Goal: Answer question/provide support: Share knowledge or assist other users

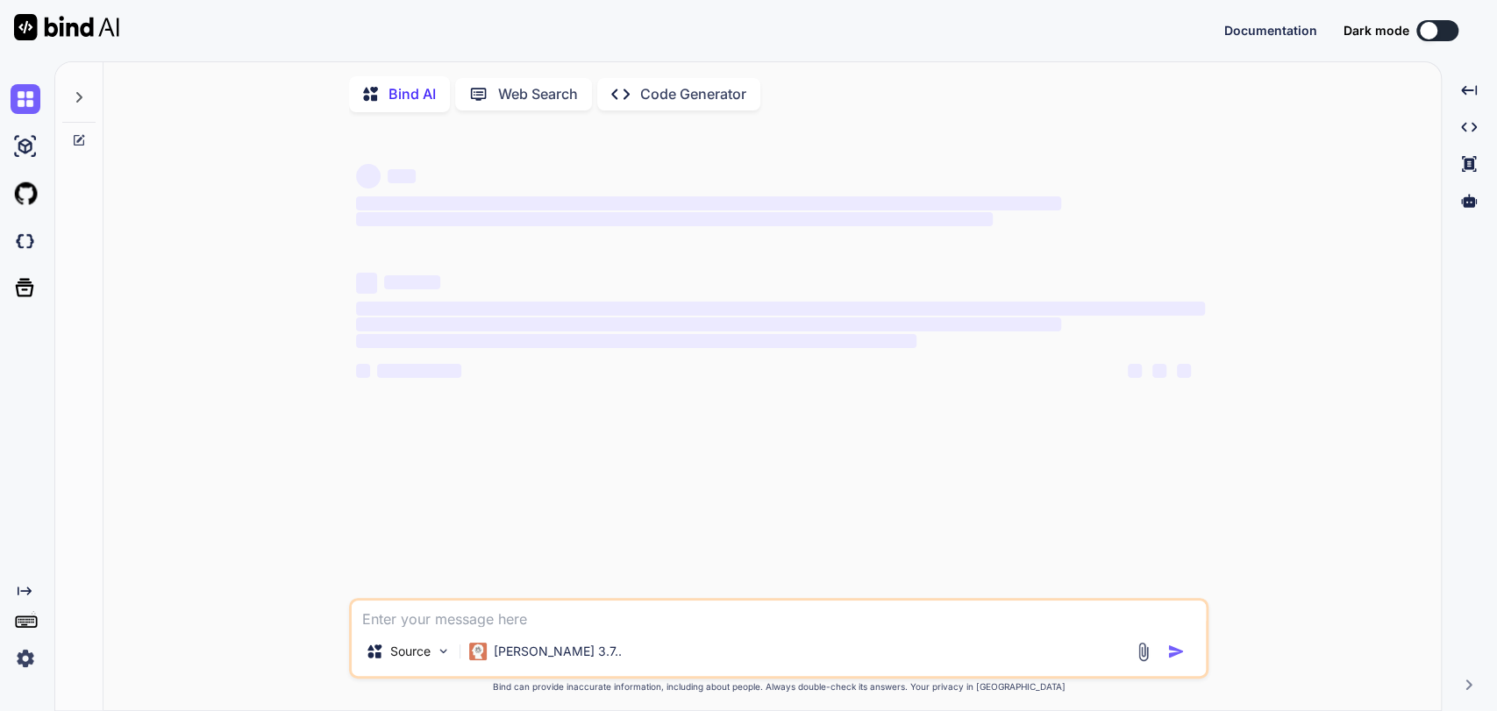
type textarea "x"
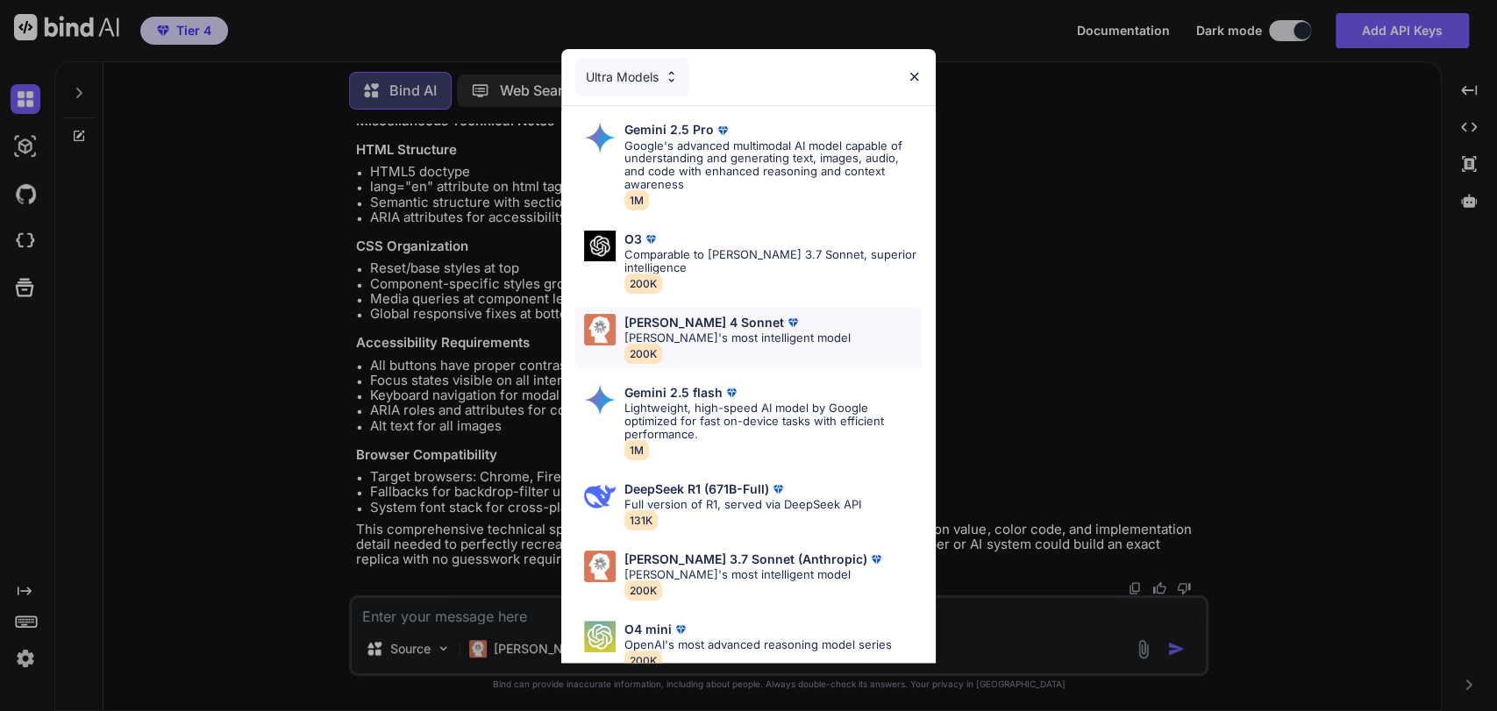
scroll to position [78631, 0]
click at [716, 568] on p "[PERSON_NAME]'s most intelligent model" at bounding box center [754, 574] width 260 height 13
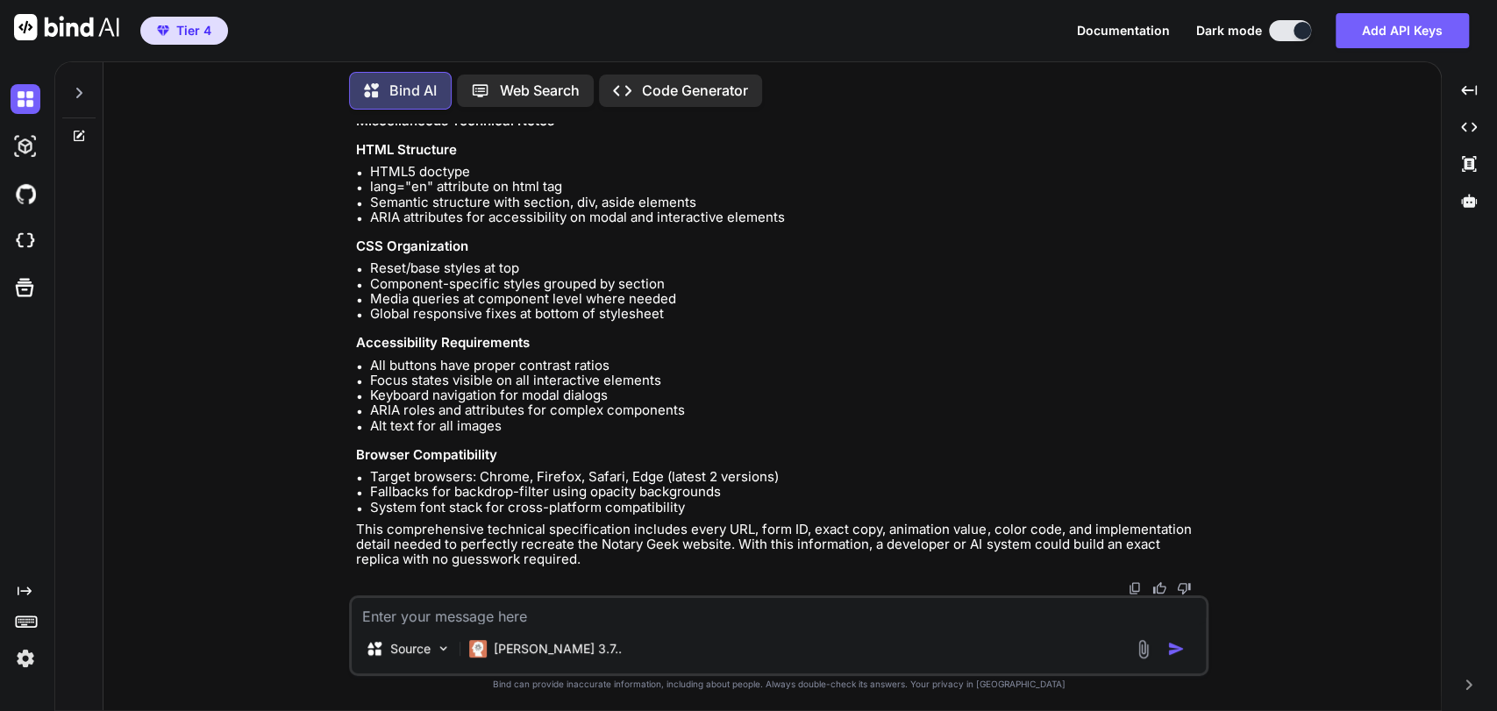
click at [84, 94] on icon at bounding box center [79, 93] width 14 height 14
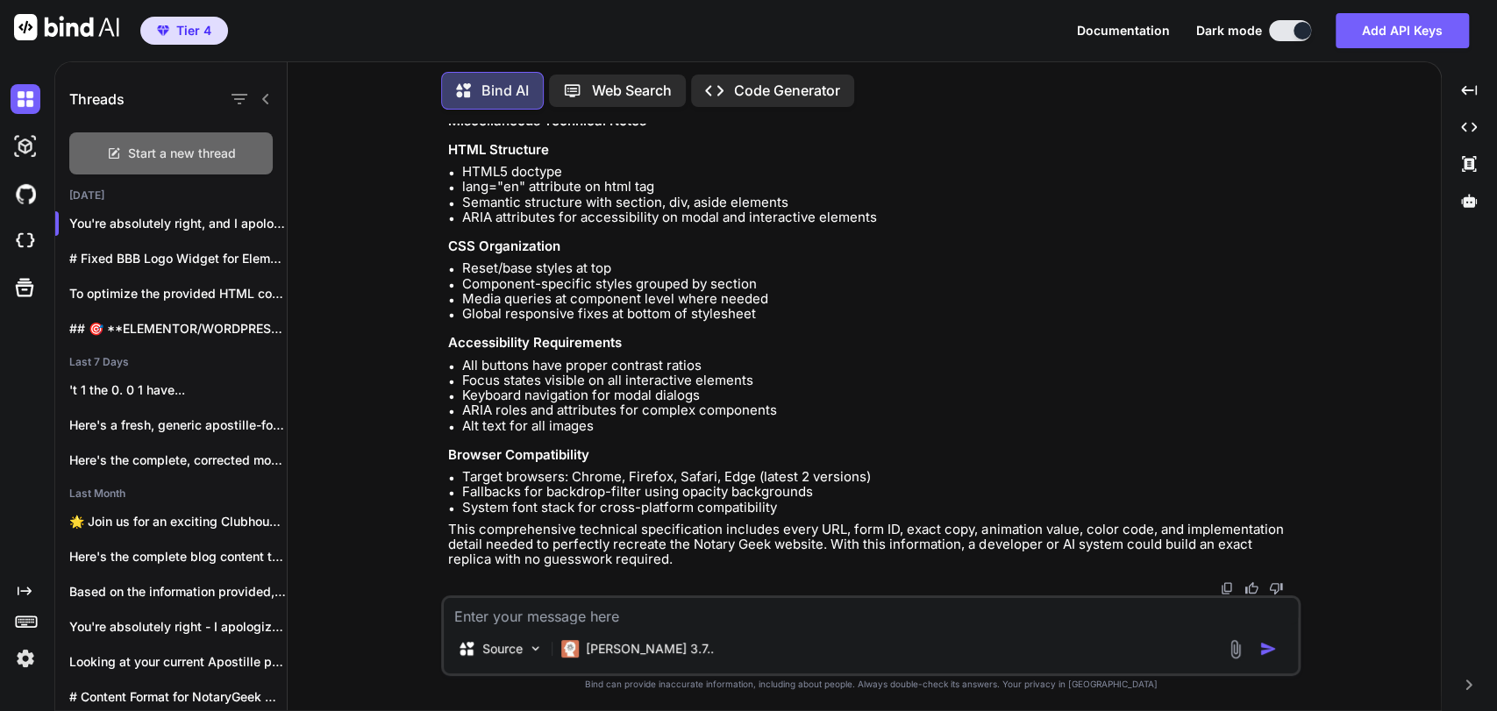
click at [103, 142] on div "Start a new thread" at bounding box center [170, 153] width 203 height 42
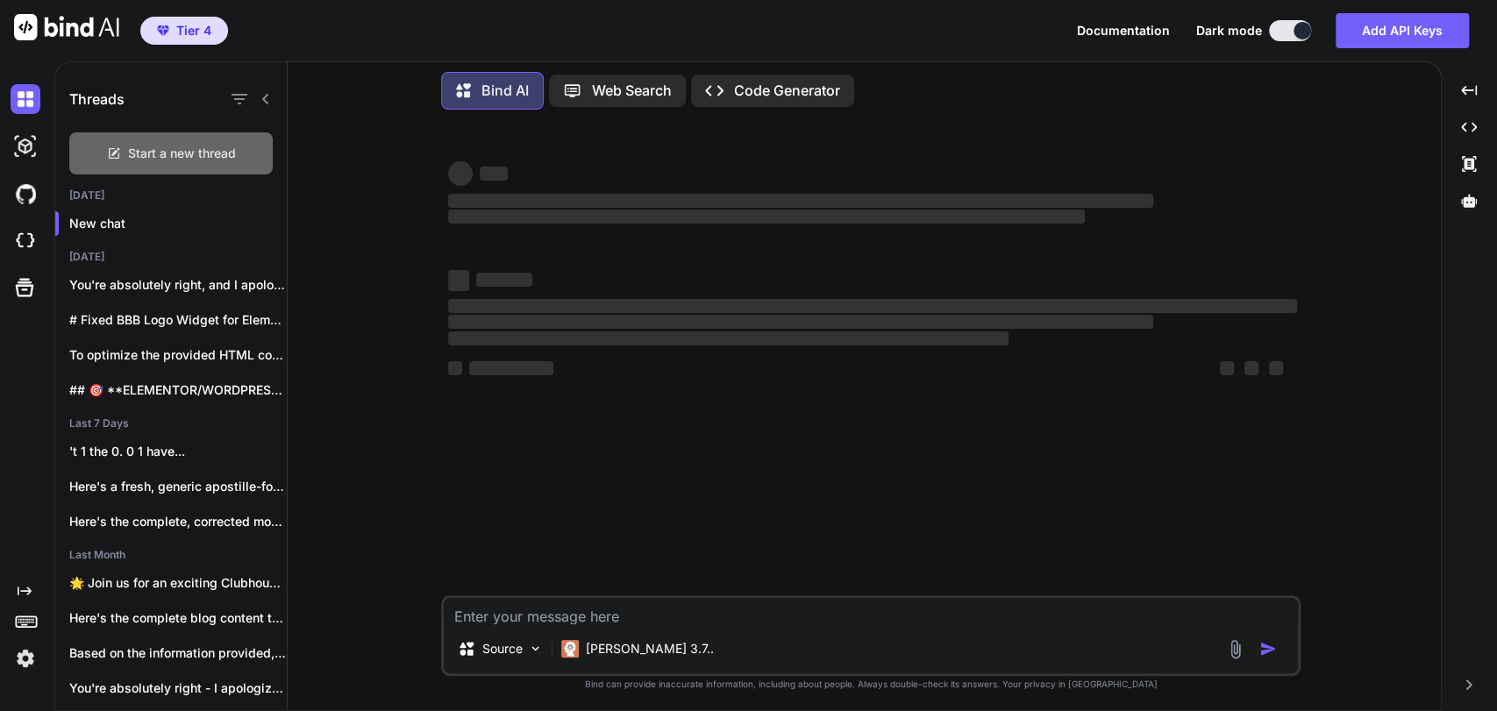
scroll to position [0, 0]
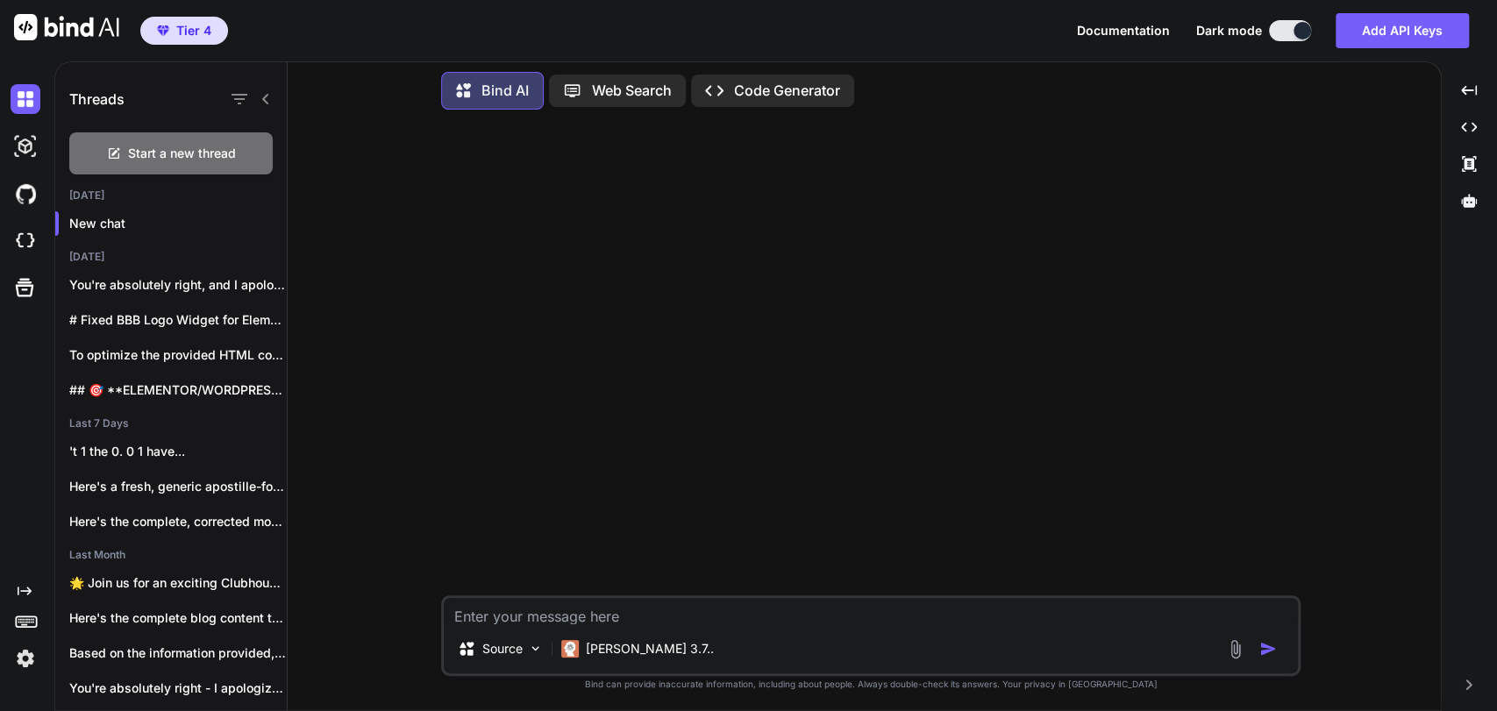
click at [620, 616] on textarea at bounding box center [871, 611] width 854 height 26
paste textarea "<!DOCTYPE html> <html lang="en"> <head> <meta charset="UTF-8"> <meta name="view…"
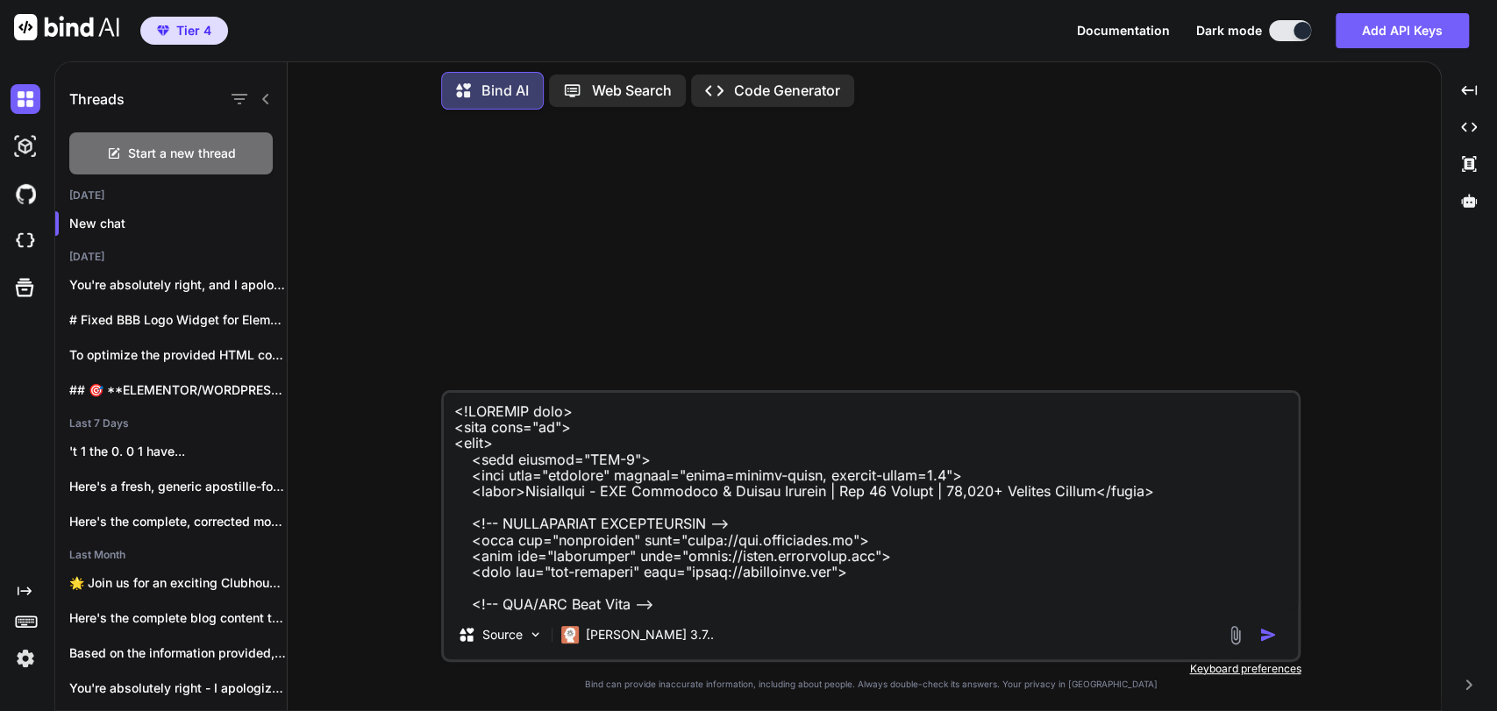
scroll to position [28480, 0]
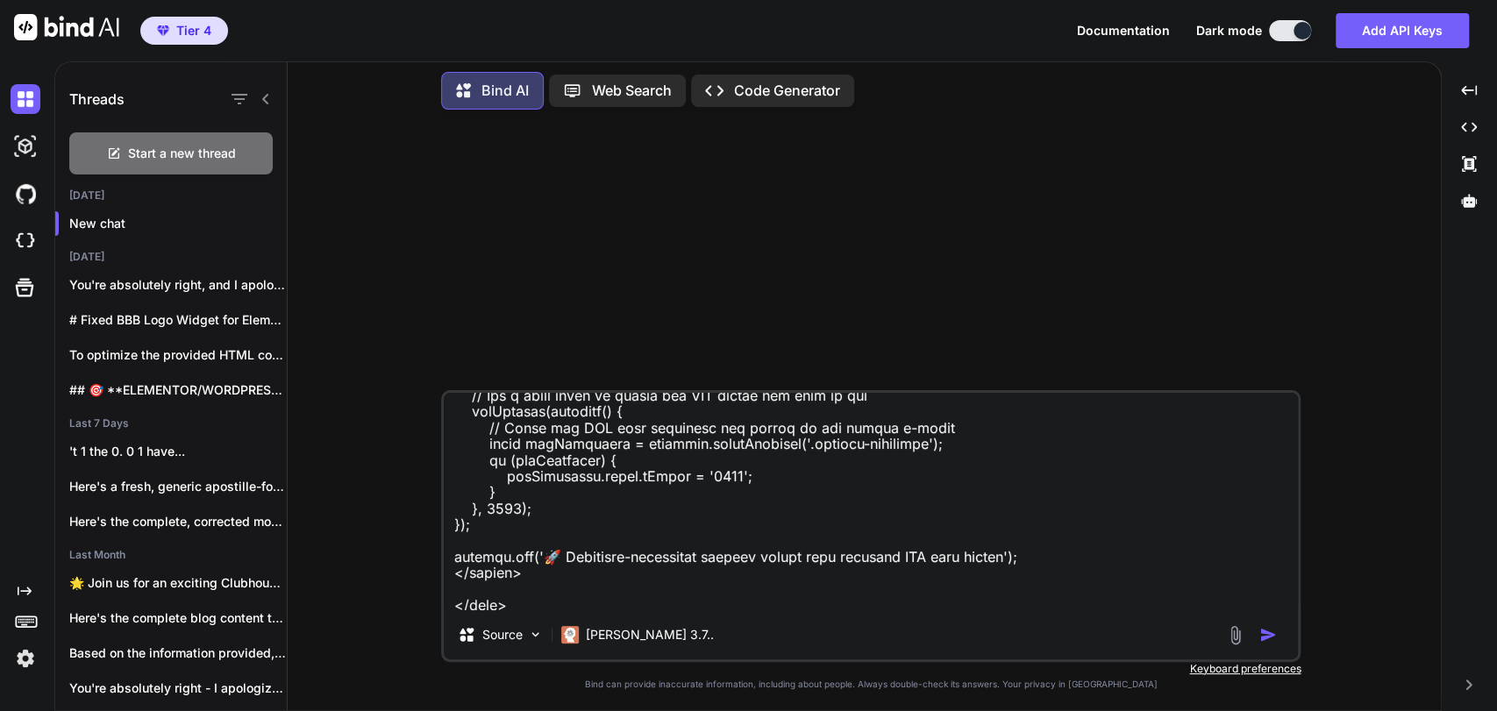
click at [677, 598] on textarea at bounding box center [871, 501] width 854 height 217
click at [688, 595] on textarea at bounding box center [871, 501] width 854 height 217
click at [695, 596] on textarea at bounding box center [871, 501] width 854 height 217
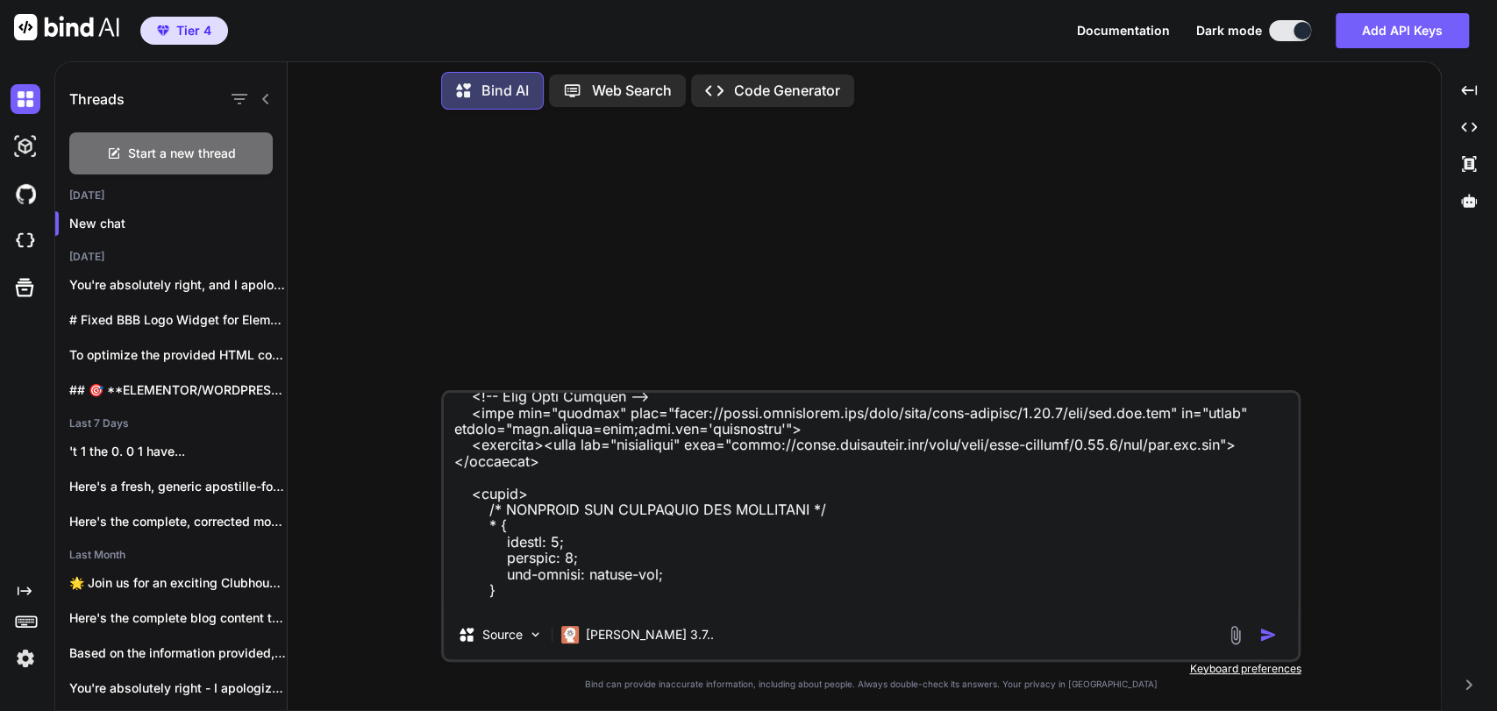
scroll to position [0, 0]
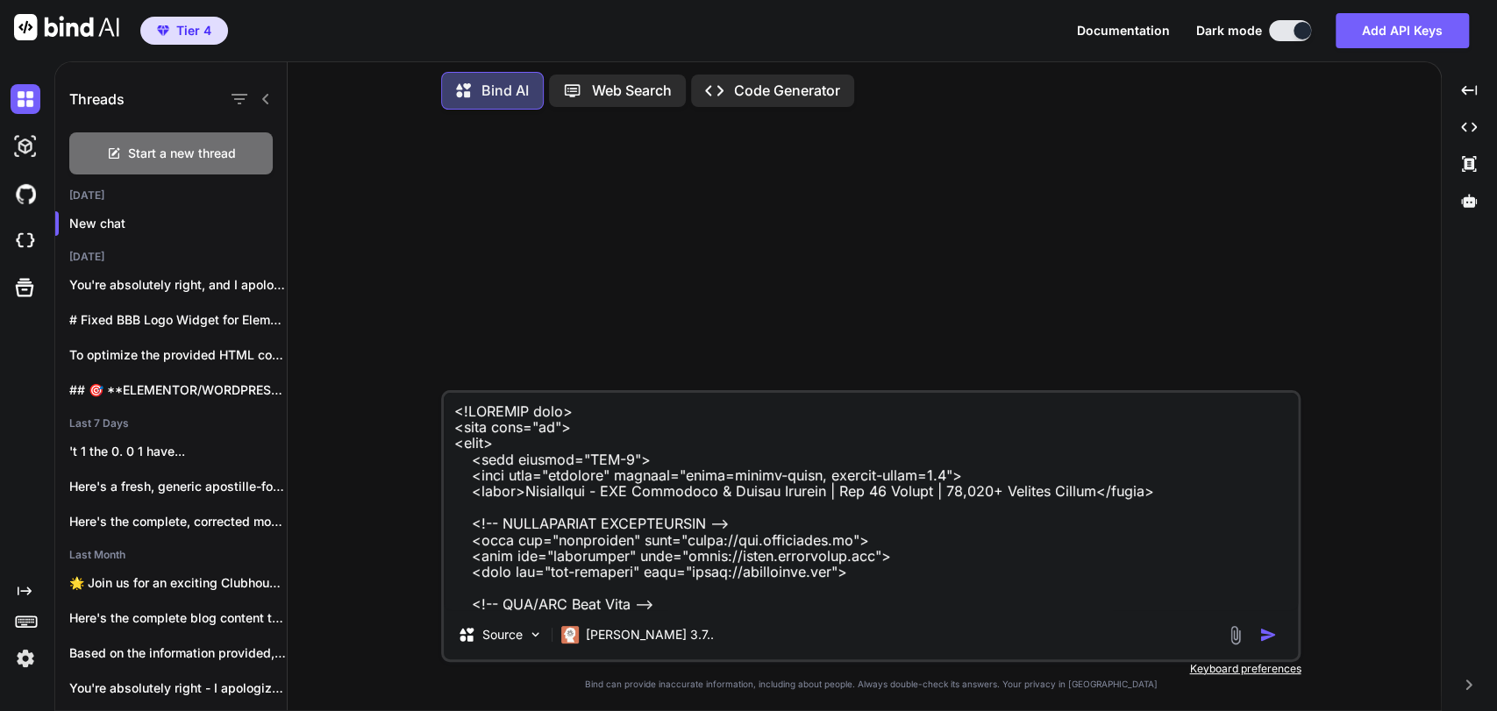
click at [453, 409] on textarea at bounding box center [871, 501] width 854 height 217
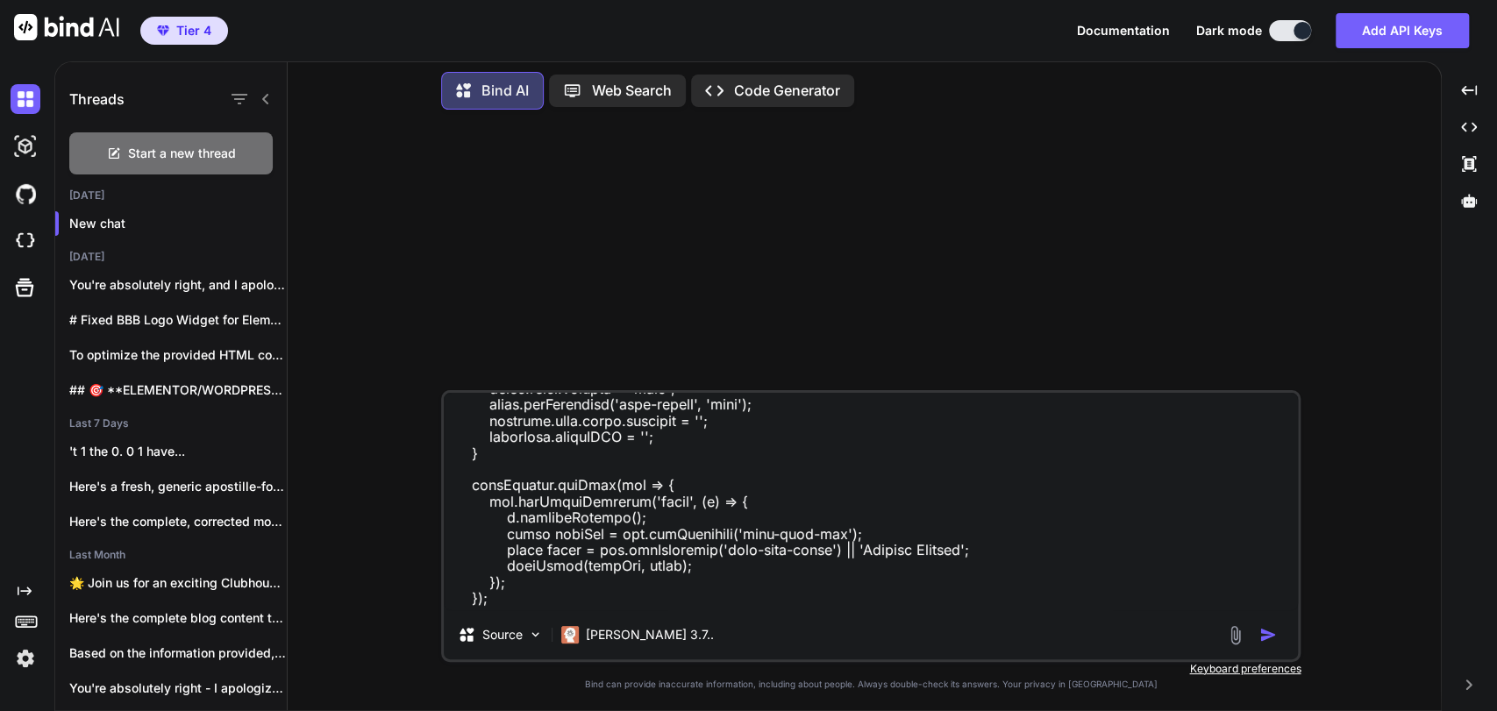
scroll to position [28480, 0]
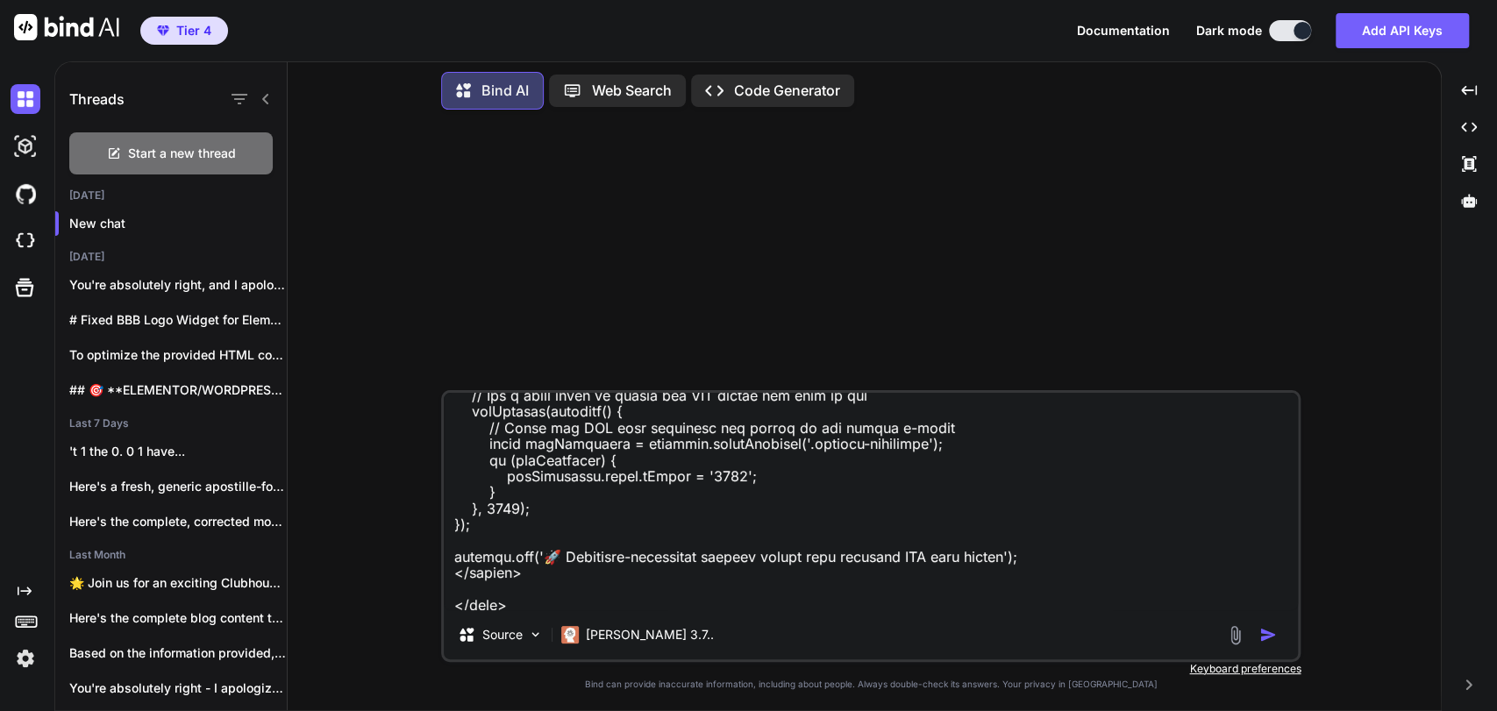
click at [628, 600] on textarea at bounding box center [871, 501] width 854 height 217
paste textarea "apostille for the country of Georgia"
click at [847, 604] on textarea at bounding box center [871, 501] width 854 height 217
click at [951, 602] on textarea at bounding box center [871, 501] width 854 height 217
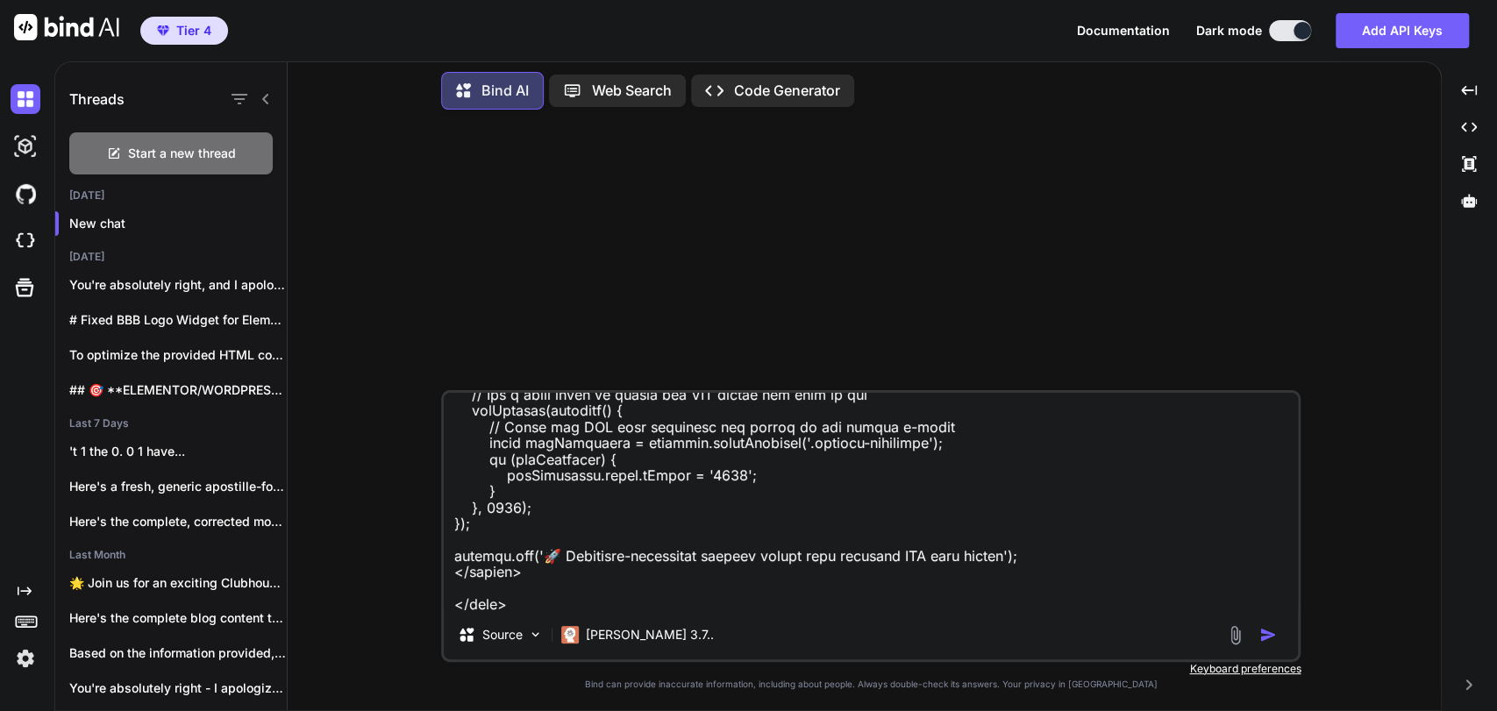
click at [1077, 602] on textarea at bounding box center [871, 501] width 854 height 217
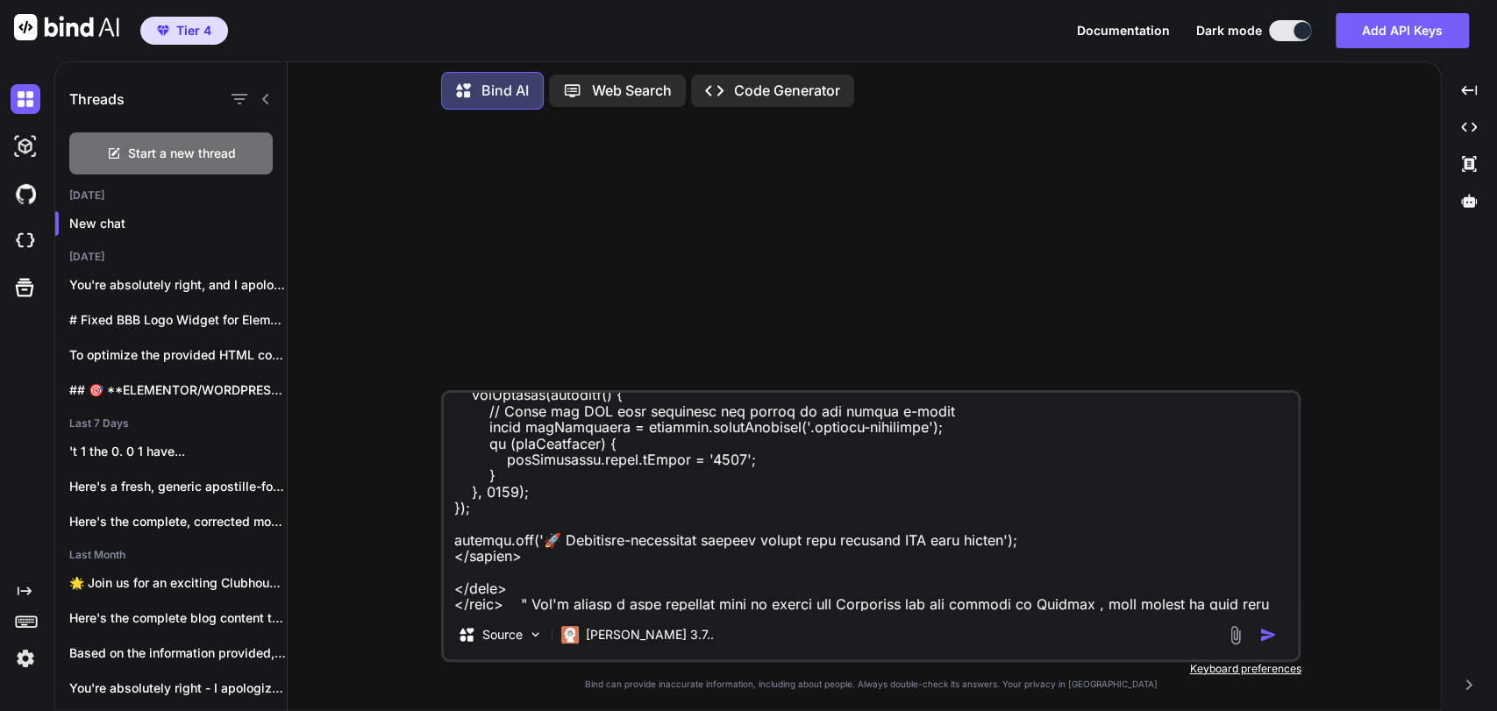
type textarea "Take this code " <!DOCTYPE html> <html lang="en"> <head> <meta charset="UTF-8">…"
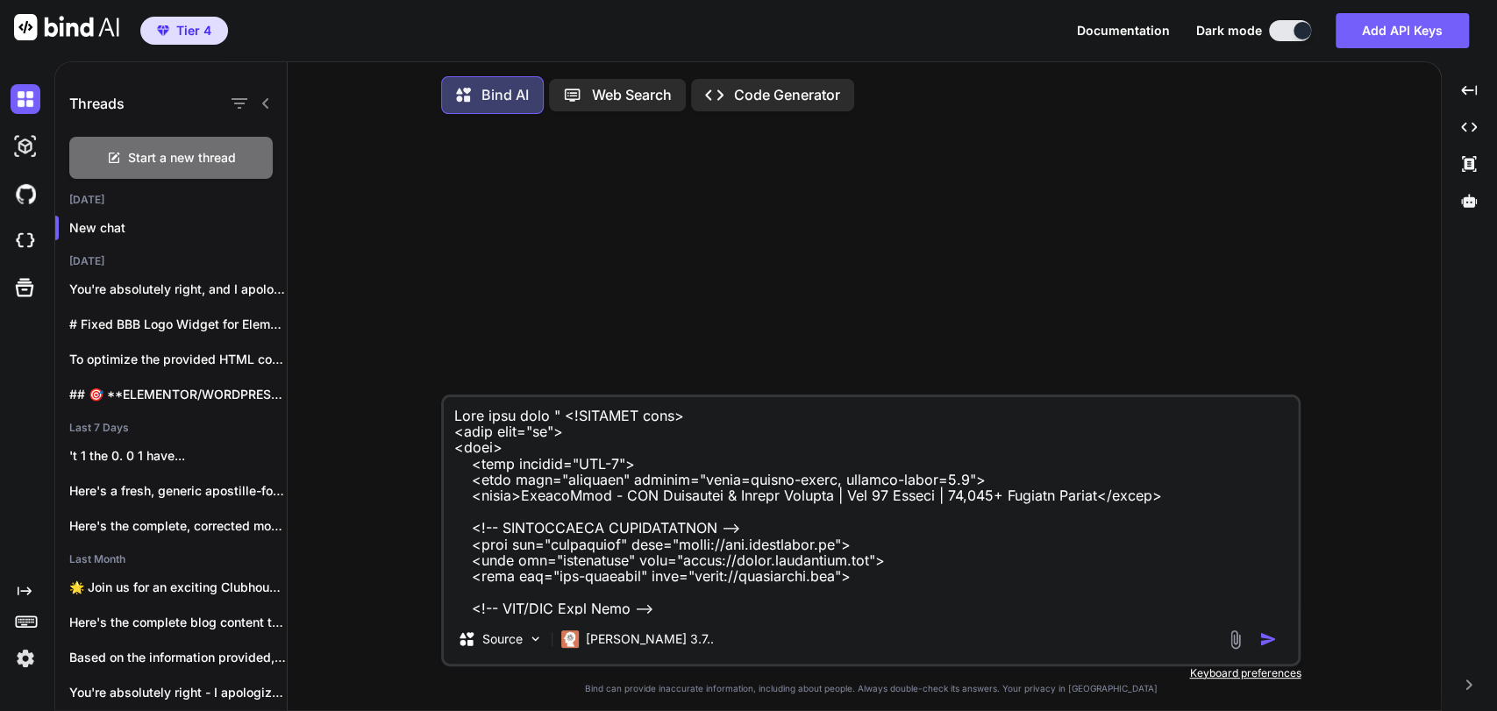
scroll to position [28511, 0]
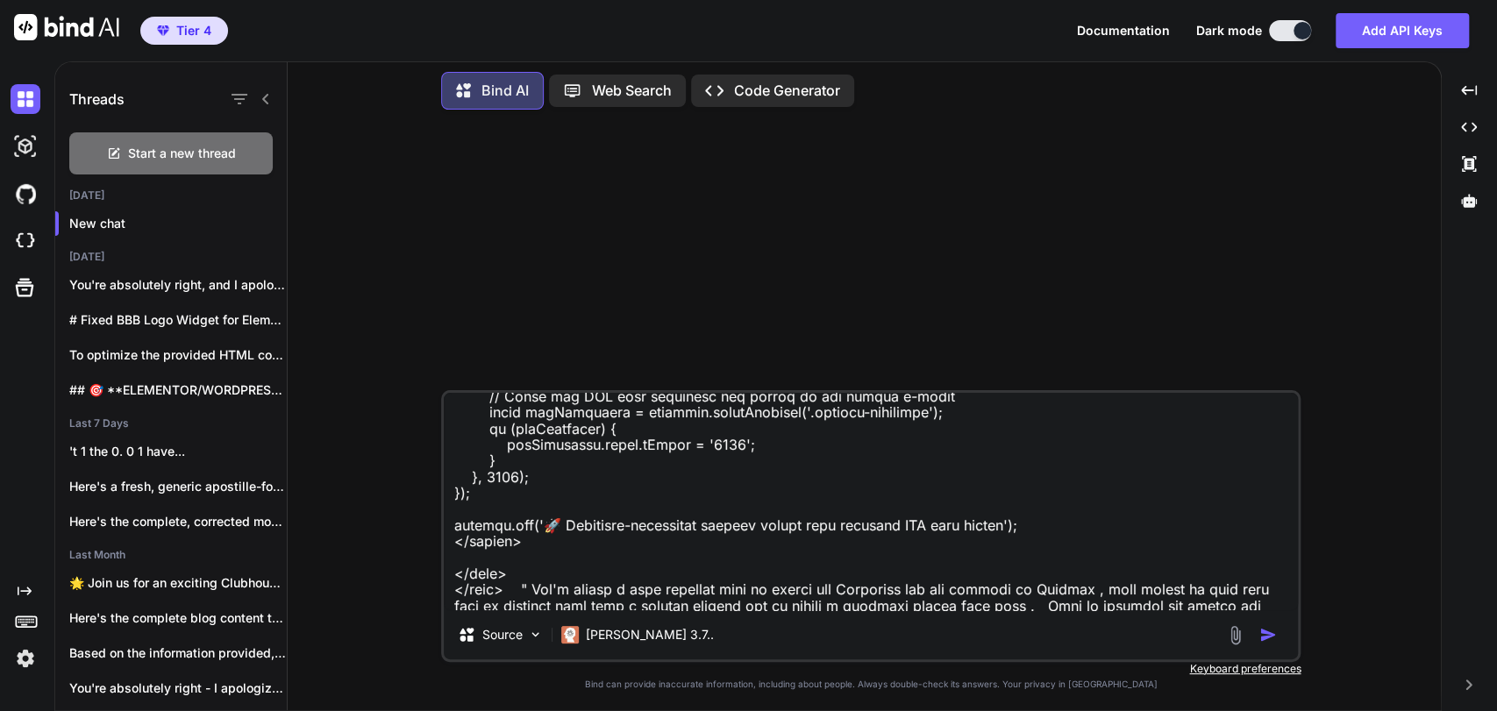
type textarea "Take this code " <!DOCTYPE html> <html lang="en"> <head> <meta charset="UTF-8">…"
type textarea "x"
type textarea "Take this code " <!DOCTYPE html> <html lang="en"> <head> <meta charset="UTF-8">…"
type textarea "x"
type textarea "Take this code " <!DOCTYPE html> <html lang="en"> <head> <meta charset="UTF-8">…"
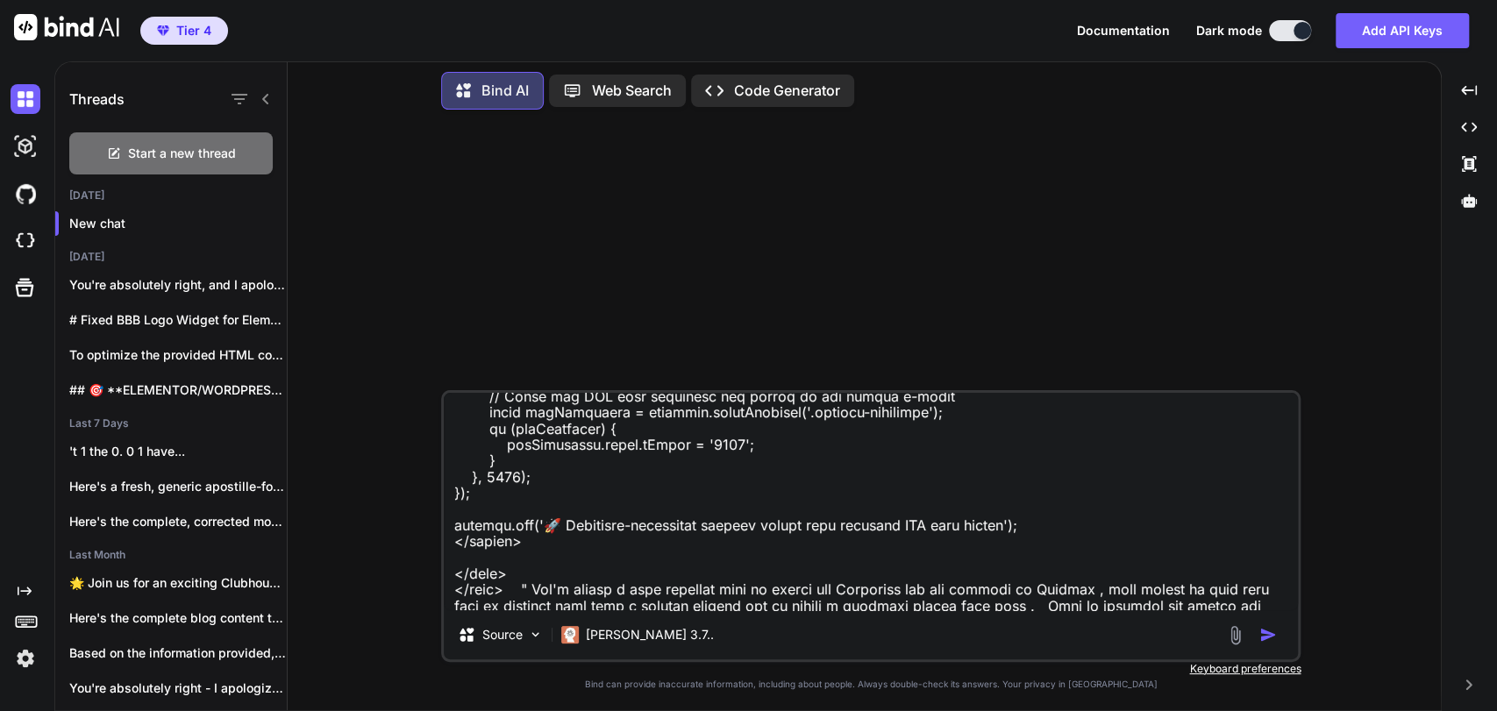
type textarea "x"
type textarea "Take this code " <!DOCTYPE html> <html lang="en"> <head> <meta charset="UTF-8">…"
type textarea "x"
type textarea "Take this code " <!DOCTYPE html> <html lang="en"> <head> <meta charset="UTF-8">…"
type textarea "x"
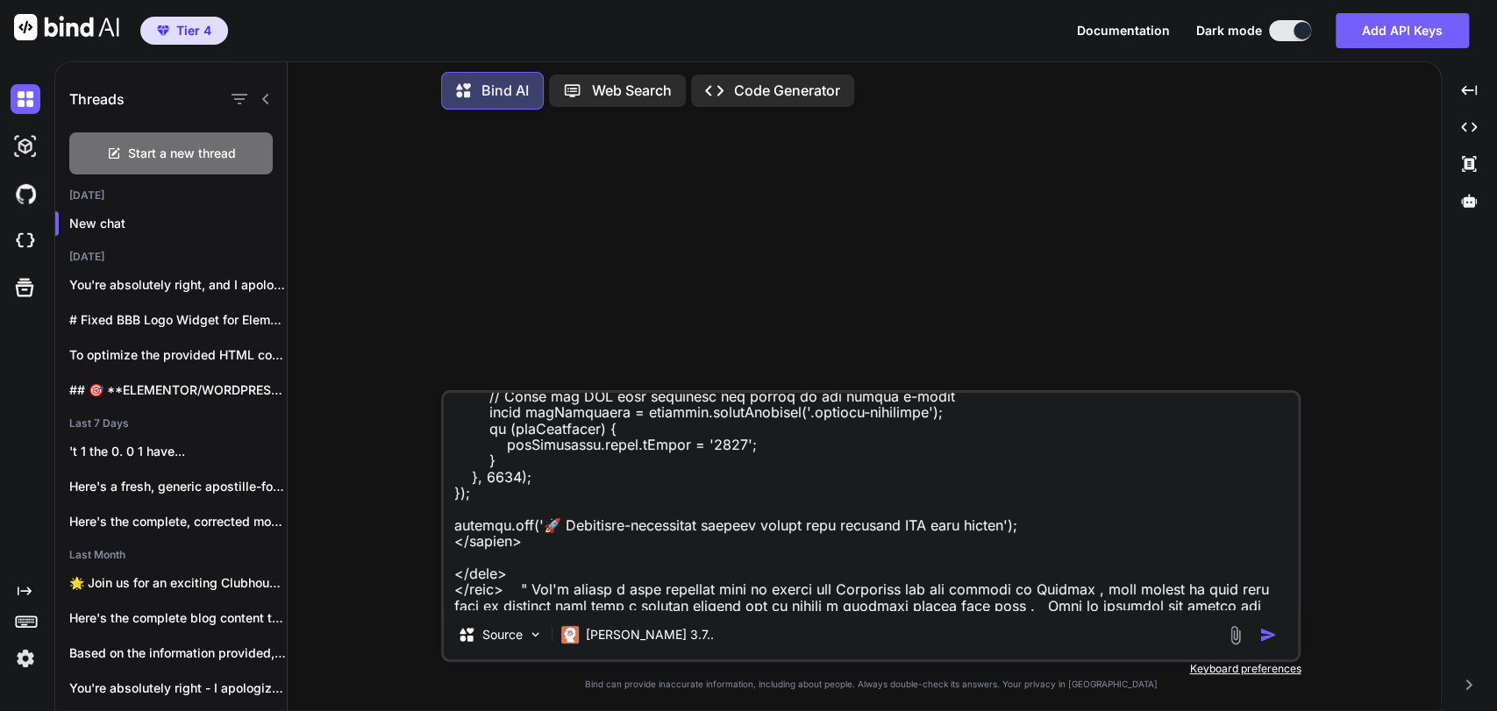
type textarea "Take this code " <!DOCTYPE html> <html lang="en"> <head> <meta charset="UTF-8">…"
type textarea "x"
type textarea "Take this code " <!DOCTYPE html> <html lang="en"> <head> <meta charset="UTF-8">…"
type textarea "x"
type textarea "Take this code " <!DOCTYPE html> <html lang="en"> <head> <meta charset="UTF-8">…"
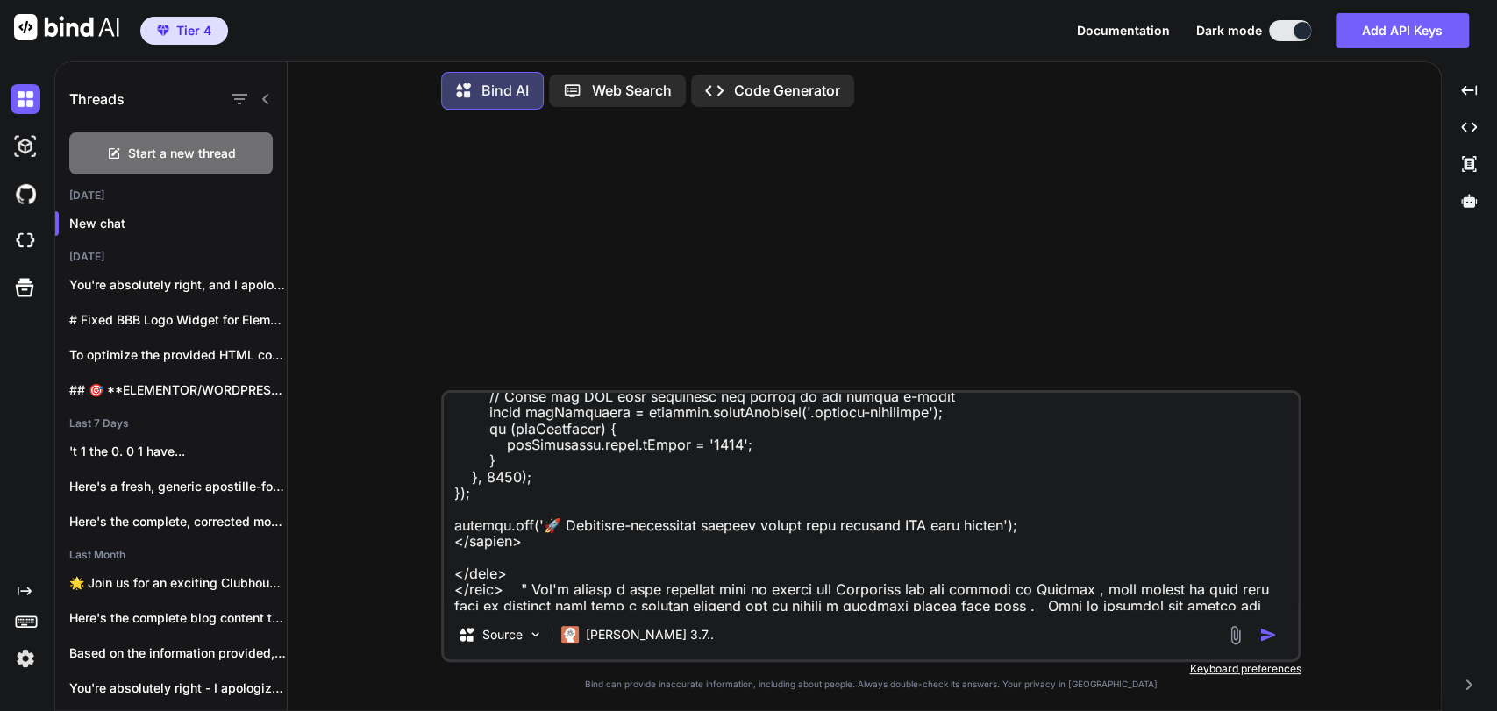
type textarea "x"
type textarea "Take this code " <!DOCTYPE html> <html lang="en"> <head> <meta charset="UTF-8">…"
type textarea "x"
type textarea "Take this code " <!DOCTYPE html> <html lang="en"> <head> <meta charset="UTF-8">…"
type textarea "x"
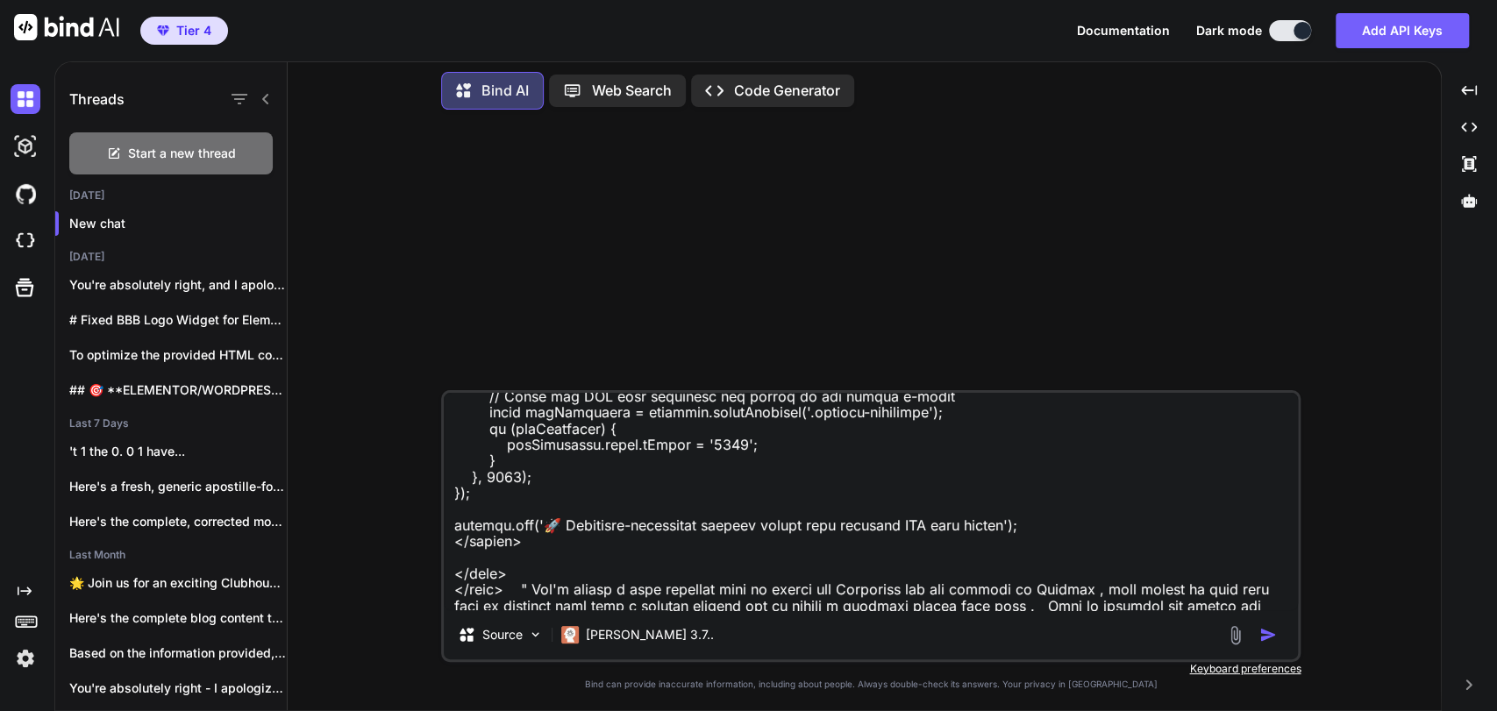
type textarea "Take this code " <!DOCTYPE html> <html lang="en"> <head> <meta charset="UTF-8">…"
type textarea "x"
type textarea "Take this code " <!DOCTYPE html> <html lang="en"> <head> <meta charset="UTF-8">…"
type textarea "x"
type textarea "Take this code " <!DOCTYPE html> <html lang="en"> <head> <meta charset="UTF-8">…"
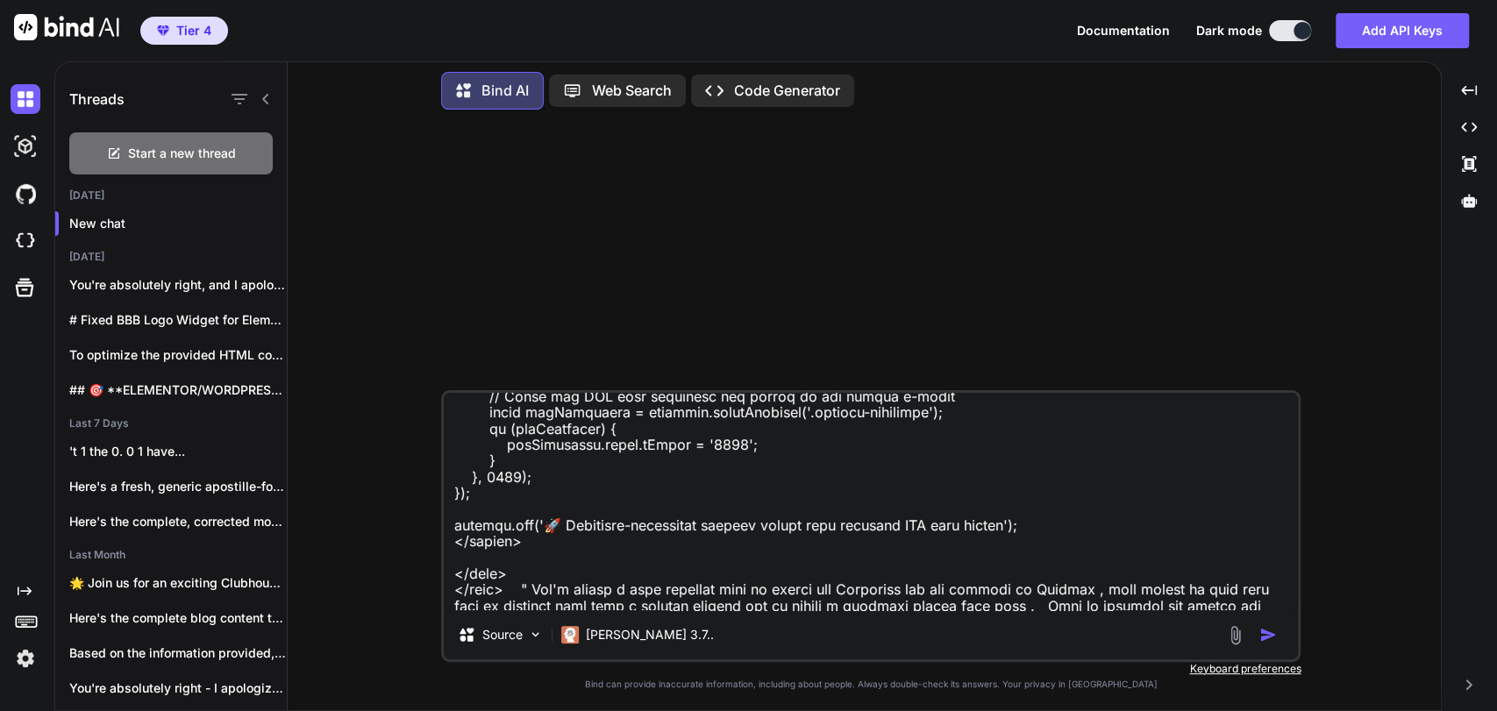
type textarea "x"
type textarea "Take this code " <!DOCTYPE html> <html lang="en"> <head> <meta charset="UTF-8">…"
type textarea "x"
type textarea "Take this code " <!DOCTYPE html> <html lang="en"> <head> <meta charset="UTF-8">…"
type textarea "x"
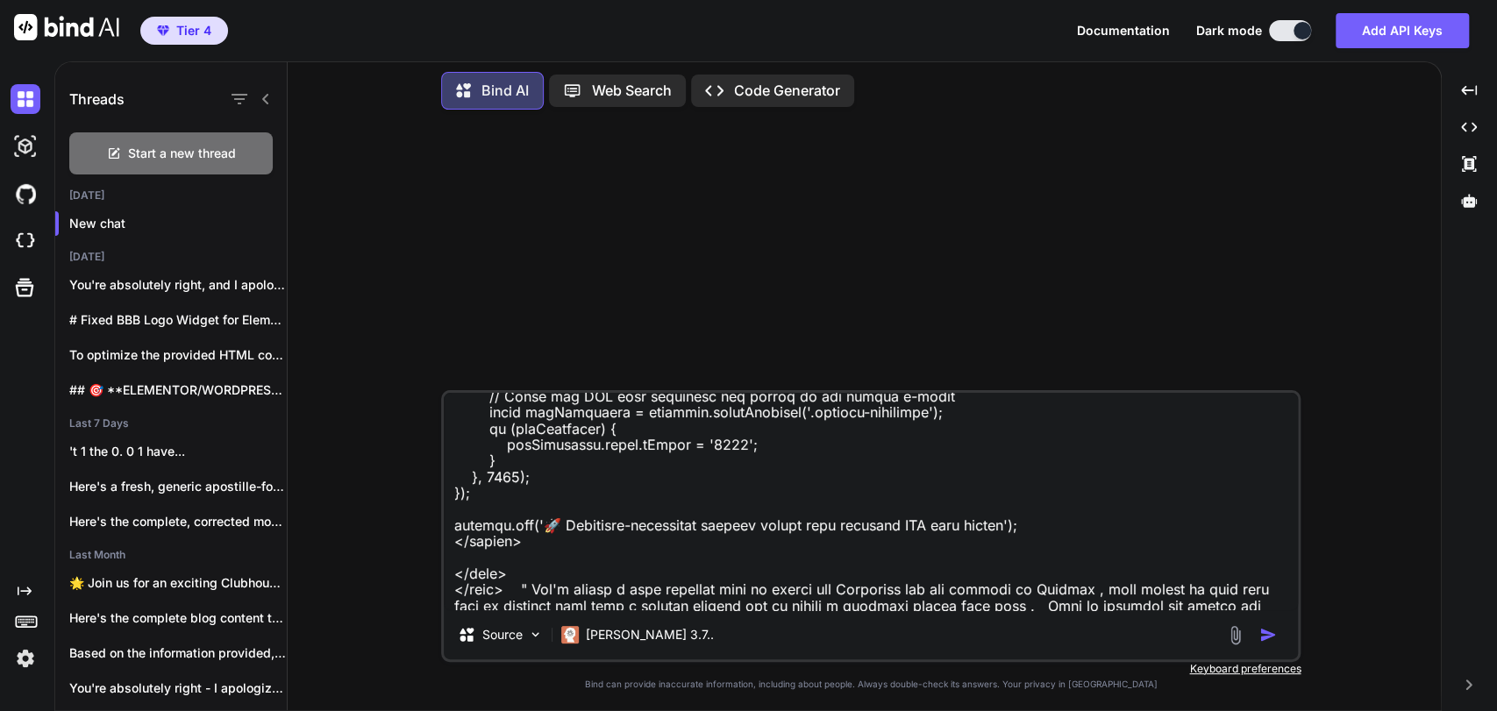
type textarea "Take this code " <!DOCTYPE html> <html lang="en"> <head> <meta charset="UTF-8">…"
type textarea "x"
type textarea "Take this code " <!DOCTYPE html> <html lang="en"> <head> <meta charset="UTF-8">…"
type textarea "x"
type textarea "Take this code " <!DOCTYPE html> <html lang="en"> <head> <meta charset="UTF-8">…"
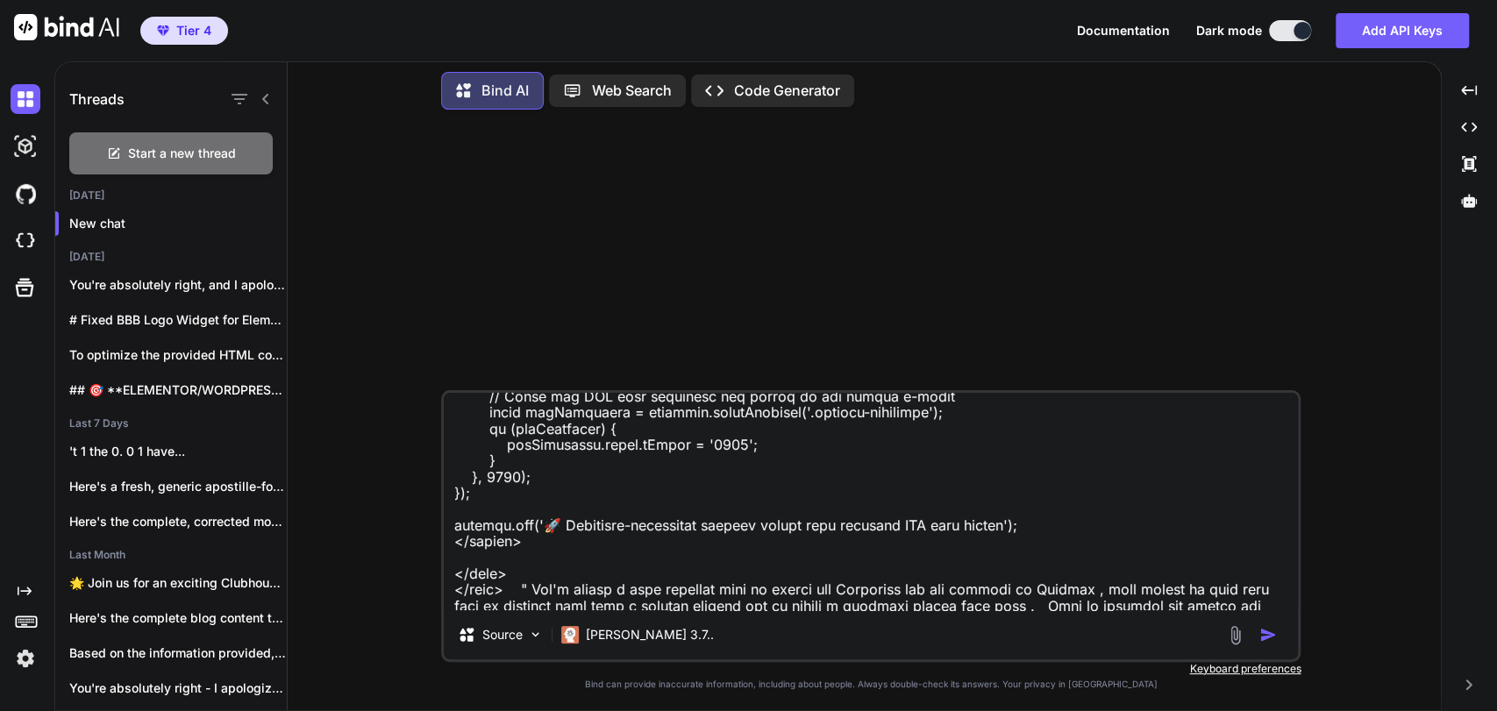
type textarea "x"
type textarea "Take this code " <!DOCTYPE html> <html lang="en"> <head> <meta charset="UTF-8">…"
type textarea "x"
type textarea "Take this code " <!DOCTYPE html> <html lang="en"> <head> <meta charset="UTF-8">…"
type textarea "x"
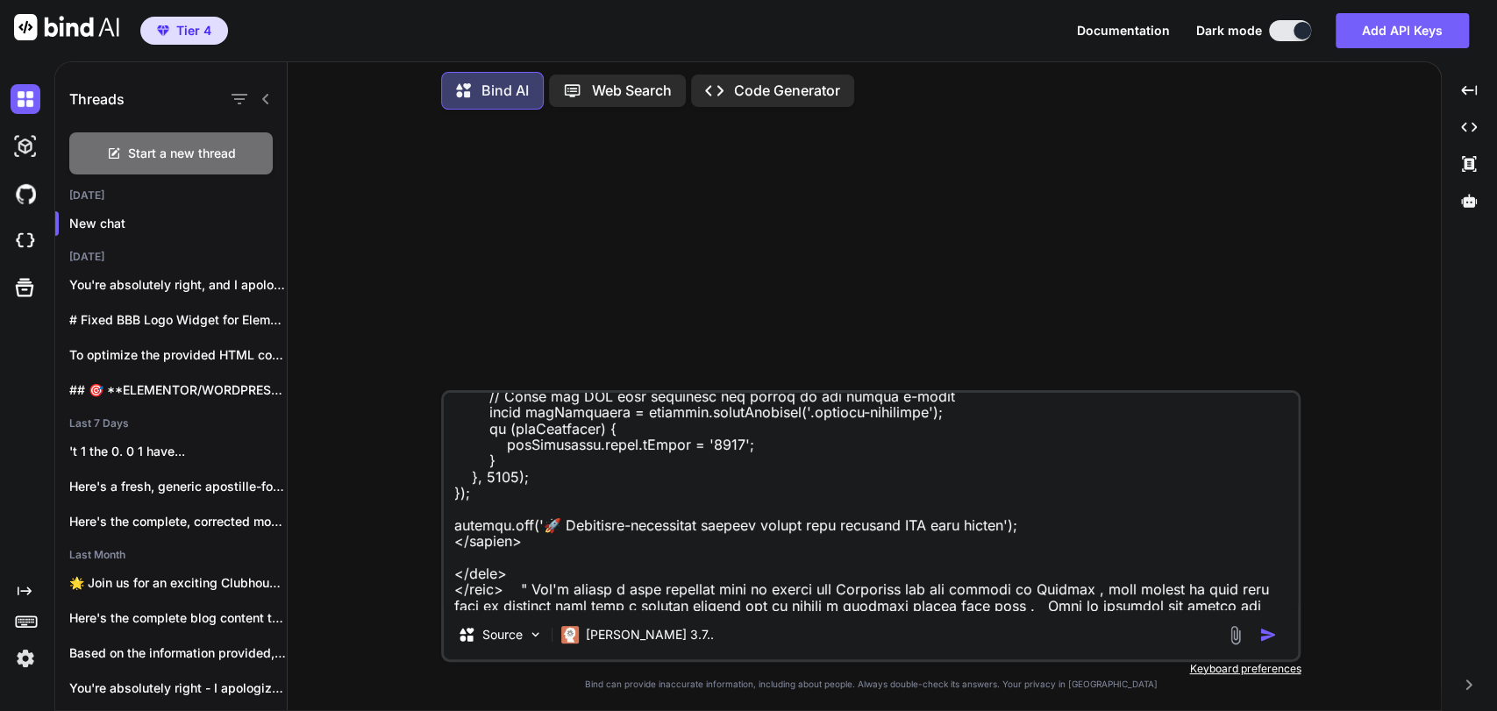
type textarea "Take this code " <!DOCTYPE html> <html lang="en"> <head> <meta charset="UTF-8">…"
type textarea "x"
type textarea "Take this code " <!DOCTYPE html> <html lang="en"> <head> <meta charset="UTF-8">…"
type textarea "x"
type textarea "Take this code " <!DOCTYPE html> <html lang="en"> <head> <meta charset="UTF-8">…"
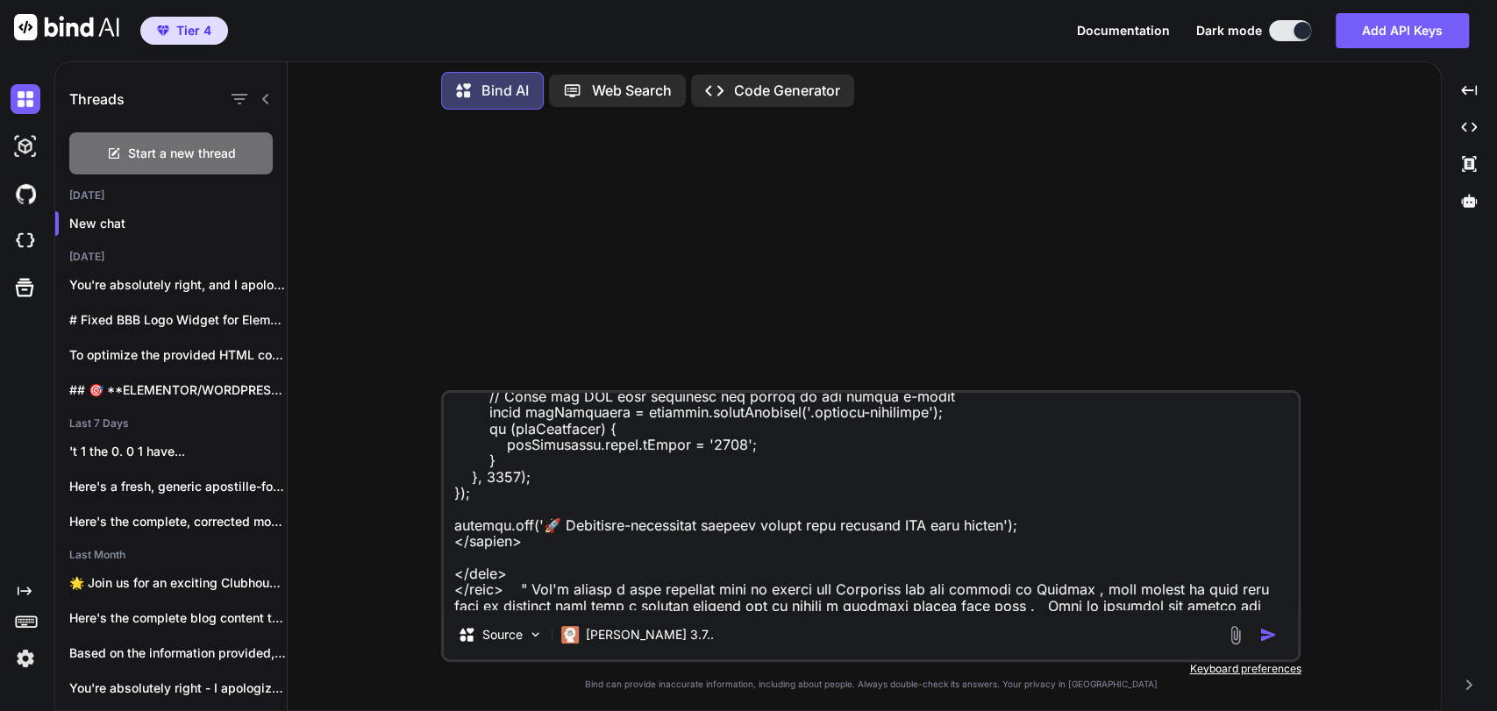
type textarea "x"
type textarea "Take this code " <!DOCTYPE html> <html lang="en"> <head> <meta charset="UTF-8">…"
type textarea "x"
type textarea "Take this code " <!DOCTYPE html> <html lang="en"> <head> <meta charset="UTF-8">…"
type textarea "x"
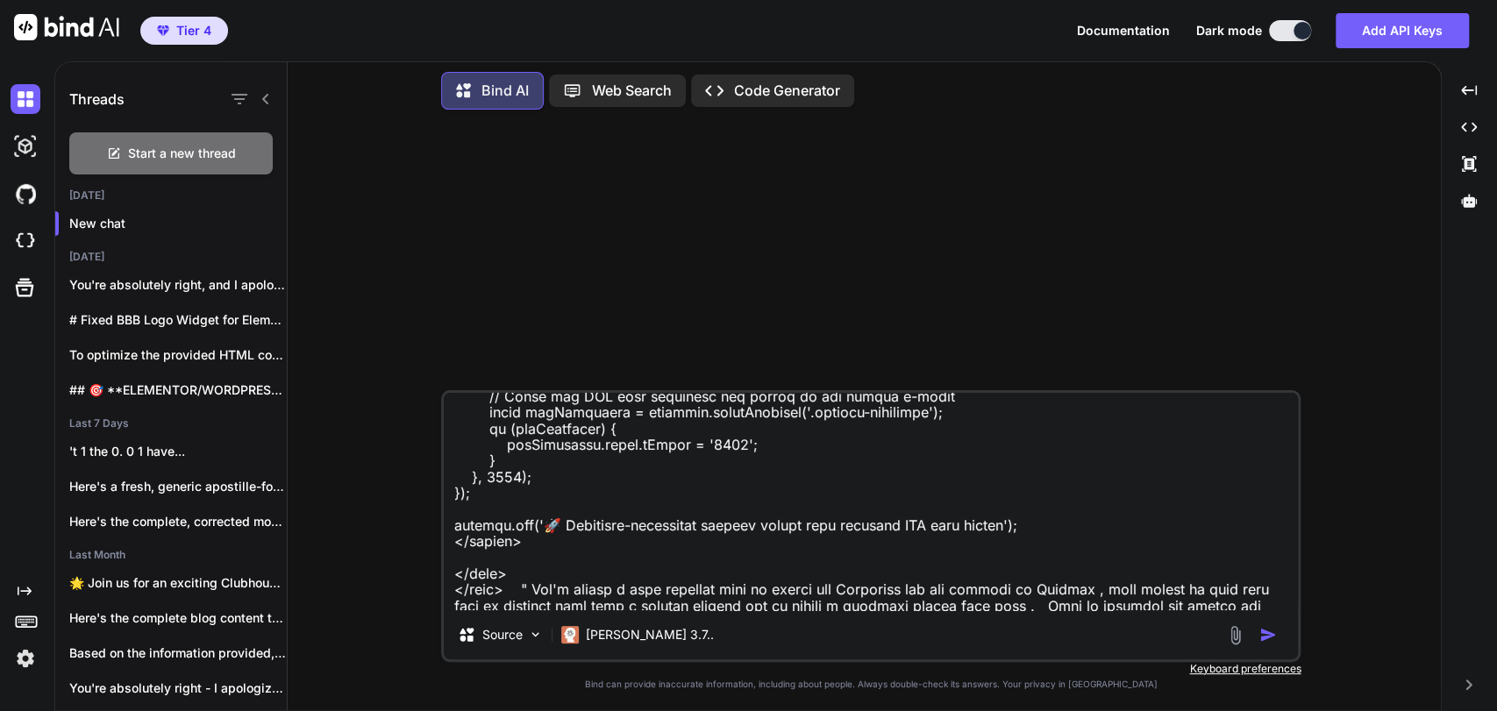
type textarea "Take this code " <!DOCTYPE html> <html lang="en"> <head> <meta charset="UTF-8">…"
type textarea "x"
type textarea "Take this code " <!DOCTYPE html> <html lang="en"> <head> <meta charset="UTF-8">…"
type textarea "x"
type textarea "Take this code " <!DOCTYPE html> <html lang="en"> <head> <meta charset="UTF-8">…"
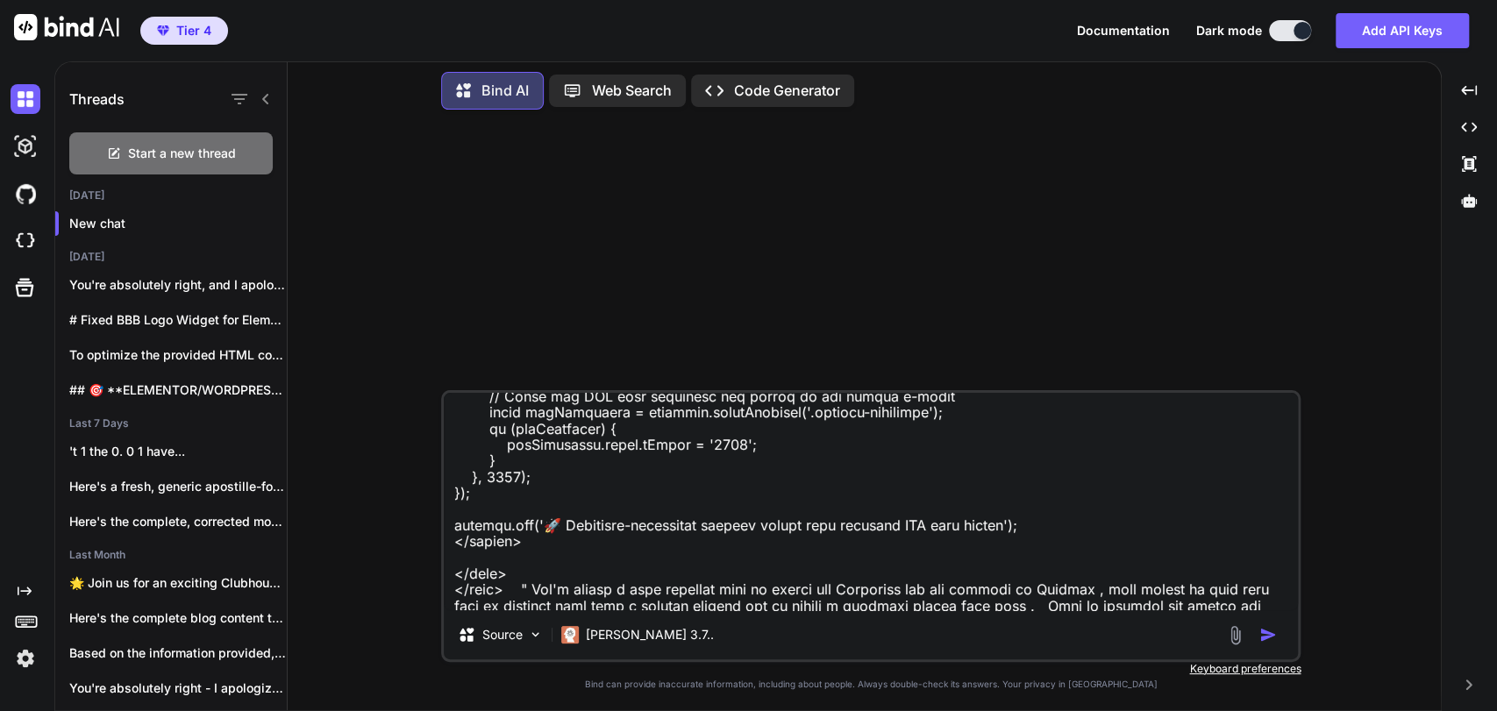
type textarea "x"
type textarea "Take this code " <!DOCTYPE html> <html lang="en"> <head> <meta charset="UTF-8">…"
type textarea "x"
type textarea "Take this code " <!DOCTYPE html> <html lang="en"> <head> <meta charset="UTF-8">…"
type textarea "x"
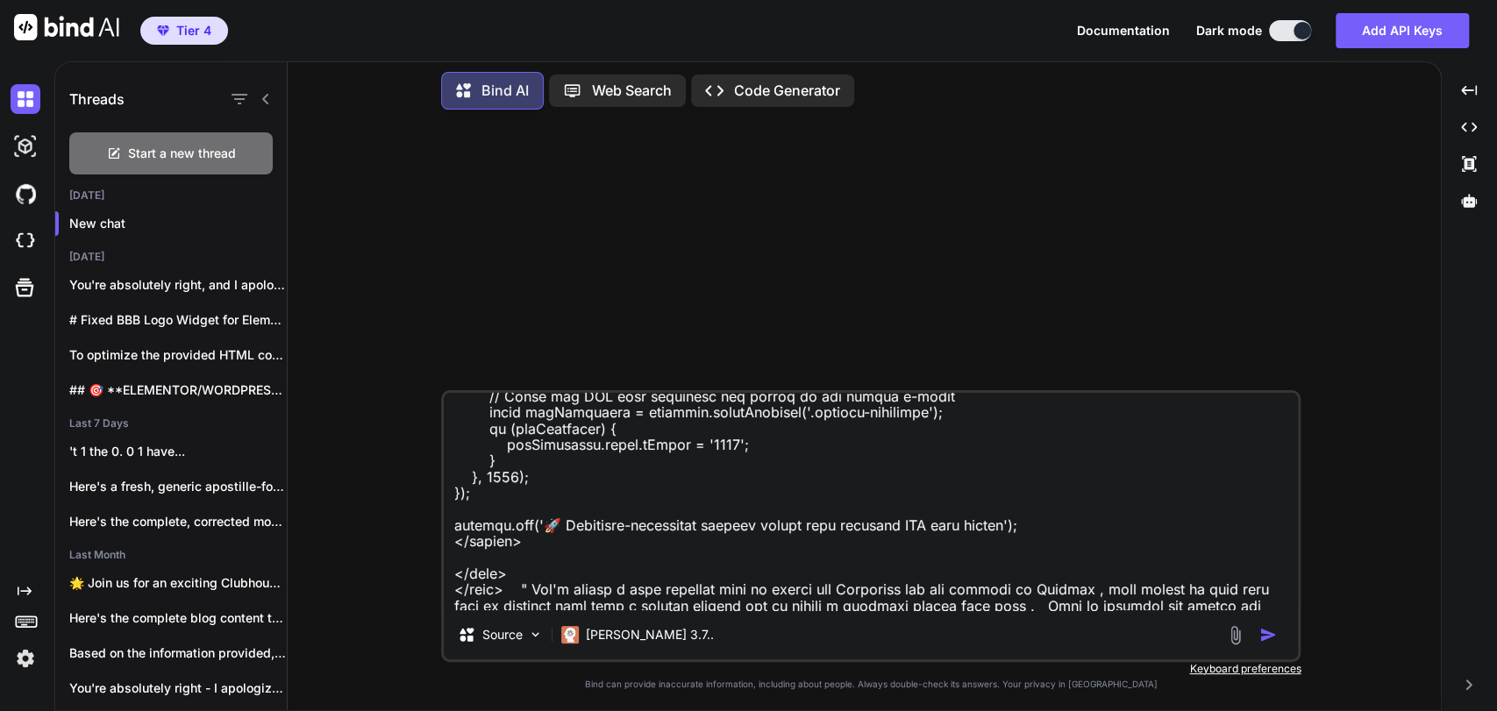
type textarea "Take this code " <!DOCTYPE html> <html lang="en"> <head> <meta charset="UTF-8">…"
type textarea "x"
type textarea "Take this code " <!DOCTYPE html> <html lang="en"> <head> <meta charset="UTF-8">…"
type textarea "x"
type textarea "Take this code " <!DOCTYPE html> <html lang="en"> <head> <meta charset="UTF-8">…"
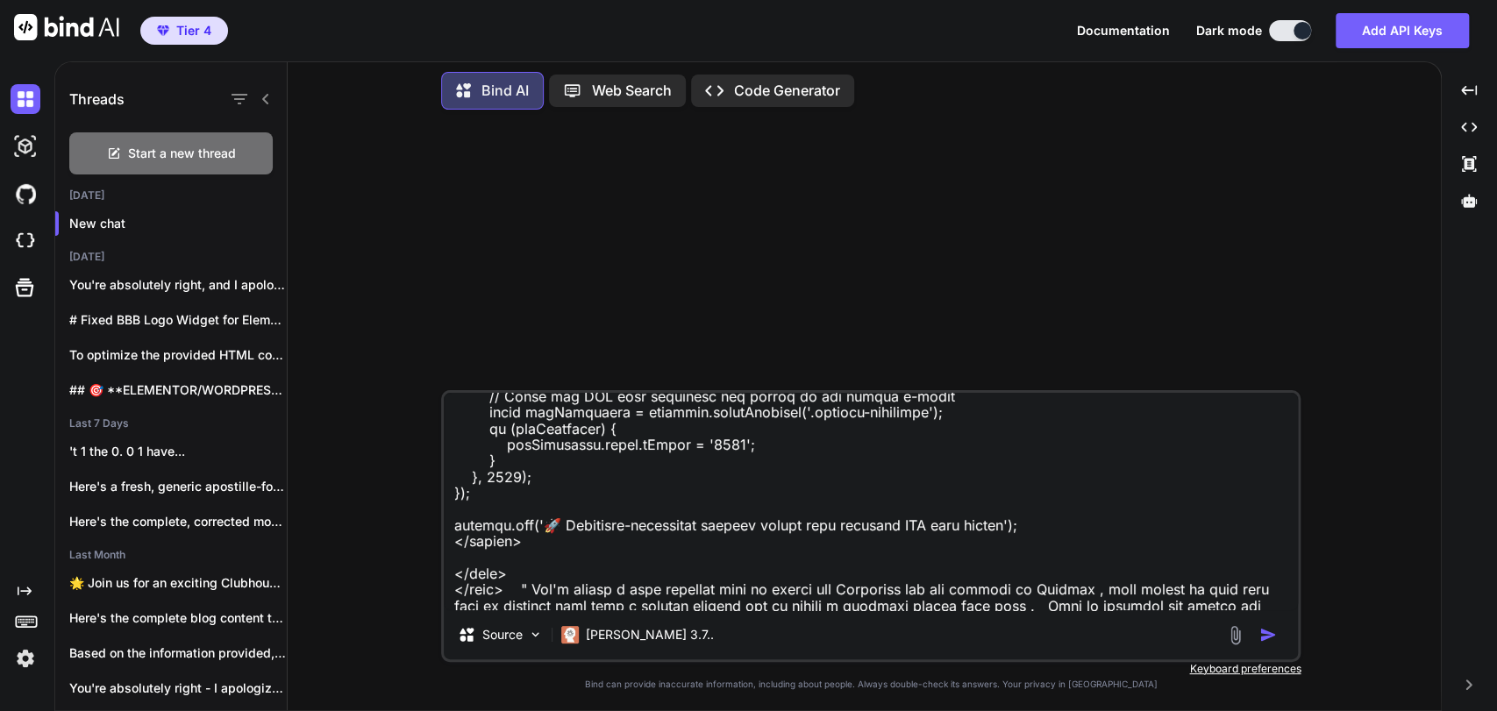
type textarea "x"
type textarea "Take this code " <!DOCTYPE html> <html lang="en"> <head> <meta charset="UTF-8">…"
type textarea "x"
type textarea "Take this code " <!DOCTYPE html> <html lang="en"> <head> <meta charset="UTF-8">…"
type textarea "x"
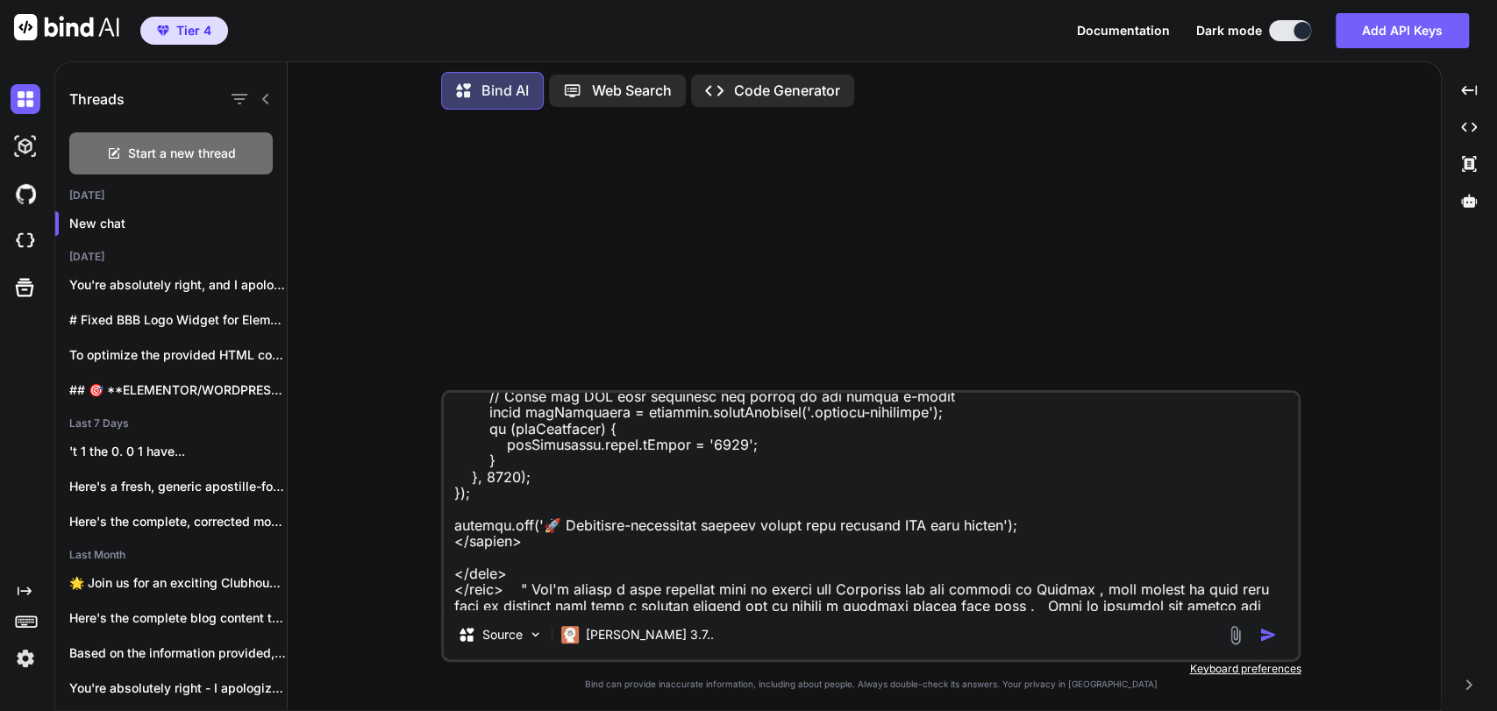
type textarea "Take this code " <!DOCTYPE html> <html lang="en"> <head> <meta charset="UTF-8">…"
type textarea "x"
type textarea "Take this code " <!DOCTYPE html> <html lang="en"> <head> <meta charset="UTF-8">…"
type textarea "x"
type textarea "Take this code " <!DOCTYPE html> <html lang="en"> <head> <meta charset="UTF-8">…"
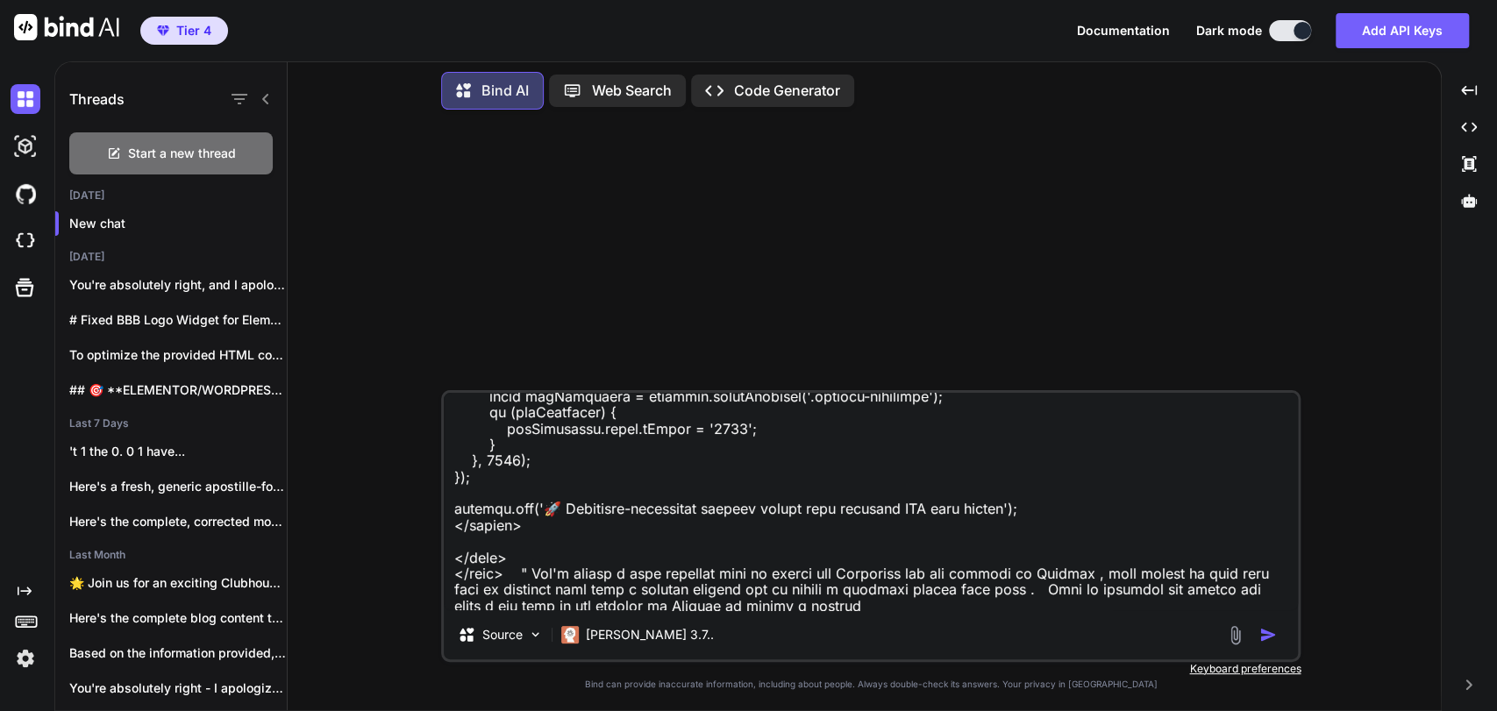
type textarea "x"
type textarea "Take this code " <!DOCTYPE html> <html lang="en"> <head> <meta charset="UTF-8">…"
type textarea "x"
type textarea "Take this code " <!DOCTYPE html> <html lang="en"> <head> <meta charset="UTF-8">…"
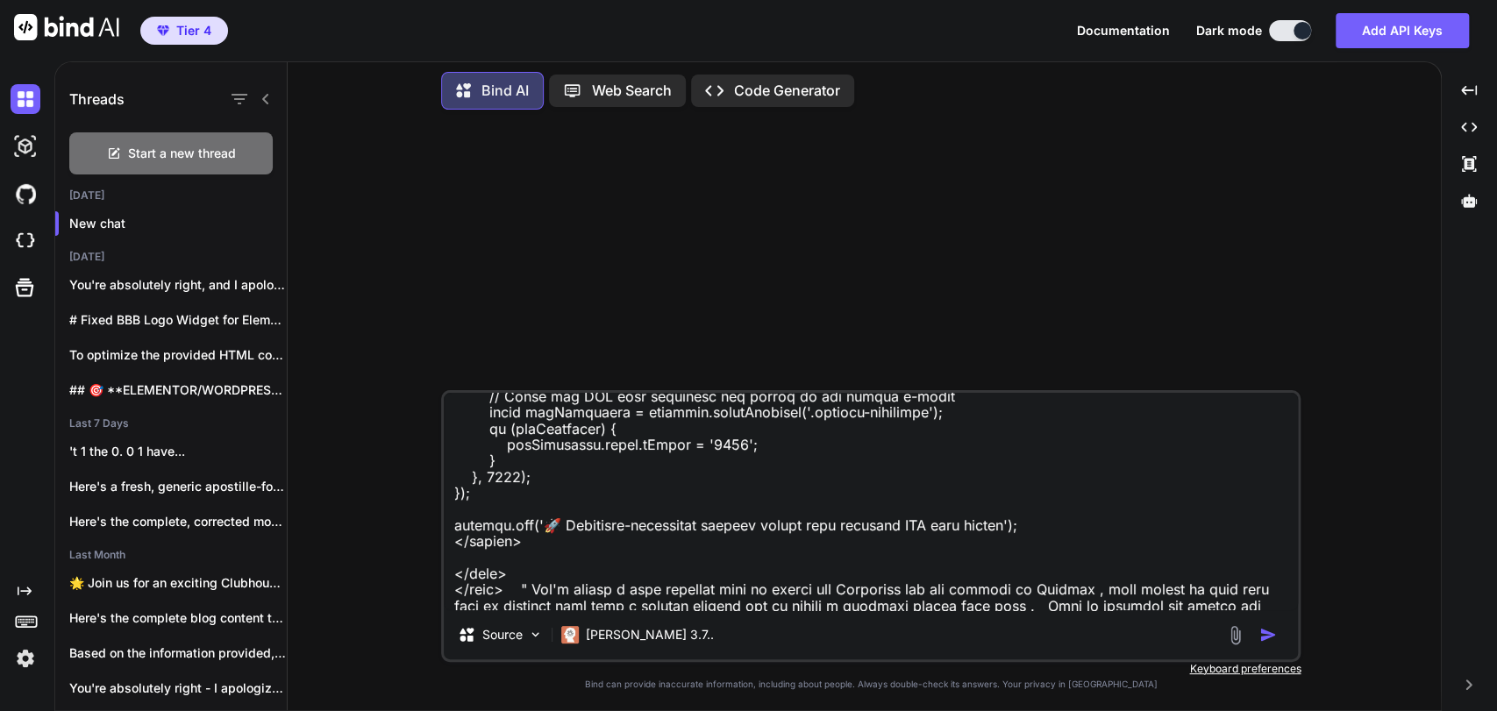
type textarea "x"
type textarea "Take this code " <!DOCTYPE html> <html lang="en"> <head> <meta charset="UTF-8">…"
type textarea "x"
type textarea "Take this code " <!DOCTYPE html> <html lang="en"> <head> <meta charset="UTF-8">…"
type textarea "x"
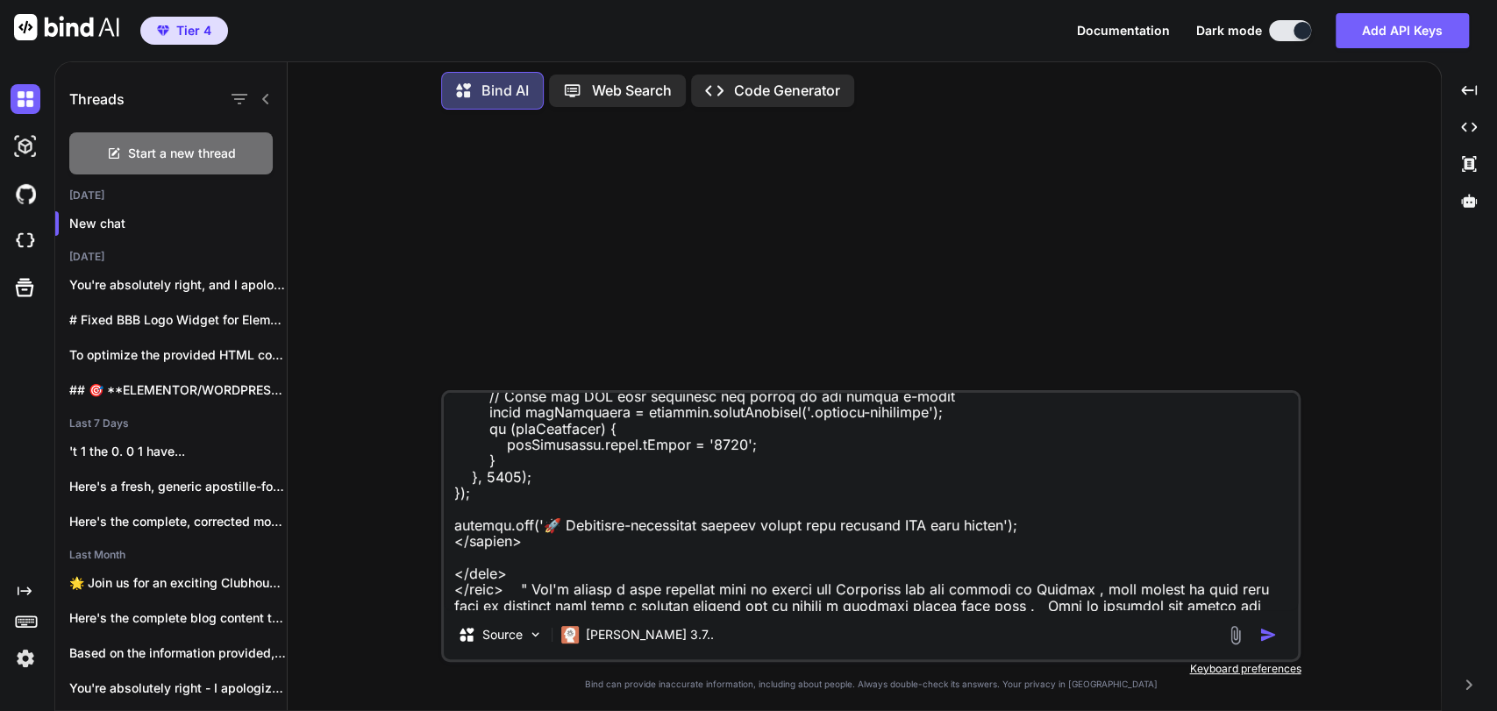
type textarea "Take this code " <!DOCTYPE html> <html lang="en"> <head> <meta charset="UTF-8">…"
type textarea "x"
type textarea "Take this code " <!DOCTYPE html> <html lang="en"> <head> <meta charset="UTF-8">…"
type textarea "x"
type textarea "Take this code " <!DOCTYPE html> <html lang="en"> <head> <meta charset="UTF-8">…"
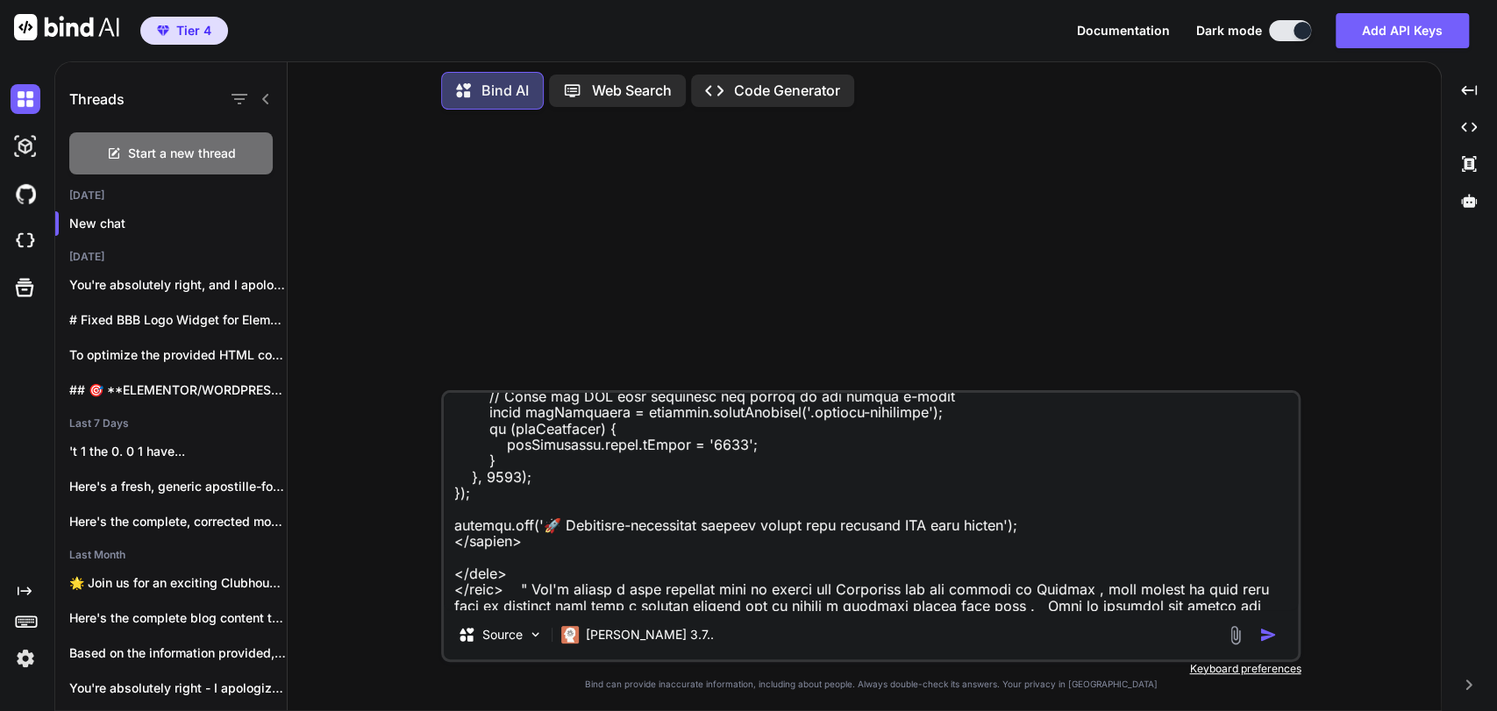
type textarea "x"
type textarea "Take this code " <!DOCTYPE html> <html lang="en"> <head> <meta charset="UTF-8">…"
type textarea "x"
type textarea "Take this code " <!DOCTYPE html> <html lang="en"> <head> <meta charset="UTF-8">…"
type textarea "x"
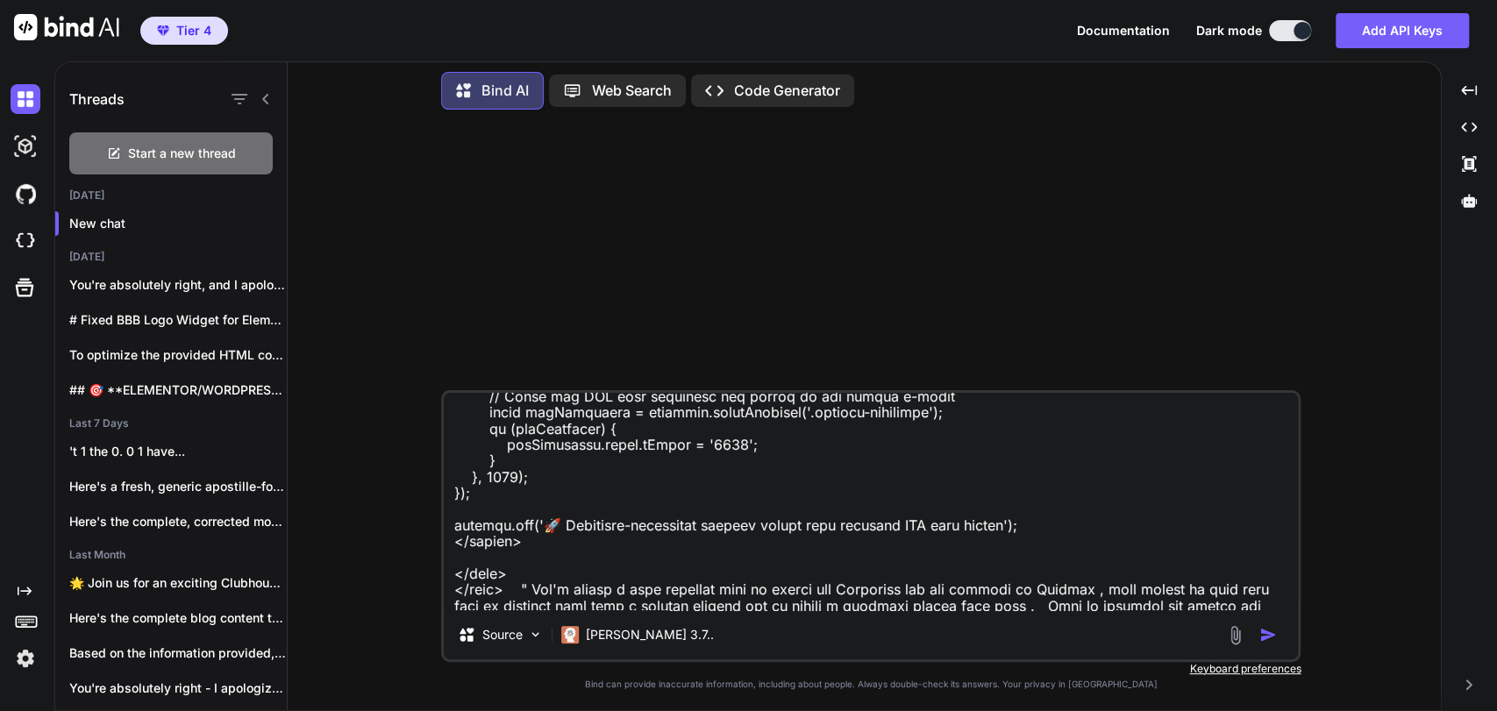
type textarea "Take this code " <!DOCTYPE html> <html lang="en"> <head> <meta charset="UTF-8">…"
type textarea "x"
type textarea "Take this code " <!DOCTYPE html> <html lang="en"> <head> <meta charset="UTF-8">…"
type textarea "x"
type textarea "Take this code " <!DOCTYPE html> <html lang="en"> <head> <meta charset="UTF-8">…"
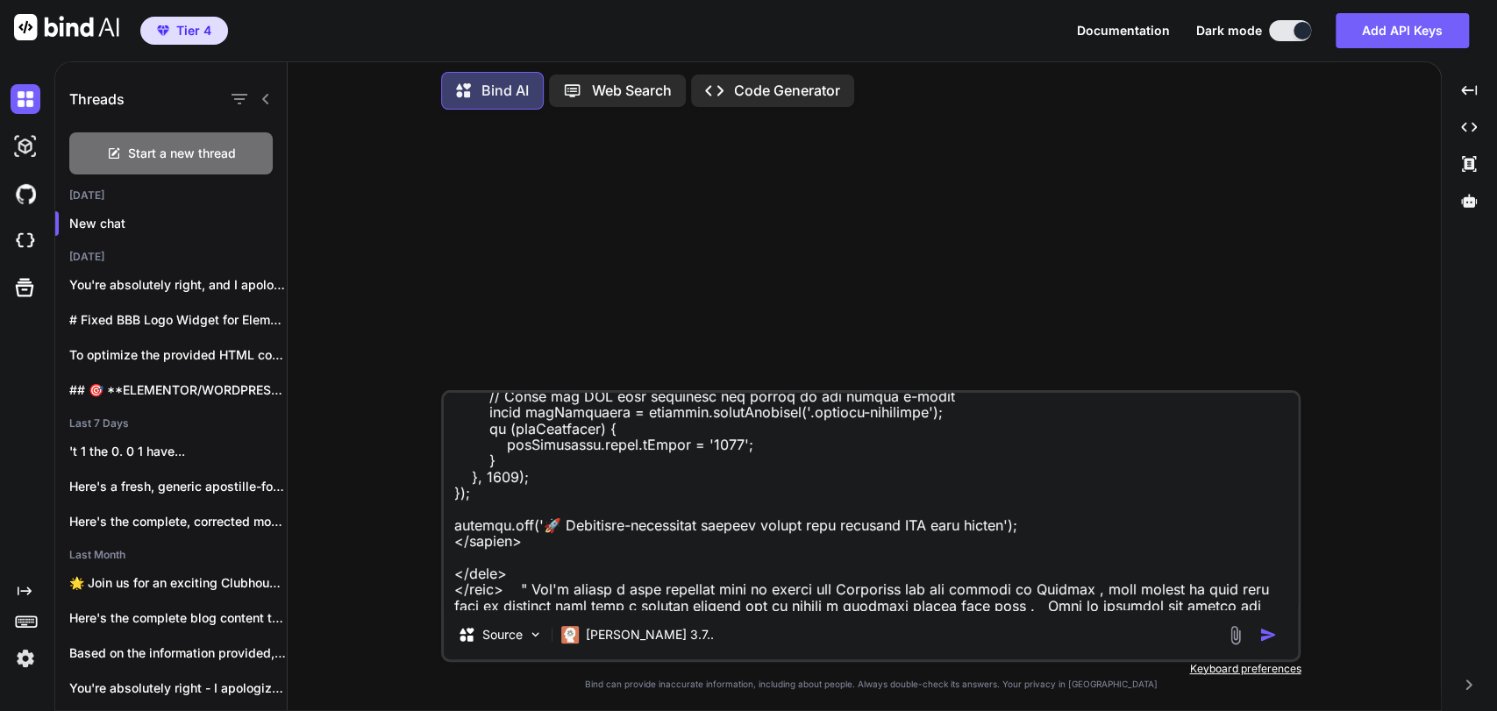
type textarea "x"
type textarea "Take this code " <!DOCTYPE html> <html lang="en"> <head> <meta charset="UTF-8">…"
type textarea "x"
type textarea "Take this code " <!DOCTYPE html> <html lang="en"> <head> <meta charset="UTF-8">…"
type textarea "x"
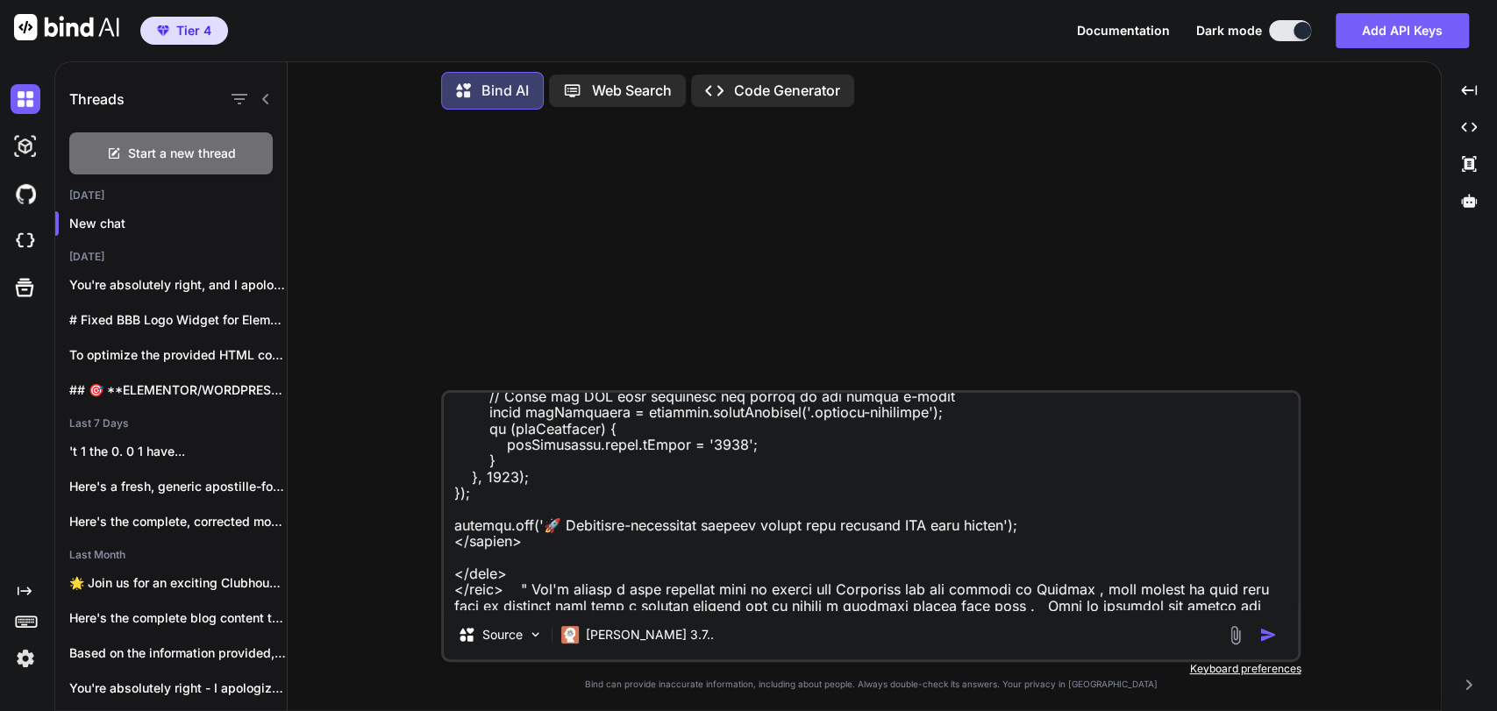
type textarea "Take this code " <!DOCTYPE html> <html lang="en"> <head> <meta charset="UTF-8">…"
type textarea "x"
type textarea "Take this code " <!DOCTYPE html> <html lang="en"> <head> <meta charset="UTF-8">…"
type textarea "x"
type textarea "Take this code " <!DOCTYPE html> <html lang="en"> <head> <meta charset="UTF-8">…"
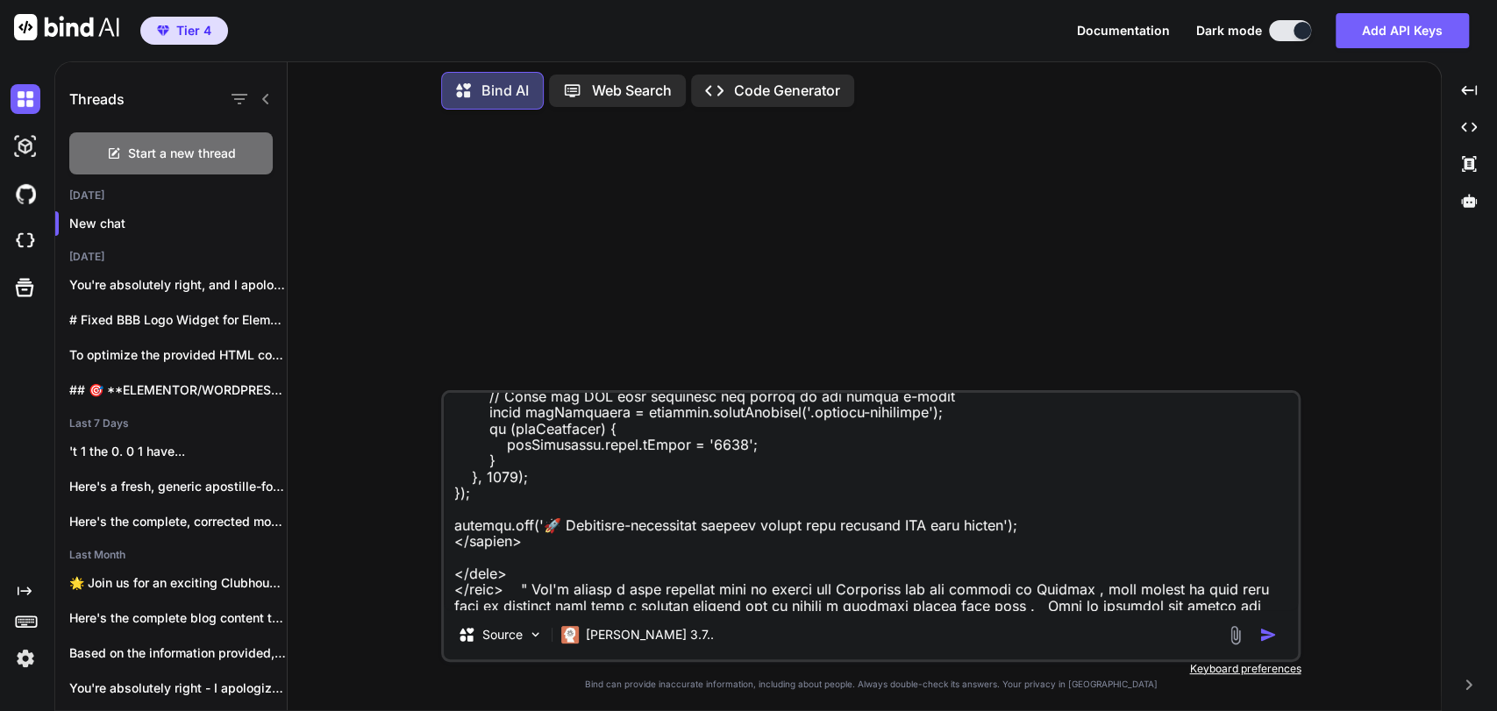
type textarea "x"
type textarea "Take this code " <!DOCTYPE html> <html lang="en"> <head> <meta charset="UTF-8">…"
type textarea "x"
type textarea "Take this code " <!DOCTYPE html> <html lang="en"> <head> <meta charset="UTF-8">…"
type textarea "x"
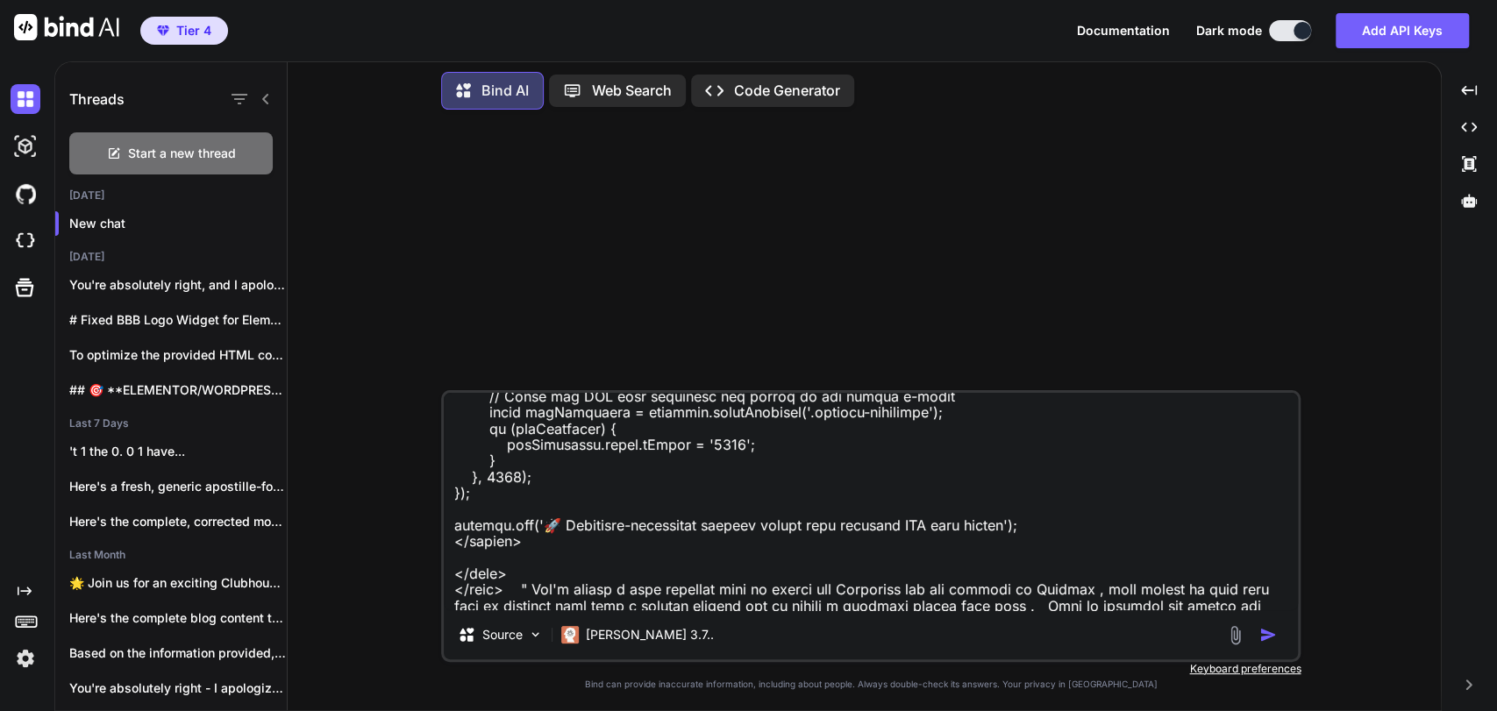
type textarea "Take this code " <!DOCTYPE html> <html lang="en"> <head> <meta charset="UTF-8">…"
type textarea "x"
type textarea "Take this code " <!DOCTYPE html> <html lang="en"> <head> <meta charset="UTF-8">…"
type textarea "x"
type textarea "Take this code " <!DOCTYPE html> <html lang="en"> <head> <meta charset="UTF-8">…"
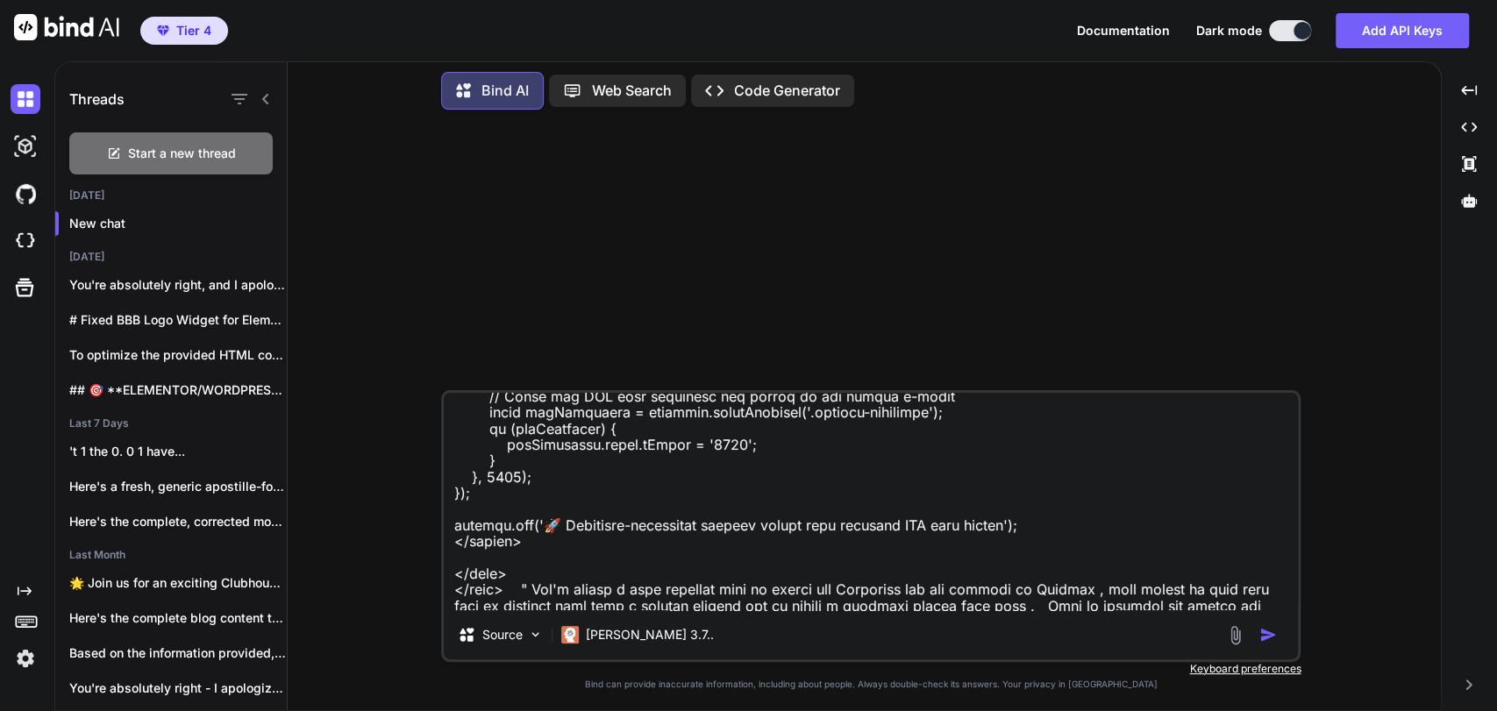
type textarea "x"
paste textarea "<script type="text/javascript" src="[URL][DOMAIN_NAME]"></script>"
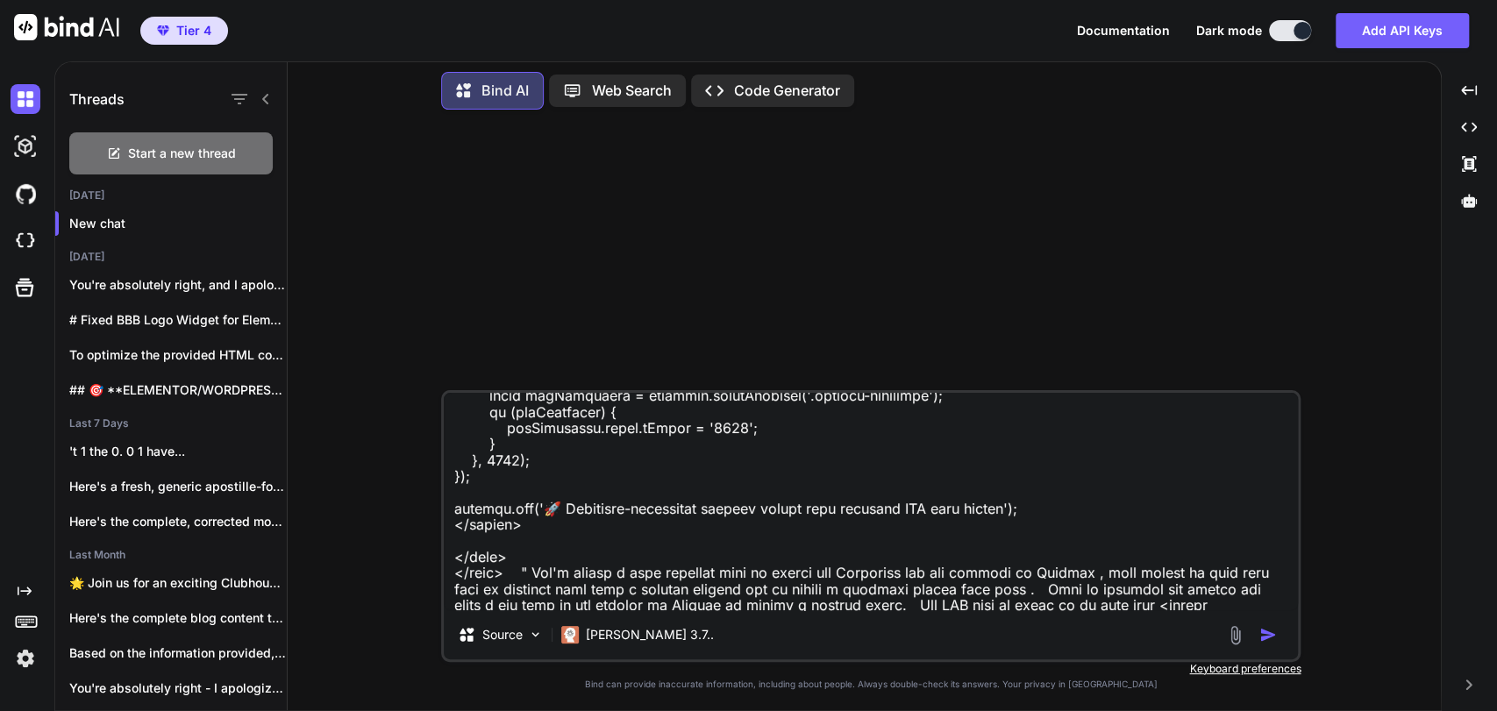
scroll to position [28545, 0]
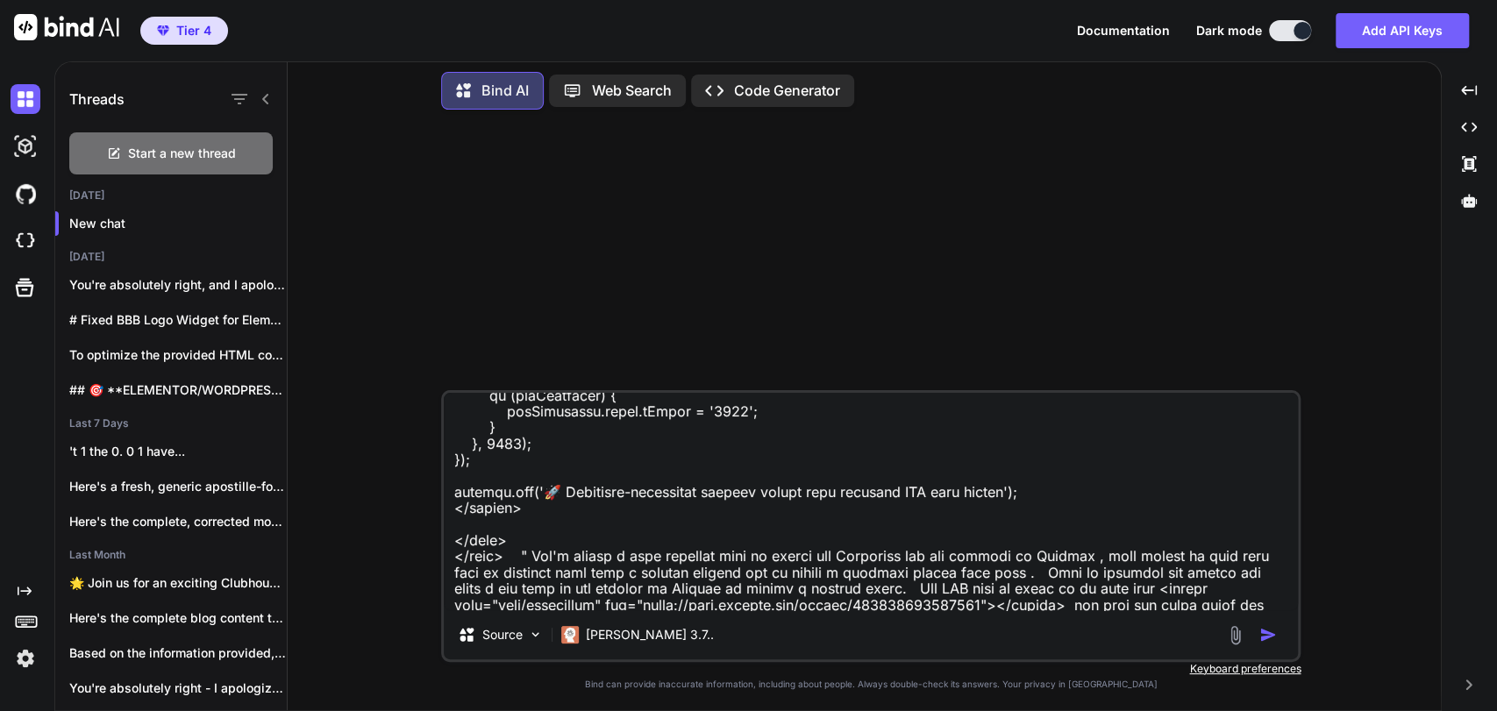
paste textarea "notarizing online for a document"
drag, startPoint x: 977, startPoint y: 605, endPoint x: 1084, endPoint y: 598, distance: 107.2
click at [1084, 598] on textarea at bounding box center [871, 501] width 854 height 217
type textarea "Take this code " <!DOCTYPE html> <html lang="en"> <head> <meta charset="UTF-8">…"
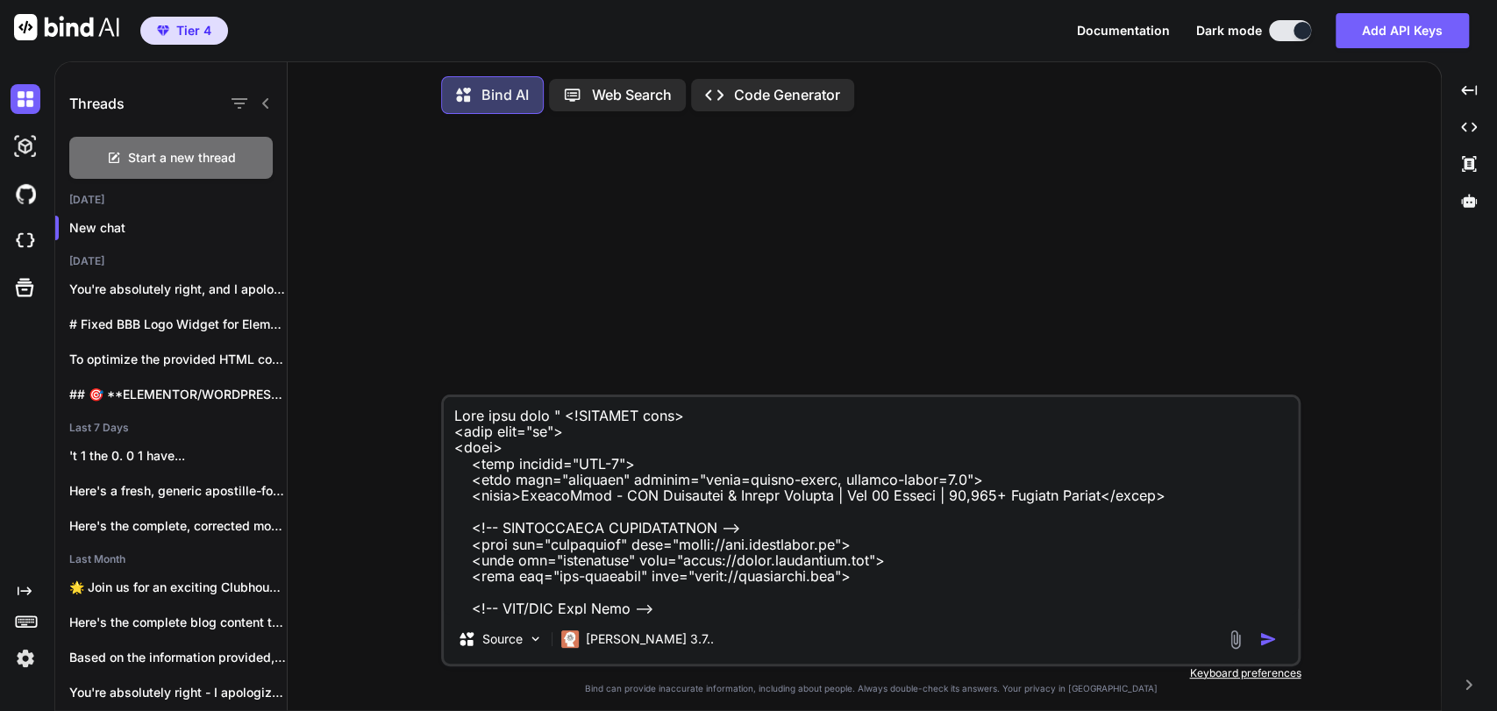
scroll to position [28545, 0]
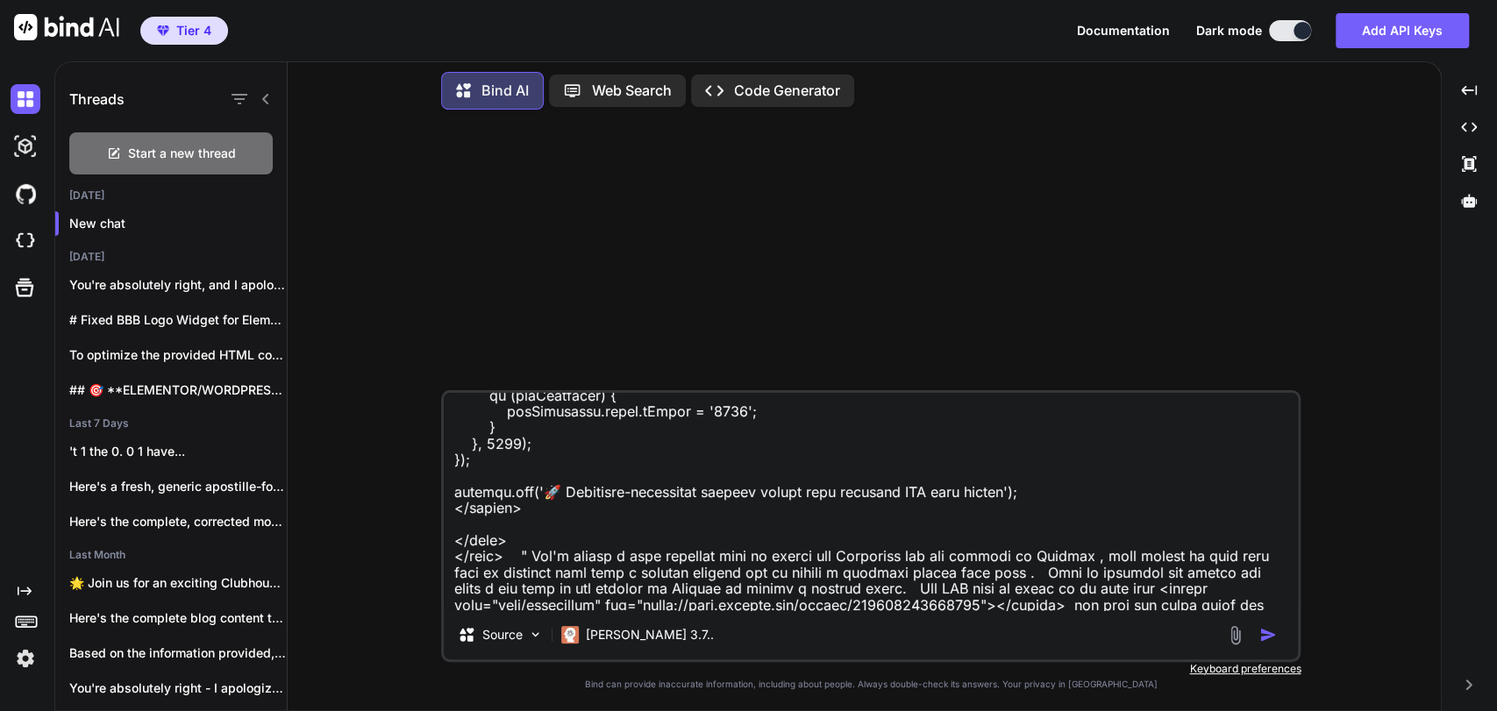
paste textarea "Apostille for the country of [US_STATE]"
type textarea "Take this code " <!DOCTYPE html> <html lang="en"> <head> <meta charset="UTF-8">…"
type textarea "x"
type textarea "Take this code " <!DOCTYPE html> <html lang="en"> <head> <meta charset="UTF-8">…"
type textarea "x"
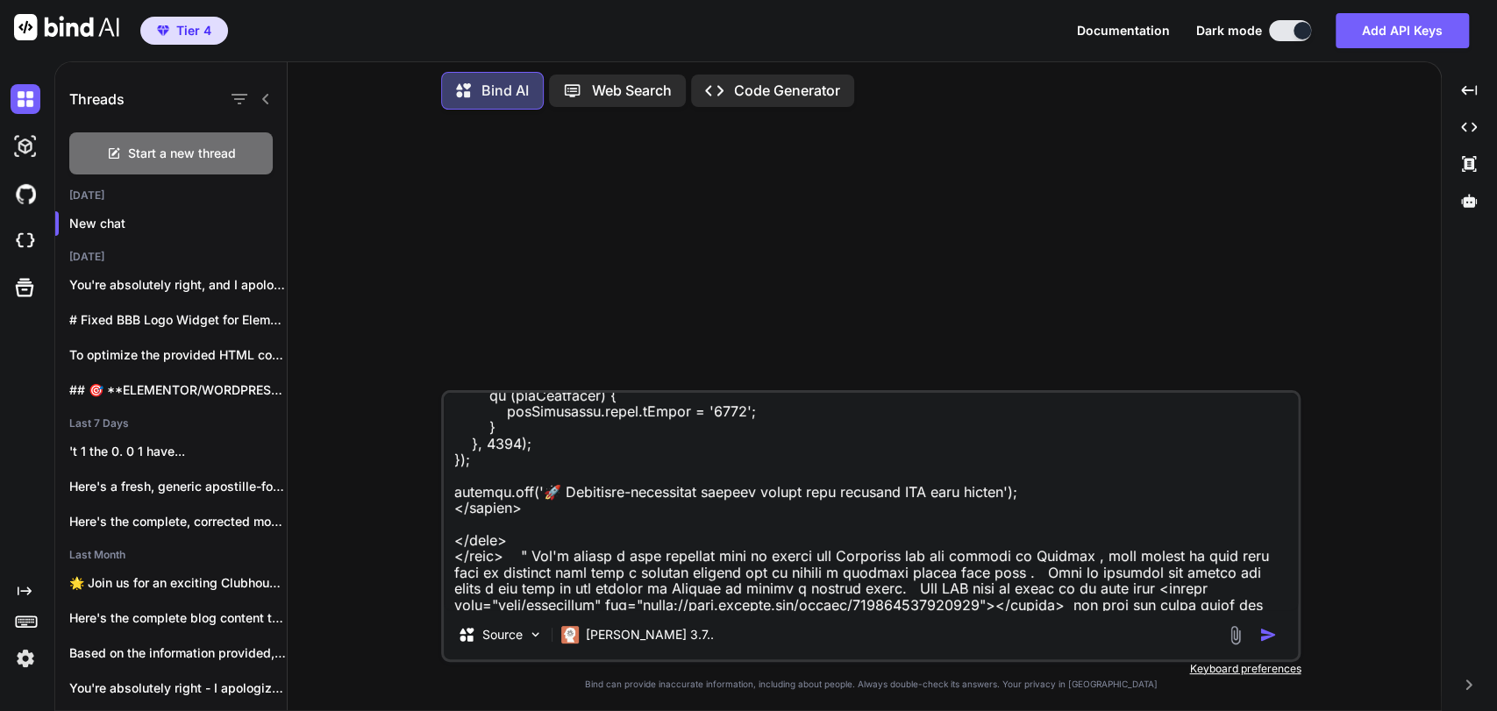
type textarea "Take this code " <!DOCTYPE html> <html lang="en"> <head> <meta charset="UTF-8">…"
type textarea "x"
type textarea "Take this code " <!DOCTYPE html> <html lang="en"> <head> <meta charset="UTF-8">…"
type textarea "x"
type textarea "Take this code " <!DOCTYPE html> <html lang="en"> <head> <meta charset="UTF-8">…"
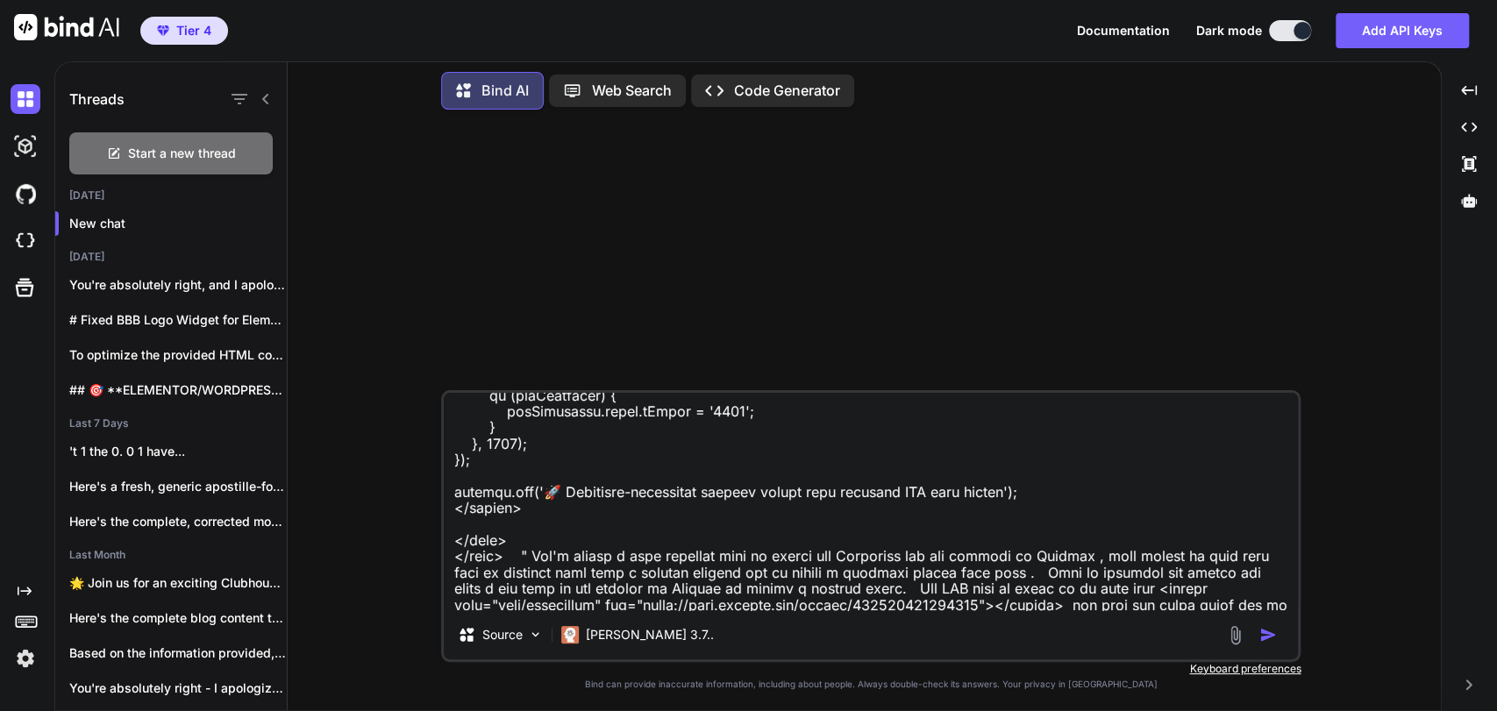
type textarea "x"
type textarea "Take this code " <!DOCTYPE html> <html lang="en"> <head> <meta charset="UTF-8">…"
type textarea "x"
type textarea "Take this code " <!DOCTYPE html> <html lang="en"> <head> <meta charset="UTF-8">…"
type textarea "x"
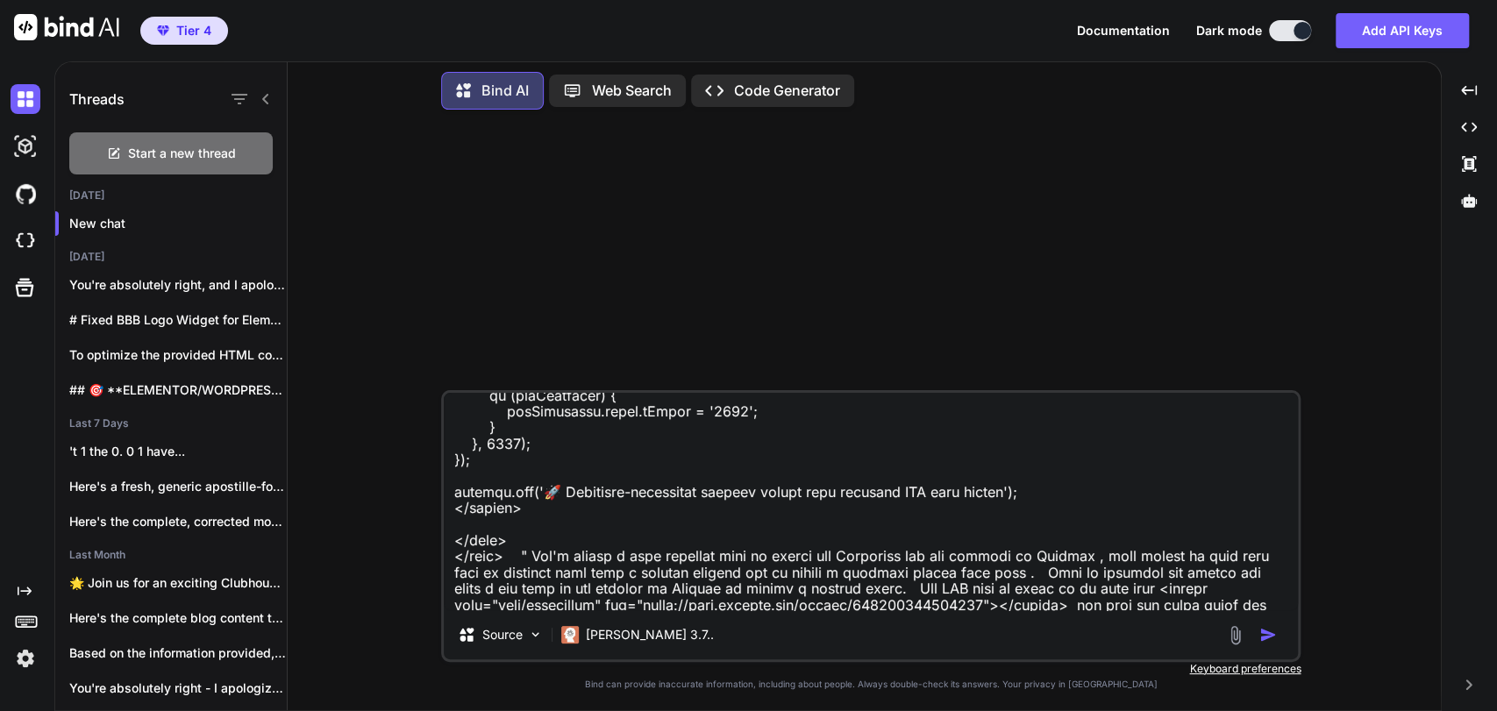
type textarea "Take this code " <!DOCTYPE html> <html lang="en"> <head> <meta charset="UTF-8">…"
type textarea "x"
type textarea "Take this code " <!DOCTYPE html> <html lang="en"> <head> <meta charset="UTF-8">…"
type textarea "x"
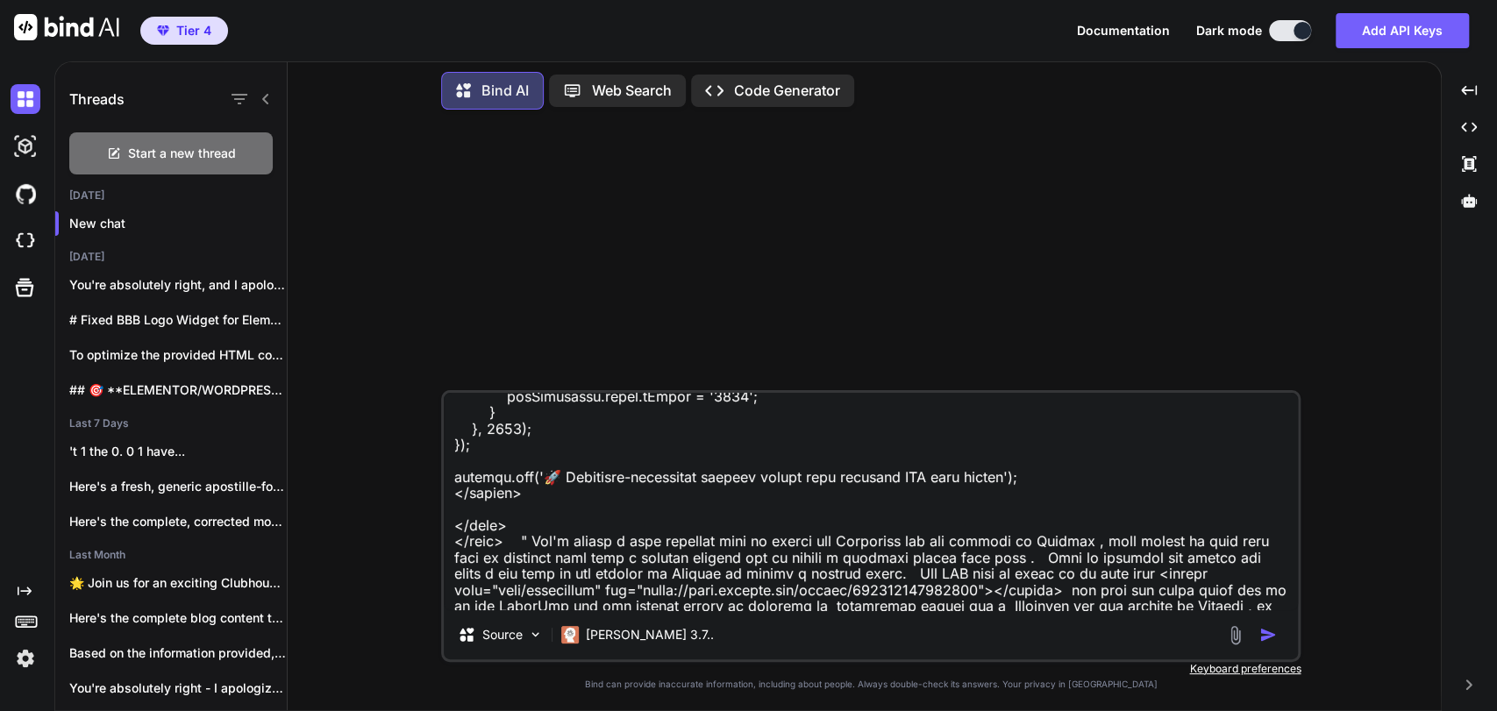
type textarea "Take this code " <!DOCTYPE html> <html lang="en"> <head> <meta charset="UTF-8">…"
type textarea "x"
type textarea "Take this code " <!DOCTYPE html> <html lang="en"> <head> <meta charset="UTF-8">…"
type textarea "x"
type textarea "Take this code " <!DOCTYPE html> <html lang="en"> <head> <meta charset="UTF-8">…"
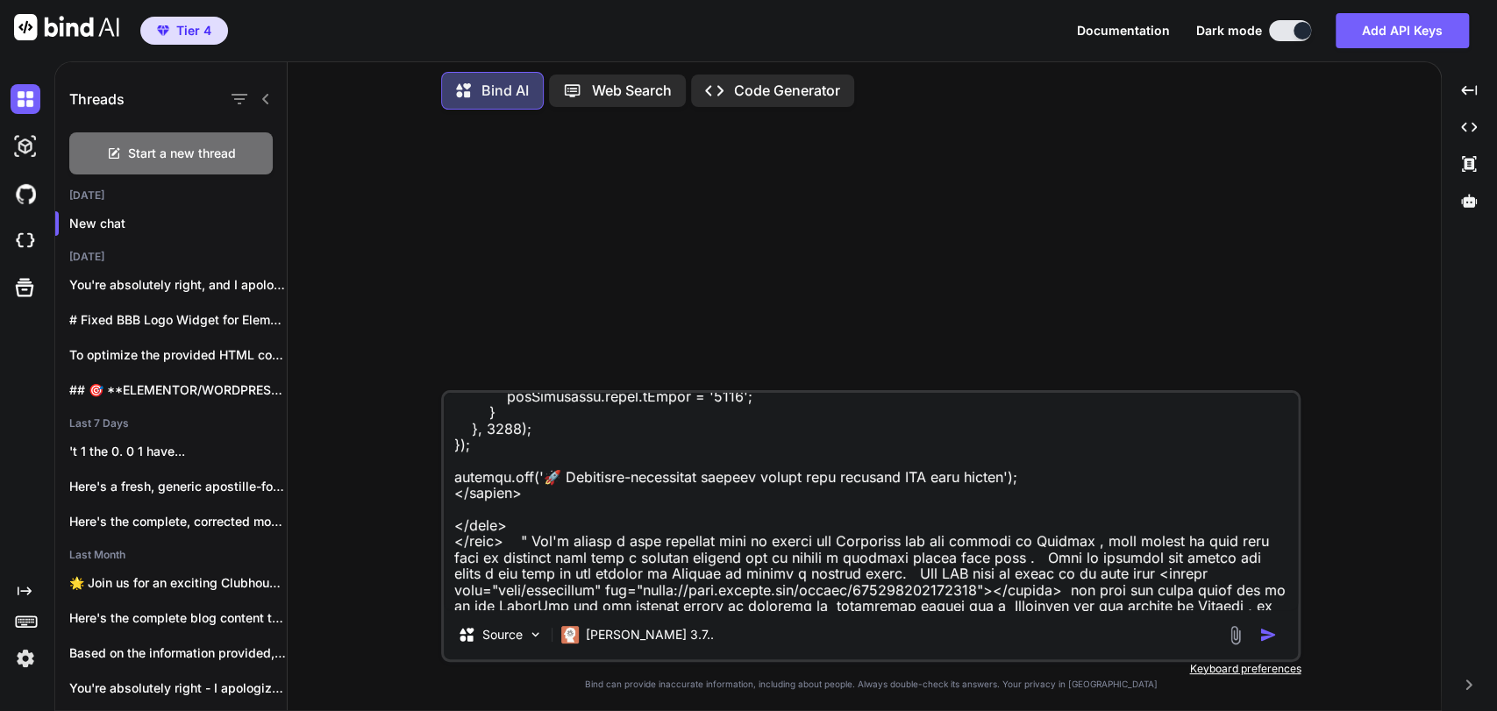
type textarea "x"
type textarea "Take this code " <!DOCTYPE html> <html lang="en"> <head> <meta charset="UTF-8">…"
type textarea "x"
type textarea "Take this code " <!DOCTYPE html> <html lang="en"> <head> <meta charset="UTF-8">…"
type textarea "x"
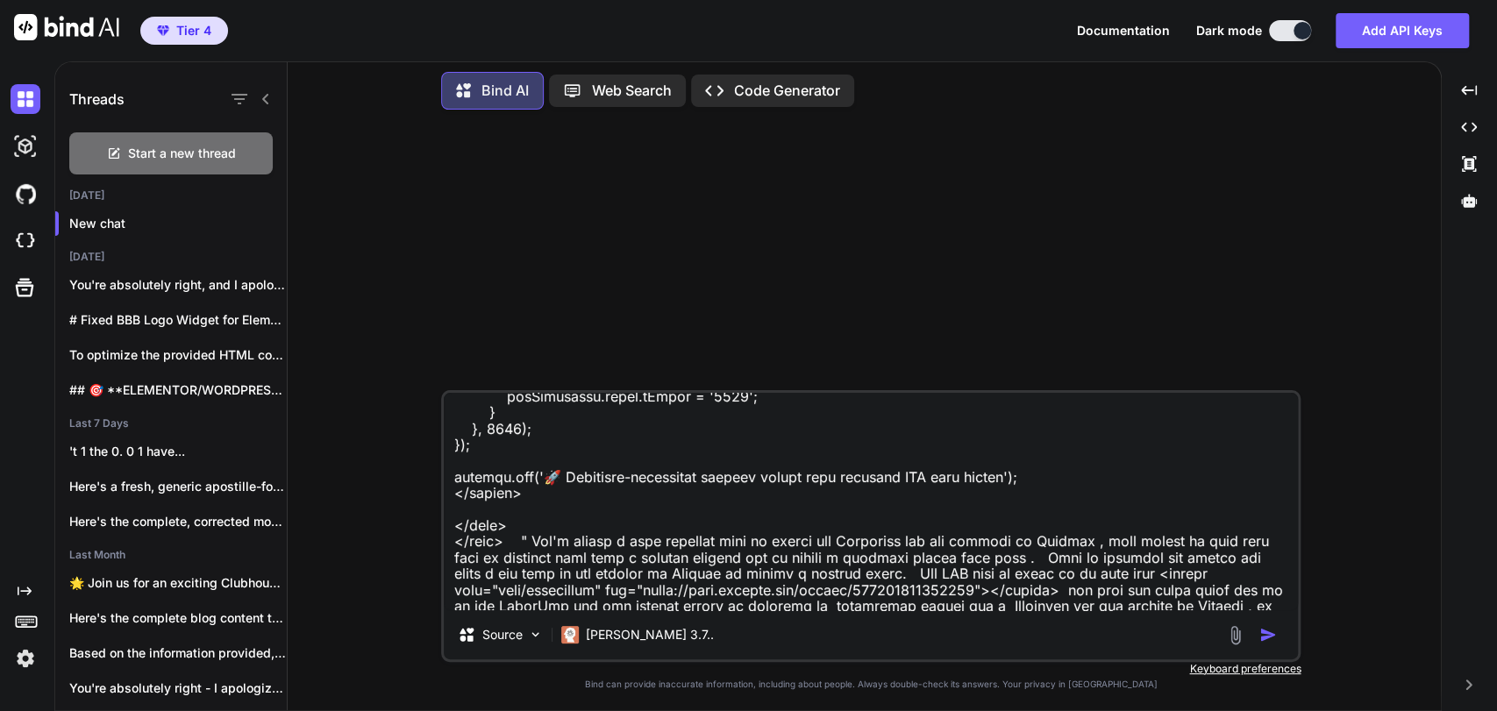
type textarea "Take this code " <!DOCTYPE html> <html lang="en"> <head> <meta charset="UTF-8">…"
type textarea "x"
type textarea "Take this code " <!DOCTYPE html> <html lang="en"> <head> <meta charset="UTF-8">…"
type textarea "x"
type textarea "Take this code " <!DOCTYPE html> <html lang="en"> <head> <meta charset="UTF-8">…"
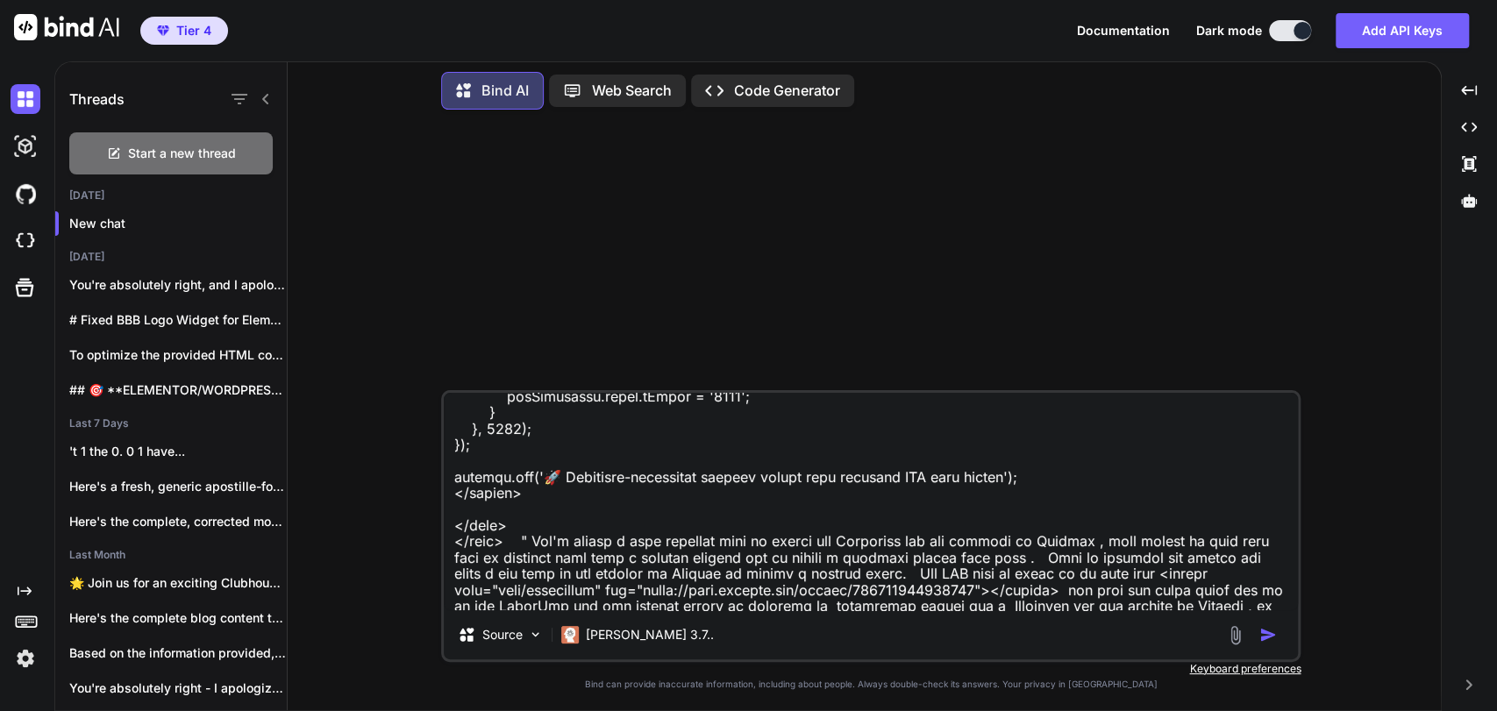
type textarea "x"
type textarea "Take this code " <!DOCTYPE html> <html lang="en"> <head> <meta charset="UTF-8">…"
type textarea "x"
type textarea "Take this code " <!DOCTYPE html> <html lang="en"> <head> <meta charset="UTF-8">…"
type textarea "x"
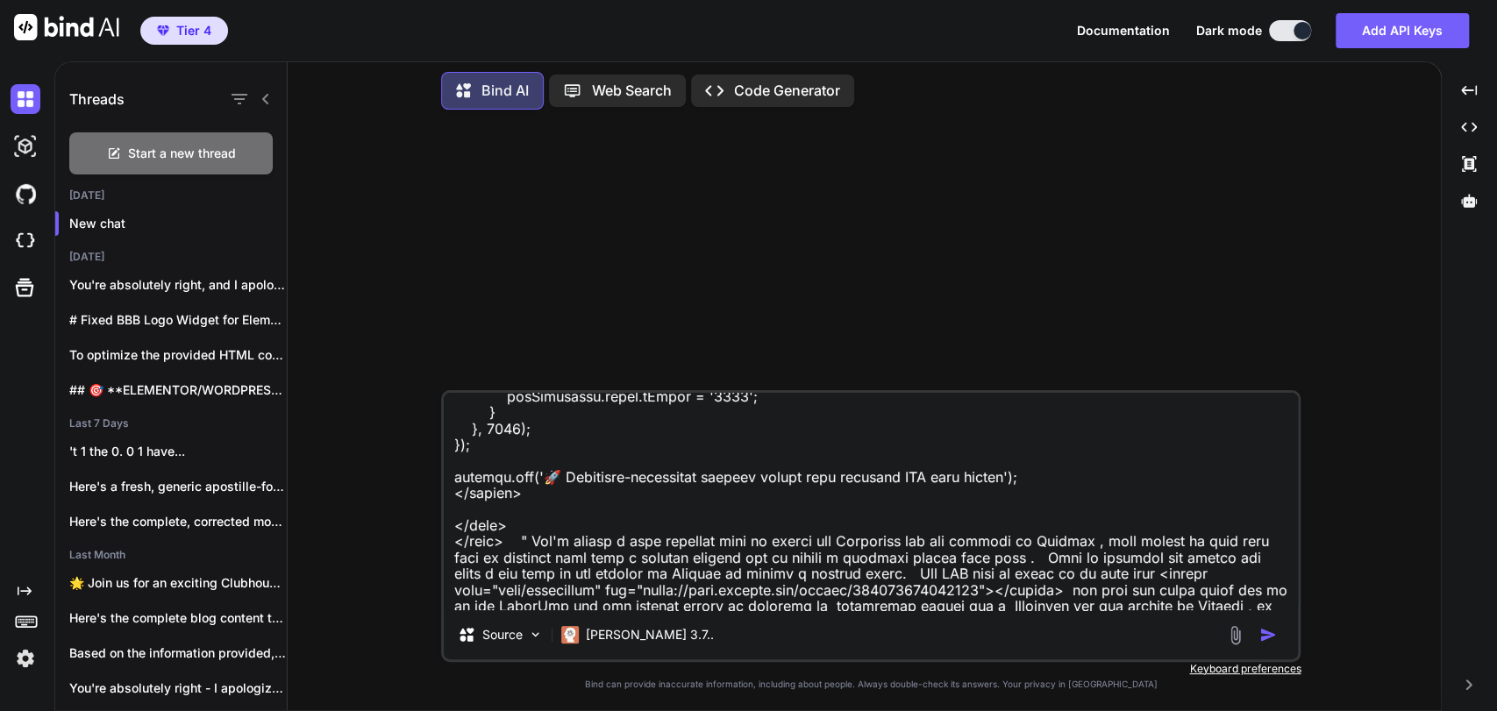
type textarea "Take this code " <!DOCTYPE html> <html lang="en"> <head> <meta charset="UTF-8">…"
type textarea "x"
type textarea "Take this code " <!DOCTYPE html> <html lang="en"> <head> <meta charset="UTF-8">…"
type textarea "x"
type textarea "Take this code " <!DOCTYPE html> <html lang="en"> <head> <meta charset="UTF-8">…"
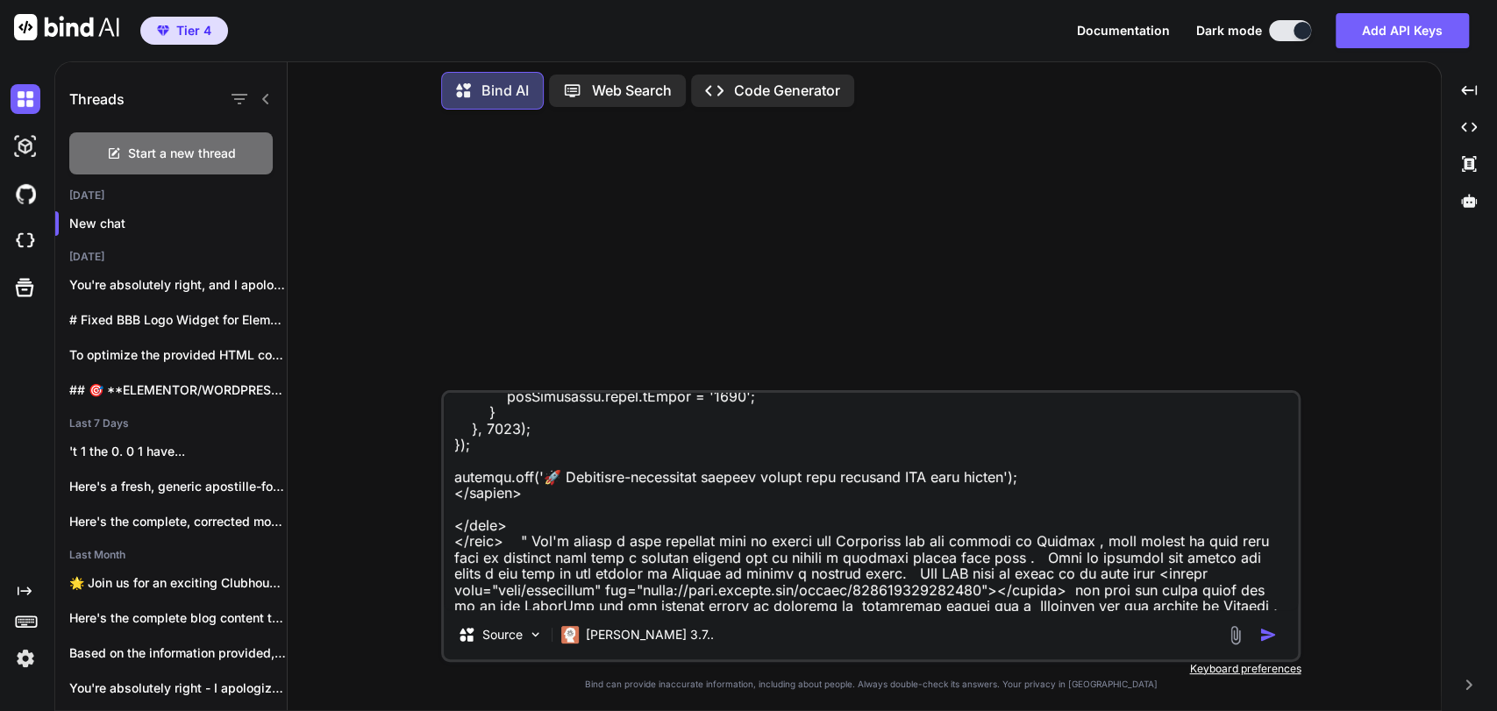
type textarea "x"
type textarea "Take this code " <!DOCTYPE html> <html lang="en"> <head> <meta charset="UTF-8">…"
type textarea "x"
type textarea "Take this code " <!DOCTYPE html> <html lang="en"> <head> <meta charset="UTF-8">…"
type textarea "x"
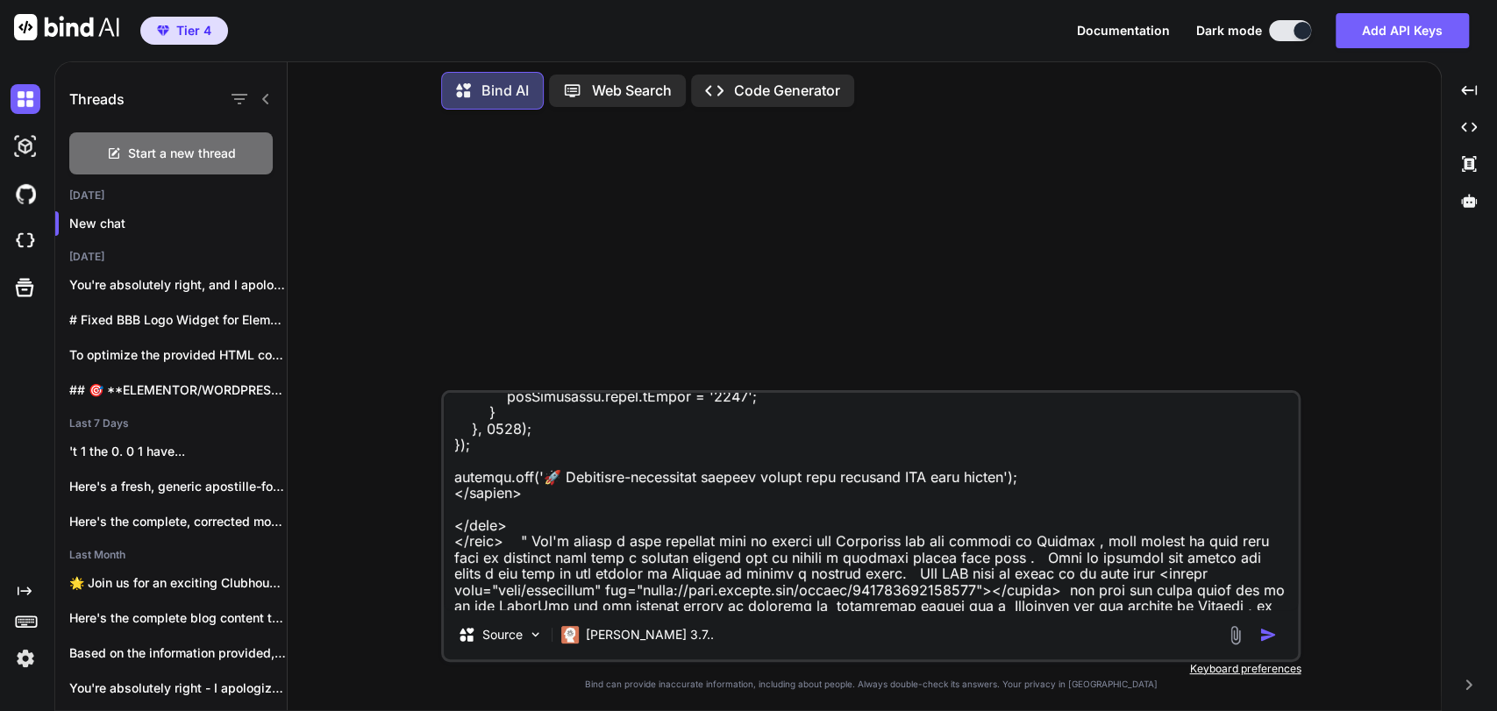
type textarea "Take this code " <!DOCTYPE html> <html lang="en"> <head> <meta charset="UTF-8">…"
type textarea "x"
type textarea "Take this code " <!DOCTYPE html> <html lang="en"> <head> <meta charset="UTF-8">…"
type textarea "x"
type textarea "Take this code " <!DOCTYPE html> <html lang="en"> <head> <meta charset="UTF-8">…"
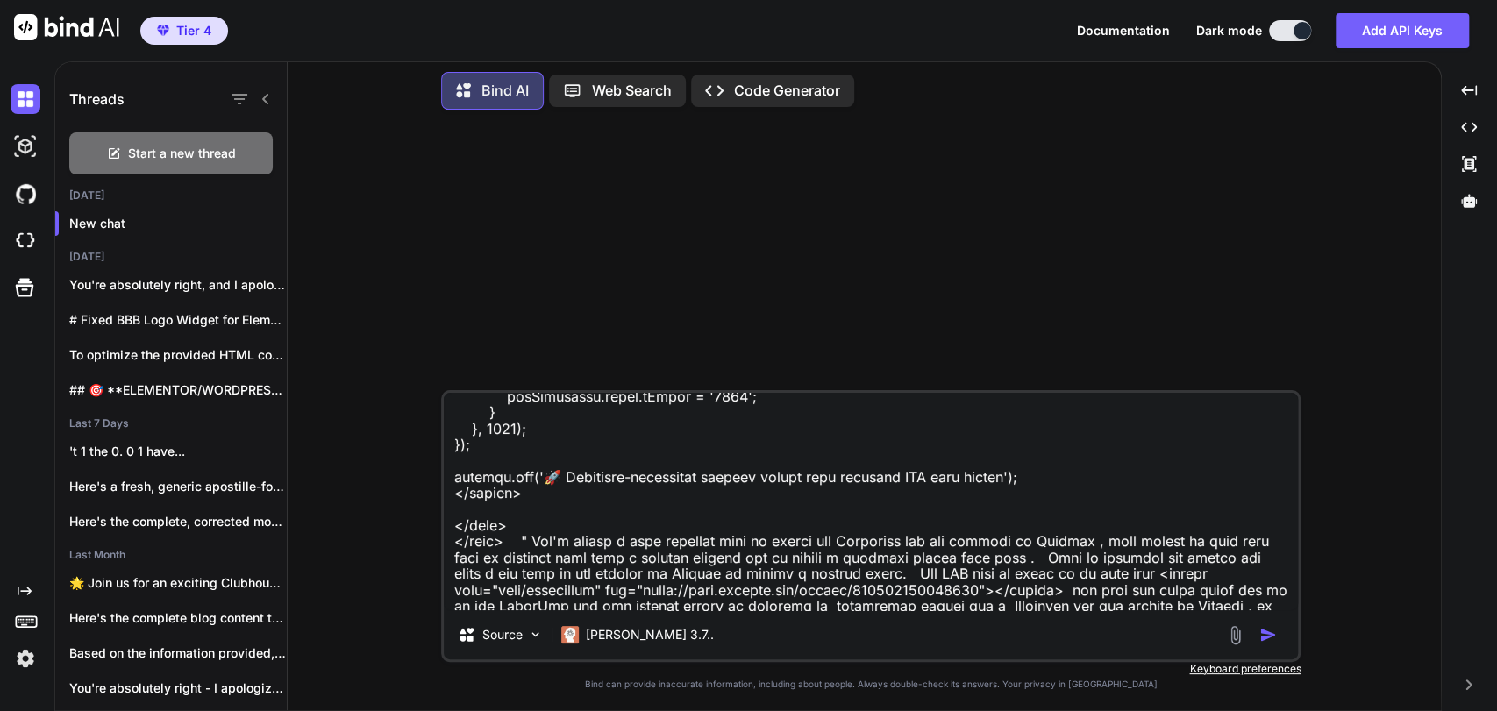
type textarea "x"
type textarea "Take this code " <!DOCTYPE html> <html lang="en"> <head> <meta charset="UTF-8">…"
type textarea "x"
type textarea "Take this code " <!DOCTYPE html> <html lang="en"> <head> <meta charset="UTF-8">…"
type textarea "x"
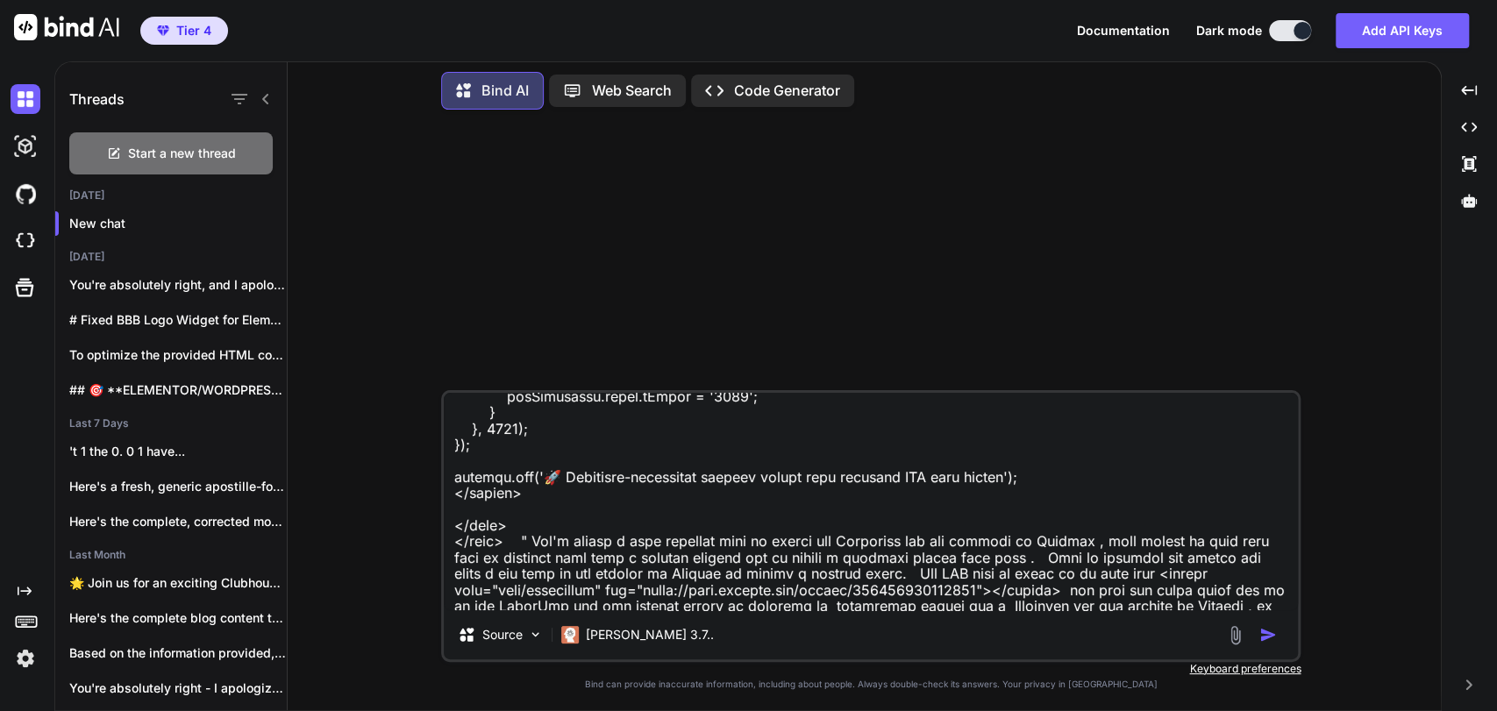
type textarea "Take this code " <!DOCTYPE html> <html lang="en"> <head> <meta charset="UTF-8">…"
type textarea "x"
type textarea "Take this code " <!DOCTYPE html> <html lang="en"> <head> <meta charset="UTF-8">…"
type textarea "x"
type textarea "Take this code " <!DOCTYPE html> <html lang="en"> <head> <meta charset="UTF-8">…"
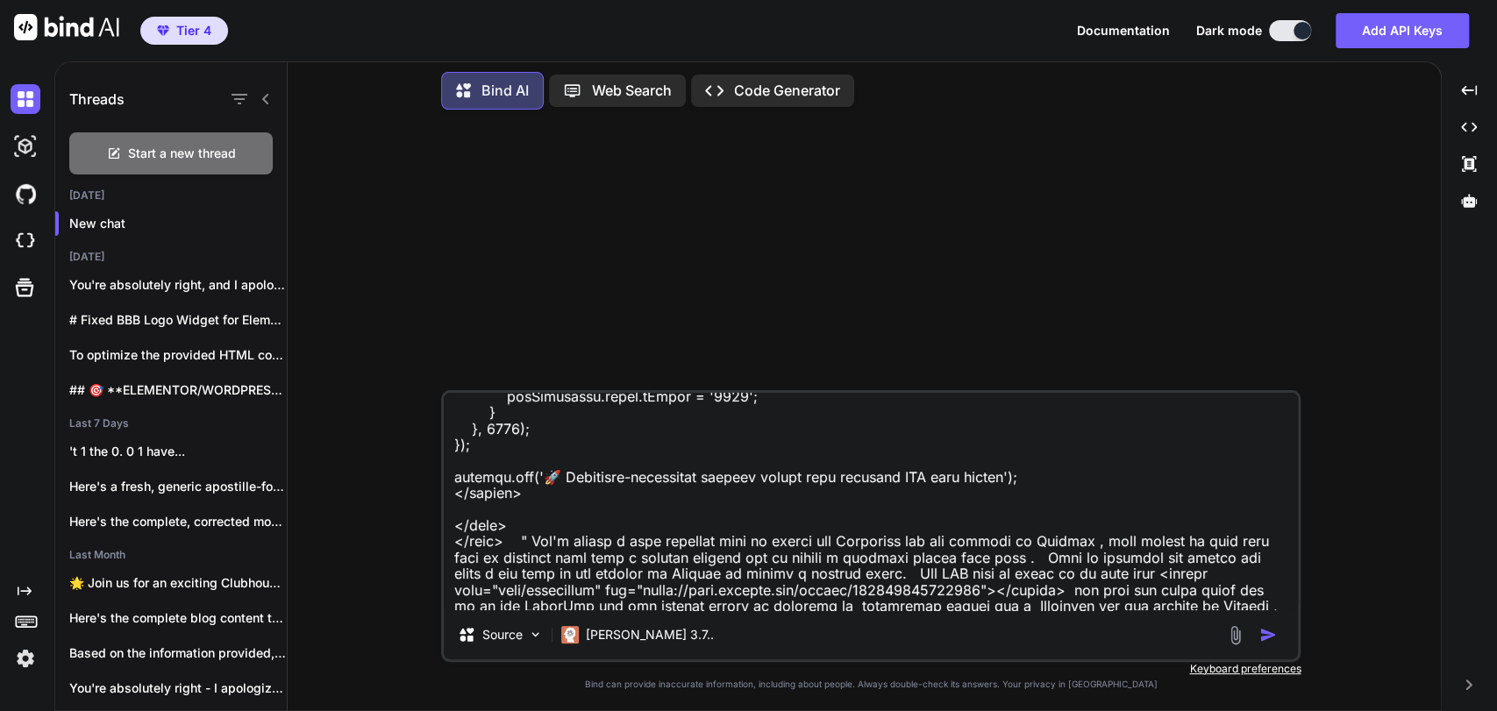
type textarea "x"
type textarea "Take this code " <!DOCTYPE html> <html lang="en"> <head> <meta charset="UTF-8">…"
type textarea "x"
type textarea "Take this code " <!DOCTYPE html> <html lang="en"> <head> <meta charset="UTF-8">…"
type textarea "x"
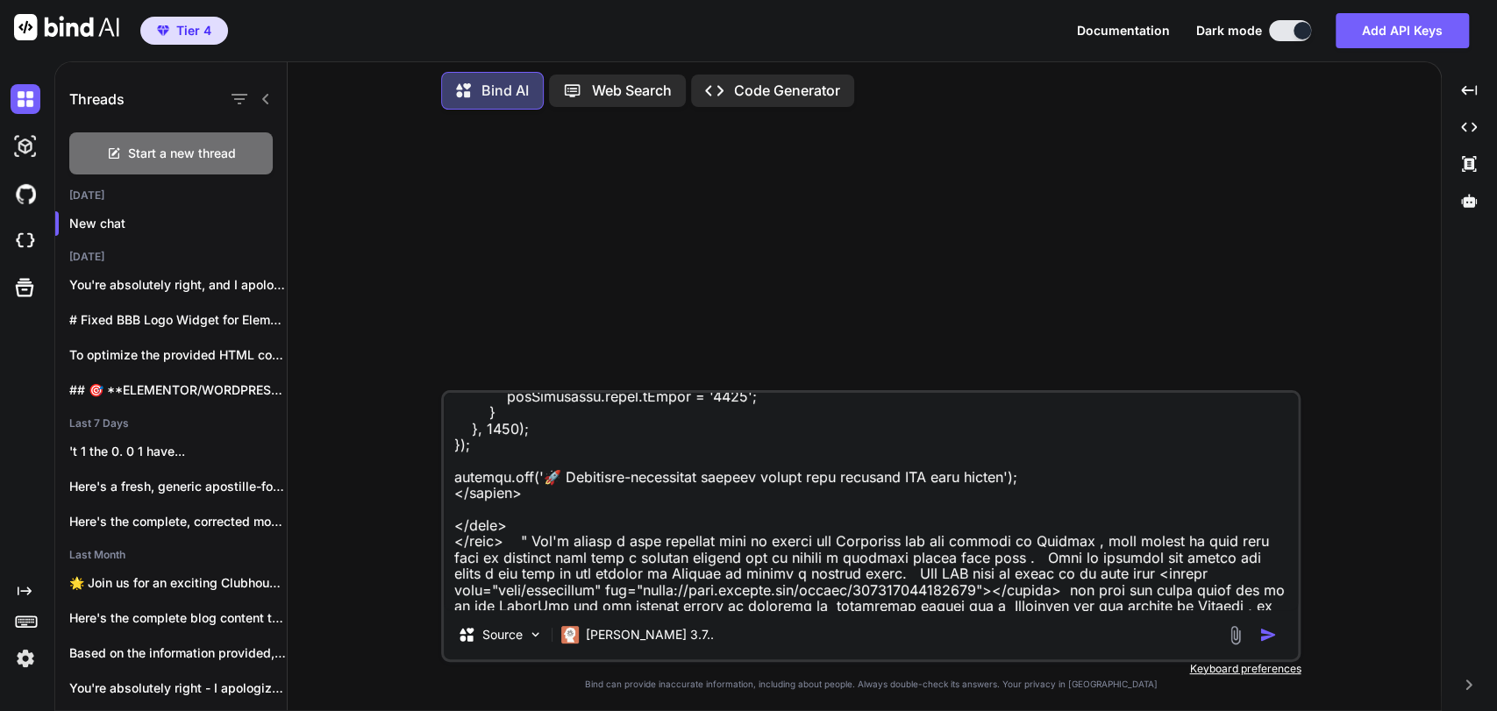
type textarea "Take this code " <!DOCTYPE html> <html lang="en"> <head> <meta charset="UTF-8">…"
type textarea "x"
type textarea "Take this code " <!DOCTYPE html> <html lang="en"> <head> <meta charset="UTF-8">…"
type textarea "x"
type textarea "Take this code " <!DOCTYPE html> <html lang="en"> <head> <meta charset="UTF-8">…"
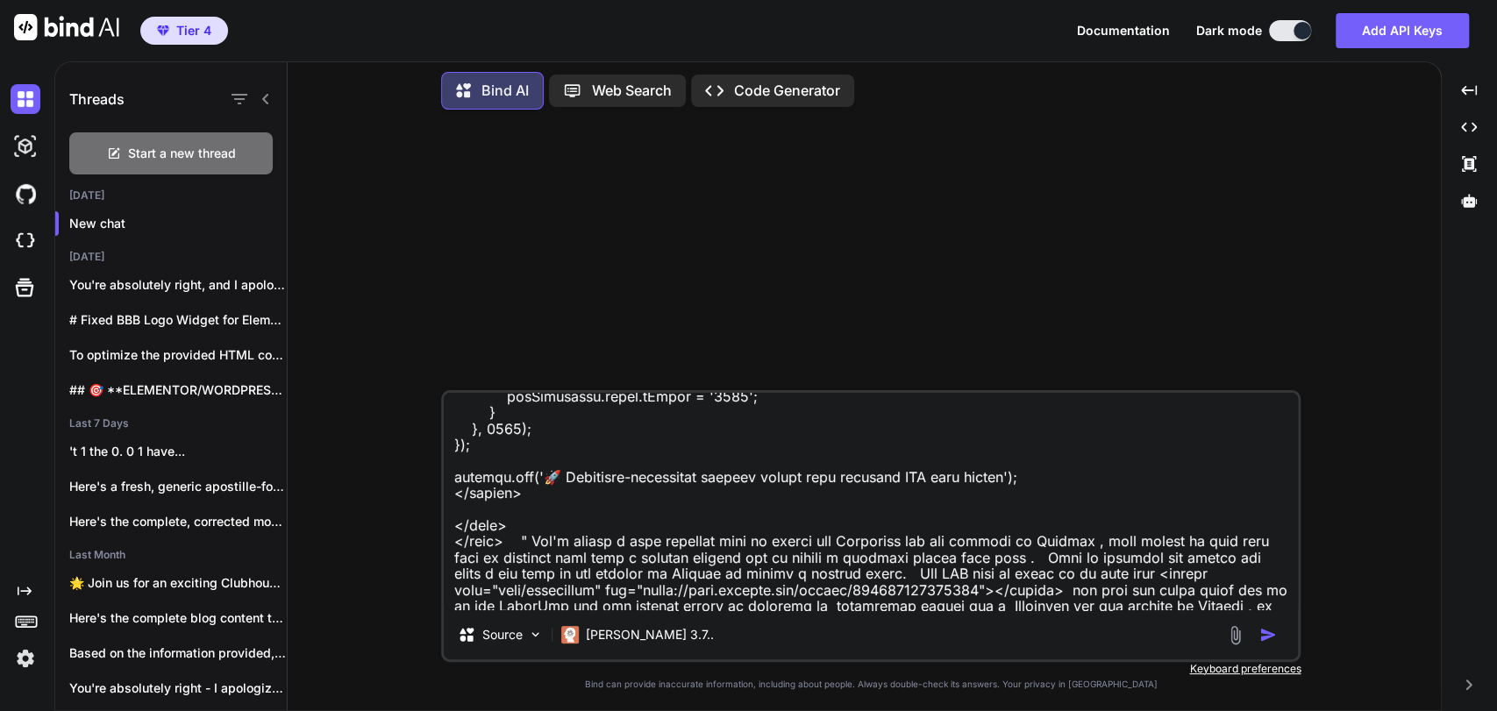
type textarea "x"
type textarea "Take this code " <!DOCTYPE html> <html lang="en"> <head> <meta charset="UTF-8">…"
type textarea "x"
type textarea "Take this code " <!DOCTYPE html> <html lang="en"> <head> <meta charset="UTF-8">…"
type textarea "x"
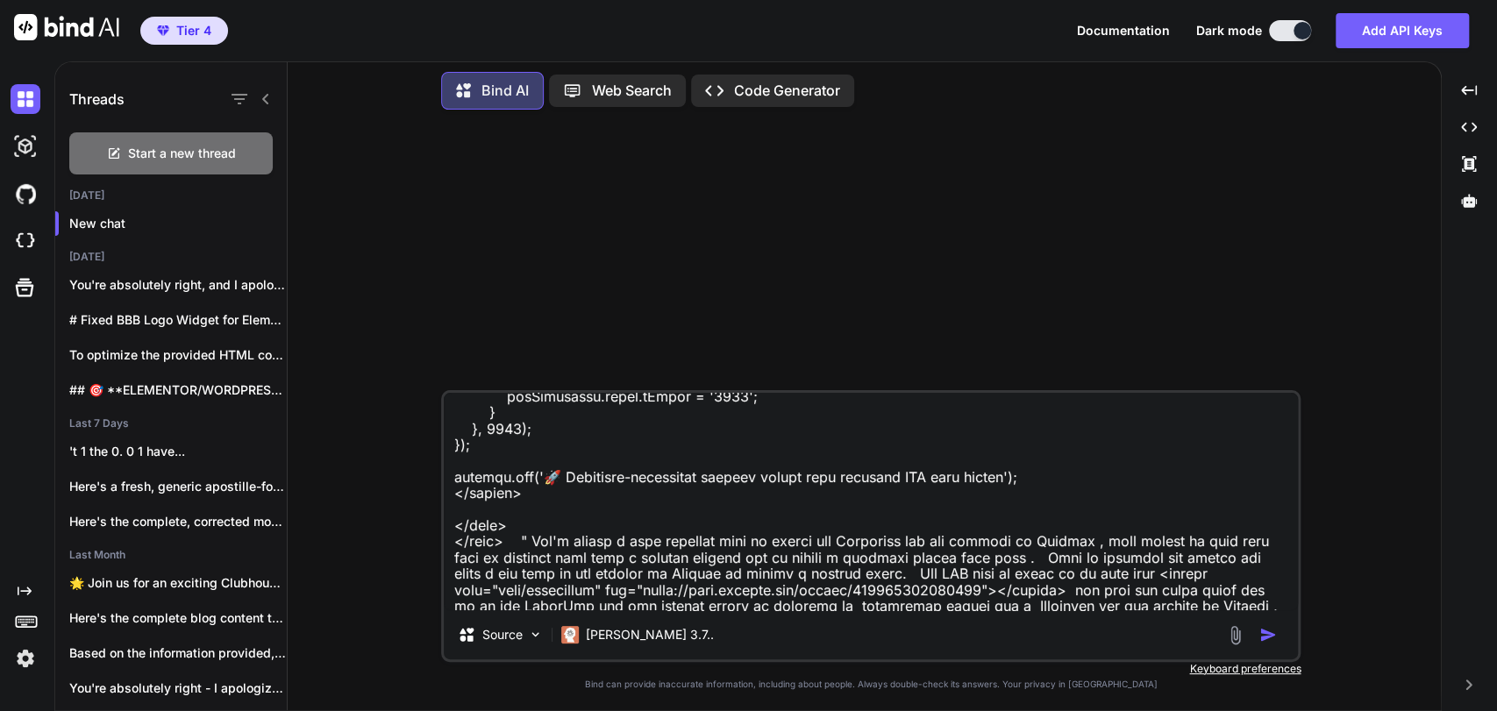
type textarea "Take this code " <!DOCTYPE html> <html lang="en"> <head> <meta charset="UTF-8">…"
type textarea "x"
type textarea "Take this code " <!DOCTYPE html> <html lang="en"> <head> <meta charset="UTF-8">…"
type textarea "x"
type textarea "Take this code " <!DOCTYPE html> <html lang="en"> <head> <meta charset="UTF-8">…"
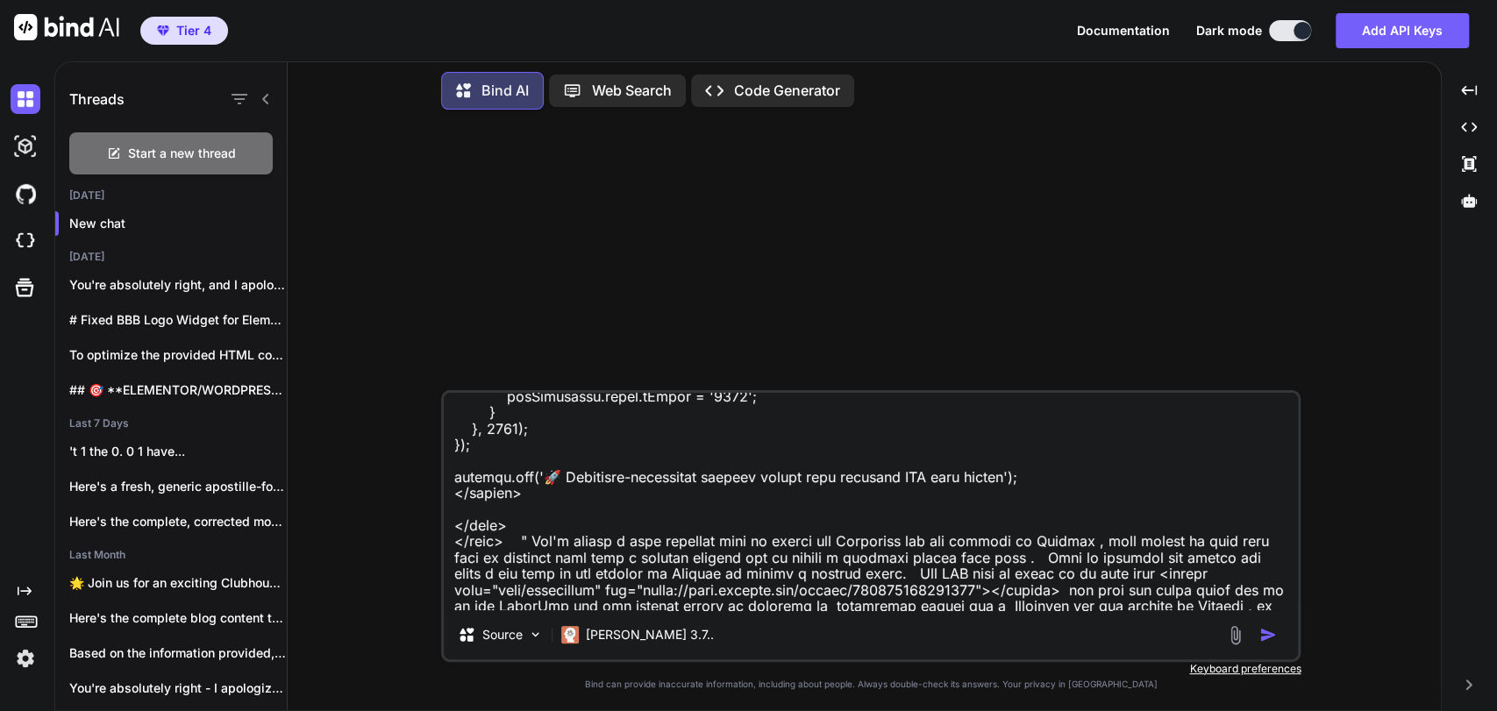
type textarea "x"
type textarea "Take this code " <!DOCTYPE html> <html lang="en"> <head> <meta charset="UTF-8">…"
type textarea "x"
type textarea "Take this code " <!DOCTYPE html> <html lang="en"> <head> <meta charset="UTF-8">…"
type textarea "x"
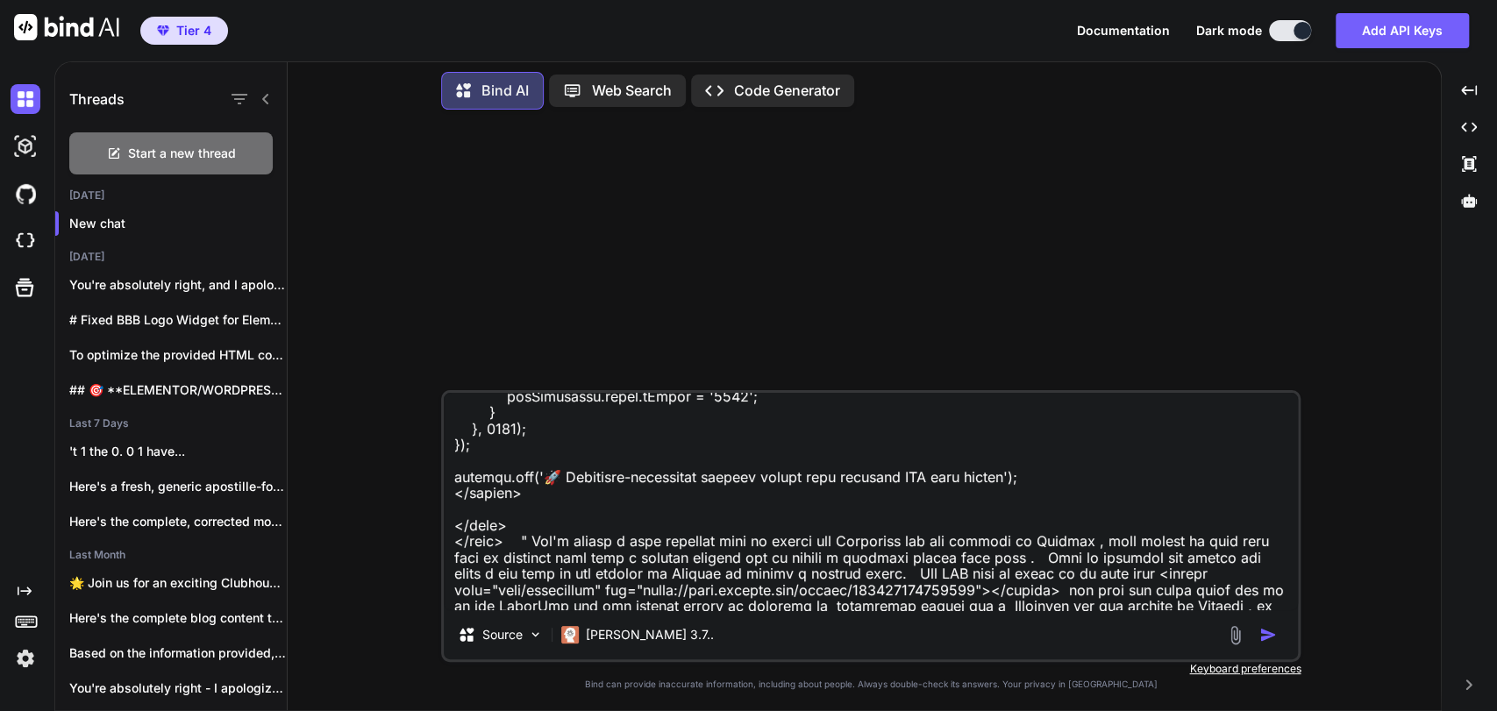
type textarea "Take this code " <!DOCTYPE html> <html lang="en"> <head> <meta charset="UTF-8">…"
type textarea "x"
type textarea "Take this code " <!DOCTYPE html> <html lang="en"> <head> <meta charset="UTF-8">…"
type textarea "x"
type textarea "Take this code " <!DOCTYPE html> <html lang="en"> <head> <meta charset="UTF-8">…"
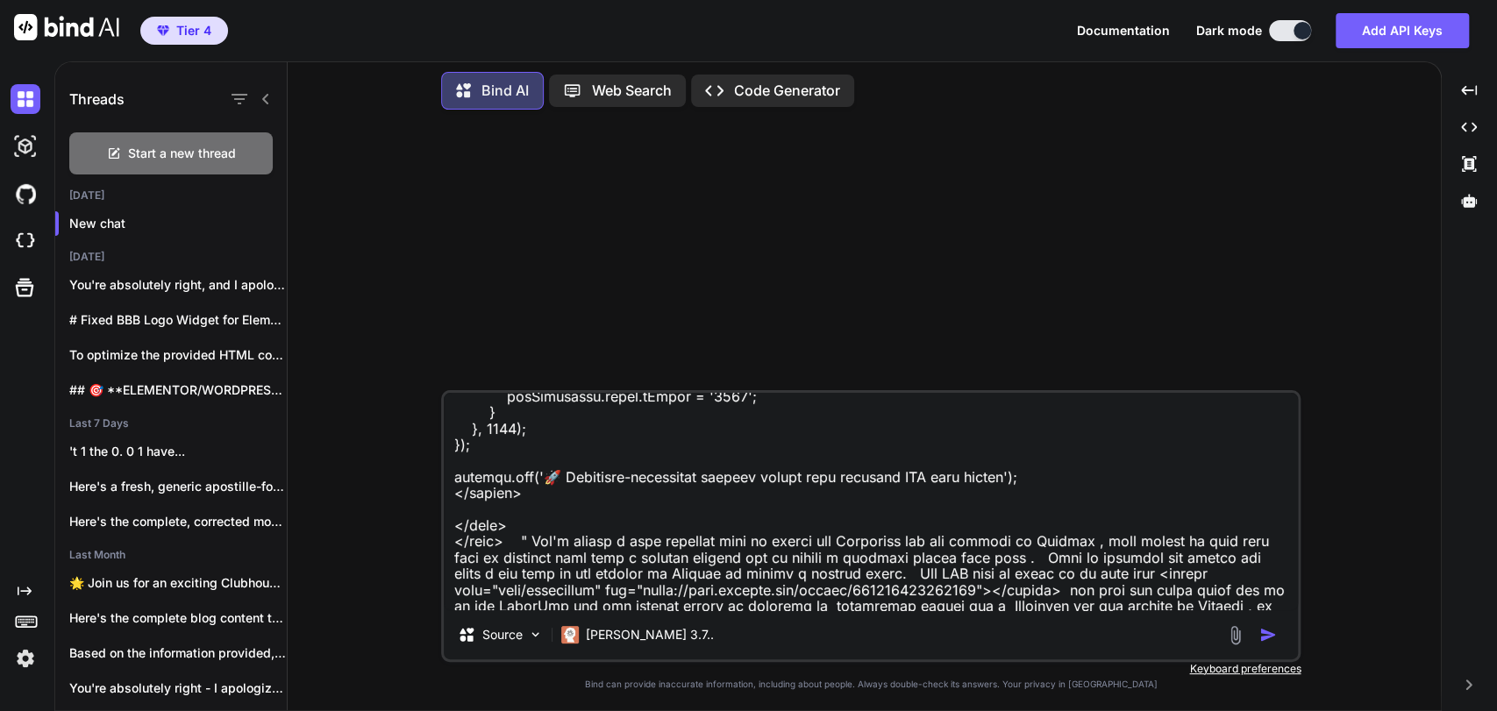
type textarea "x"
type textarea "Take this code " <!DOCTYPE html> <html lang="en"> <head> <meta charset="UTF-8">…"
type textarea "x"
type textarea "Take this code " <!DOCTYPE html> <html lang="en"> <head> <meta charset="UTF-8">…"
type textarea "x"
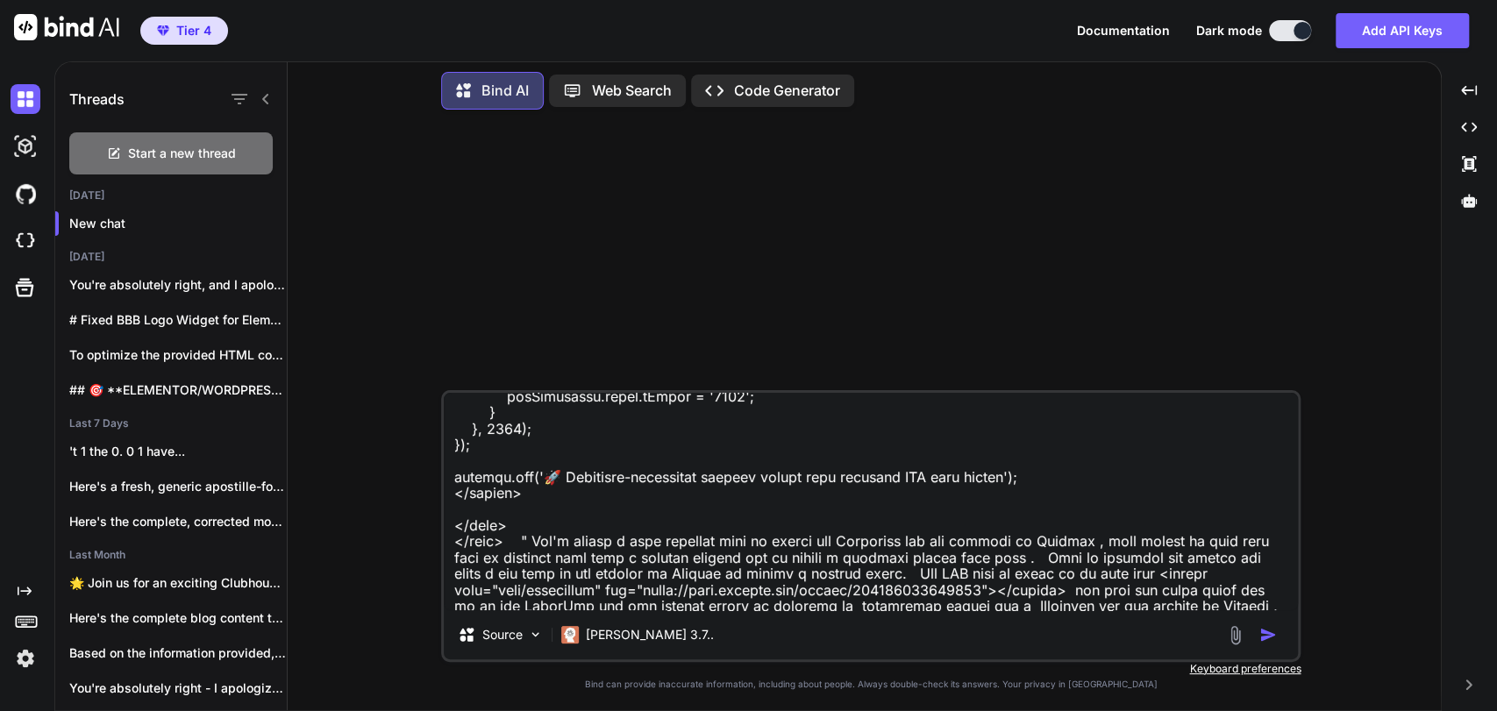
type textarea "Take this code " <!DOCTYPE html> <html lang="en"> <head> <meta charset="UTF-8">…"
type textarea "x"
type textarea "Take this code " <!DOCTYPE html> <html lang="en"> <head> <meta charset="UTF-8">…"
type textarea "x"
type textarea "Take this code " <!DOCTYPE html> <html lang="en"> <head> <meta charset="UTF-8">…"
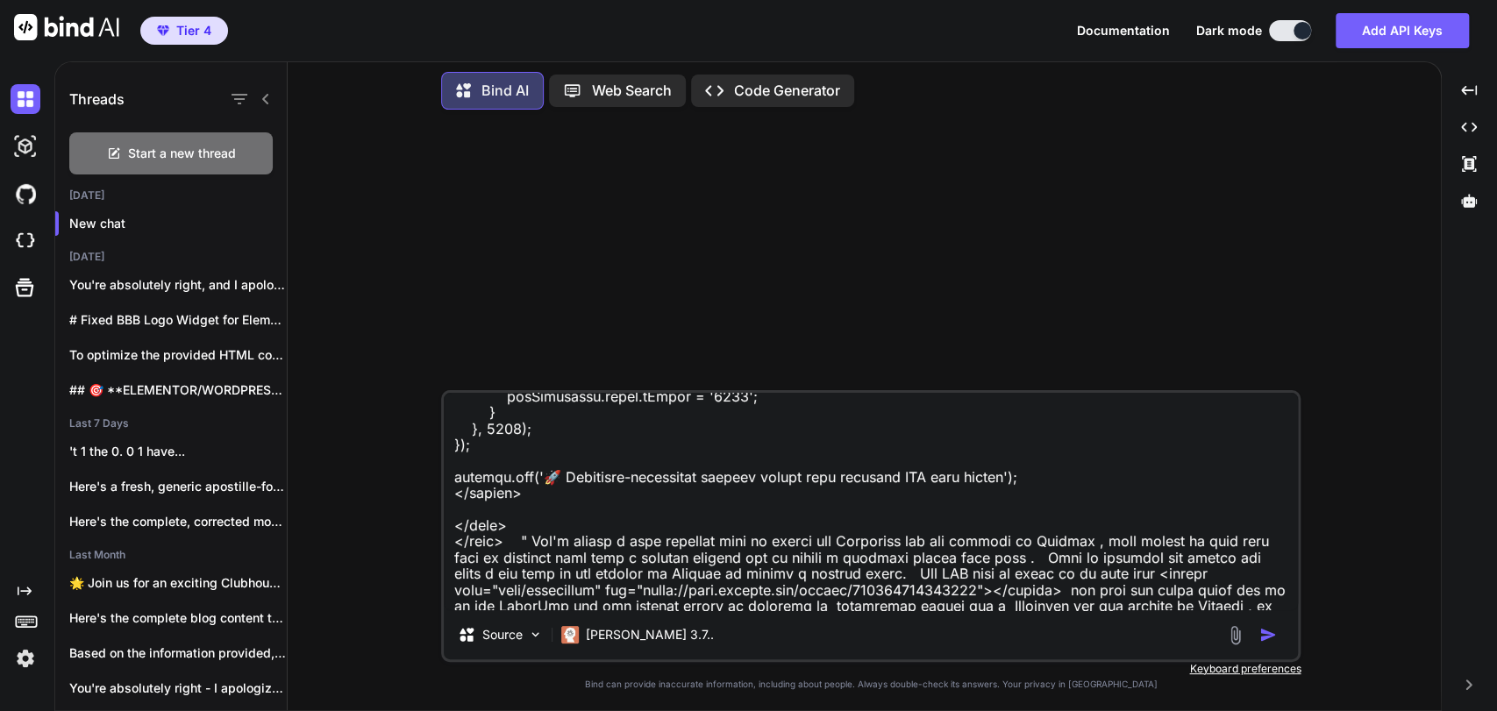
type textarea "x"
type textarea "Take this code " <!DOCTYPE html> <html lang="en"> <head> <meta charset="UTF-8">…"
type textarea "x"
type textarea "Take this code " <!DOCTYPE html> <html lang="en"> <head> <meta charset="UTF-8">…"
type textarea "x"
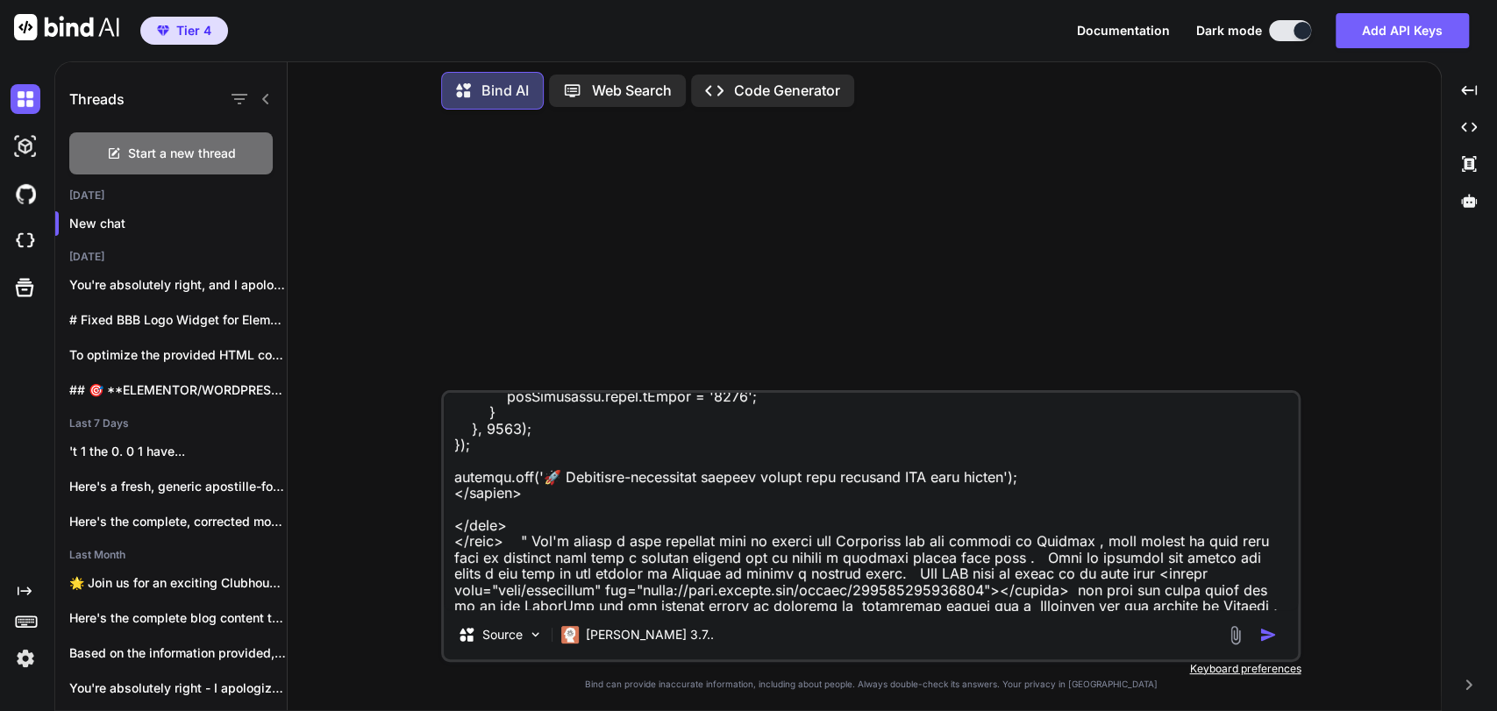
type textarea "Take this code " <!DOCTYPE html> <html lang="en"> <head> <meta charset="UTF-8">…"
type textarea "x"
type textarea "Take this code " <!DOCTYPE html> <html lang="en"> <head> <meta charset="UTF-8">…"
type textarea "x"
type textarea "Take this code " <!DOCTYPE html> <html lang="en"> <head> <meta charset="UTF-8">…"
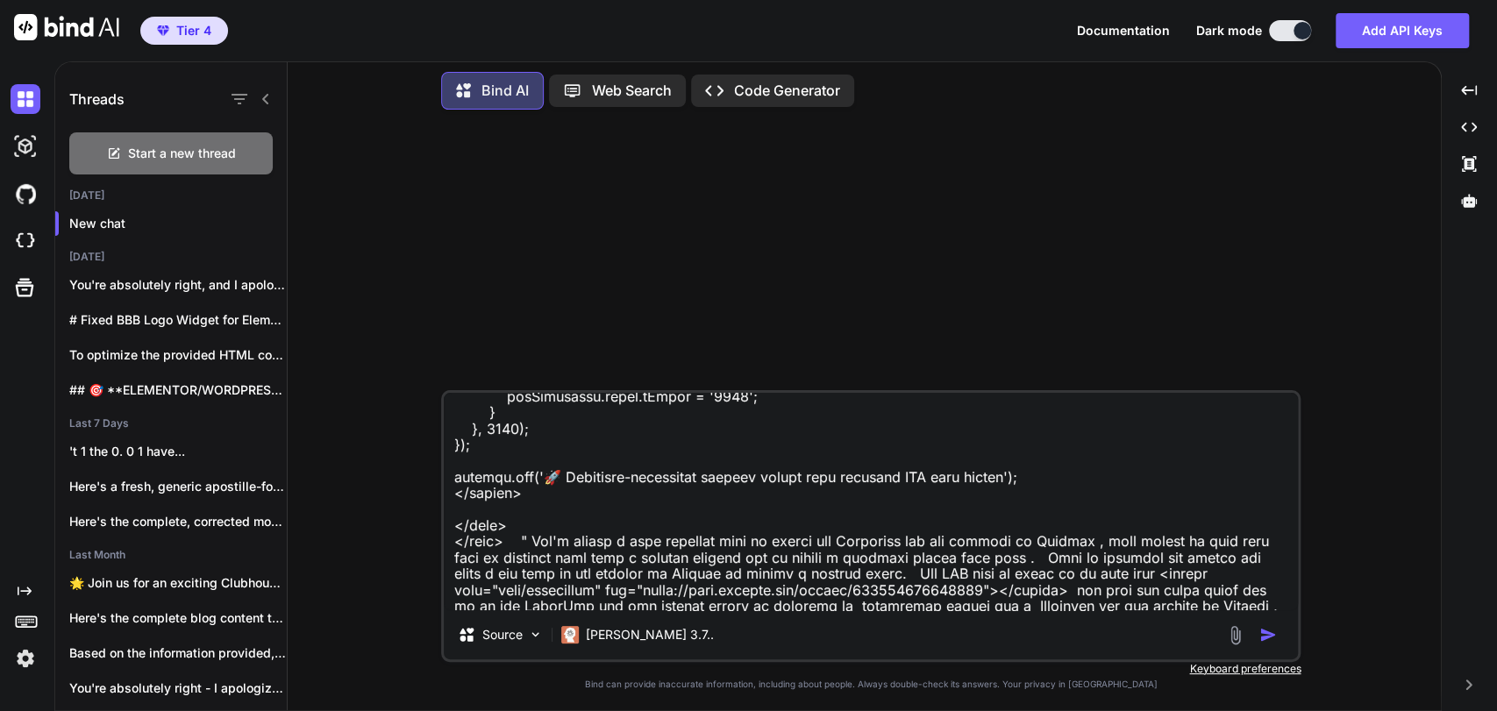
type textarea "x"
type textarea "Take this code " <!DOCTYPE html> <html lang="en"> <head> <meta charset="UTF-8">…"
type textarea "x"
type textarea "Take this code " <!DOCTYPE html> <html lang="en"> <head> <meta charset="UTF-8">…"
type textarea "x"
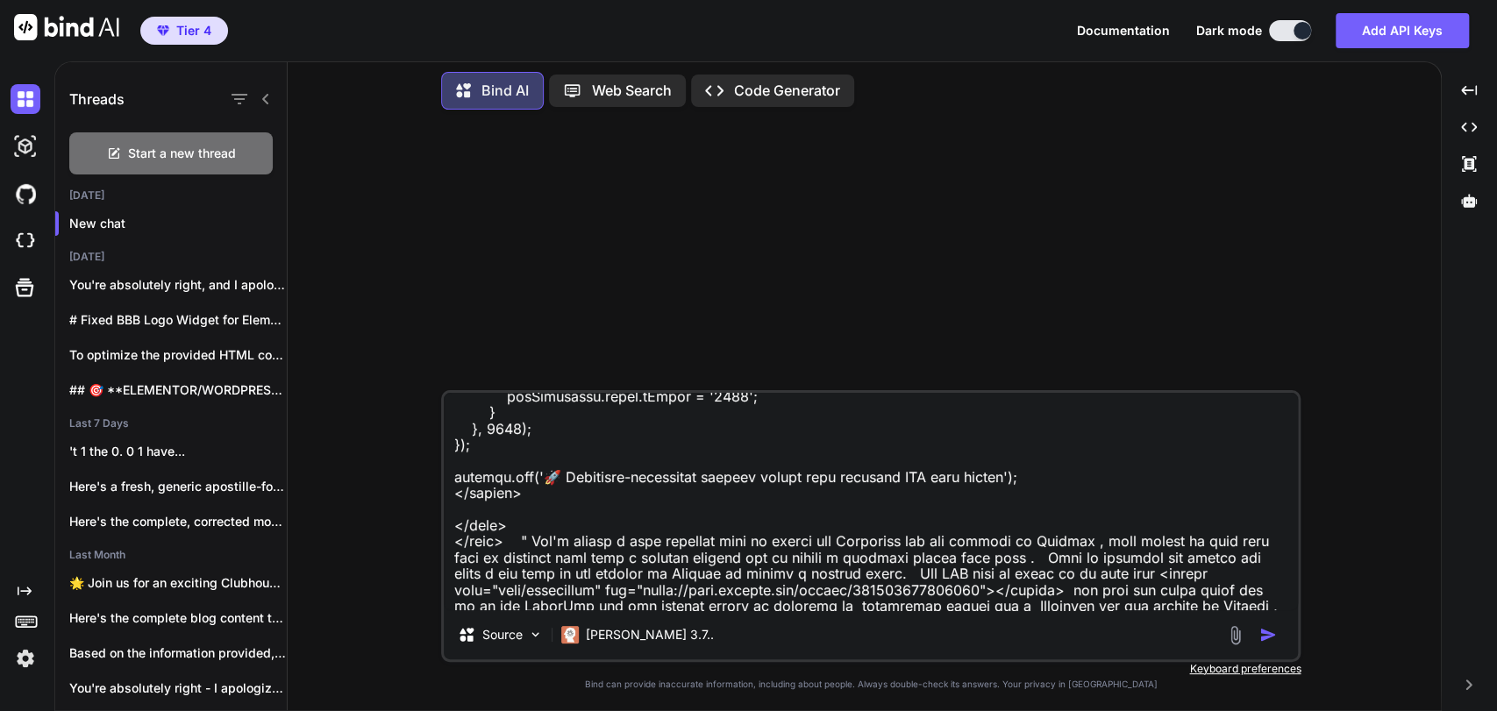
type textarea "Take this code " <!DOCTYPE html> <html lang="en"> <head> <meta charset="UTF-8">…"
type textarea "x"
type textarea "Take this code " <!DOCTYPE html> <html lang="en"> <head> <meta charset="UTF-8">…"
type textarea "x"
type textarea "Take this code " <!DOCTYPE html> <html lang="en"> <head> <meta charset="UTF-8">…"
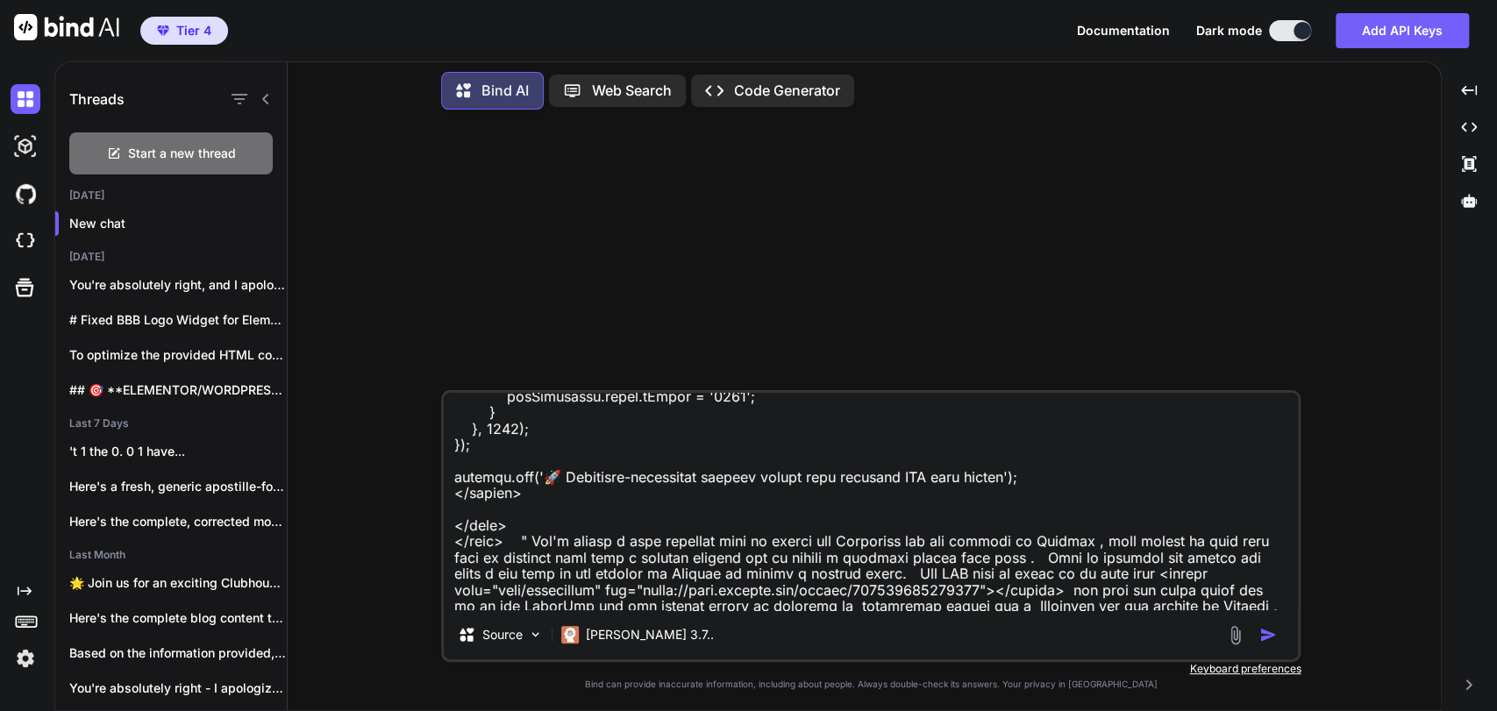
type textarea "x"
type textarea "Take this code " <!DOCTYPE html> <html lang="en"> <head> <meta charset="UTF-8">…"
type textarea "x"
type textarea "Take this code " <!DOCTYPE html> <html lang="en"> <head> <meta charset="UTF-8">…"
type textarea "x"
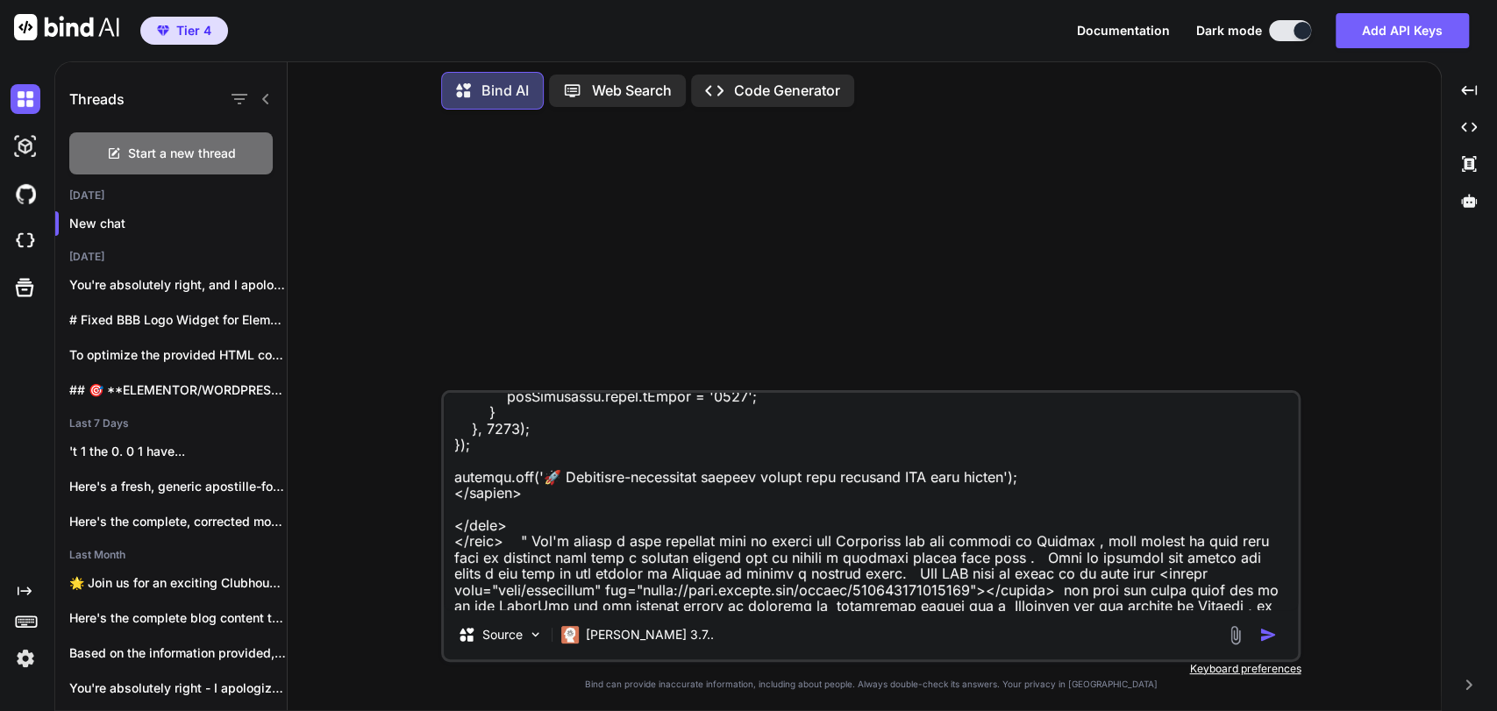
type textarea "Take this code " <!DOCTYPE html> <html lang="en"> <head> <meta charset="UTF-8">…"
type textarea "x"
type textarea "Take this code " <!DOCTYPE html> <html lang="en"> <head> <meta charset="UTF-8">…"
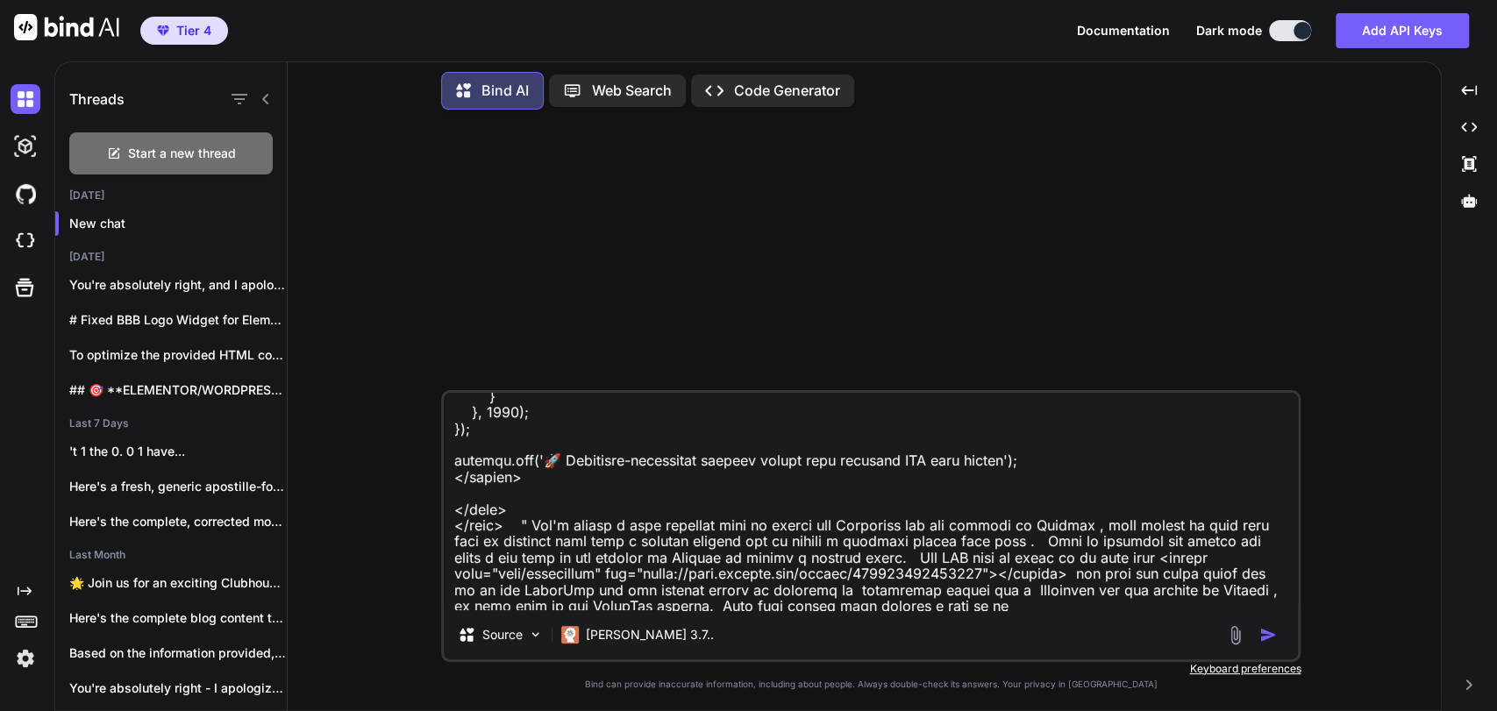
type textarea "x"
type textarea "Take this code " <!DOCTYPE html> <html lang="en"> <head> <meta charset="UTF-8">…"
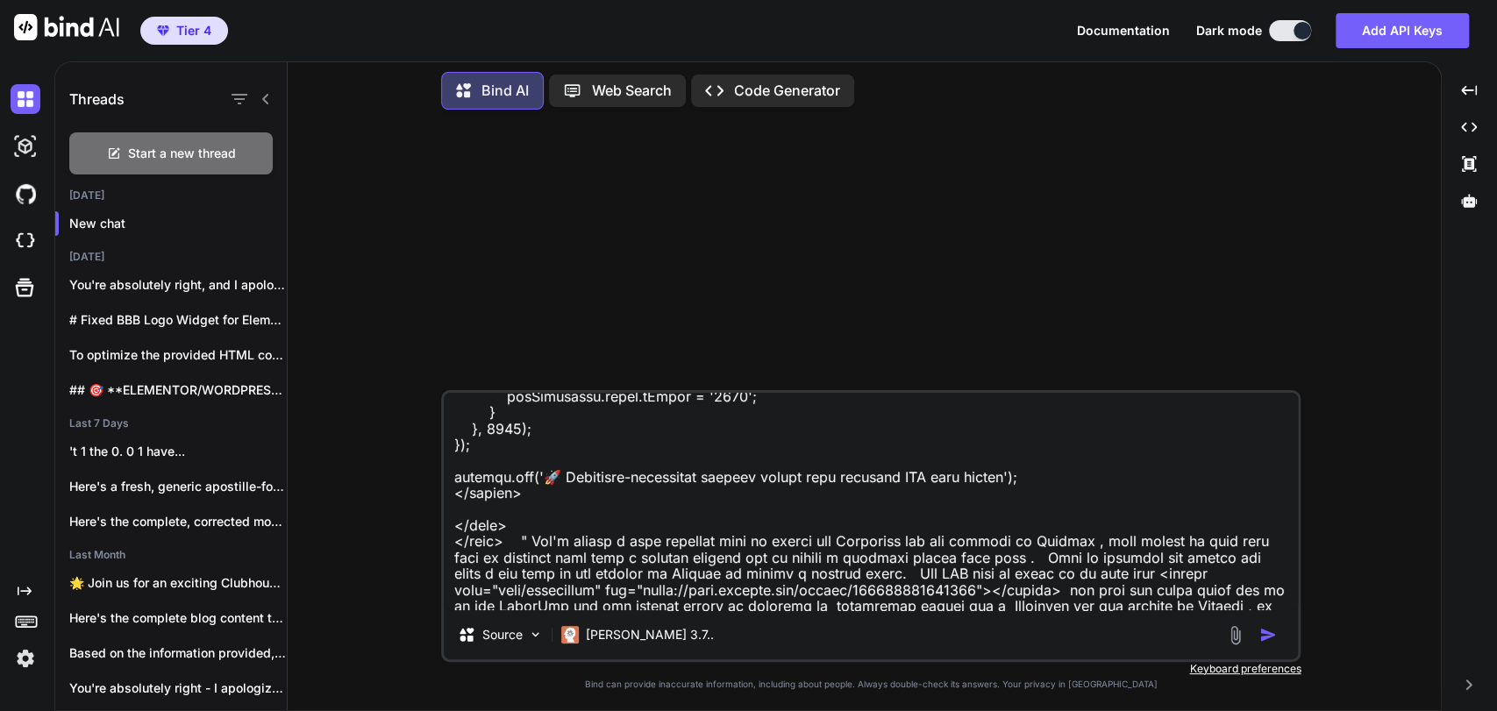
type textarea "x"
type textarea "Take this code " <!DOCTYPE html> <html lang="en"> <head> <meta charset="UTF-8">…"
type textarea "x"
type textarea "Take this code " <!DOCTYPE html> <html lang="en"> <head> <meta charset="UTF-8">…"
type textarea "x"
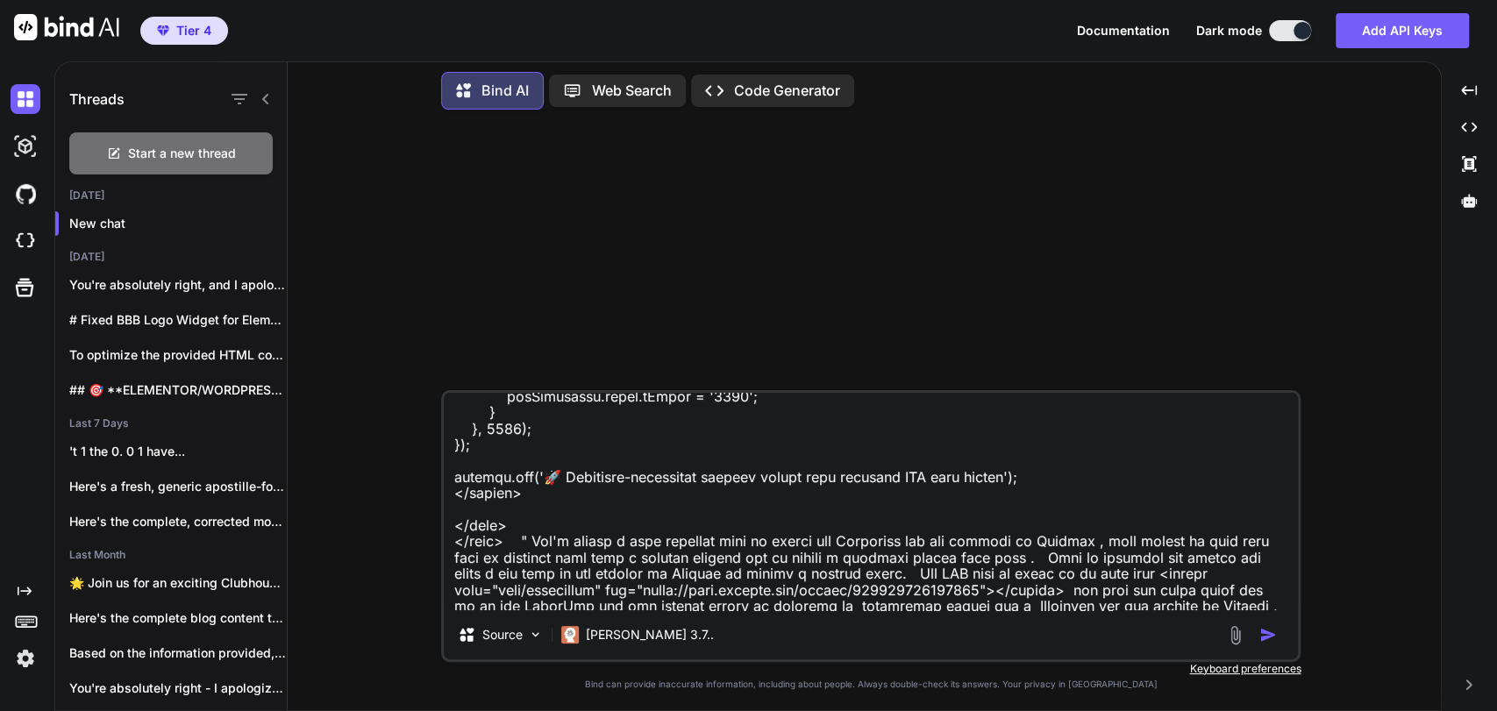
type textarea "Take this code " <!DOCTYPE html> <html lang="en"> <head> <meta charset="UTF-8">…"
type textarea "x"
type textarea "Take this code " <!DOCTYPE html> <html lang="en"> <head> <meta charset="UTF-8">…"
type textarea "x"
type textarea "Take this code " <!DOCTYPE html> <html lang="en"> <head> <meta charset="UTF-8">…"
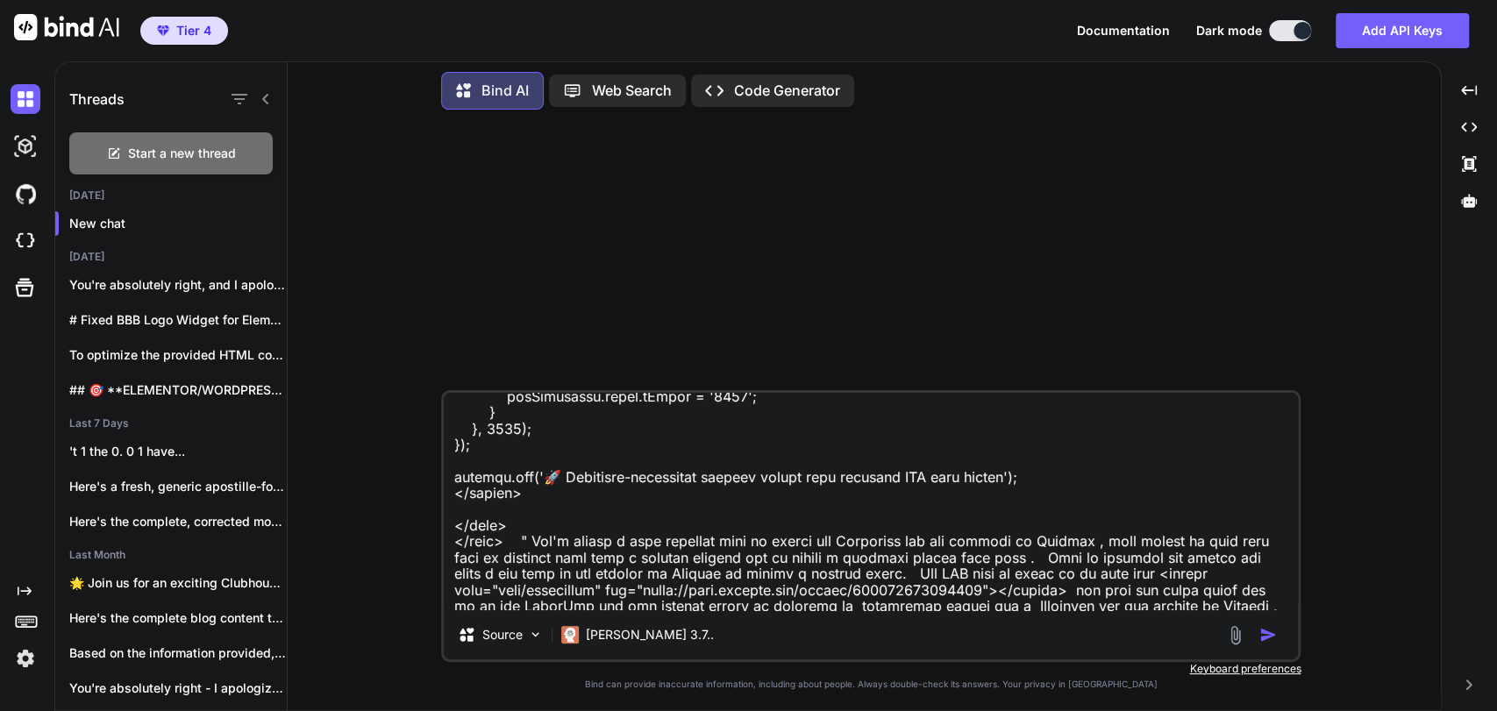
type textarea "x"
type textarea "Take this code " <!DOCTYPE html> <html lang="en"> <head> <meta charset="UTF-8">…"
type textarea "x"
type textarea "Take this code " <!DOCTYPE html> <html lang="en"> <head> <meta charset="UTF-8">…"
type textarea "x"
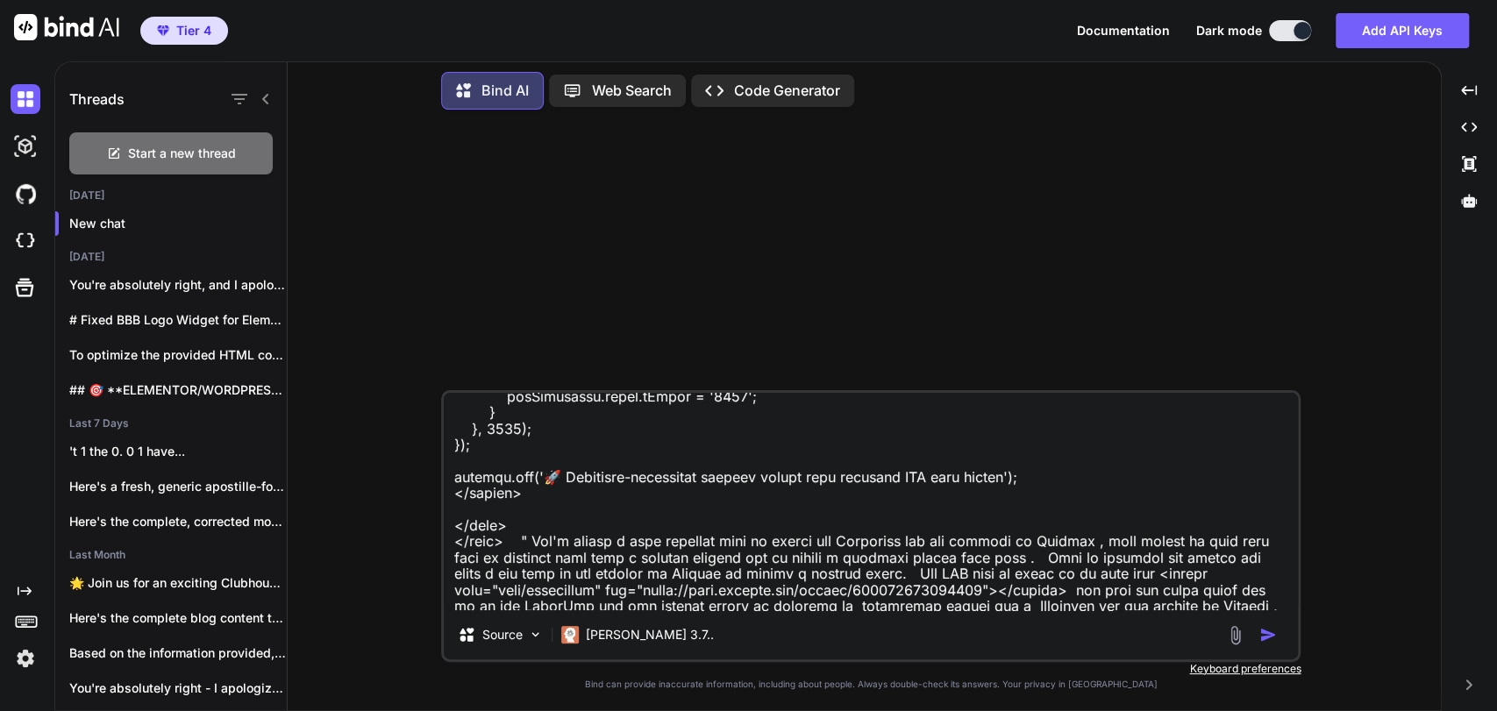
type textarea "Take this code " <!DOCTYPE html> <html lang="en"> <head> <meta charset="UTF-8">…"
type textarea "x"
type textarea "Take this code " <!DOCTYPE html> <html lang="en"> <head> <meta charset="UTF-8">…"
type textarea "x"
type textarea "Take this code " <!DOCTYPE html> <html lang="en"> <head> <meta charset="UTF-8">…"
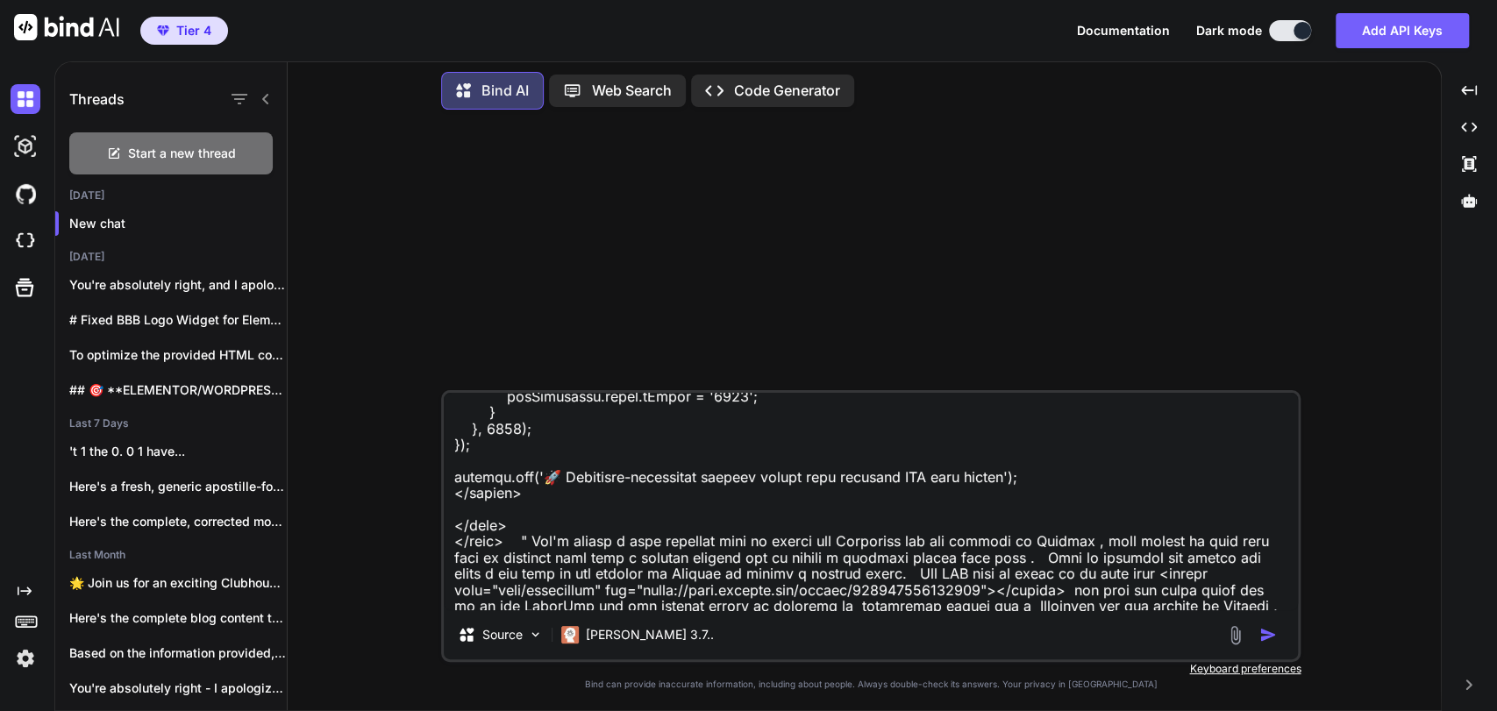
type textarea "x"
type textarea "Take this code " <!DOCTYPE html> <html lang="en"> <head> <meta charset="UTF-8">…"
type textarea "x"
type textarea "Take this code " <!DOCTYPE html> <html lang="en"> <head> <meta charset="UTF-8">…"
type textarea "x"
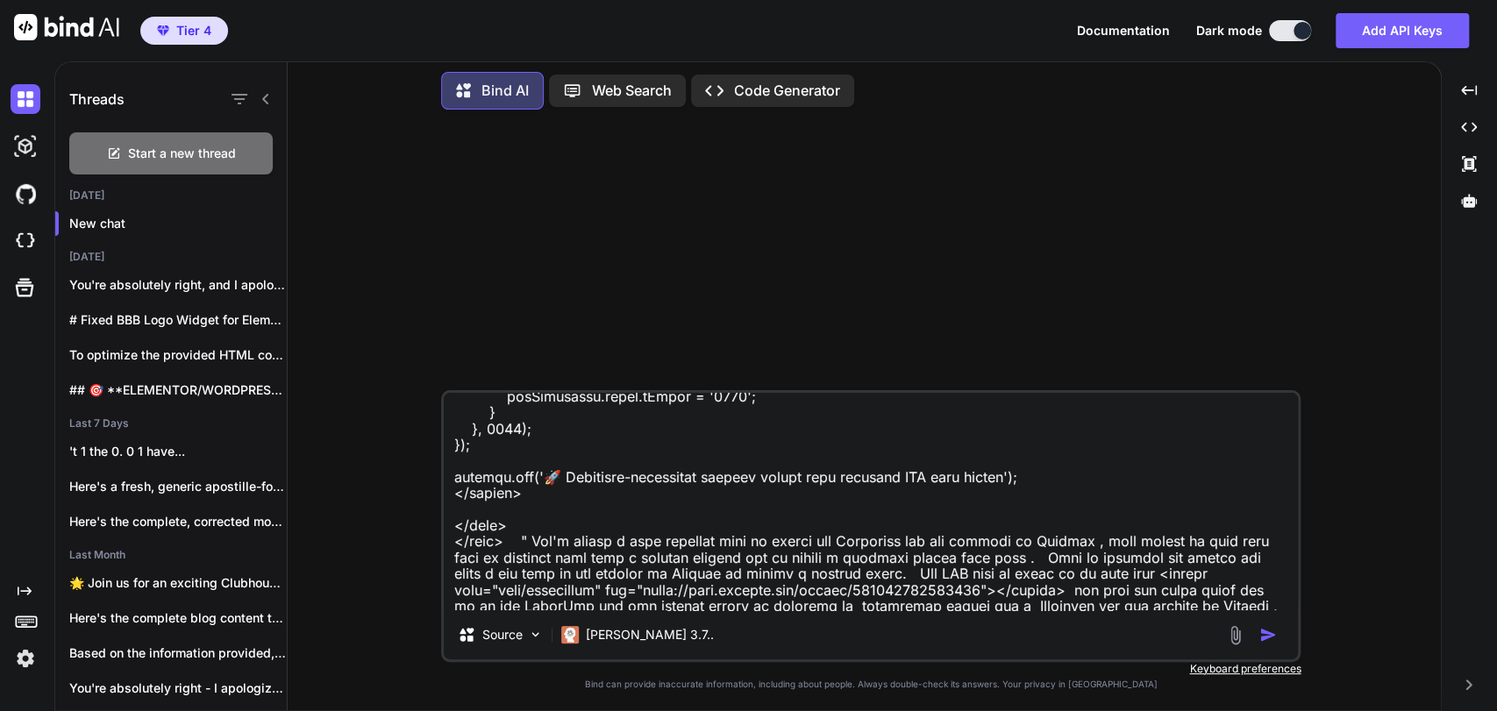
type textarea "Take this code " <!DOCTYPE html> <html lang="en"> <head> <meta charset="UTF-8">…"
type textarea "x"
type textarea "Take this code " <!DOCTYPE html> <html lang="en"> <head> <meta charset="UTF-8">…"
type textarea "x"
type textarea "Take this code " <!DOCTYPE html> <html lang="en"> <head> <meta charset="UTF-8">…"
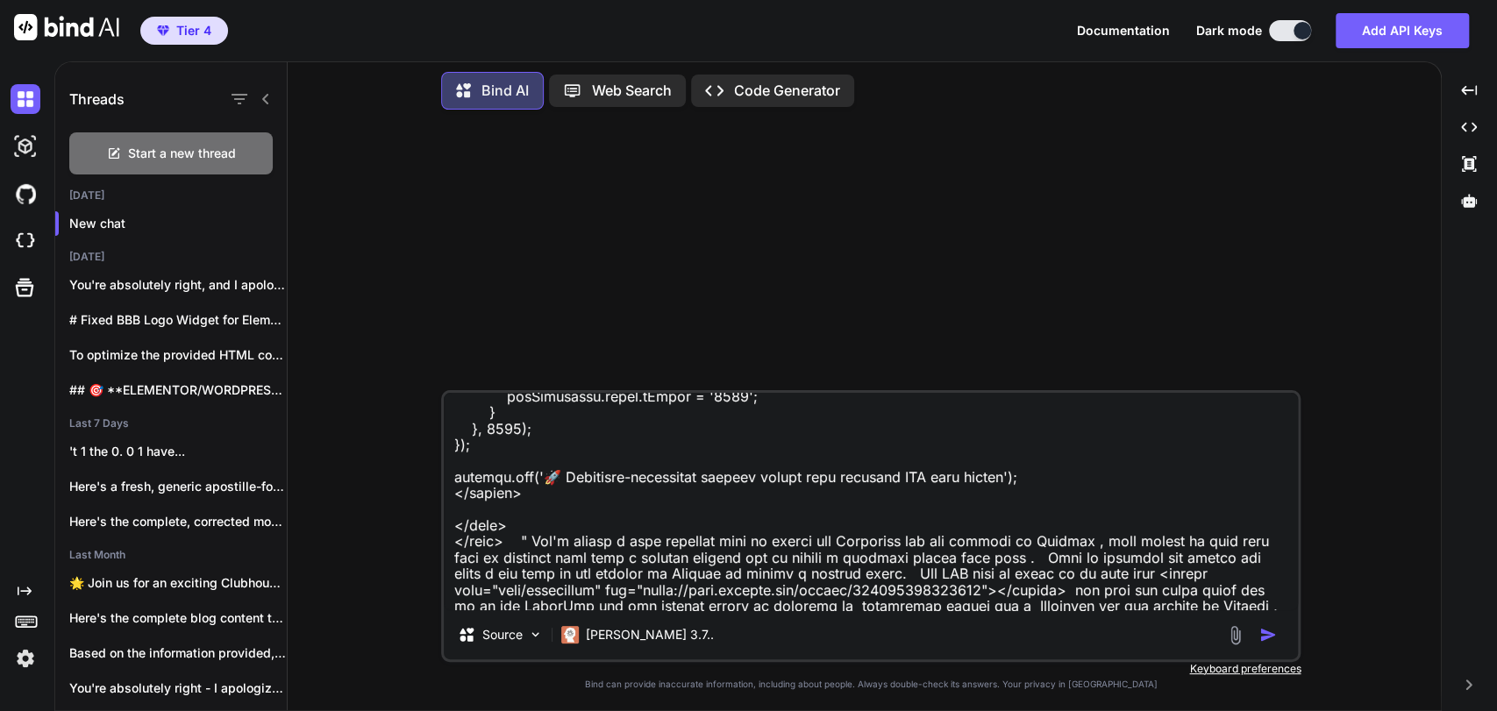
type textarea "x"
type textarea "Take this code " <!DOCTYPE html> <html lang="en"> <head> <meta charset="UTF-8">…"
type textarea "x"
type textarea "Take this code " <!DOCTYPE html> <html lang="en"> <head> <meta charset="UTF-8">…"
type textarea "x"
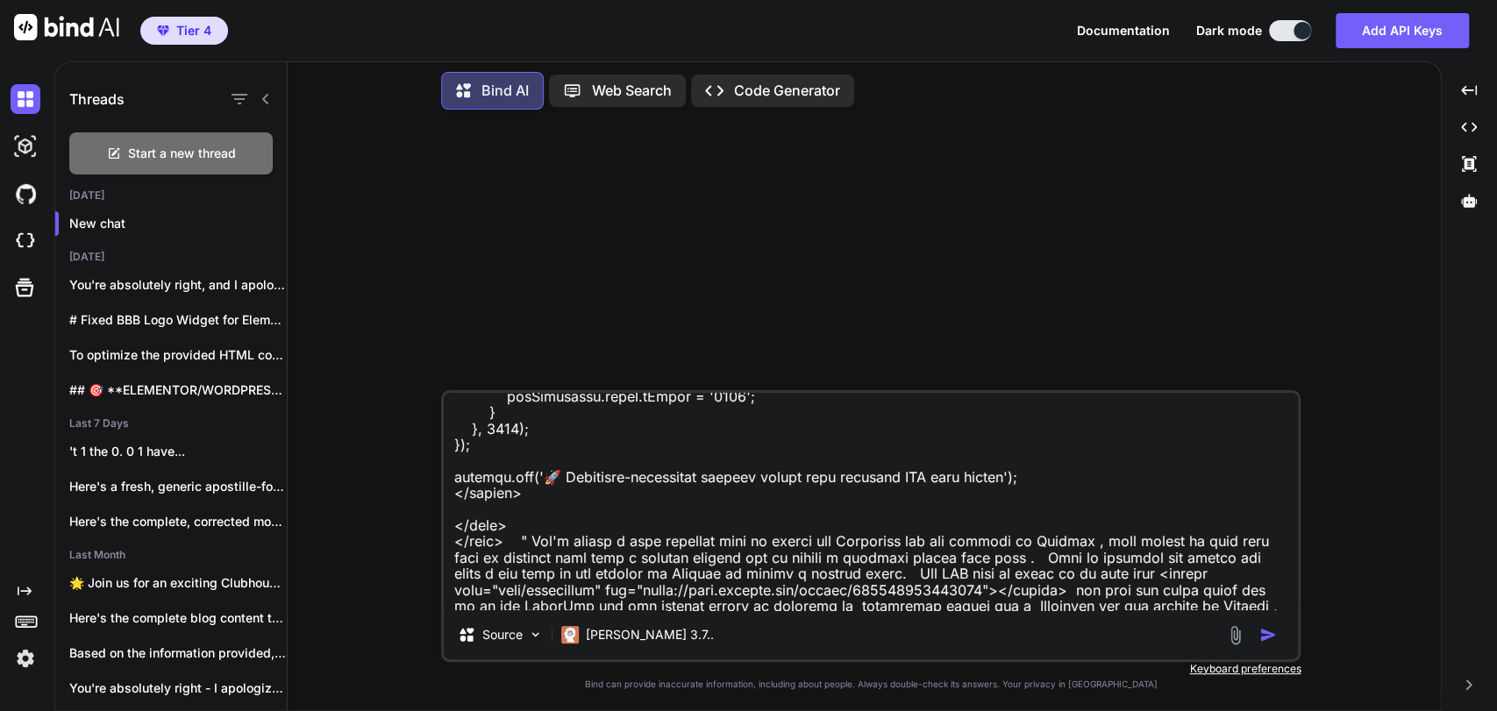
type textarea "Take this code " <!DOCTYPE html> <html lang="en"> <head> <meta charset="UTF-8">…"
type textarea "x"
type textarea "Take this code " <!DOCTYPE html> <html lang="en"> <head> <meta charset="UTF-8">…"
type textarea "x"
type textarea "Take this code " <!DOCTYPE html> <html lang="en"> <head> <meta charset="UTF-8">…"
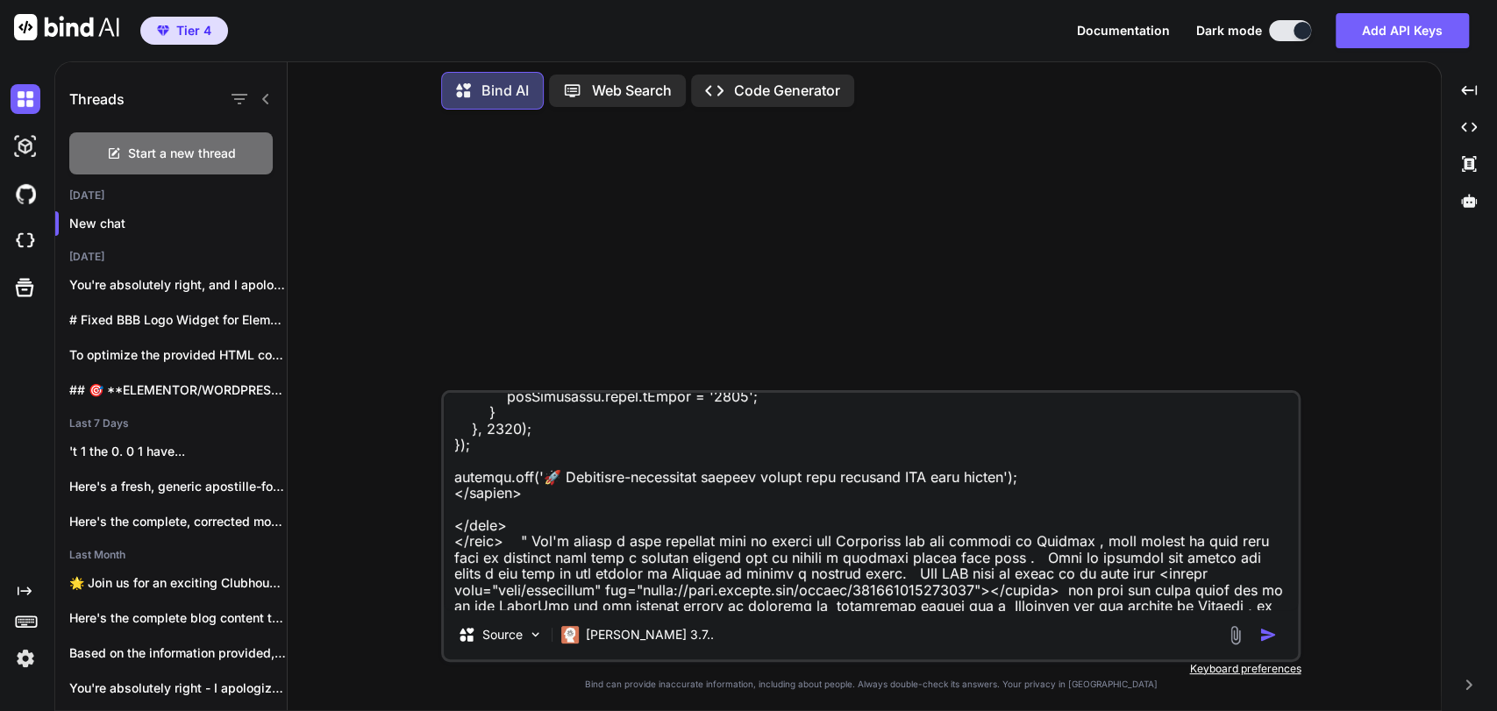
type textarea "x"
type textarea "Take this code " <!DOCTYPE html> <html lang="en"> <head> <meta charset="UTF-8">…"
type textarea "x"
type textarea "Take this code " <!DOCTYPE html> <html lang="en"> <head> <meta charset="UTF-8">…"
type textarea "x"
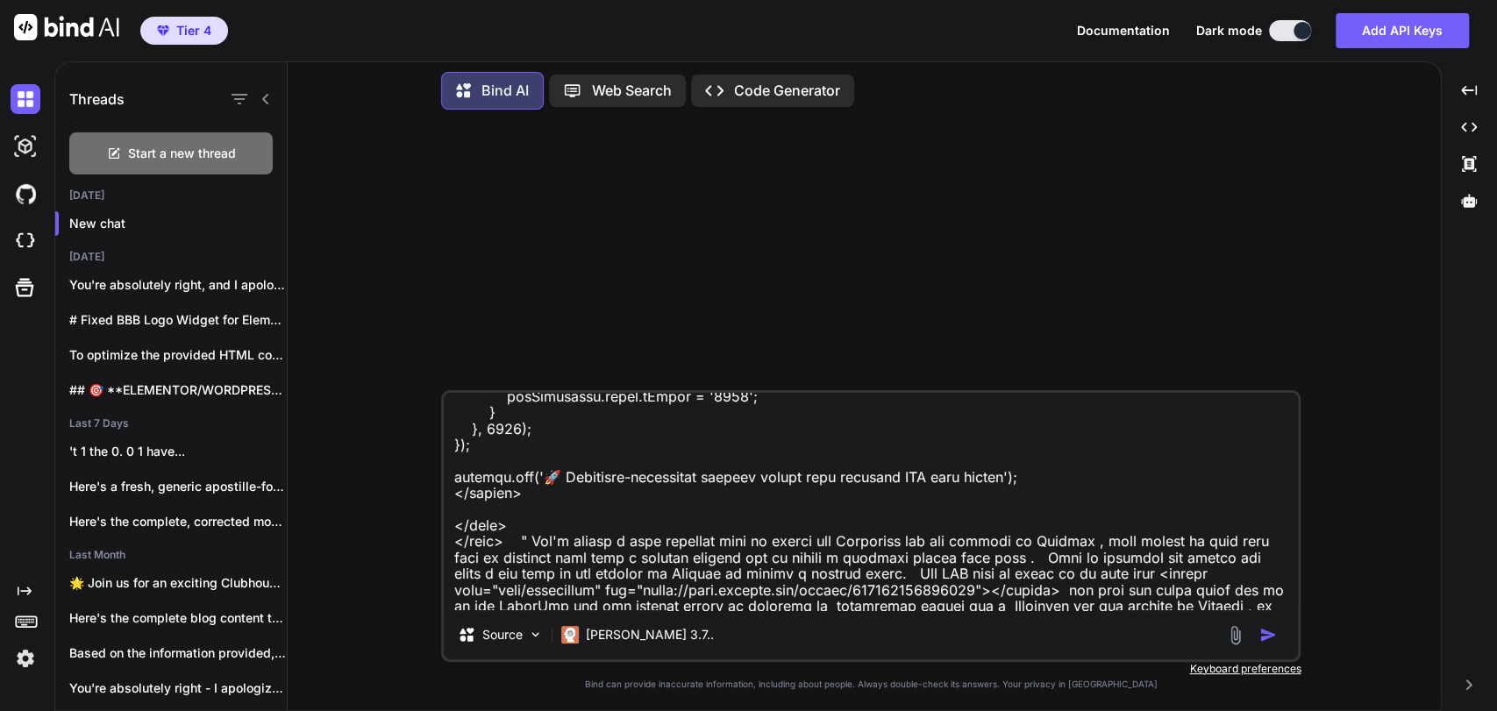
type textarea "Take this code " <!DOCTYPE html> <html lang="en"> <head> <meta charset="UTF-8">…"
type textarea "x"
type textarea "Take this code " <!DOCTYPE html> <html lang="en"> <head> <meta charset="UTF-8">…"
type textarea "x"
type textarea "Take this code " <!DOCTYPE html> <html lang="en"> <head> <meta charset="UTF-8">…"
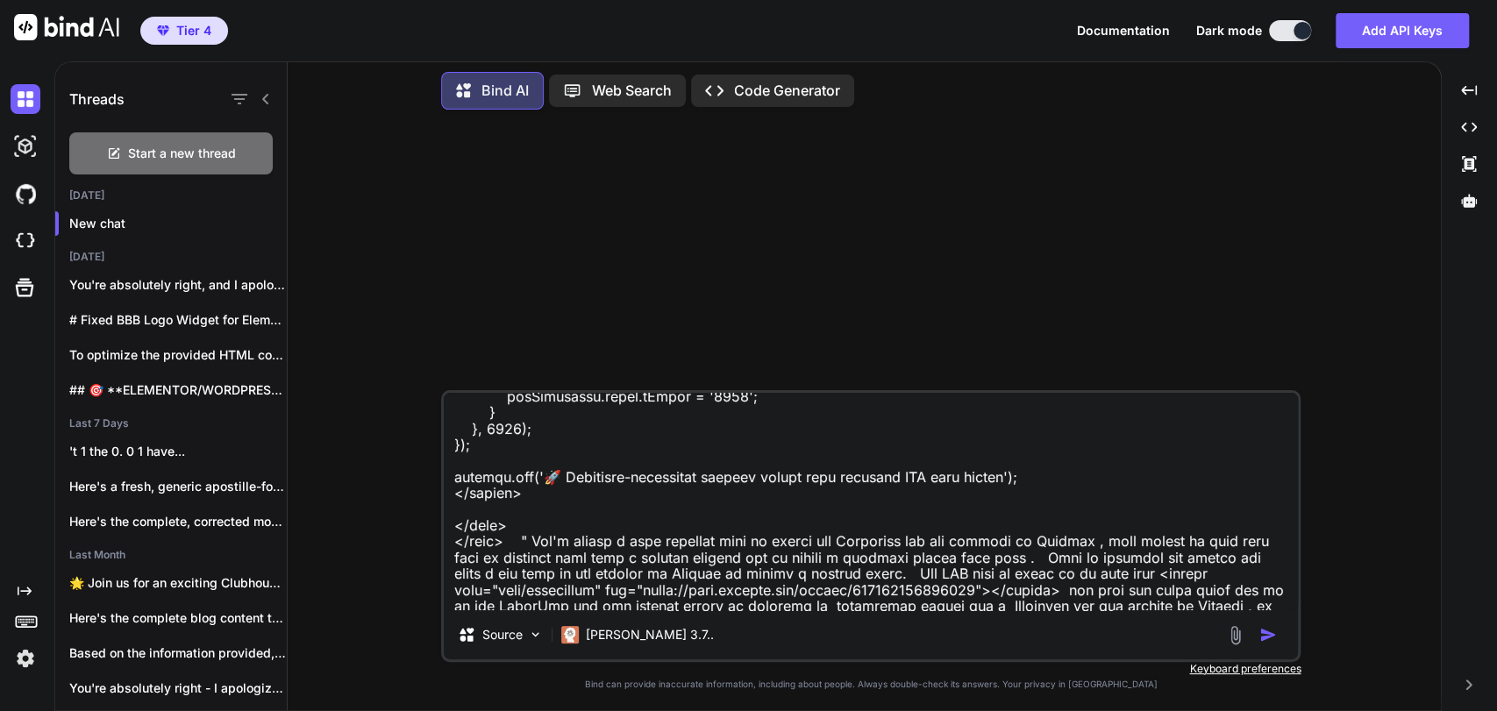
type textarea "x"
type textarea "Take this code " <!DOCTYPE html> <html lang="en"> <head> <meta charset="UTF-8">…"
type textarea "x"
type textarea "Take this code " <!DOCTYPE html> <html lang="en"> <head> <meta charset="UTF-8">…"
type textarea "x"
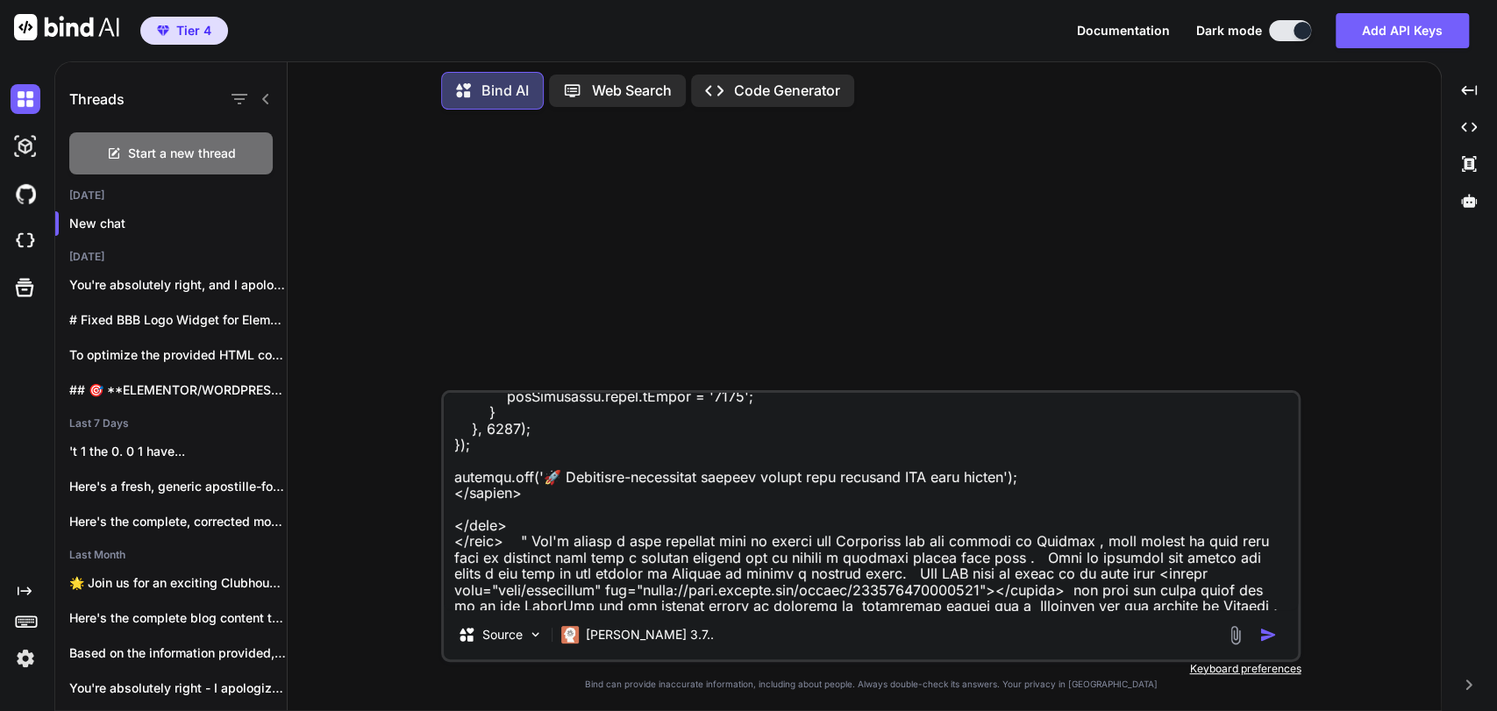
type textarea "Take this code " <!DOCTYPE html> <html lang="en"> <head> <meta charset="UTF-8">…"
type textarea "x"
type textarea "Take this code " <!DOCTYPE html> <html lang="en"> <head> <meta charset="UTF-8">…"
type textarea "x"
type textarea "Take this code " <!DOCTYPE html> <html lang="en"> <head> <meta charset="UTF-8">…"
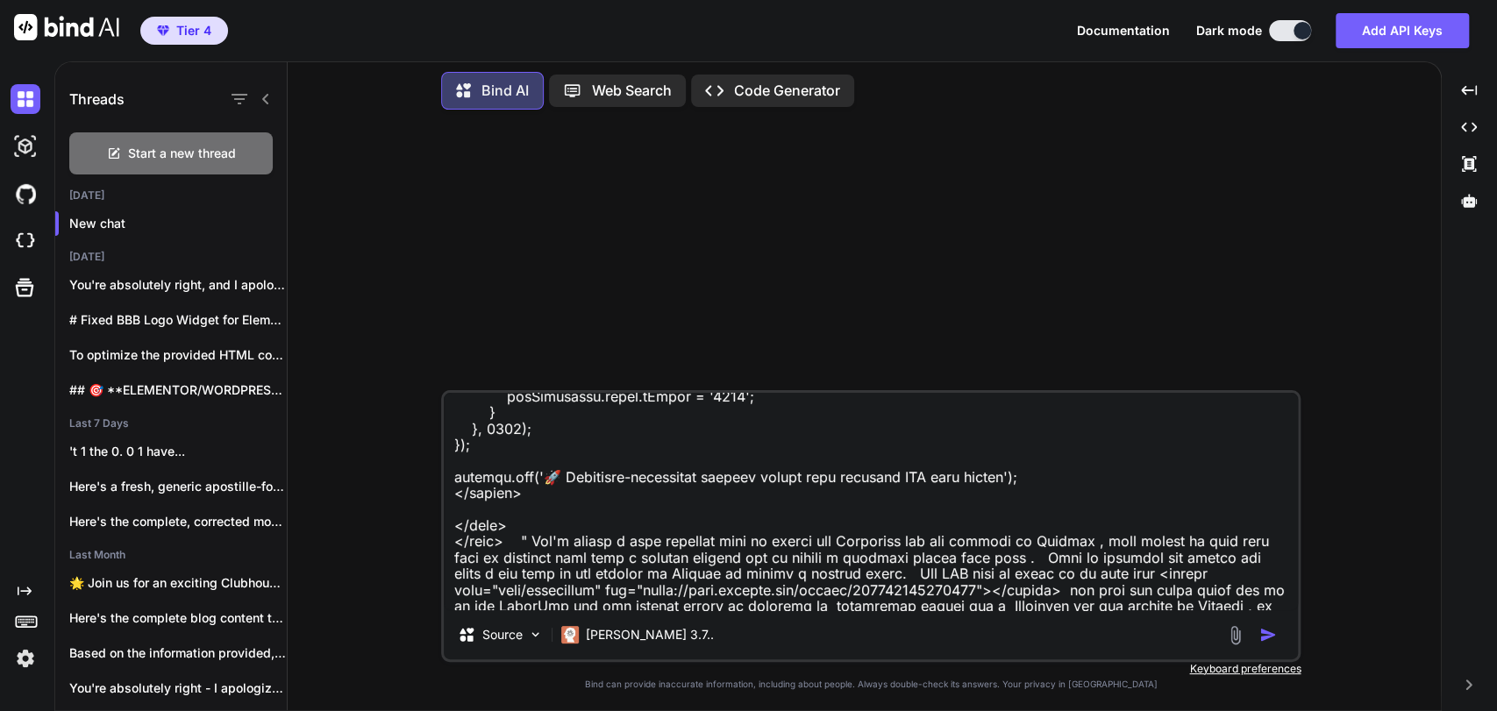
type textarea "x"
type textarea "Take this code " <!DOCTYPE html> <html lang="en"> <head> <meta charset="UTF-8">…"
type textarea "x"
type textarea "Take this code " <!DOCTYPE html> <html lang="en"> <head> <meta charset="UTF-8">…"
type textarea "x"
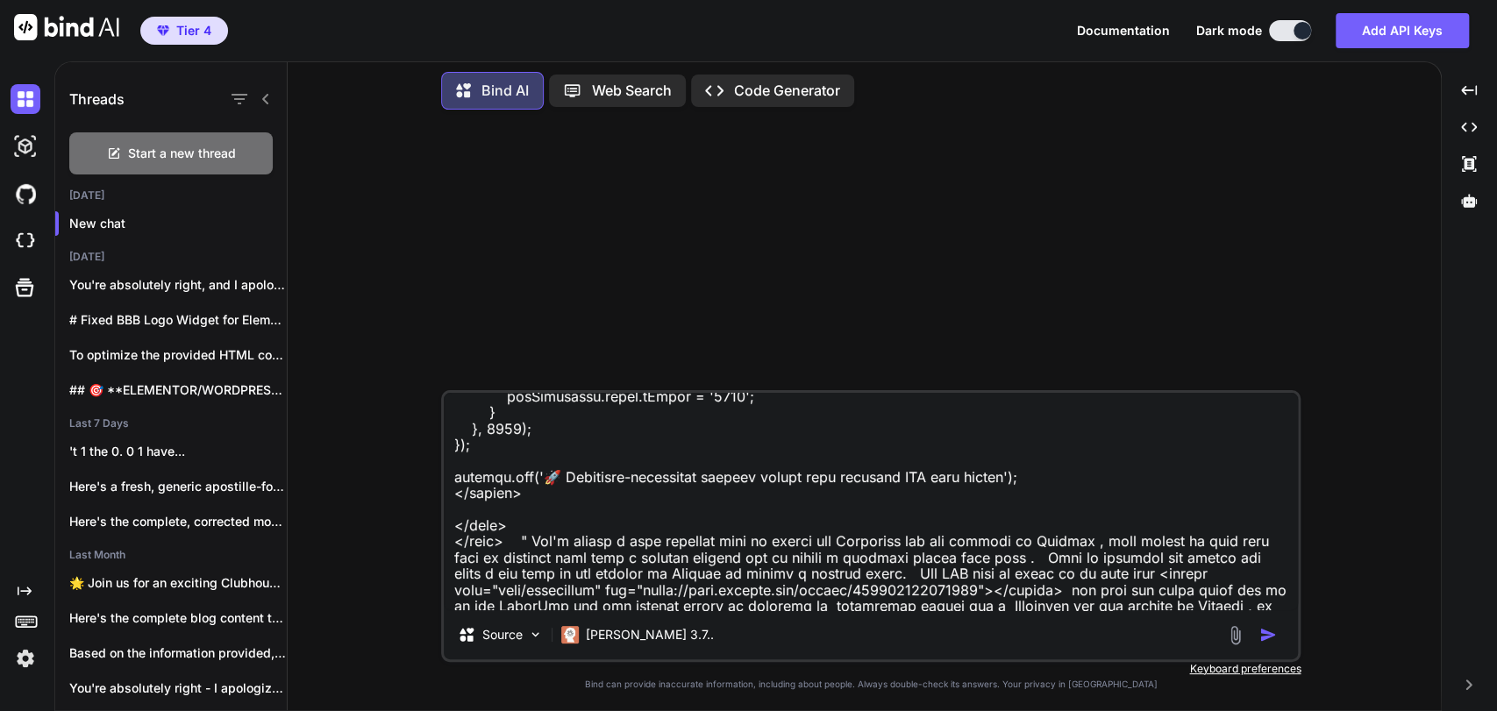
type textarea "Take this code " <!DOCTYPE html> <html lang="en"> <head> <meta charset="UTF-8">…"
type textarea "x"
paste textarea "http://notarygeek.net/"
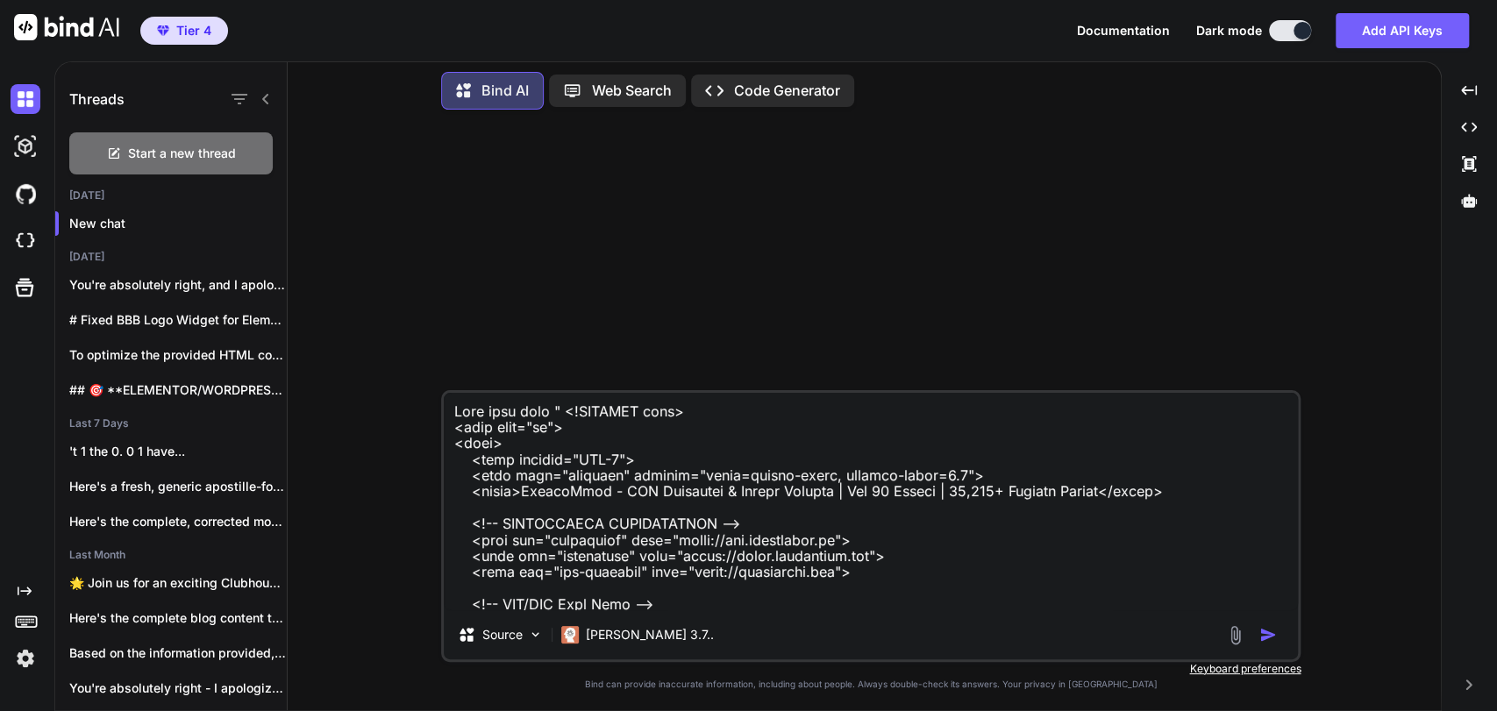
scroll to position [28576, 0]
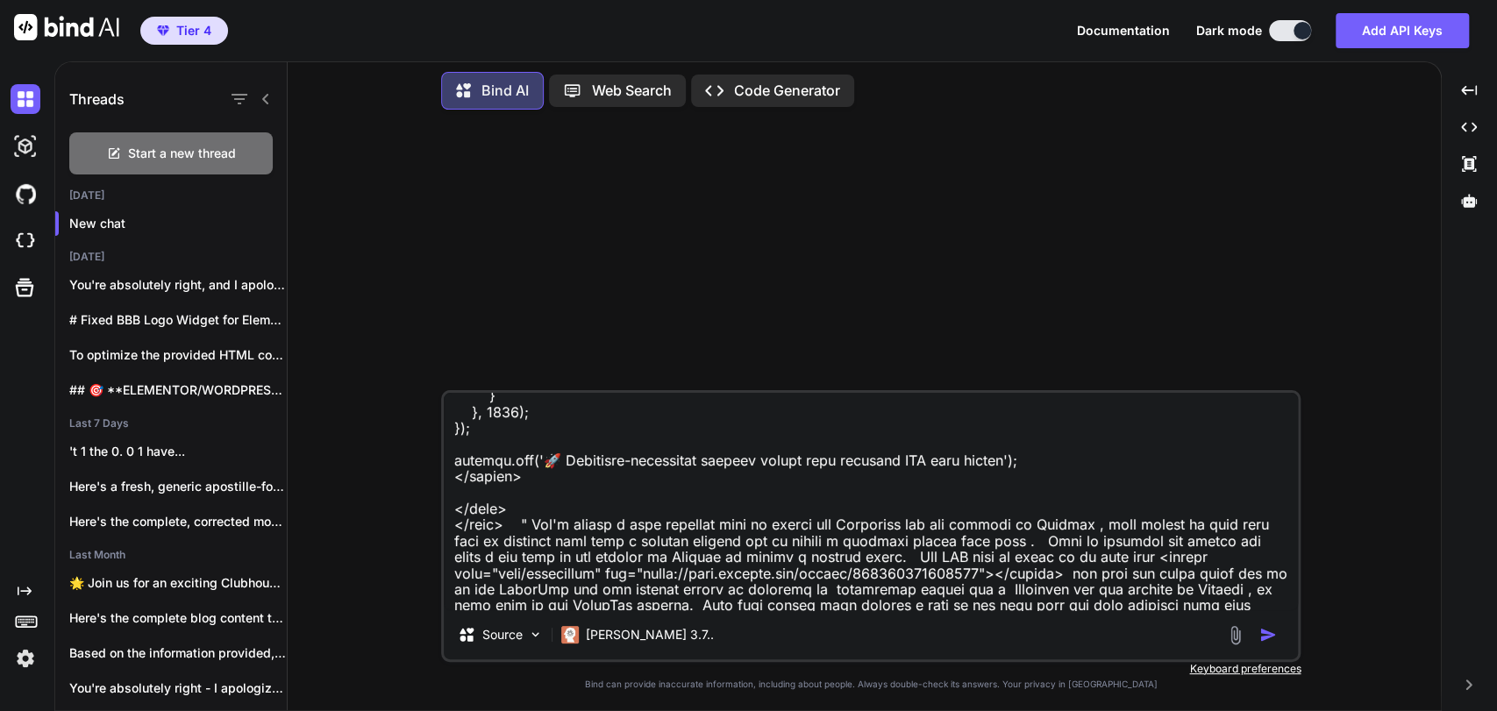
type textarea "Take this code " <!DOCTYPE html> <html lang="en"> <head> <meta charset="UTF-8">…"
type textarea "x"
type textarea "Take this code " <!DOCTYPE html> <html lang="en"> <head> <meta charset="UTF-8">…"
type textarea "x"
type textarea "Take this code " <!DOCTYPE html> <html lang="en"> <head> <meta charset="UTF-8">…"
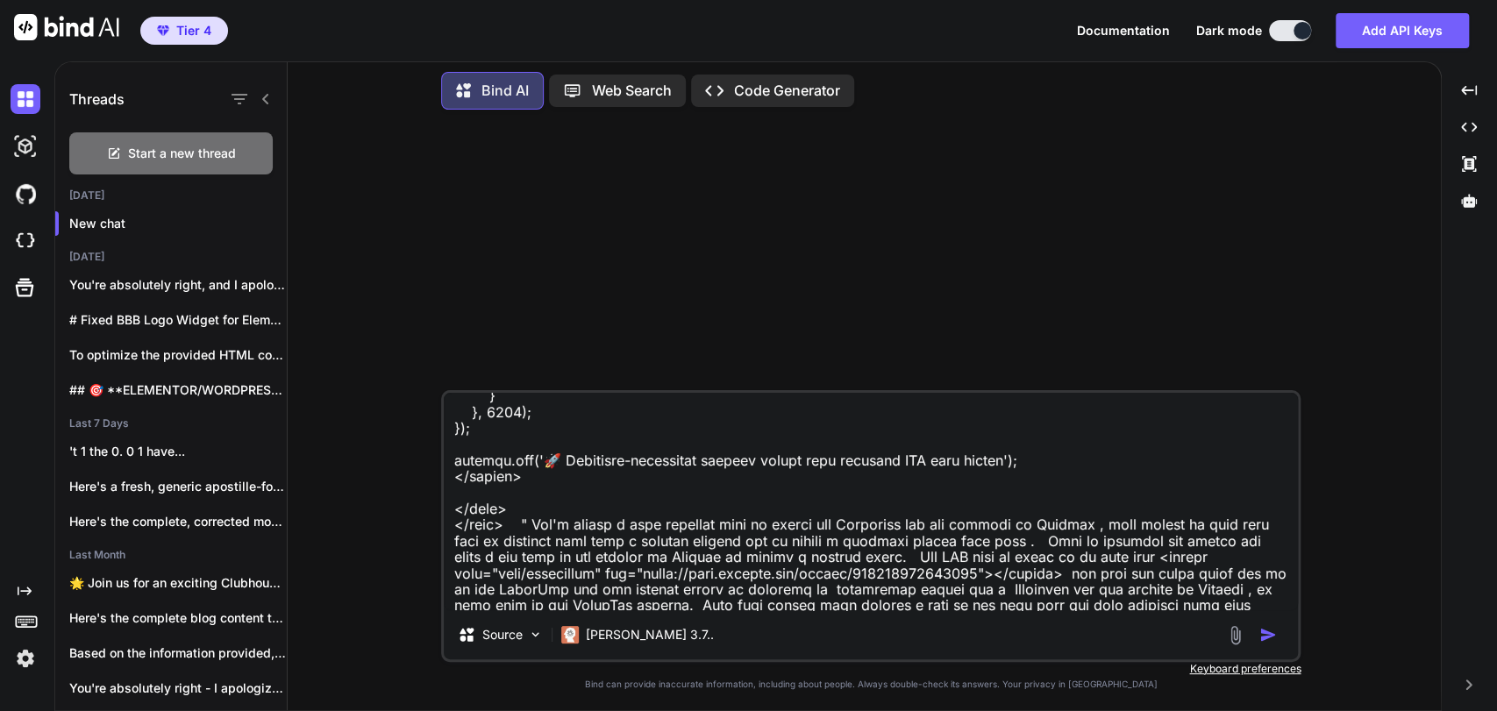
type textarea "x"
type textarea "Take this code " <!DOCTYPE html> <html lang="en"> <head> <meta charset="UTF-8">…"
type textarea "x"
type textarea "Take this code " <!DOCTYPE html> <html lang="en"> <head> <meta charset="UTF-8">…"
type textarea "x"
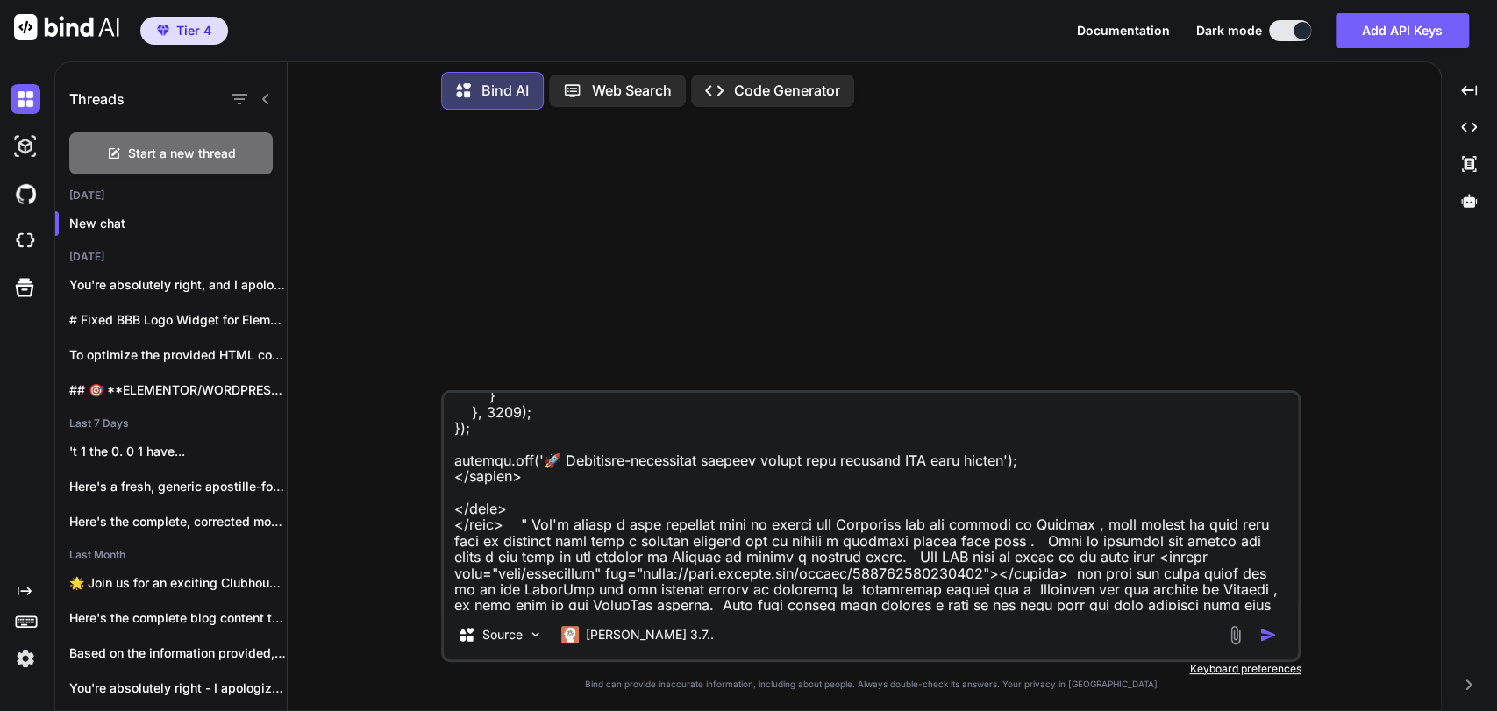
type textarea "Take this code " <!DOCTYPE html> <html lang="en"> <head> <meta charset="UTF-8">…"
type textarea "x"
type textarea "Take this code " <!DOCTYPE html> <html lang="en"> <head> <meta charset="UTF-8">…"
type textarea "x"
type textarea "Take this code " <!DOCTYPE html> <html lang="en"> <head> <meta charset="UTF-8">…"
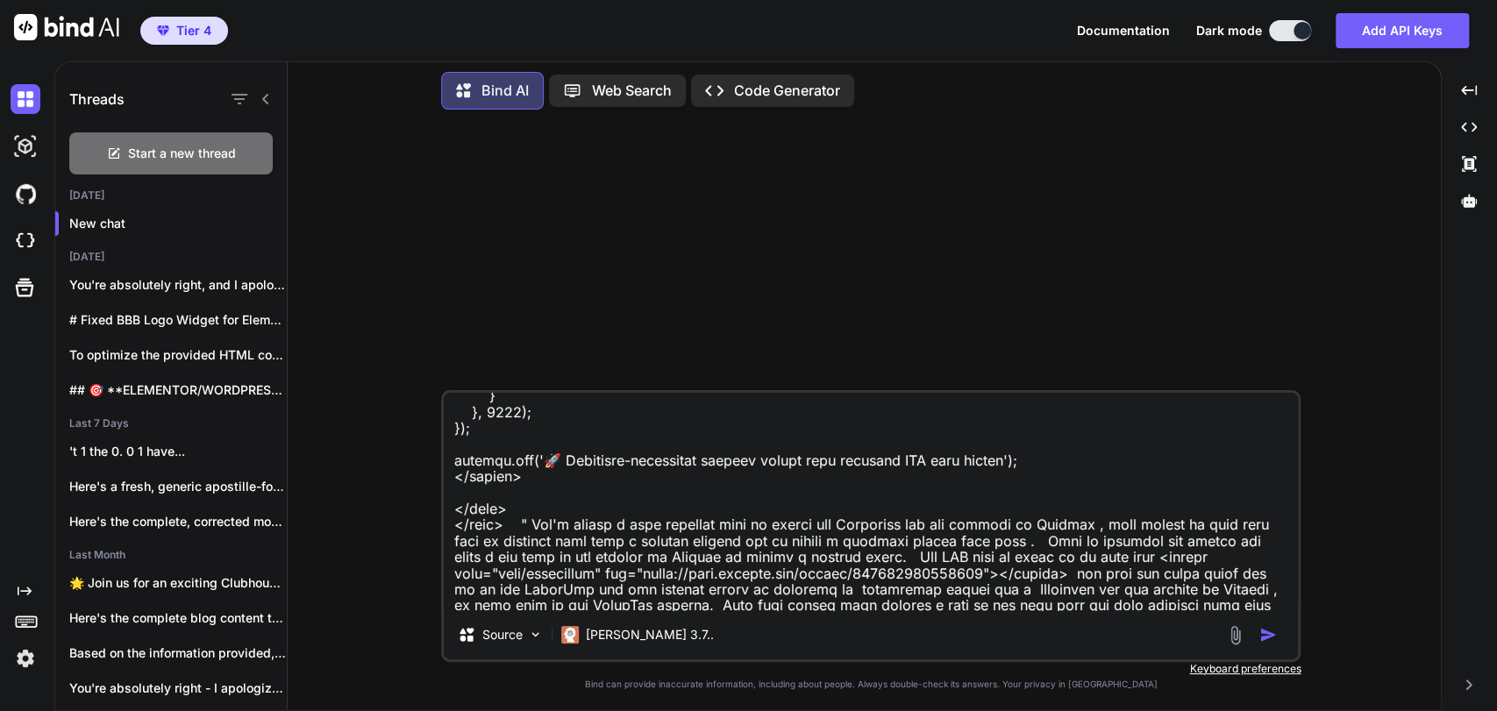
type textarea "x"
type textarea "Take this code " <!DOCTYPE html> <html lang="en"> <head> <meta charset="UTF-8">…"
type textarea "x"
type textarea "Take this code " <!DOCTYPE html> <html lang="en"> <head> <meta charset="UTF-8">…"
type textarea "x"
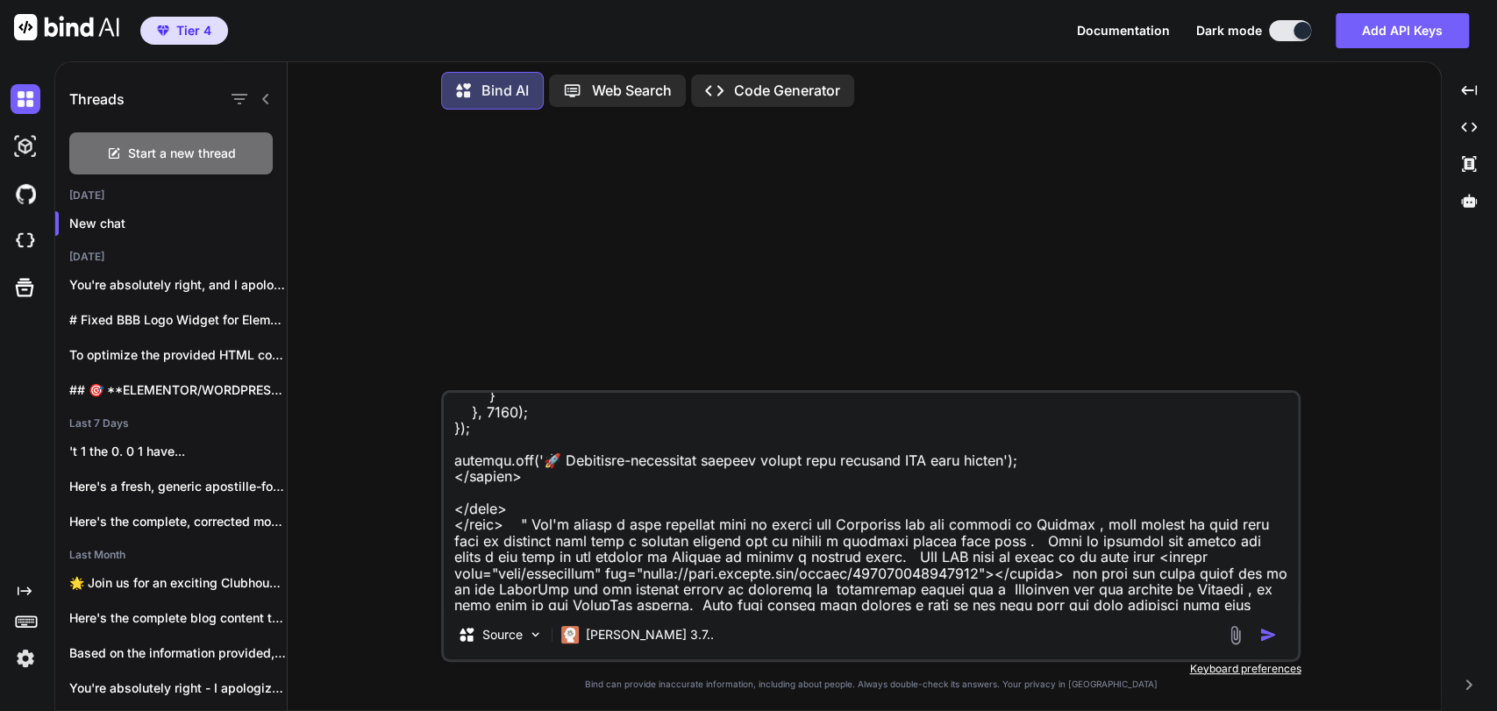
type textarea "Take this code " <!DOCTYPE html> <html lang="en"> <head> <meta charset="UTF-8">…"
type textarea "x"
type textarea "Take this code " <!DOCTYPE html> <html lang="en"> <head> <meta charset="UTF-8">…"
type textarea "x"
type textarea "Take this code " <!DOCTYPE html> <html lang="en"> <head> <meta charset="UTF-8">…"
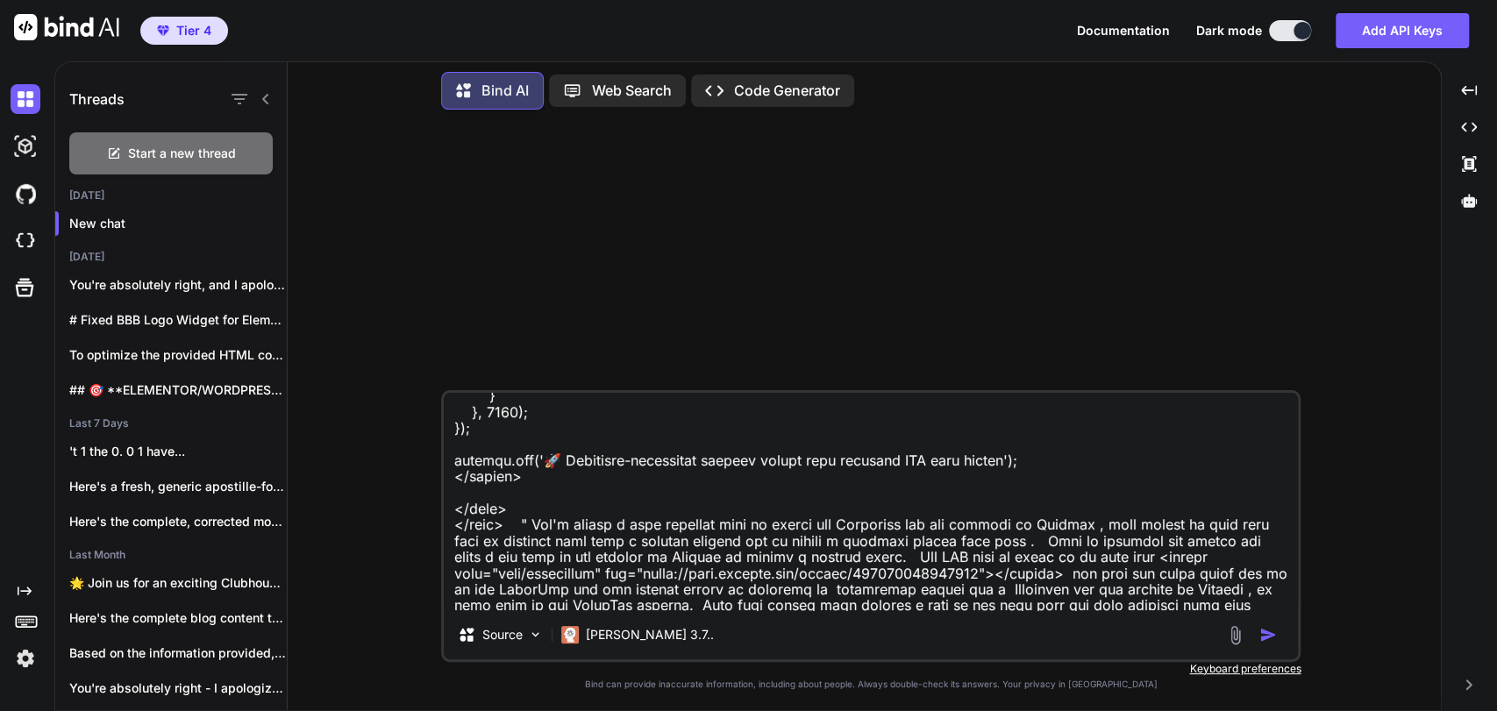
type textarea "x"
type textarea "Take this code " <!DOCTYPE html> <html lang="en"> <head> <meta charset="UTF-8">…"
type textarea "x"
type textarea "Take this code " <!DOCTYPE html> <html lang="en"> <head> <meta charset="UTF-8">…"
type textarea "x"
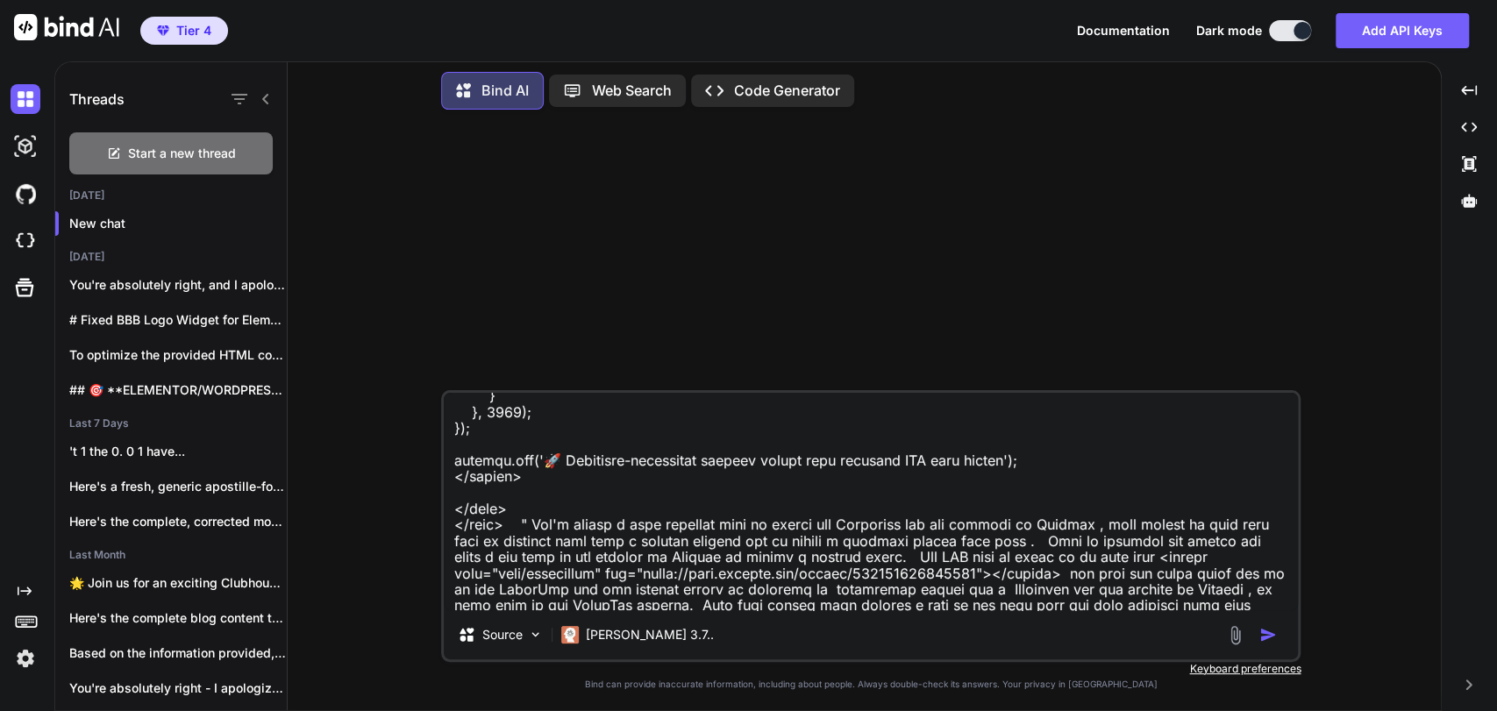
type textarea "Take this code " <!DOCTYPE html> <html lang="en"> <head> <meta charset="UTF-8">…"
type textarea "x"
type textarea "Take this code " <!DOCTYPE html> <html lang="en"> <head> <meta charset="UTF-8">…"
type textarea "x"
type textarea "Take this code " <!DOCTYPE html> <html lang="en"> <head> <meta charset="UTF-8">…"
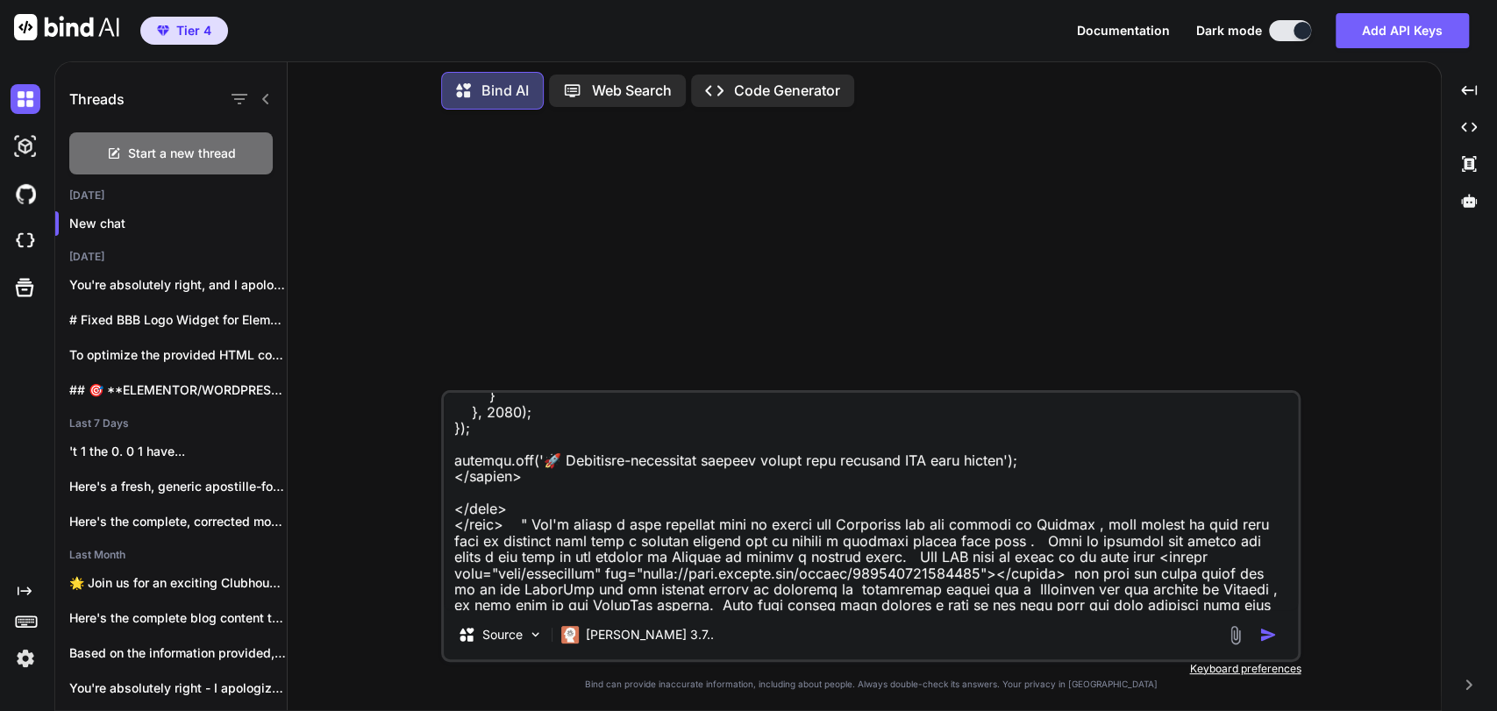
type textarea "x"
type textarea "Take this code " <!DOCTYPE html> <html lang="en"> <head> <meta charset="UTF-8">…"
type textarea "x"
type textarea "Take this code " <!DOCTYPE html> <html lang="en"> <head> <meta charset="UTF-8">…"
type textarea "x"
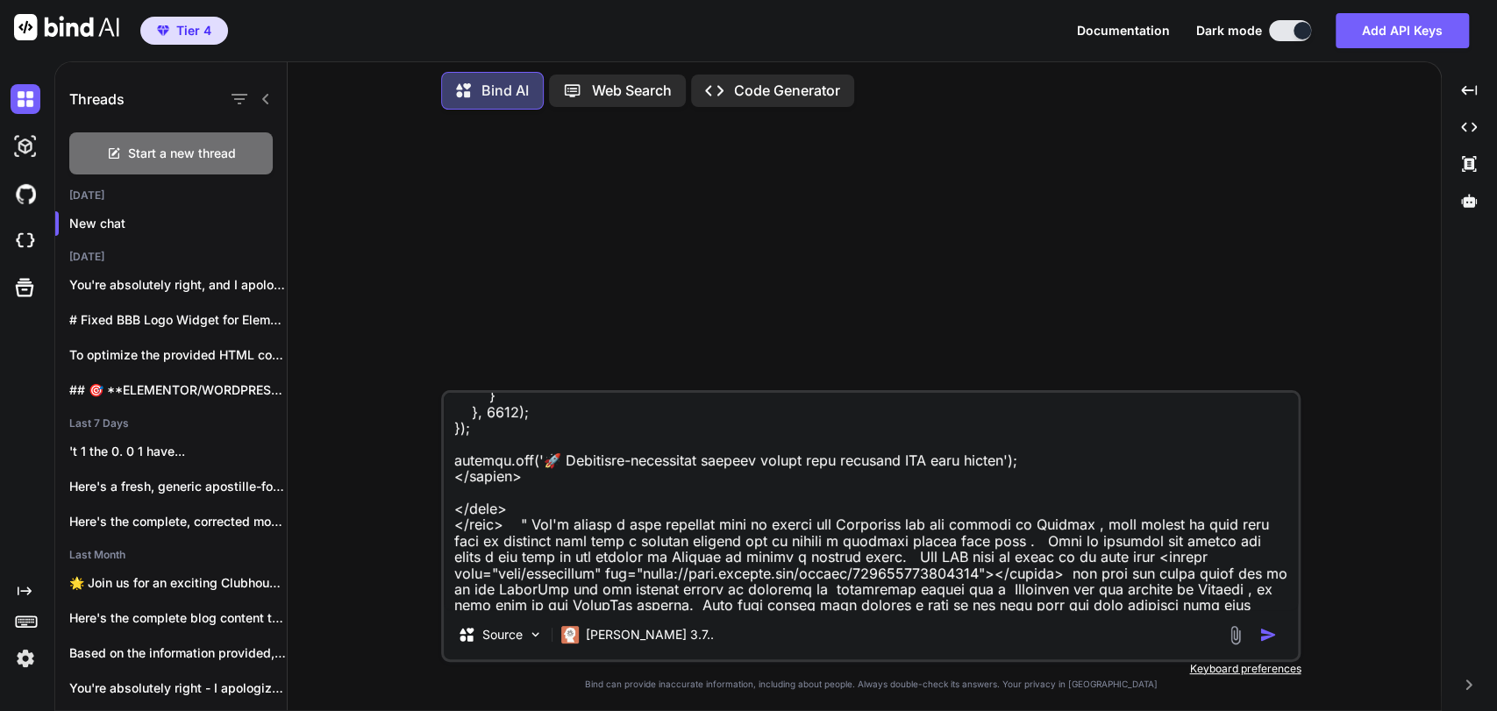
type textarea "Take this code " <!DOCTYPE html> <html lang="en"> <head> <meta charset="UTF-8">…"
type textarea "x"
type textarea "Take this code " <!DOCTYPE html> <html lang="en"> <head> <meta charset="UTF-8">…"
type textarea "x"
type textarea "Take this code " <!DOCTYPE html> <html lang="en"> <head> <meta charset="UTF-8">…"
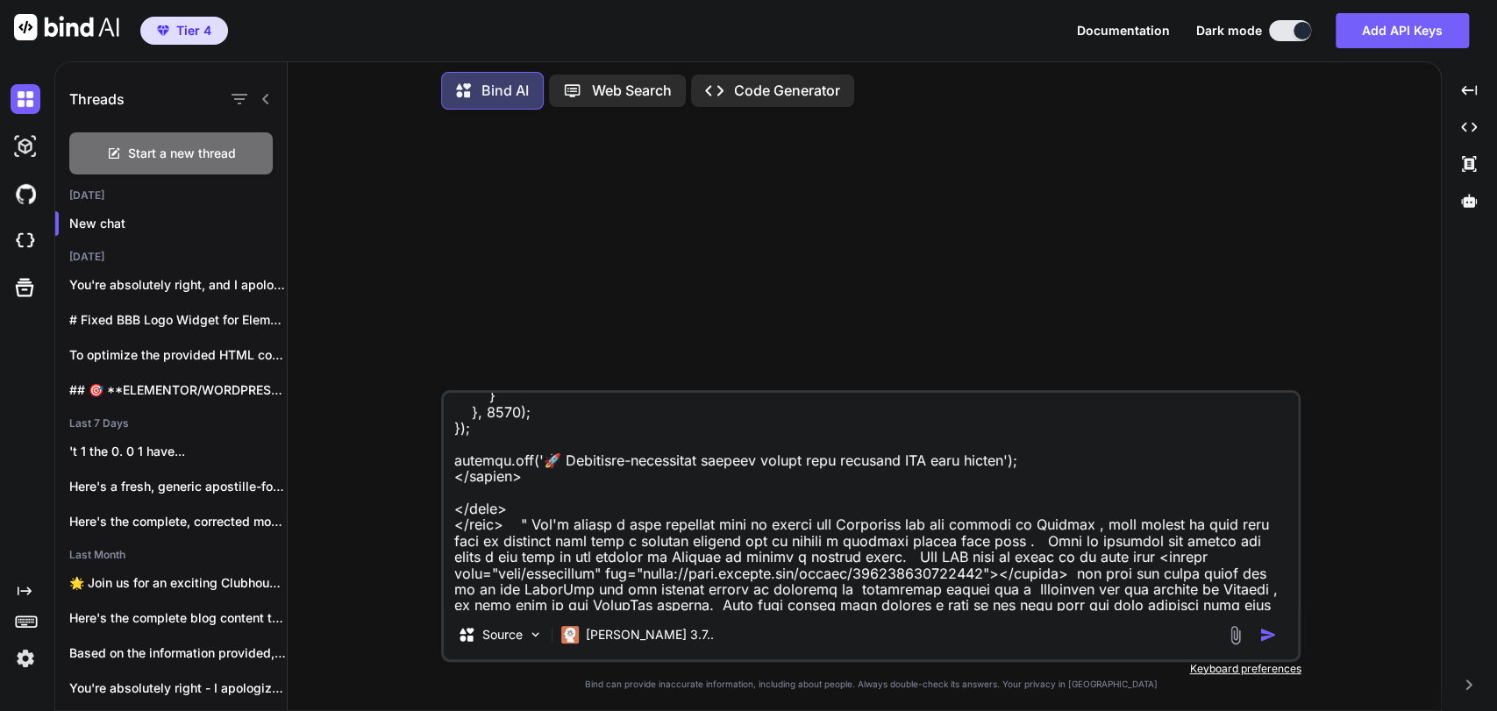
type textarea "x"
type textarea "Take this code " <!DOCTYPE html> <html lang="en"> <head> <meta charset="UTF-8">…"
type textarea "x"
type textarea "Take this code " <!DOCTYPE html> <html lang="en"> <head> <meta charset="UTF-8">…"
type textarea "x"
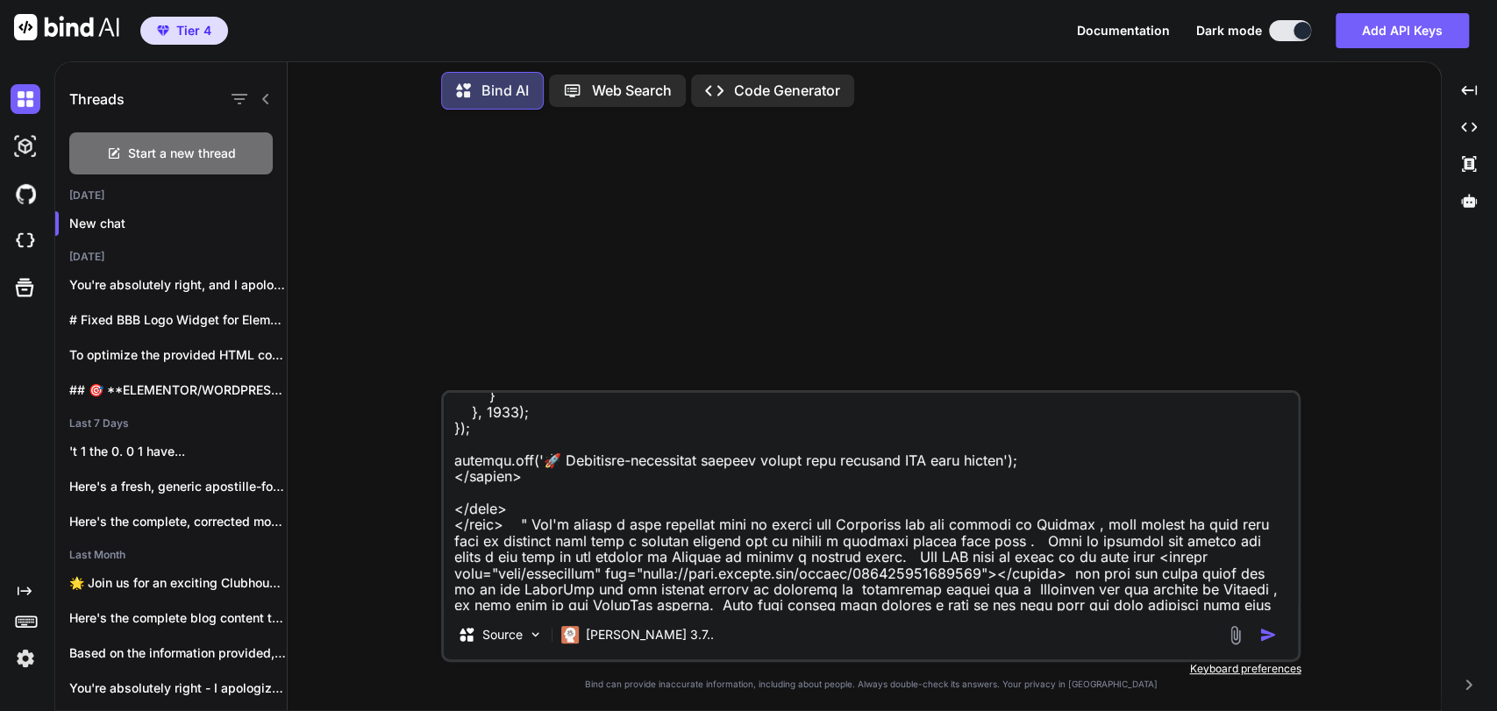
type textarea "Take this code " <!DOCTYPE html> <html lang="en"> <head> <meta charset="UTF-8">…"
type textarea "x"
type textarea "Take this code " <!DOCTYPE html> <html lang="en"> <head> <meta charset="UTF-8">…"
type textarea "x"
type textarea "Take this code " <!DOCTYPE html> <html lang="en"> <head> <meta charset="UTF-8">…"
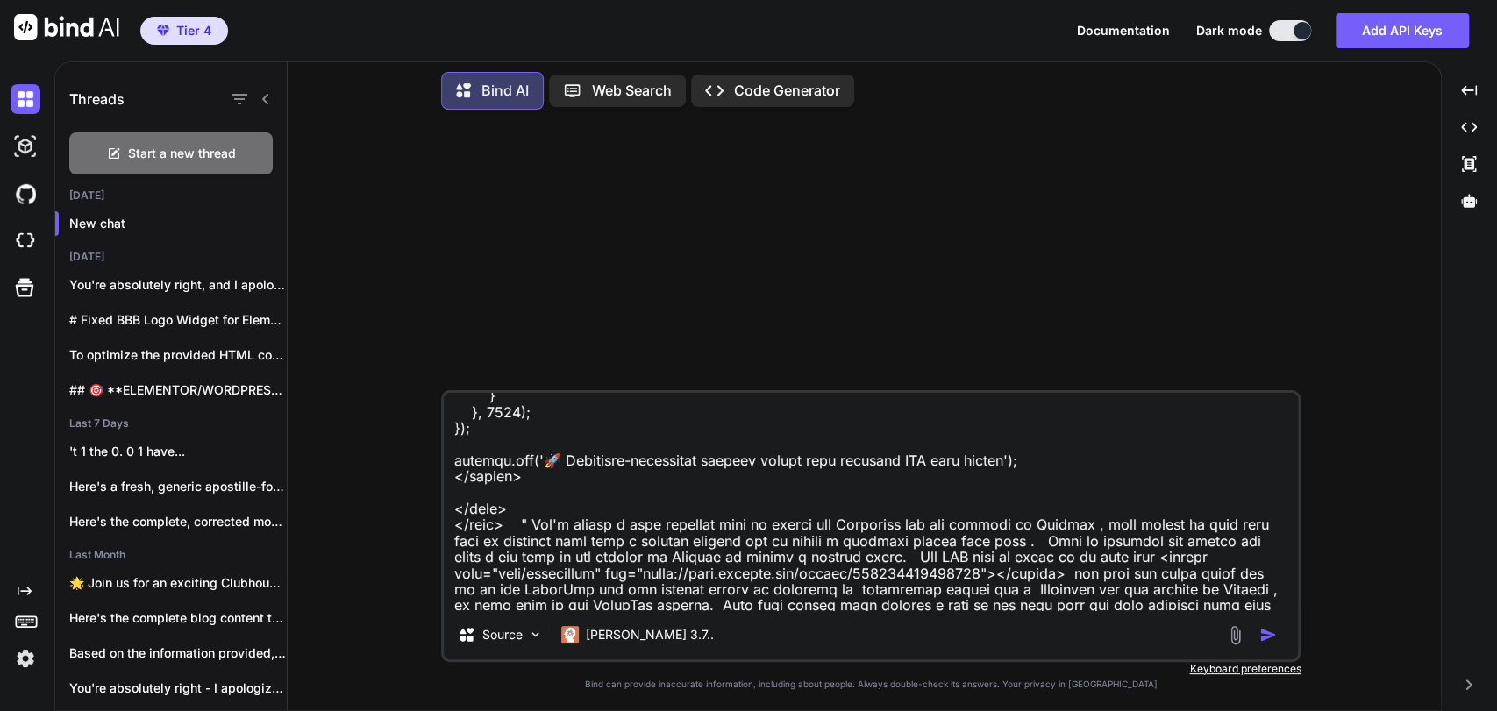
type textarea "x"
type textarea "Take this code " <!DOCTYPE html> <html lang="en"> <head> <meta charset="UTF-8">…"
type textarea "x"
type textarea "Take this code " <!DOCTYPE html> <html lang="en"> <head> <meta charset="UTF-8">…"
type textarea "x"
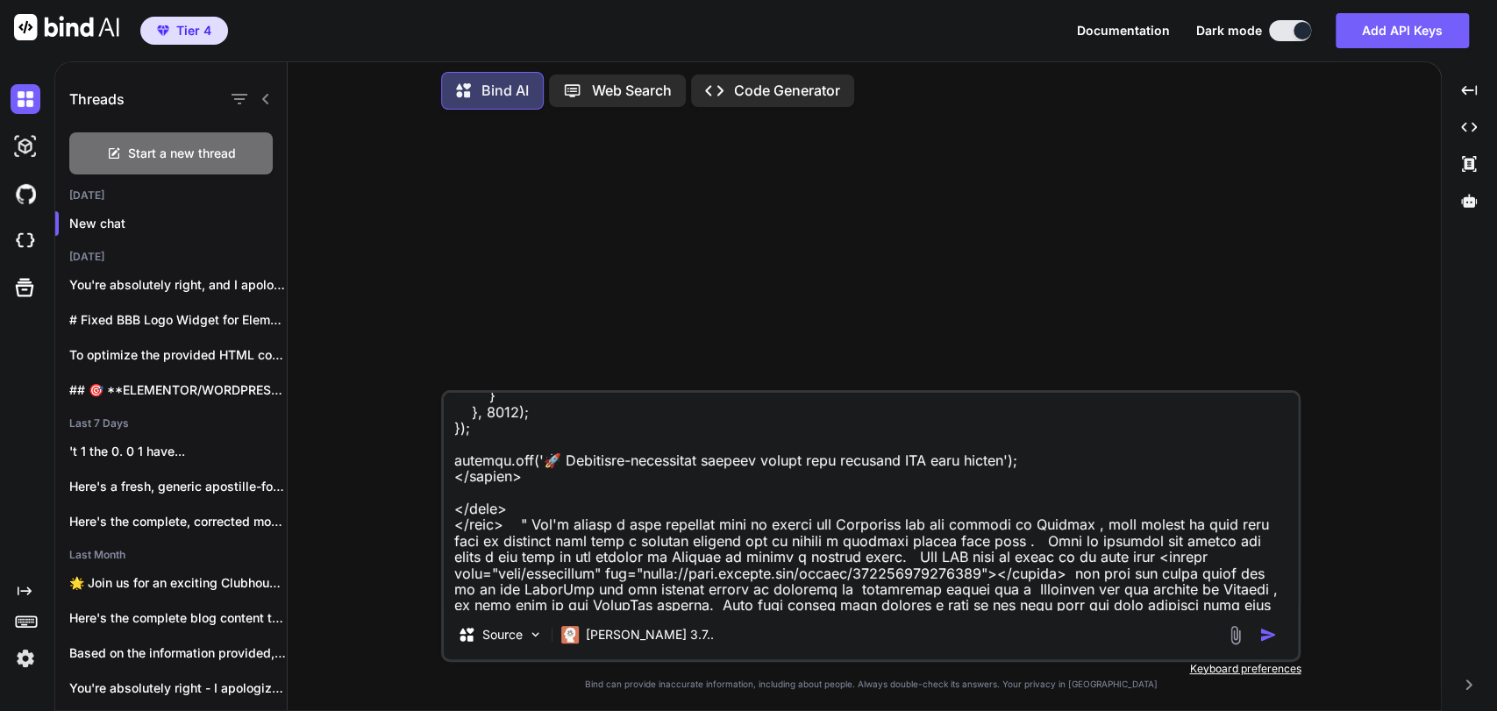
type textarea "Take this code " <!DOCTYPE html> <html lang="en"> <head> <meta charset="UTF-8">…"
type textarea "x"
type textarea "Take this code " <!DOCTYPE html> <html lang="en"> <head> <meta charset="UTF-8">…"
type textarea "x"
type textarea "Take this code " <!DOCTYPE html> <html lang="en"> <head> <meta charset="UTF-8">…"
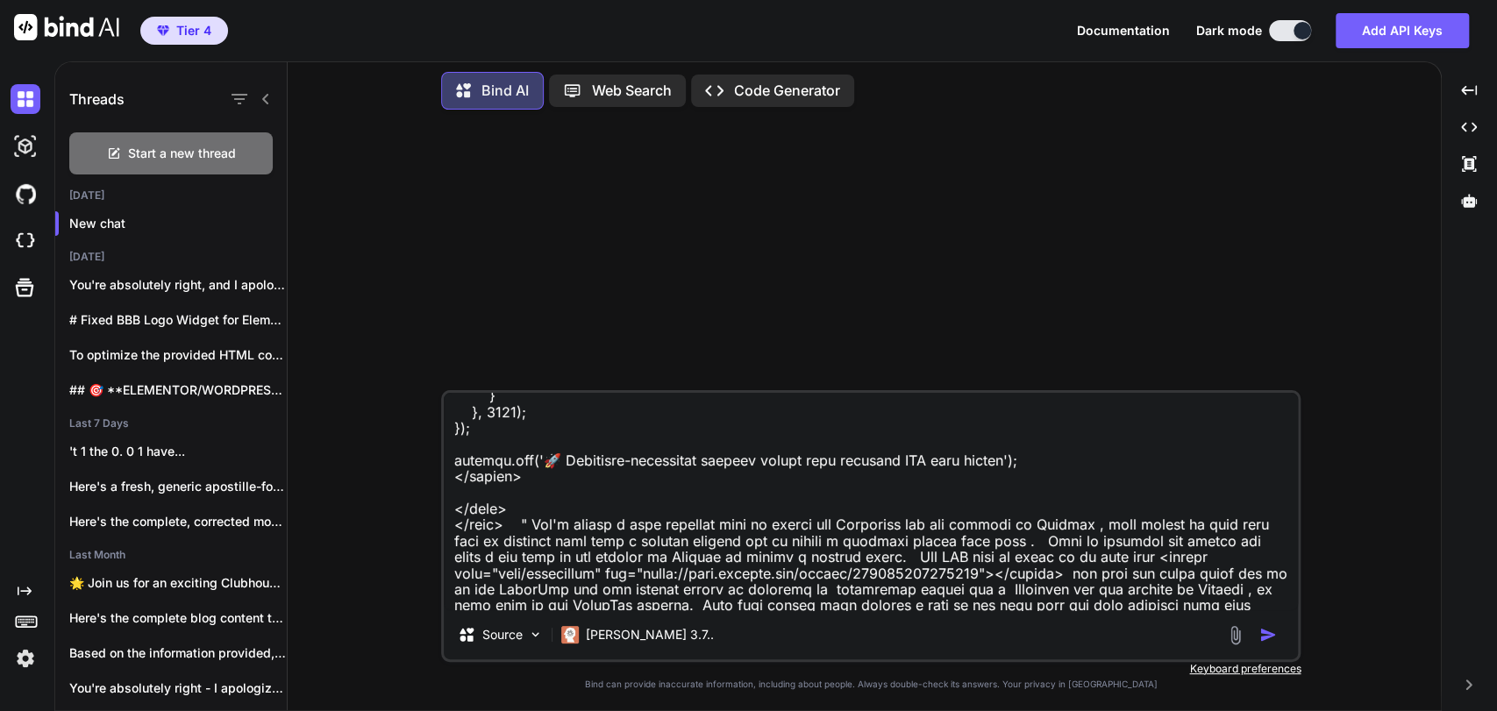
type textarea "x"
type textarea "Take this code " <!DOCTYPE html> <html lang="en"> <head> <meta charset="UTF-8">…"
type textarea "x"
type textarea "Take this code " <!DOCTYPE html> <html lang="en"> <head> <meta charset="UTF-8">…"
type textarea "x"
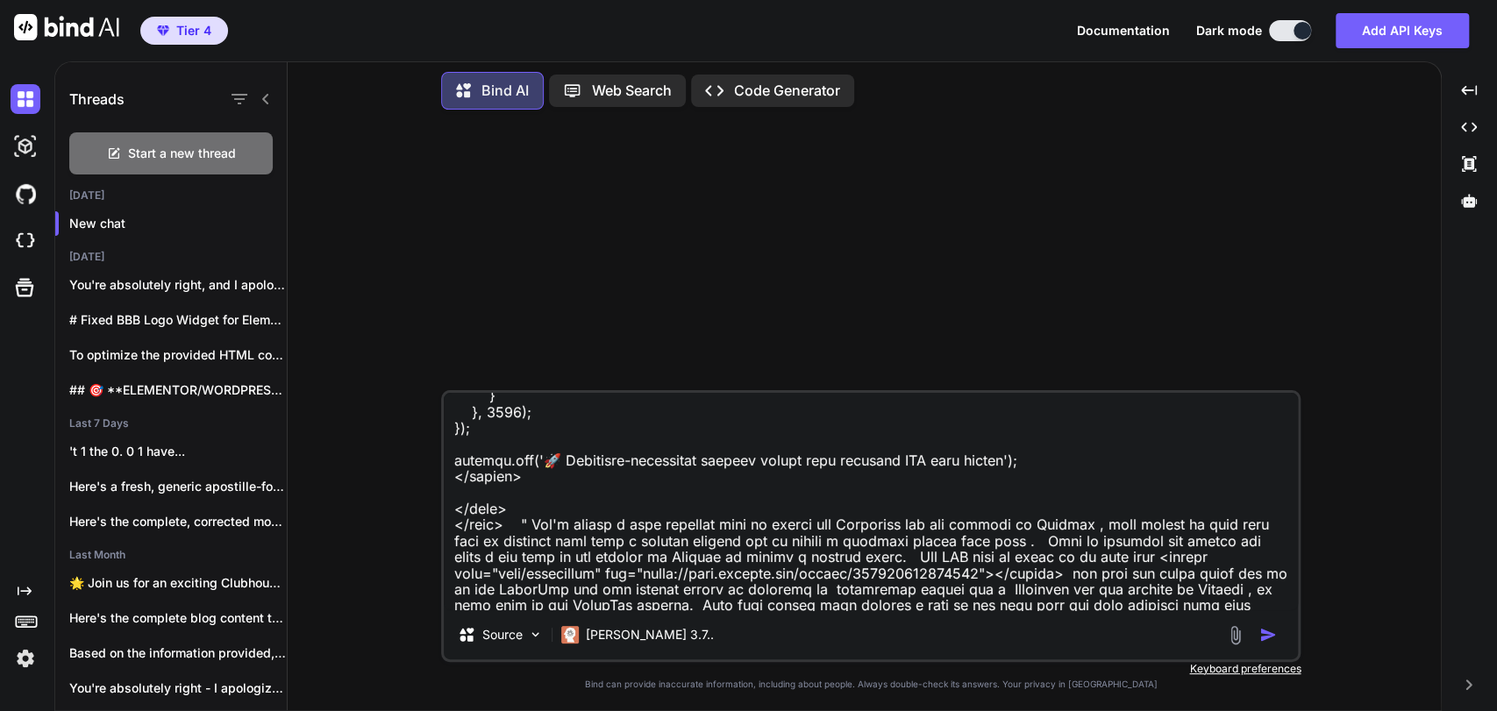
type textarea "Take this code " <!DOCTYPE html> <html lang="en"> <head> <meta charset="UTF-8">…"
type textarea "x"
type textarea "Take this code " <!DOCTYPE html> <html lang="en"> <head> <meta charset="UTF-8">…"
type textarea "x"
type textarea "Take this code " <!DOCTYPE html> <html lang="en"> <head> <meta charset="UTF-8">…"
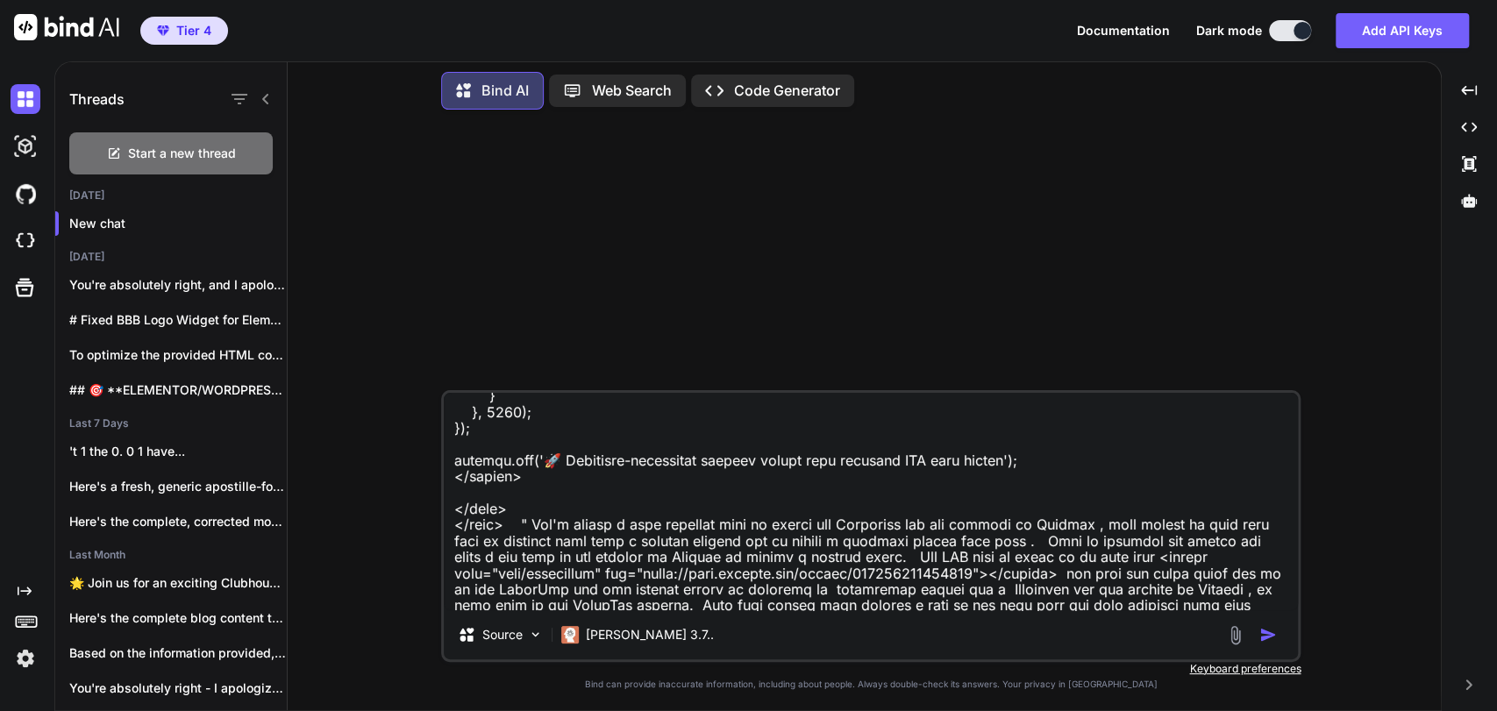
type textarea "x"
type textarea "Take this code " <!DOCTYPE html> <html lang="en"> <head> <meta charset="UTF-8">…"
type textarea "x"
type textarea "Take this code " <!DOCTYPE html> <html lang="en"> <head> <meta charset="UTF-8">…"
type textarea "x"
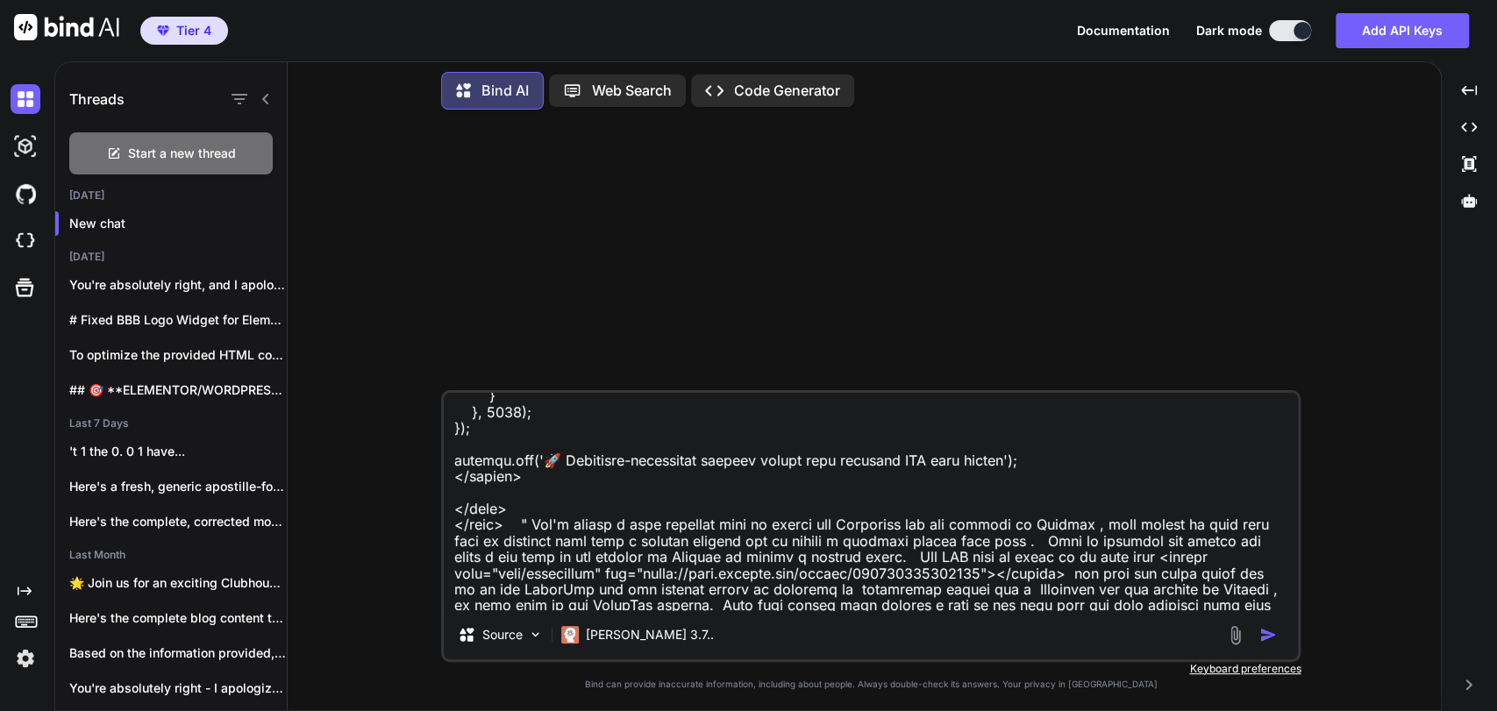
type textarea "Take this code " <!DOCTYPE html> <html lang="en"> <head> <meta charset="UTF-8">…"
type textarea "x"
type textarea "Take this code " <!DOCTYPE html> <html lang="en"> <head> <meta charset="UTF-8">…"
type textarea "x"
type textarea "Take this code " <!DOCTYPE html> <html lang="en"> <head> <meta charset="UTF-8">…"
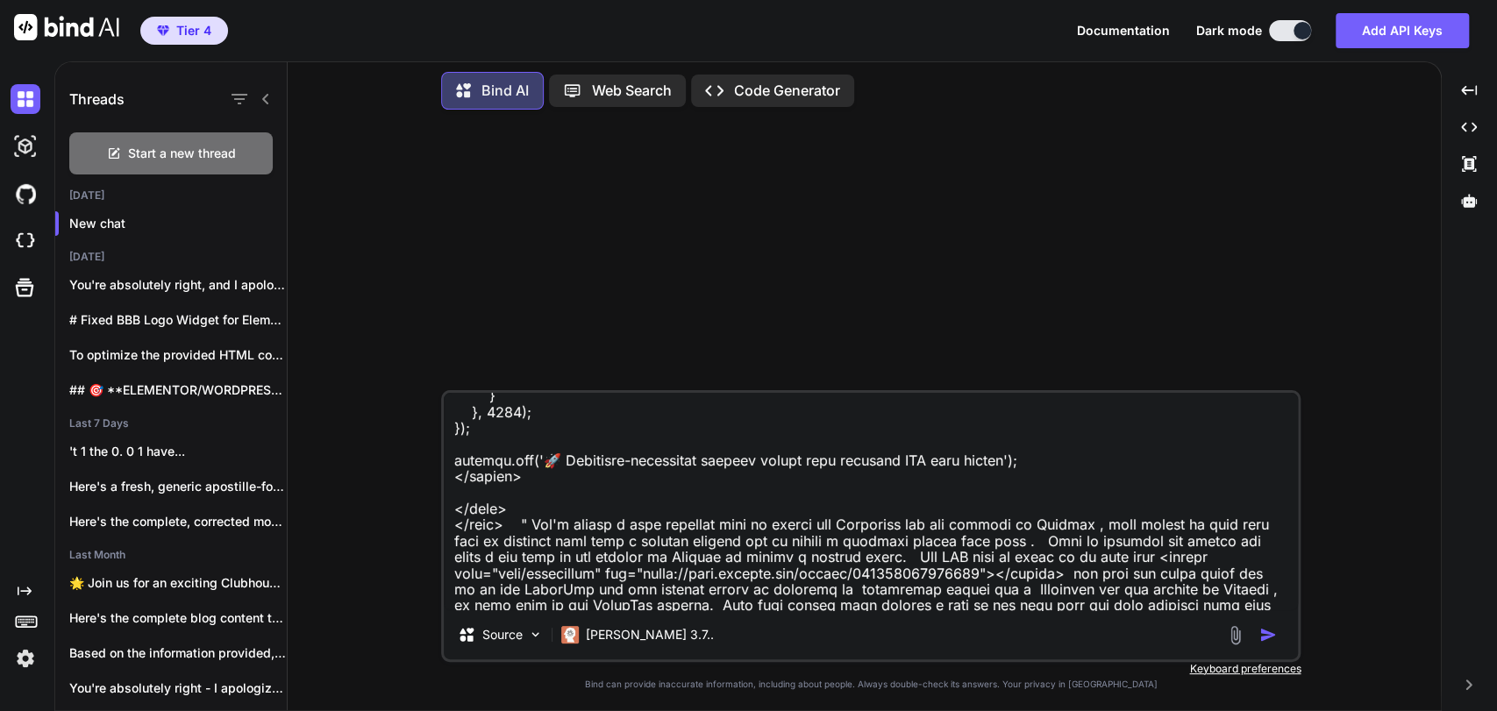
type textarea "x"
type textarea "Take this code " <!DOCTYPE html> <html lang="en"> <head> <meta charset="UTF-8">…"
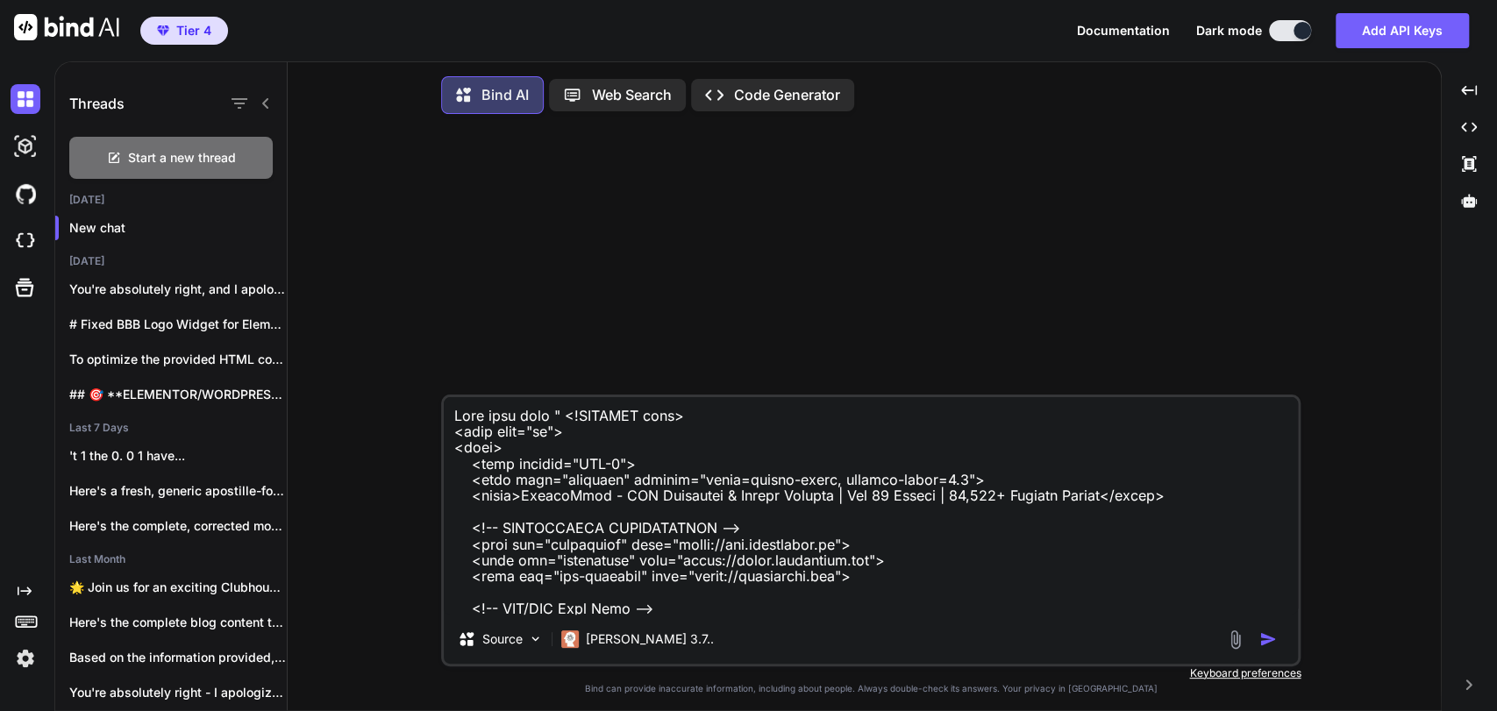
scroll to position [28624, 0]
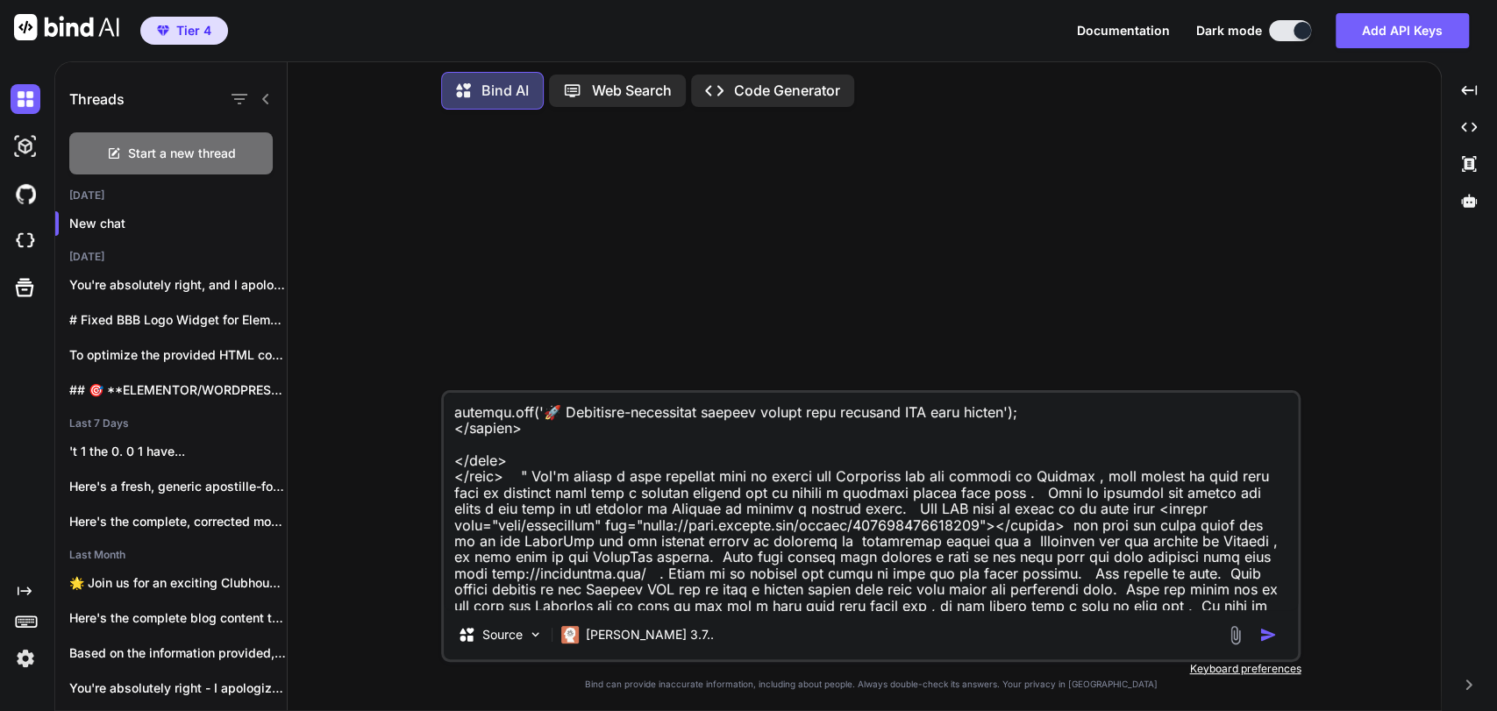
type textarea "Take this code " <!DOCTYPE html> <html lang="en"> <head> <meta charset="UTF-8">…"
type textarea "x"
type textarea "Take this code " <!DOCTYPE html> <html lang="en"> <head> <meta charset="UTF-8">…"
type textarea "x"
type textarea "Take this code " <!DOCTYPE html> <html lang="en"> <head> <meta charset="UTF-8">…"
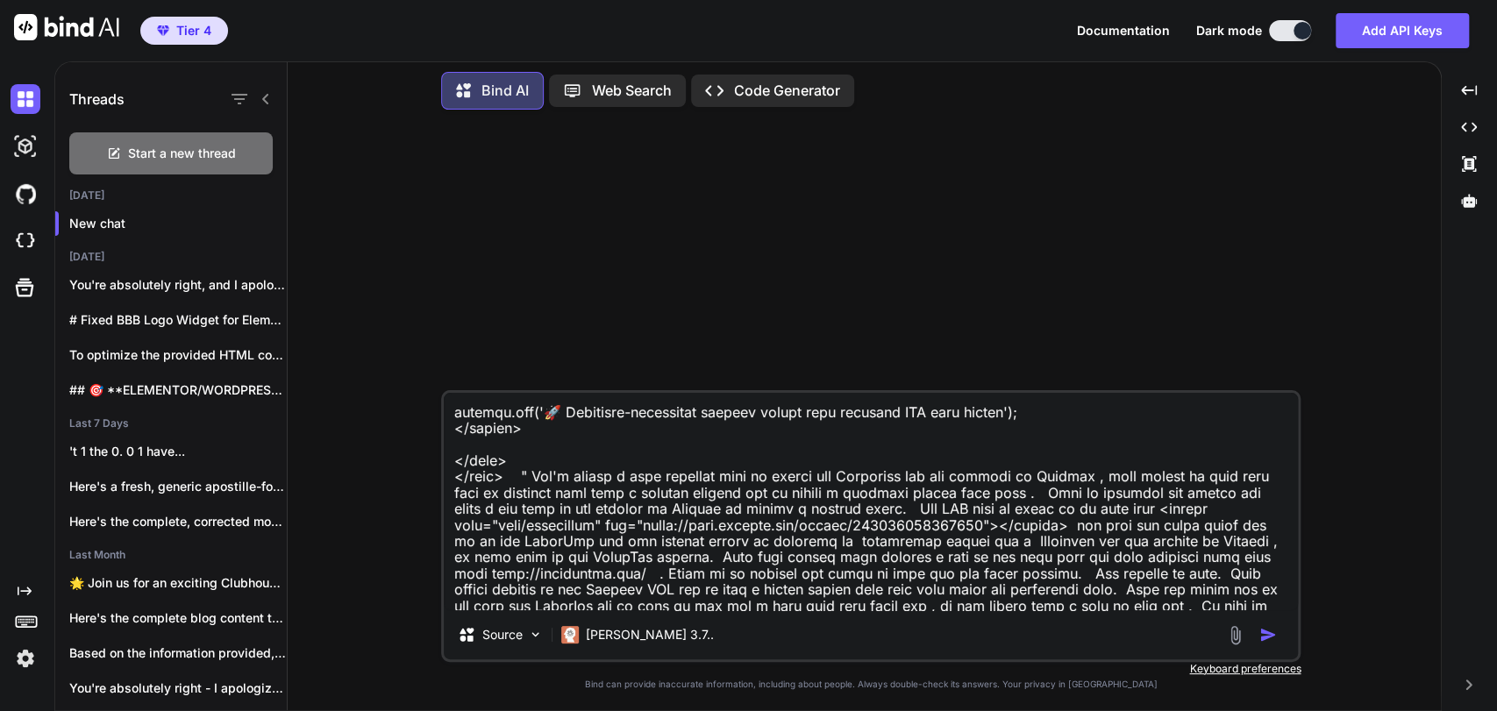
type textarea "x"
type textarea "Take this code " <!DOCTYPE html> <html lang="en"> <head> <meta charset="UTF-8">…"
type textarea "x"
type textarea "Take this code " <!DOCTYPE html> <html lang="en"> <head> <meta charset="UTF-8">…"
type textarea "x"
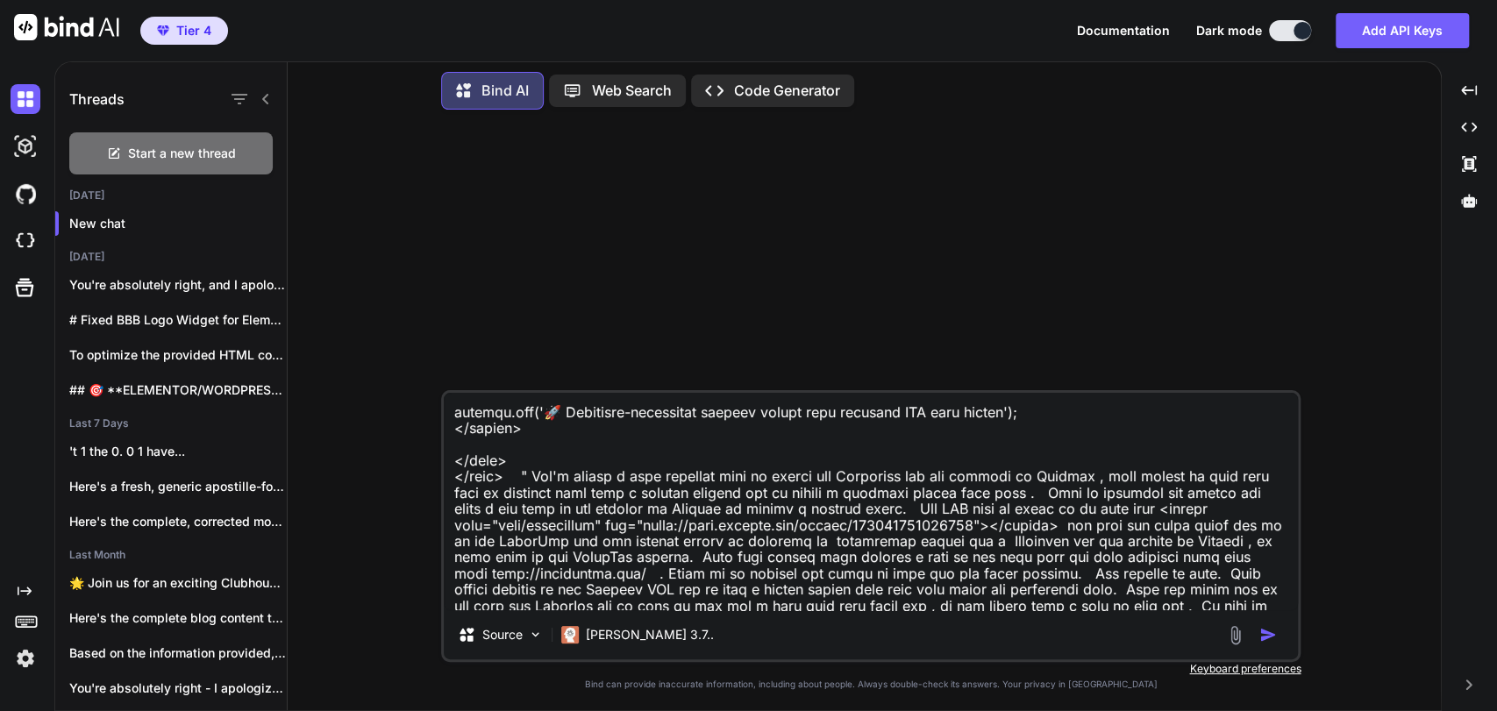
type textarea "Take this code " <!DOCTYPE html> <html lang="en"> <head> <meta charset="UTF-8">…"
type textarea "x"
type textarea "Take this code " <!DOCTYPE html> <html lang="en"> <head> <meta charset="UTF-8">…"
type textarea "x"
type textarea "Take this code " <!DOCTYPE html> <html lang="en"> <head> <meta charset="UTF-8">…"
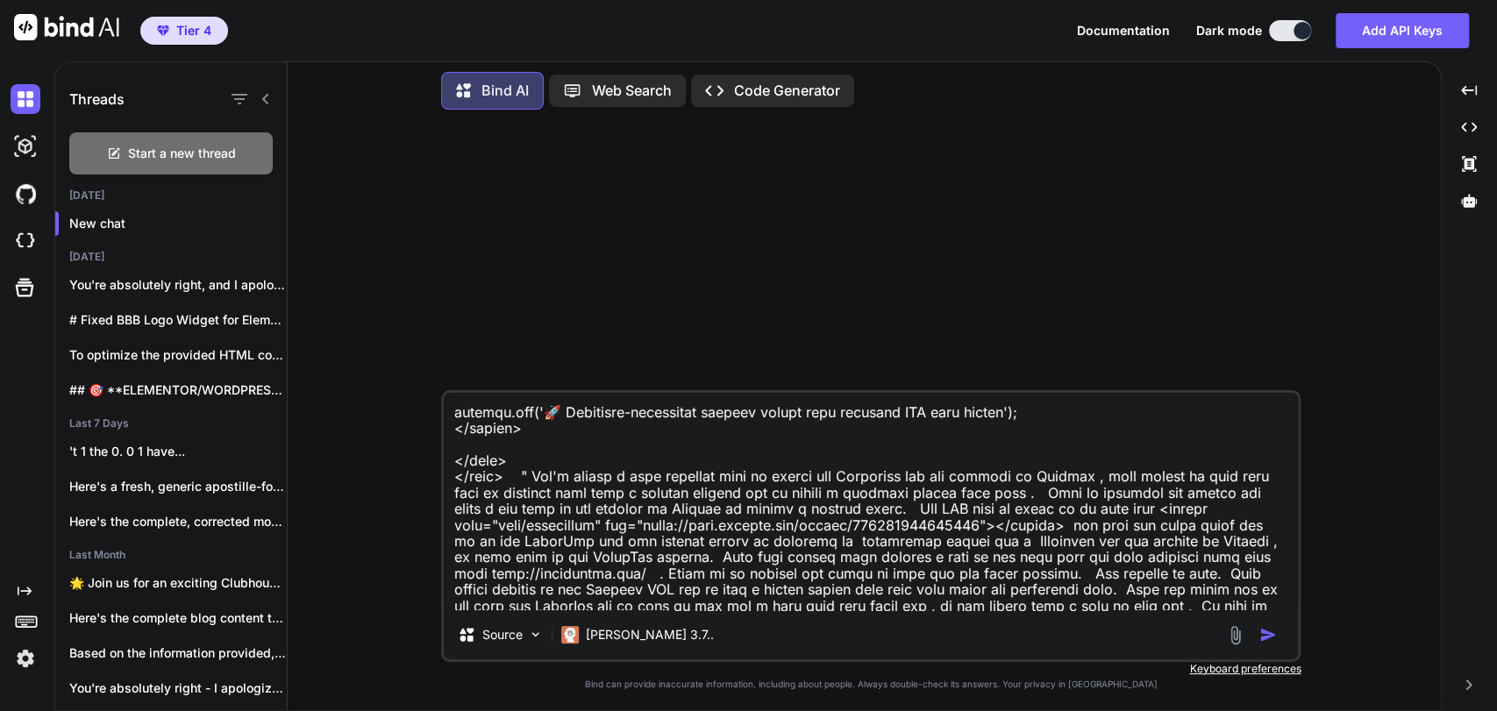
type textarea "x"
type textarea "Take this code " <!DOCTYPE html> <html lang="en"> <head> <meta charset="UTF-8">…"
type textarea "x"
type textarea "Take this code " <!DOCTYPE html> <html lang="en"> <head> <meta charset="UTF-8">…"
type textarea "x"
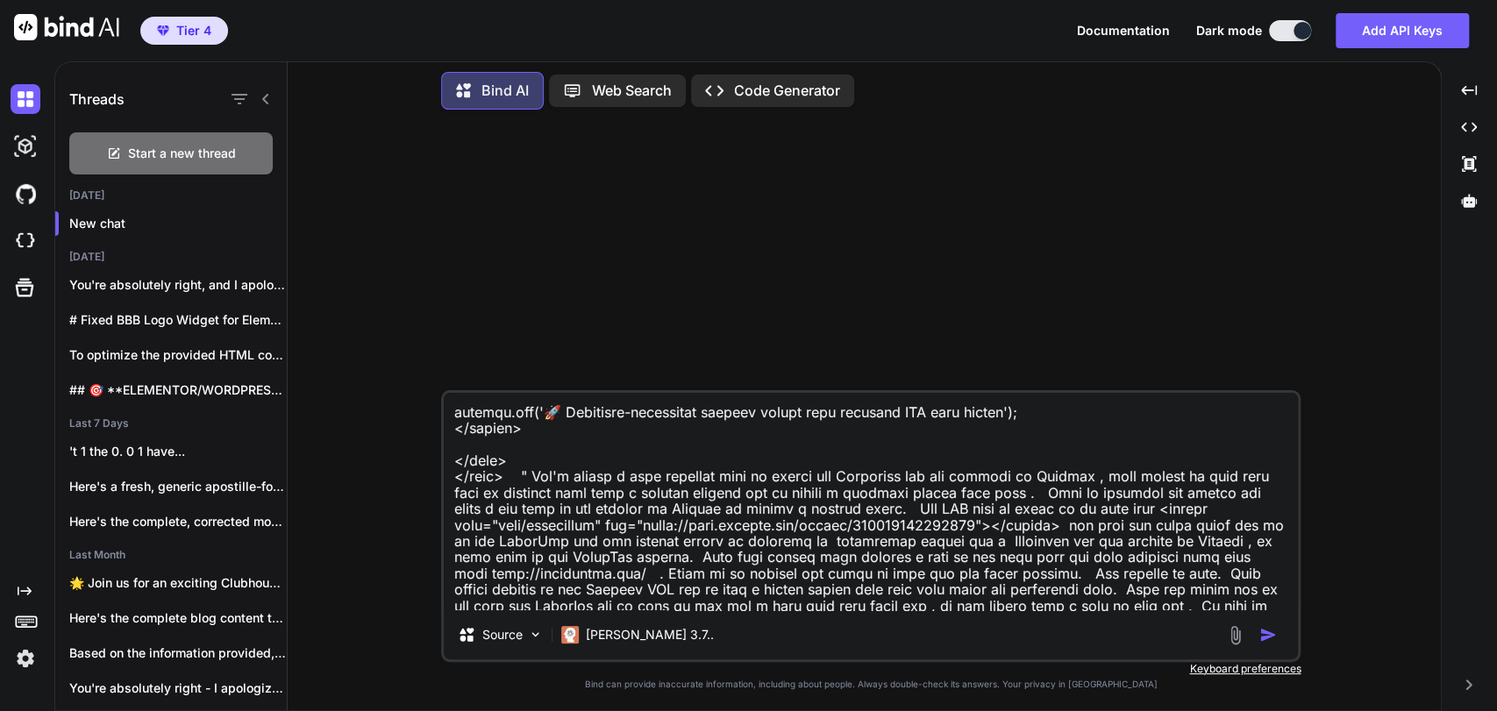
type textarea "Take this code " <!DOCTYPE html> <html lang="en"> <head> <meta charset="UTF-8">…"
type textarea "x"
type textarea "Take this code " <!DOCTYPE html> <html lang="en"> <head> <meta charset="UTF-8">…"
type textarea "x"
type textarea "Take this code " <!DOCTYPE html> <html lang="en"> <head> <meta charset="UTF-8">…"
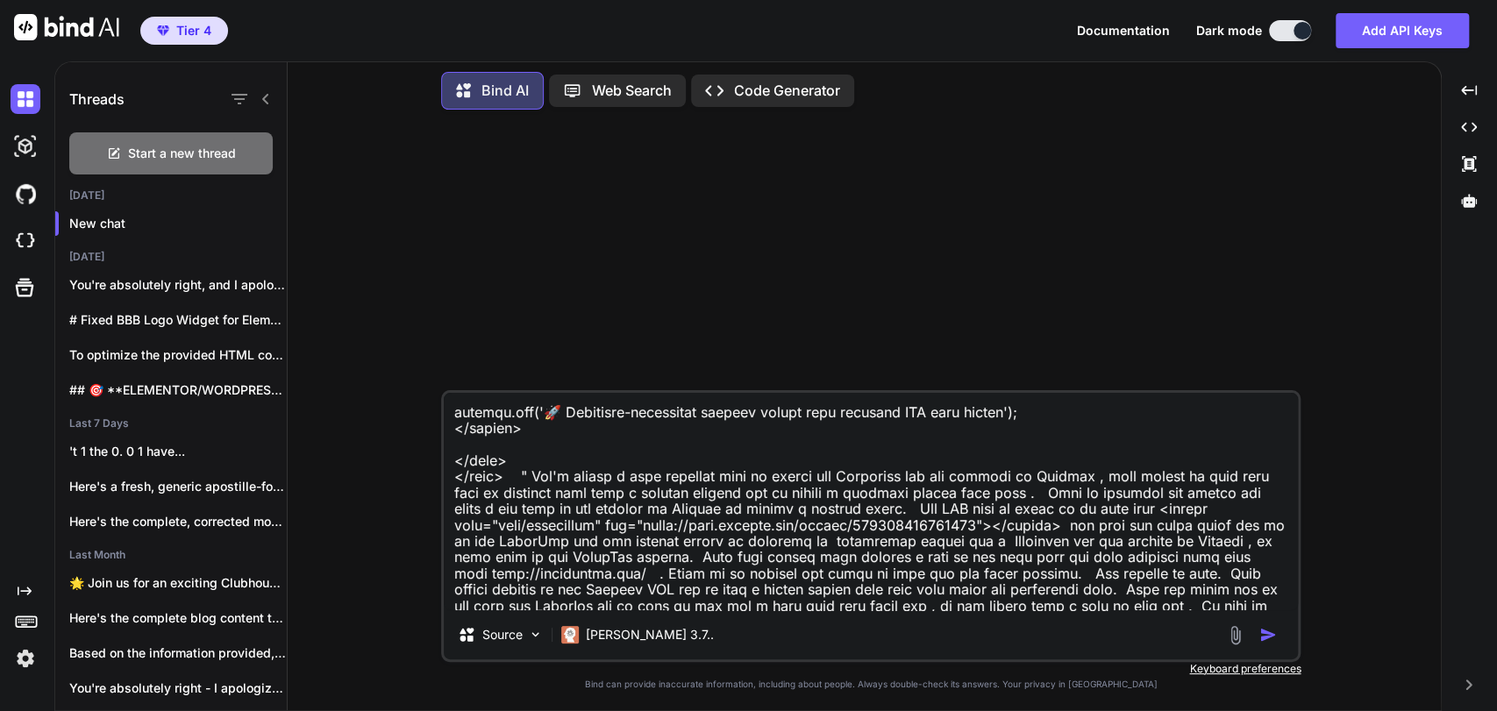
type textarea "x"
type textarea "Take this code " <!DOCTYPE html> <html lang="en"> <head> <meta charset="UTF-8">…"
type textarea "x"
type textarea "Take this code " <!DOCTYPE html> <html lang="en"> <head> <meta charset="UTF-8">…"
type textarea "x"
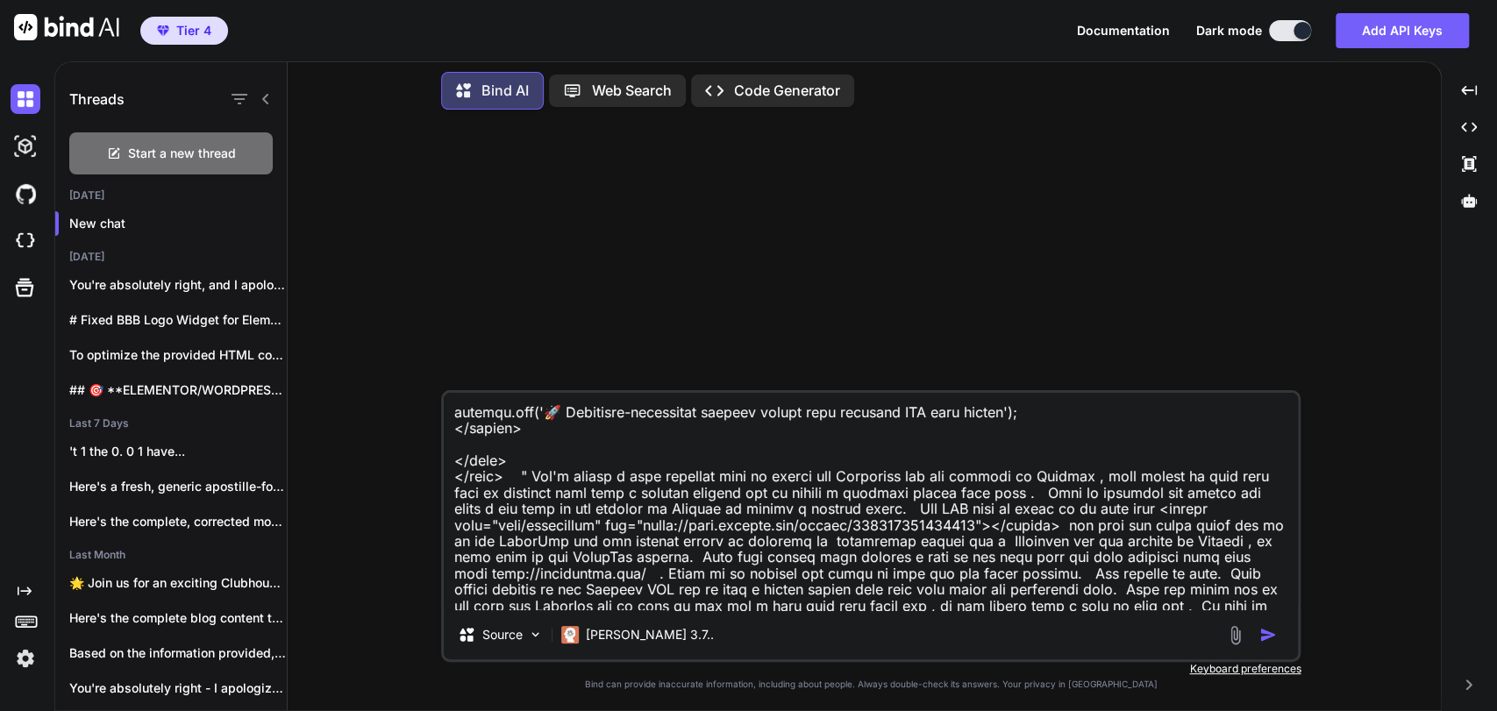
type textarea "Take this code " <!DOCTYPE html> <html lang="en"> <head> <meta charset="UTF-8">…"
type textarea "x"
type textarea "Take this code " <!DOCTYPE html> <html lang="en"> <head> <meta charset="UTF-8">…"
type textarea "x"
type textarea "Take this code " <!DOCTYPE html> <html lang="en"> <head> <meta charset="UTF-8">…"
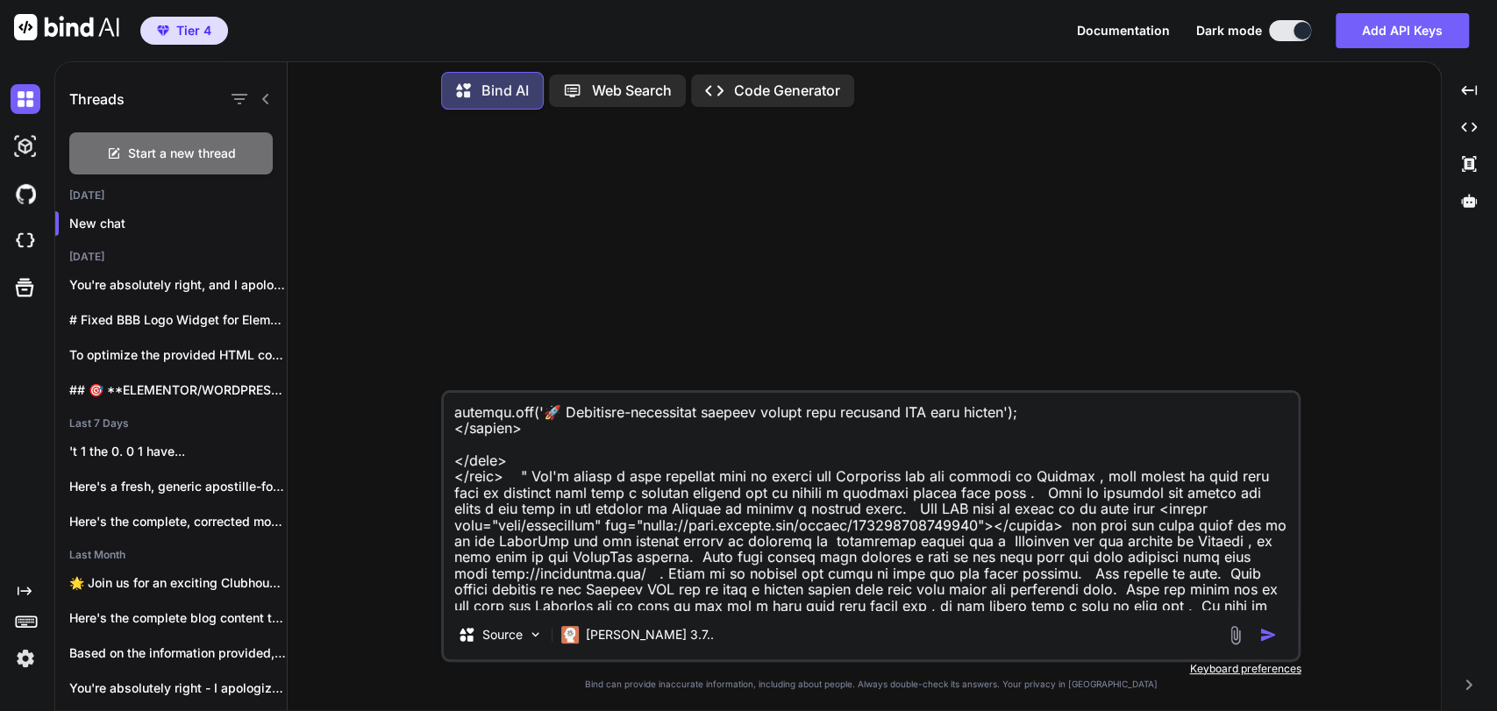
type textarea "x"
type textarea "Take this code " <!DOCTYPE html> <html lang="en"> <head> <meta charset="UTF-8">…"
type textarea "x"
type textarea "Take this code " <!DOCTYPE html> <html lang="en"> <head> <meta charset="UTF-8">…"
type textarea "x"
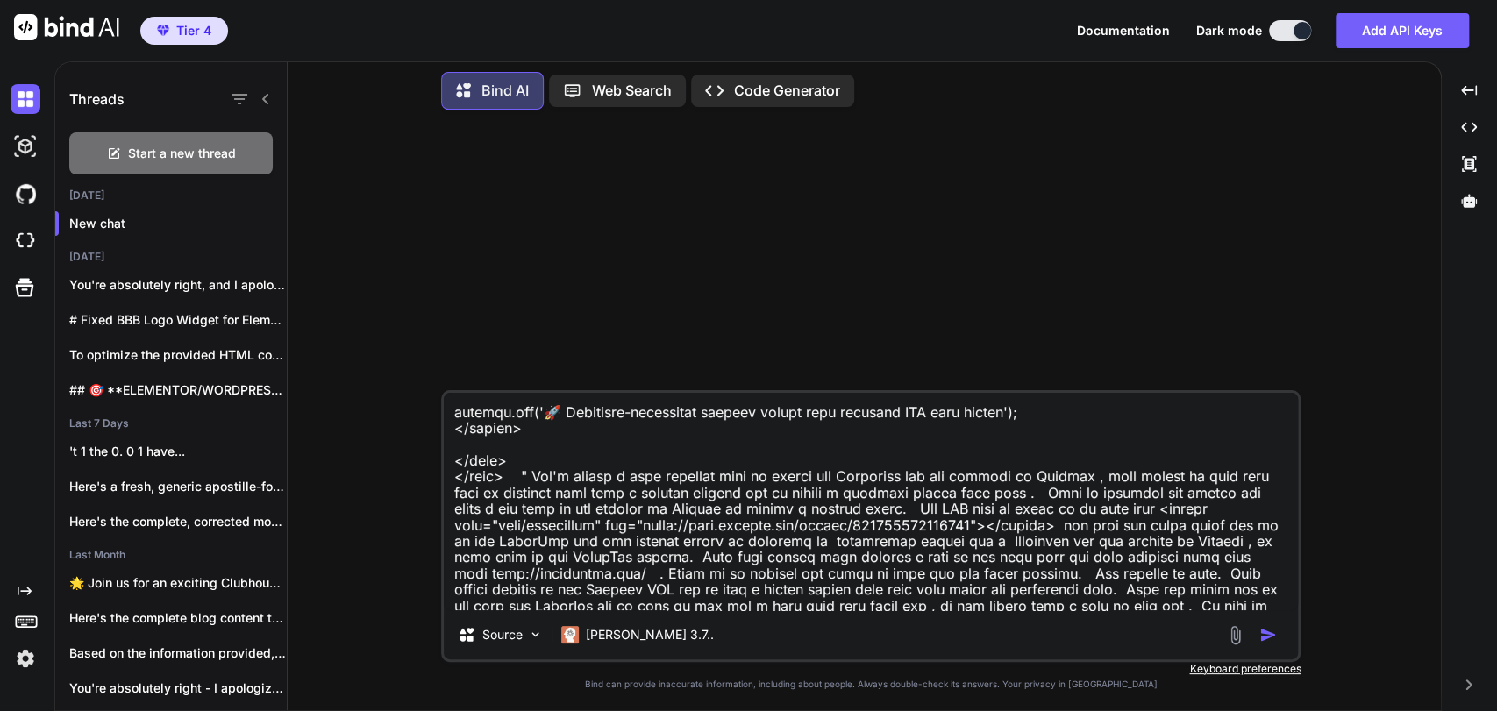
type textarea "Take this code " <!DOCTYPE html> <html lang="en"> <head> <meta charset="UTF-8">…"
type textarea "x"
type textarea "Take this code " <!DOCTYPE html> <html lang="en"> <head> <meta charset="UTF-8">…"
type textarea "x"
type textarea "Take this code " <!DOCTYPE html> <html lang="en"> <head> <meta charset="UTF-8">…"
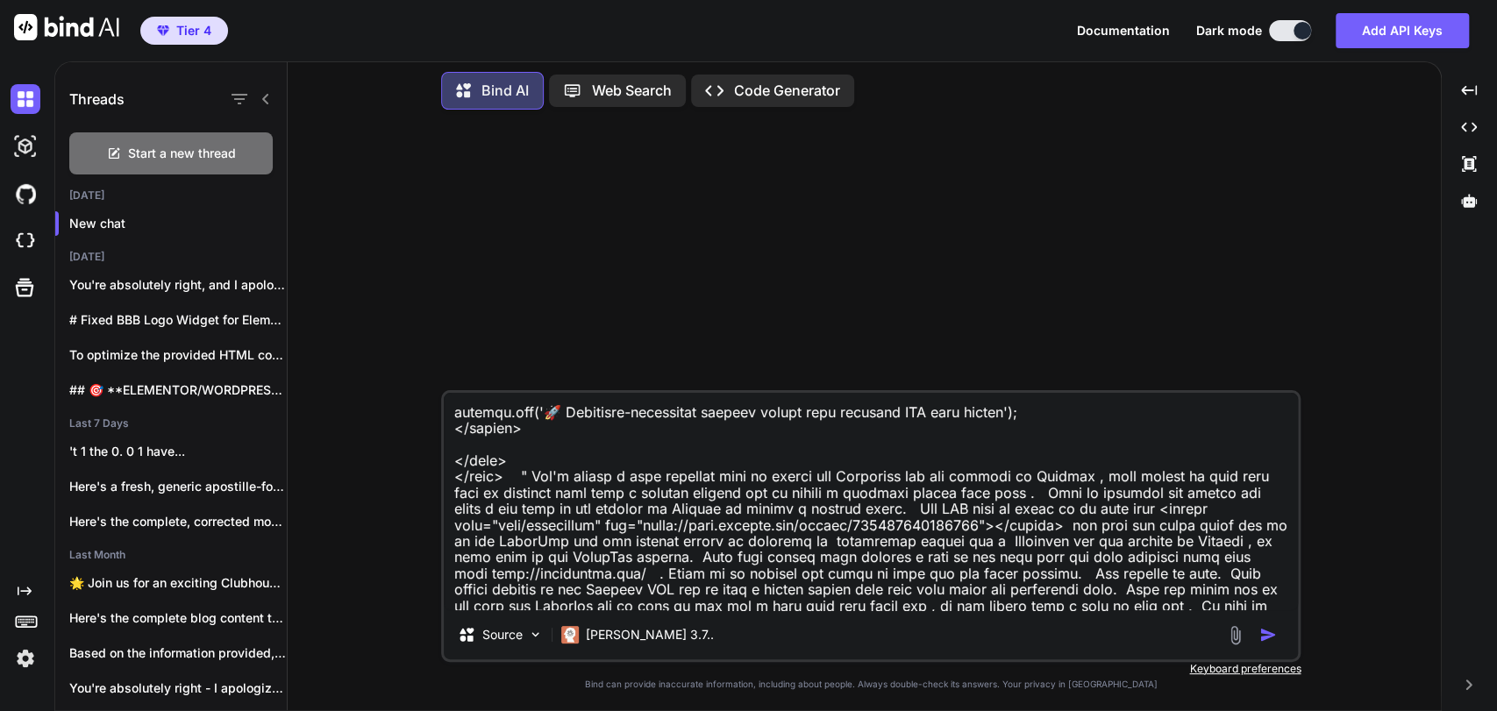
type textarea "x"
type textarea "Take this code " <!DOCTYPE html> <html lang="en"> <head> <meta charset="UTF-8">…"
type textarea "x"
type textarea "Take this code " <!DOCTYPE html> <html lang="en"> <head> <meta charset="UTF-8">…"
type textarea "x"
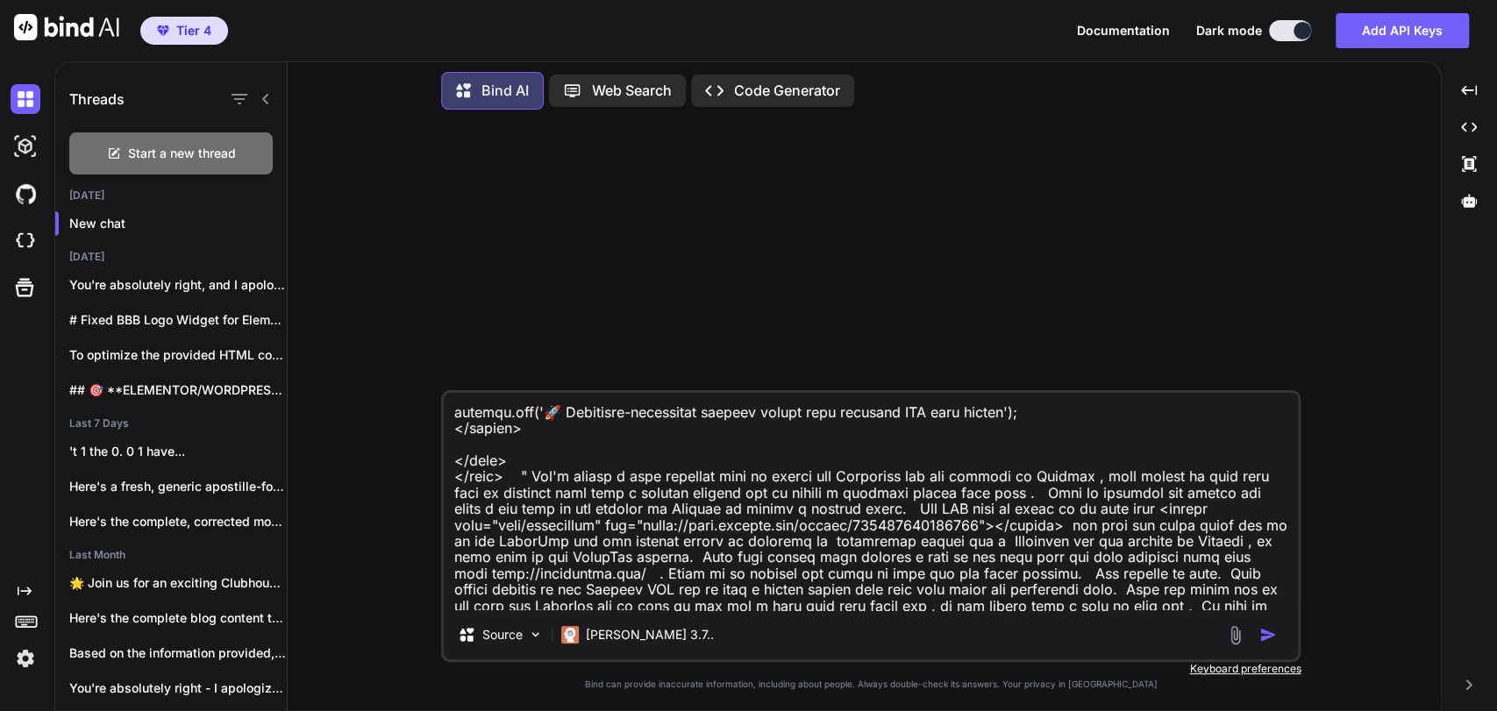
type textarea "Take this code " <!DOCTYPE html> <html lang="en"> <head> <meta charset="UTF-8">…"
type textarea "x"
type textarea "Take this code " <!DOCTYPE html> <html lang="en"> <head> <meta charset="UTF-8">…"
type textarea "x"
type textarea "Take this code " <!DOCTYPE html> <html lang="en"> <head> <meta charset="UTF-8">…"
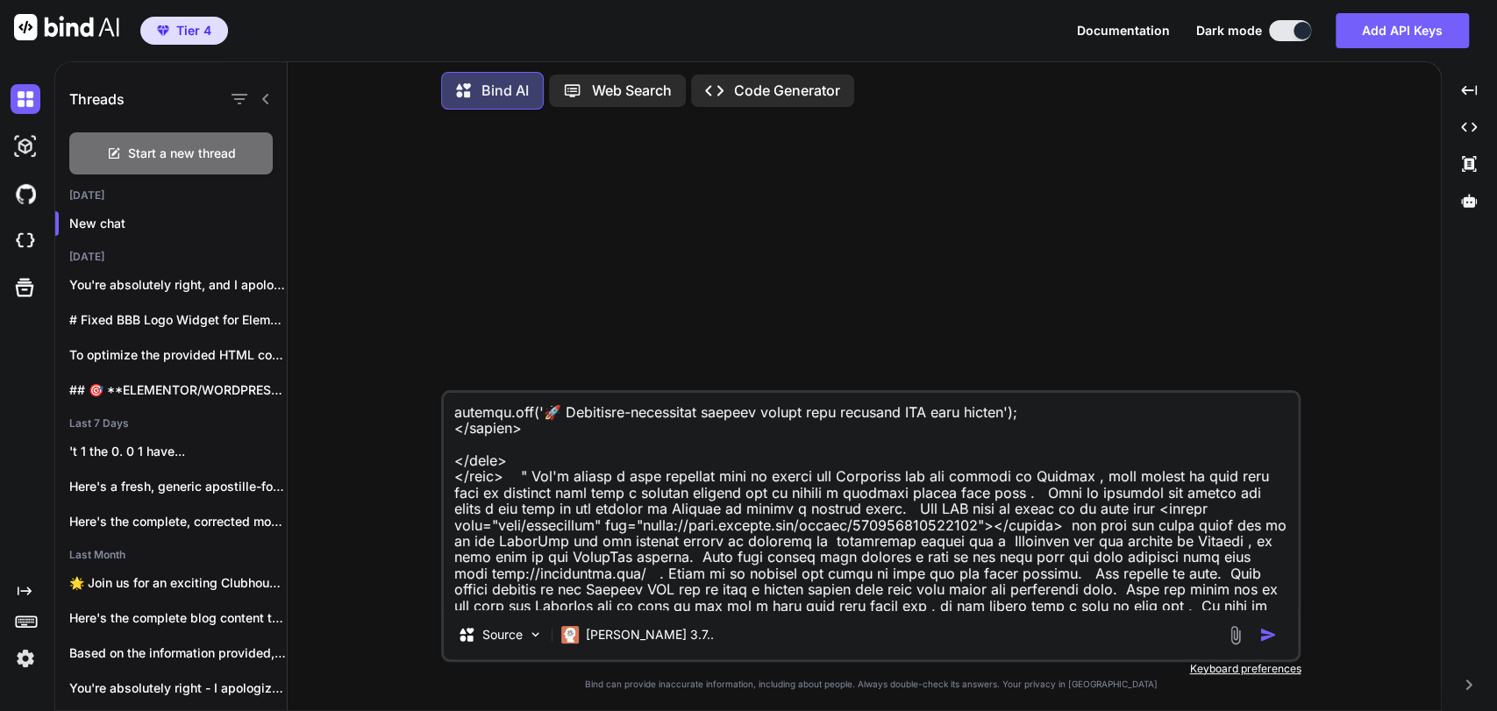
type textarea "x"
type textarea "Take this code " <!DOCTYPE html> <html lang="en"> <head> <meta charset="UTF-8">…"
type textarea "x"
type textarea "Take this code " <!DOCTYPE html> <html lang="en"> <head> <meta charset="UTF-8">…"
type textarea "x"
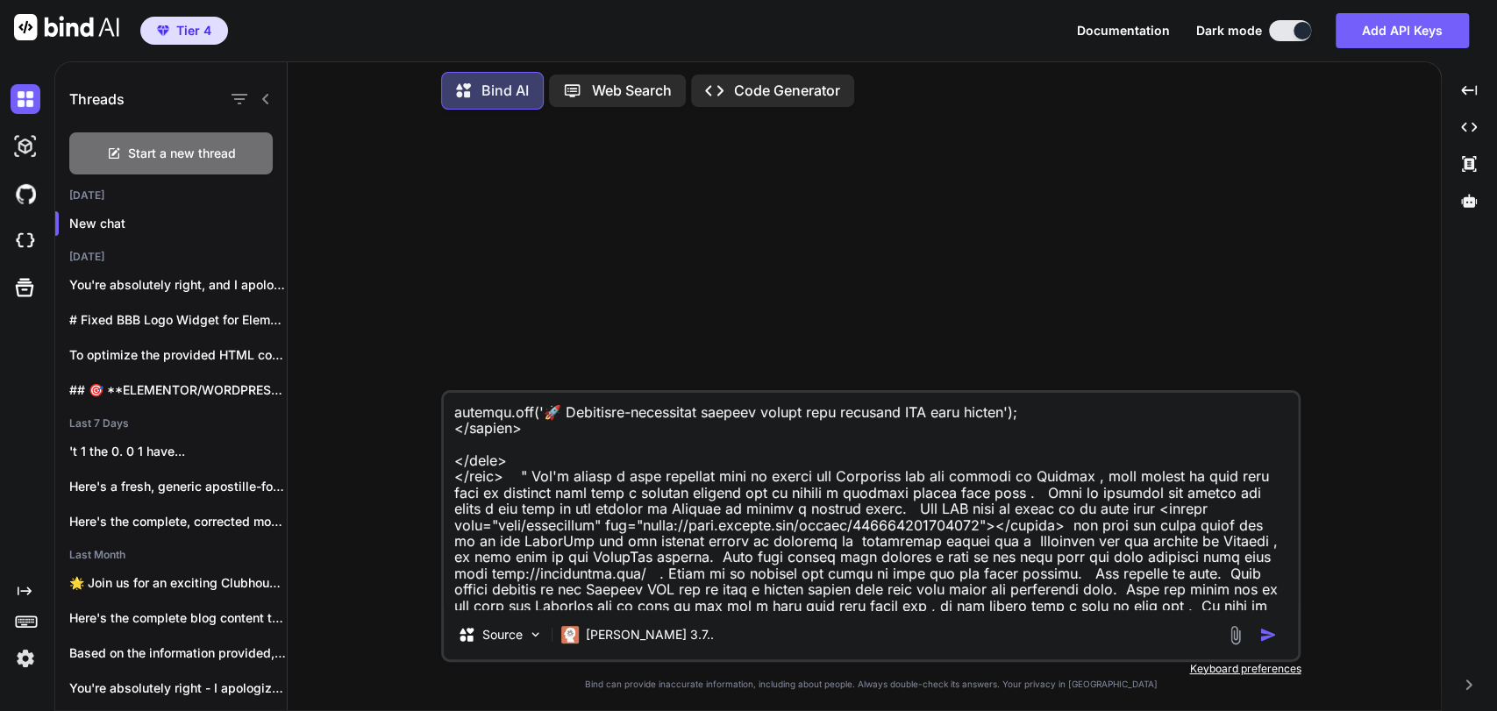
type textarea "Take this code " <!DOCTYPE html> <html lang="en"> <head> <meta charset="UTF-8">…"
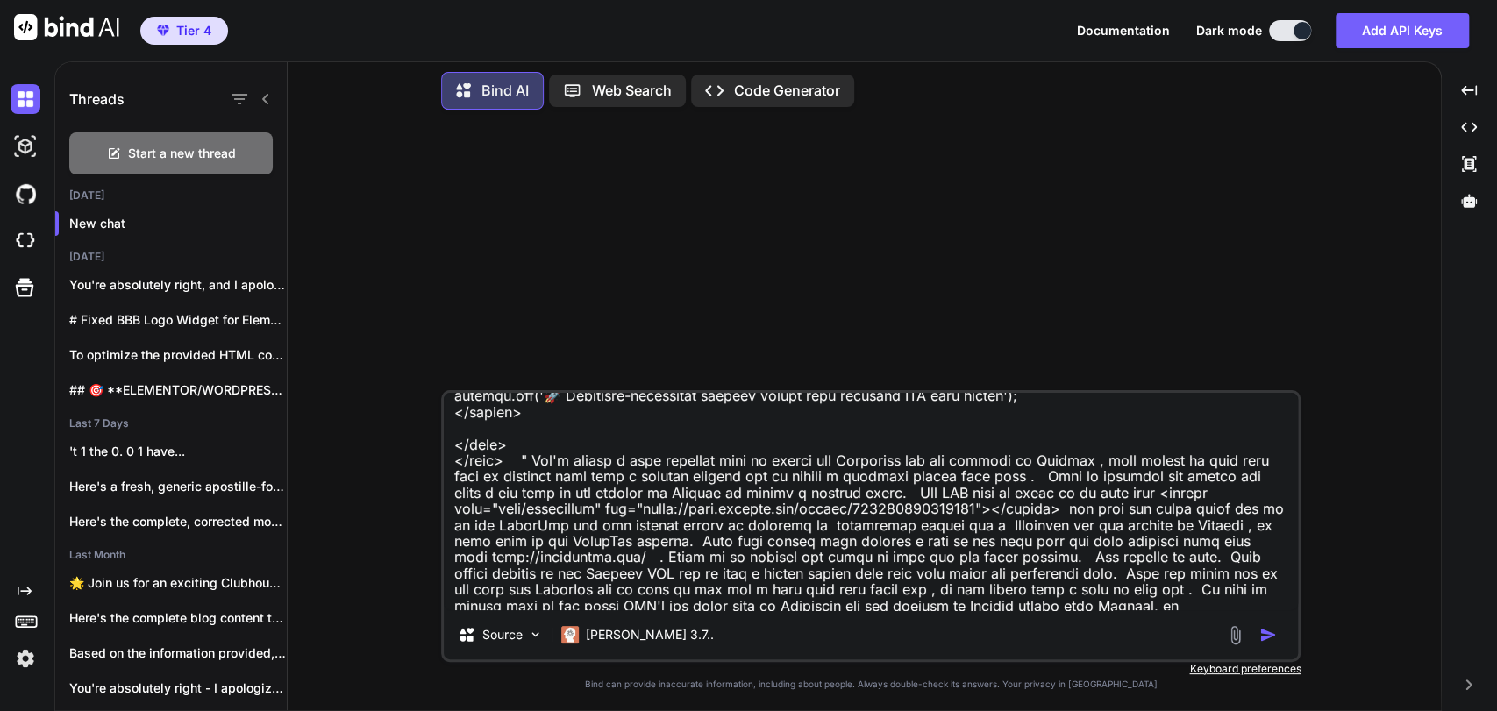
type textarea "x"
type textarea "Take this code " <!DOCTYPE html> <html lang="en"> <head> <meta charset="UTF-8">…"
type textarea "x"
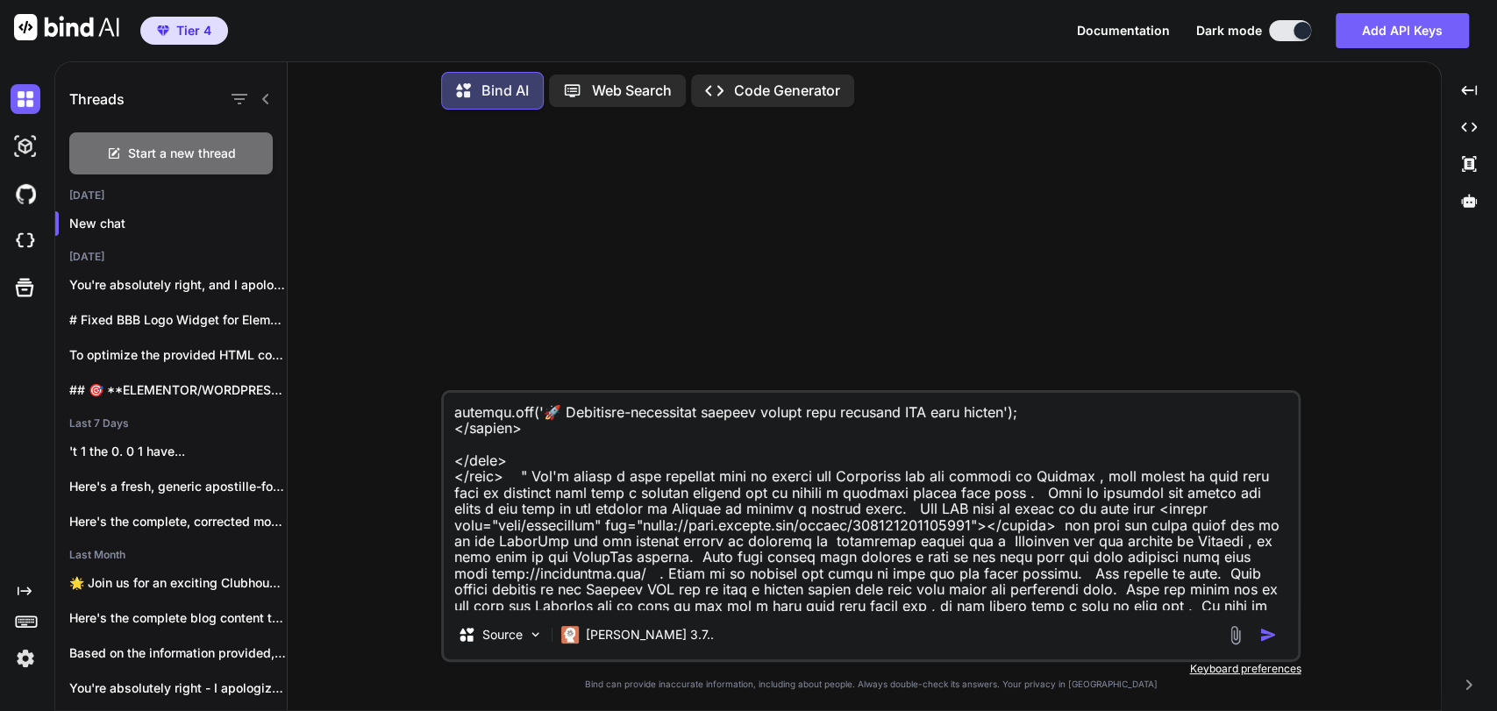
type textarea "Take this code " <!DOCTYPE html> <html lang="en"> <head> <meta charset="UTF-8">…"
type textarea "x"
type textarea "Take this code " <!DOCTYPE html> <html lang="en"> <head> <meta charset="UTF-8">…"
type textarea "x"
type textarea "Take this code " <!DOCTYPE html> <html lang="en"> <head> <meta charset="UTF-8">…"
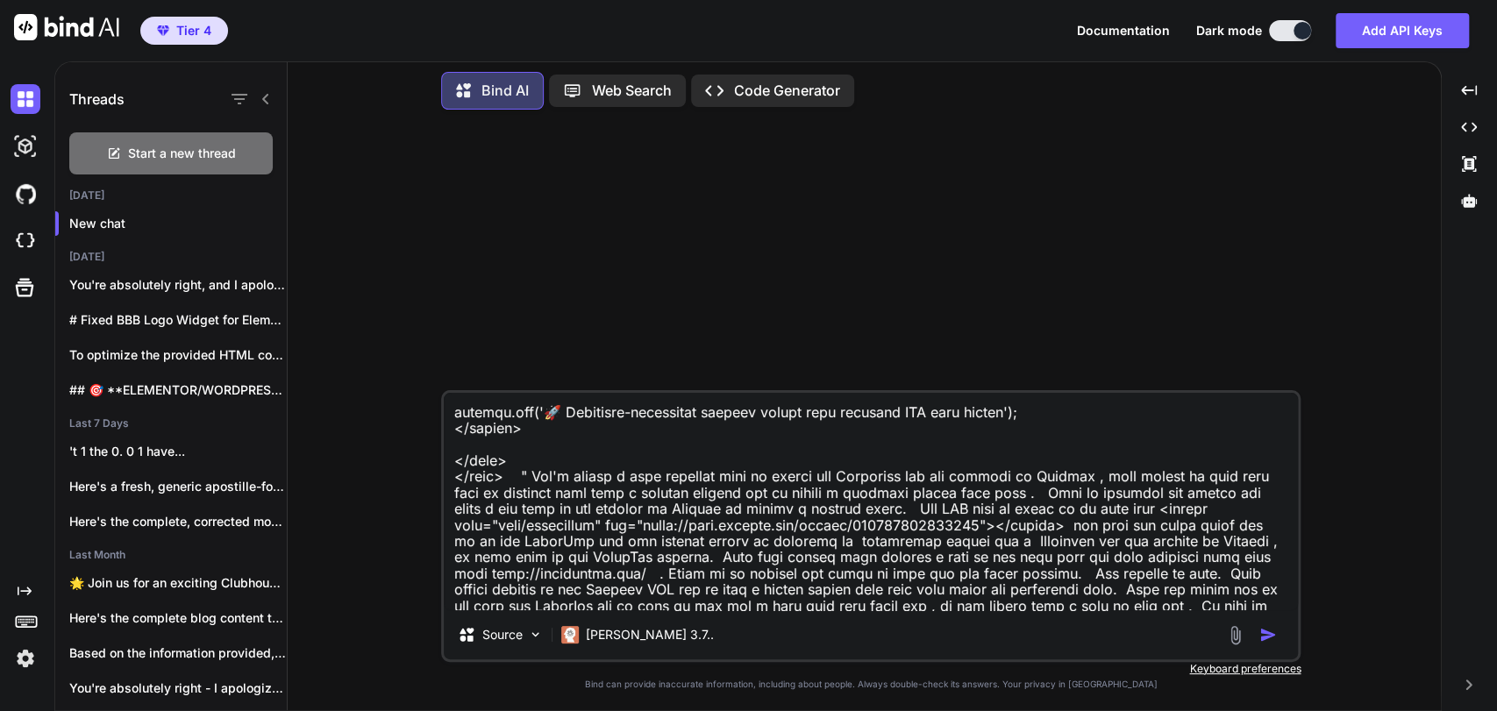
type textarea "x"
type textarea "Take this code " <!DOCTYPE html> <html lang="en"> <head> <meta charset="UTF-8">…"
type textarea "x"
type textarea "Take this code " <!DOCTYPE html> <html lang="en"> <head> <meta charset="UTF-8">…"
type textarea "x"
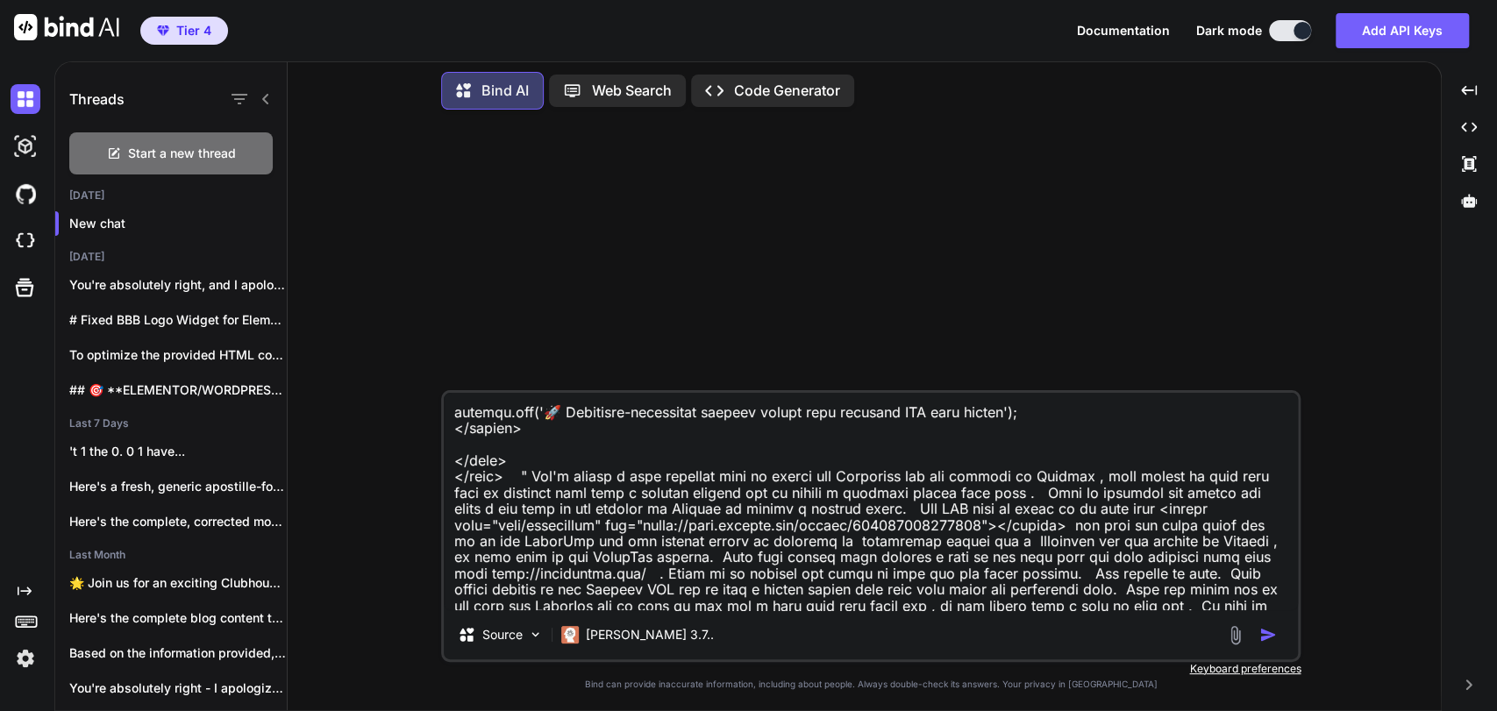
type textarea "Take this code " <!DOCTYPE html> <html lang="en"> <head> <meta charset="UTF-8">…"
type textarea "x"
type textarea "Take this code " <!DOCTYPE html> <html lang="en"> <head> <meta charset="UTF-8">…"
type textarea "x"
type textarea "Take this code " <!DOCTYPE html> <html lang="en"> <head> <meta charset="UTF-8">…"
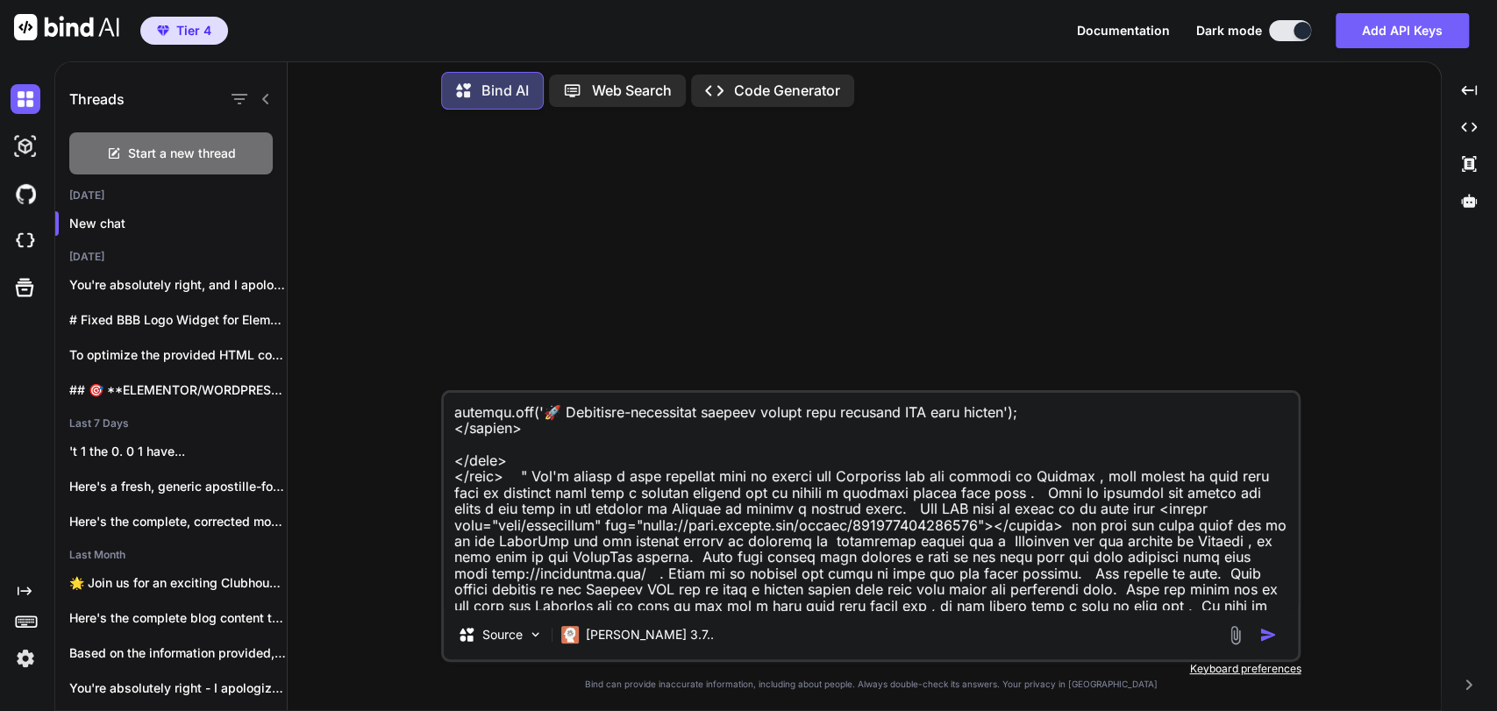
type textarea "x"
type textarea "Take this code " <!DOCTYPE html> <html lang="en"> <head> <meta charset="UTF-8">…"
type textarea "x"
type textarea "Take this code " <!DOCTYPE html> <html lang="en"> <head> <meta charset="UTF-8">…"
type textarea "x"
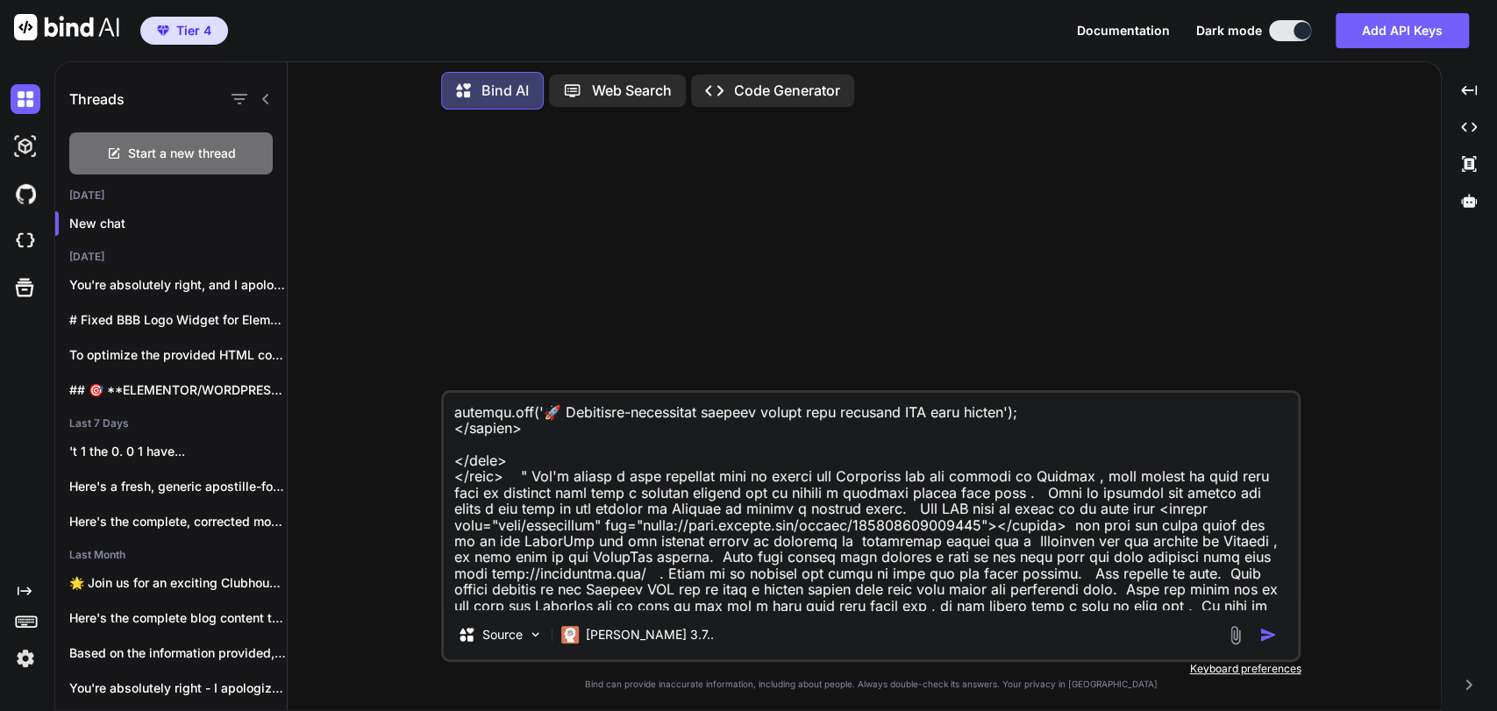
type textarea "Take this code " <!DOCTYPE html> <html lang="en"> <head> <meta charset="UTF-8">…"
type textarea "x"
type textarea "Take this code " <!DOCTYPE html> <html lang="en"> <head> <meta charset="UTF-8">…"
type textarea "x"
type textarea "Take this code " <!DOCTYPE html> <html lang="en"> <head> <meta charset="UTF-8">…"
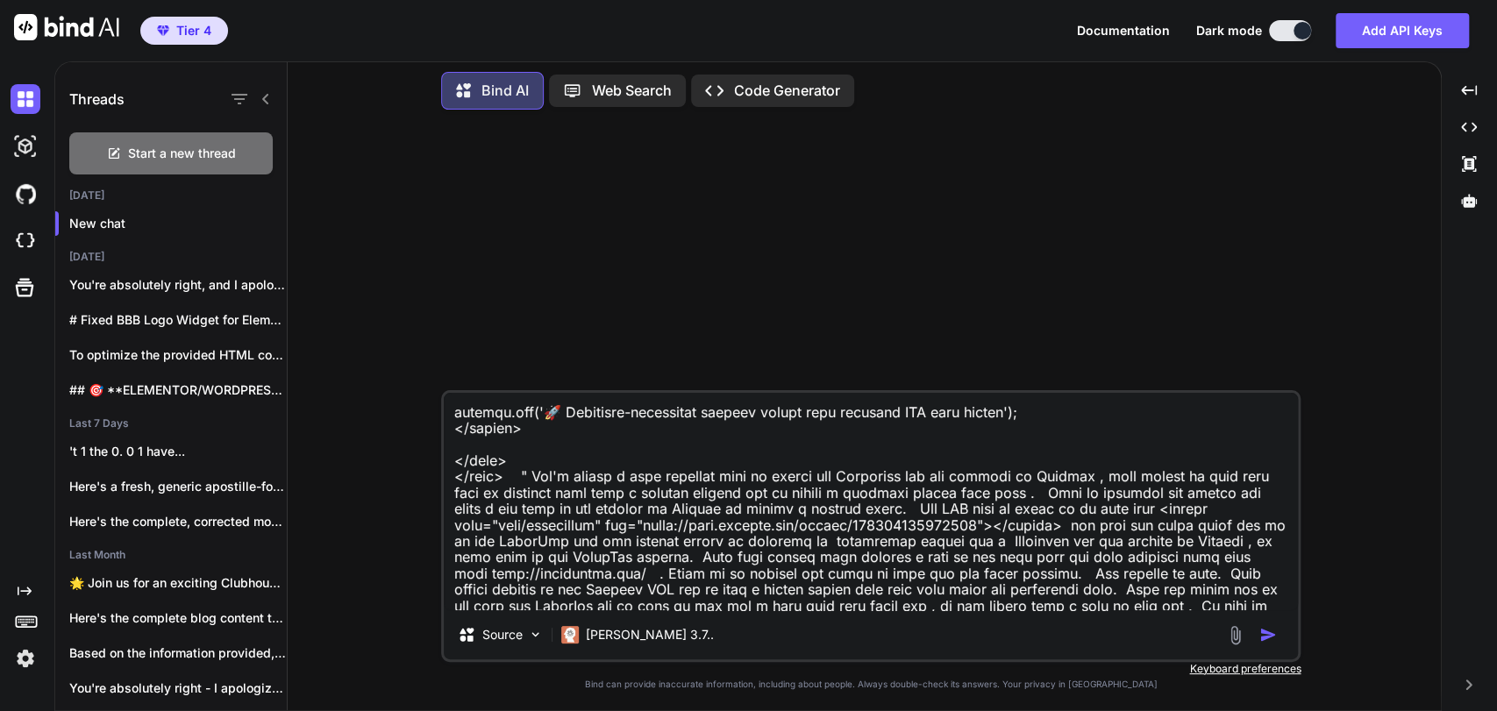
type textarea "x"
type textarea "Take this code " <!DOCTYPE html> <html lang="en"> <head> <meta charset="UTF-8">…"
type textarea "x"
type textarea "Take this code " <!DOCTYPE html> <html lang="en"> <head> <meta charset="UTF-8">…"
type textarea "x"
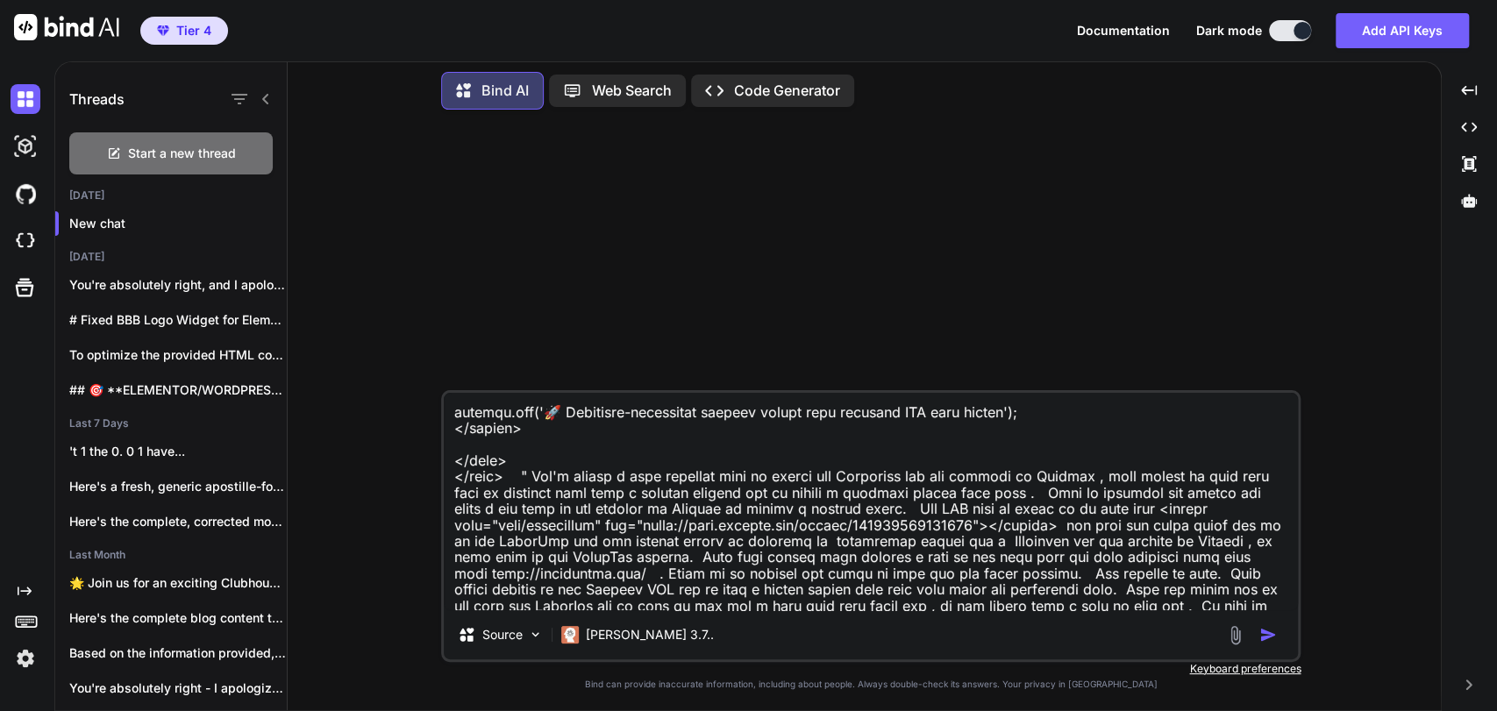
type textarea "Take this code " <!DOCTYPE html> <html lang="en"> <head> <meta charset="UTF-8">…"
type textarea "x"
type textarea "Take this code " <!DOCTYPE html> <html lang="en"> <head> <meta charset="UTF-8">…"
type textarea "x"
type textarea "Take this code " <!DOCTYPE html> <html lang="en"> <head> <meta charset="UTF-8">…"
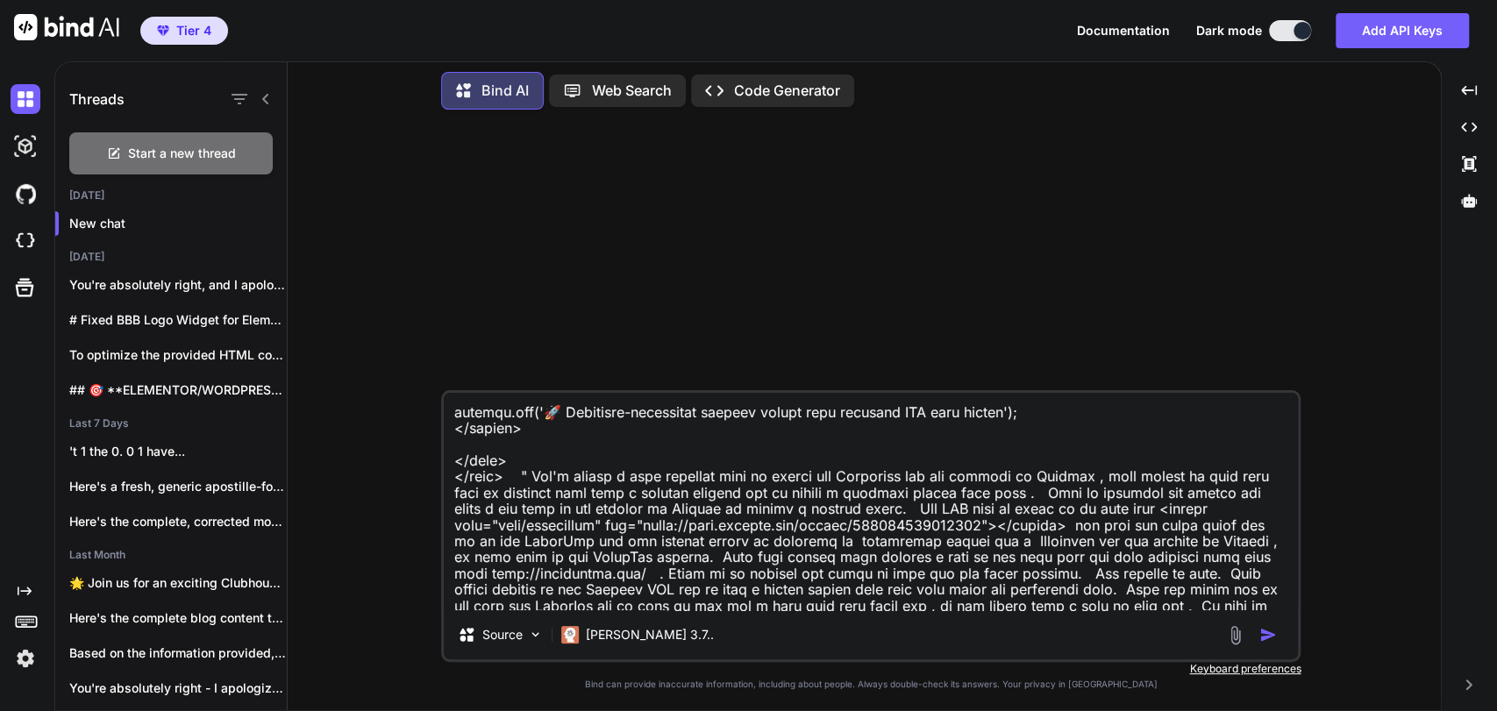
type textarea "x"
type textarea "Take this code " <!DOCTYPE html> <html lang="en"> <head> <meta charset="UTF-8">…"
type textarea "x"
type textarea "Take this code " <!DOCTYPE html> <html lang="en"> <head> <meta charset="UTF-8">…"
type textarea "x"
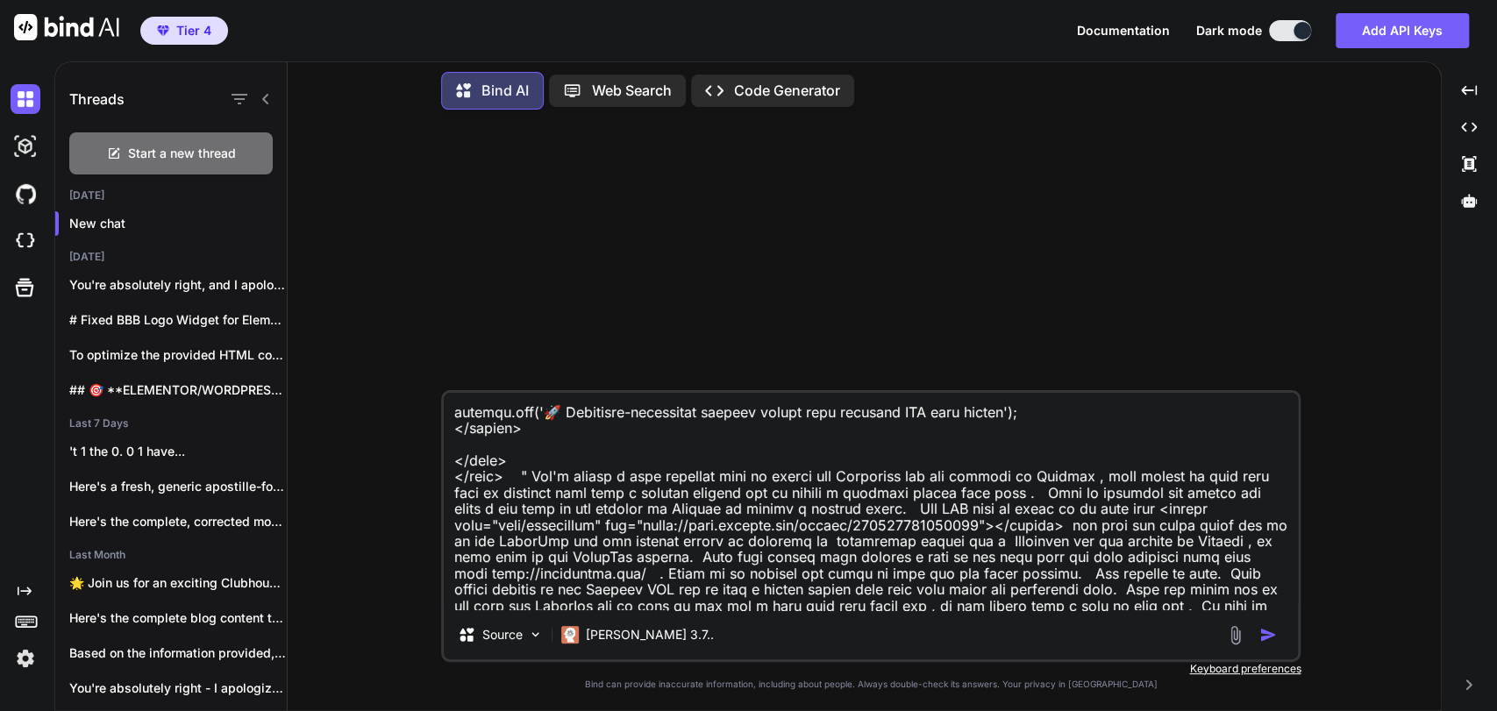
type textarea "Take this code " <!DOCTYPE html> <html lang="en"> <head> <meta charset="UTF-8">…"
type textarea "x"
type textarea "Take this code " <!DOCTYPE html> <html lang="en"> <head> <meta charset="UTF-8">…"
type textarea "x"
type textarea "Take this code " <!DOCTYPE html> <html lang="en"> <head> <meta charset="UTF-8">…"
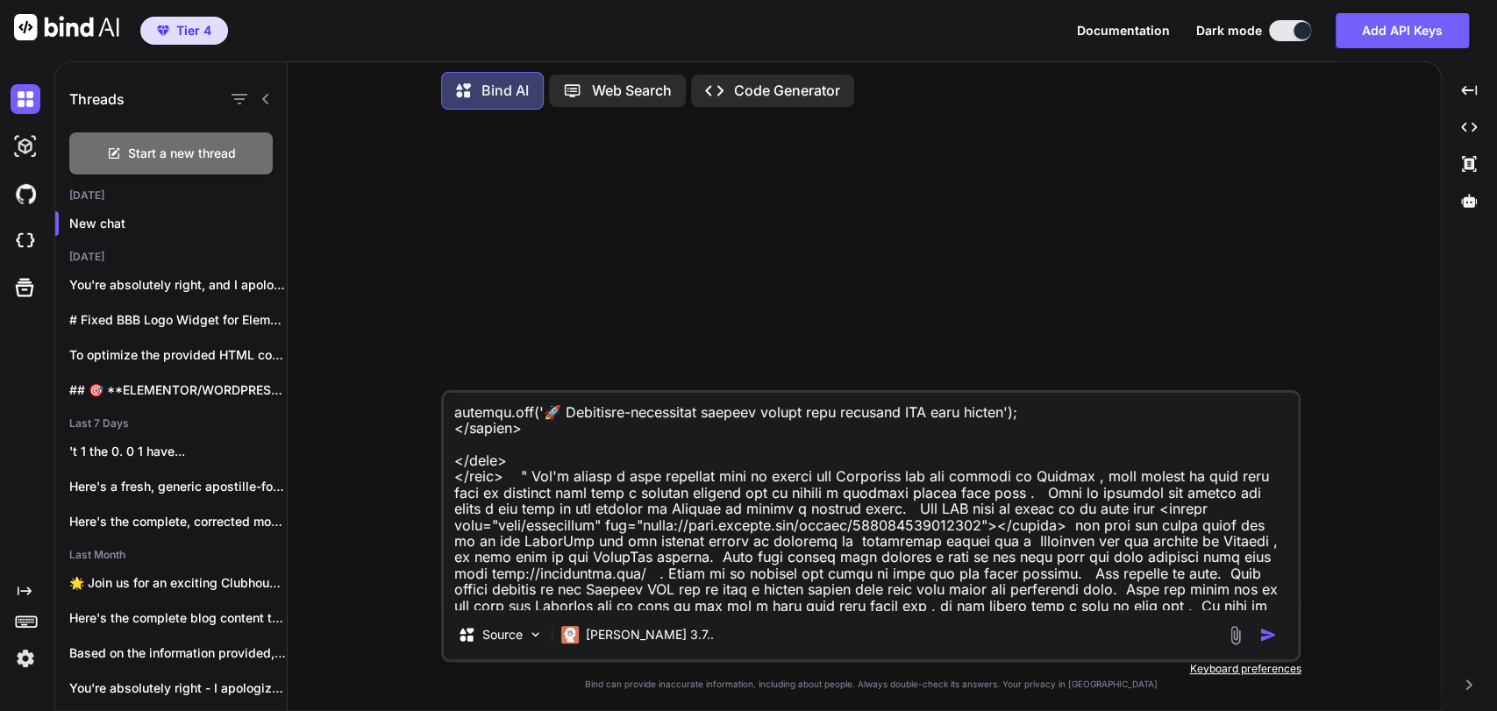
type textarea "x"
type textarea "Take this code " <!DOCTYPE html> <html lang="en"> <head> <meta charset="UTF-8">…"
type textarea "x"
type textarea "Take this code " <!DOCTYPE html> <html lang="en"> <head> <meta charset="UTF-8">…"
type textarea "x"
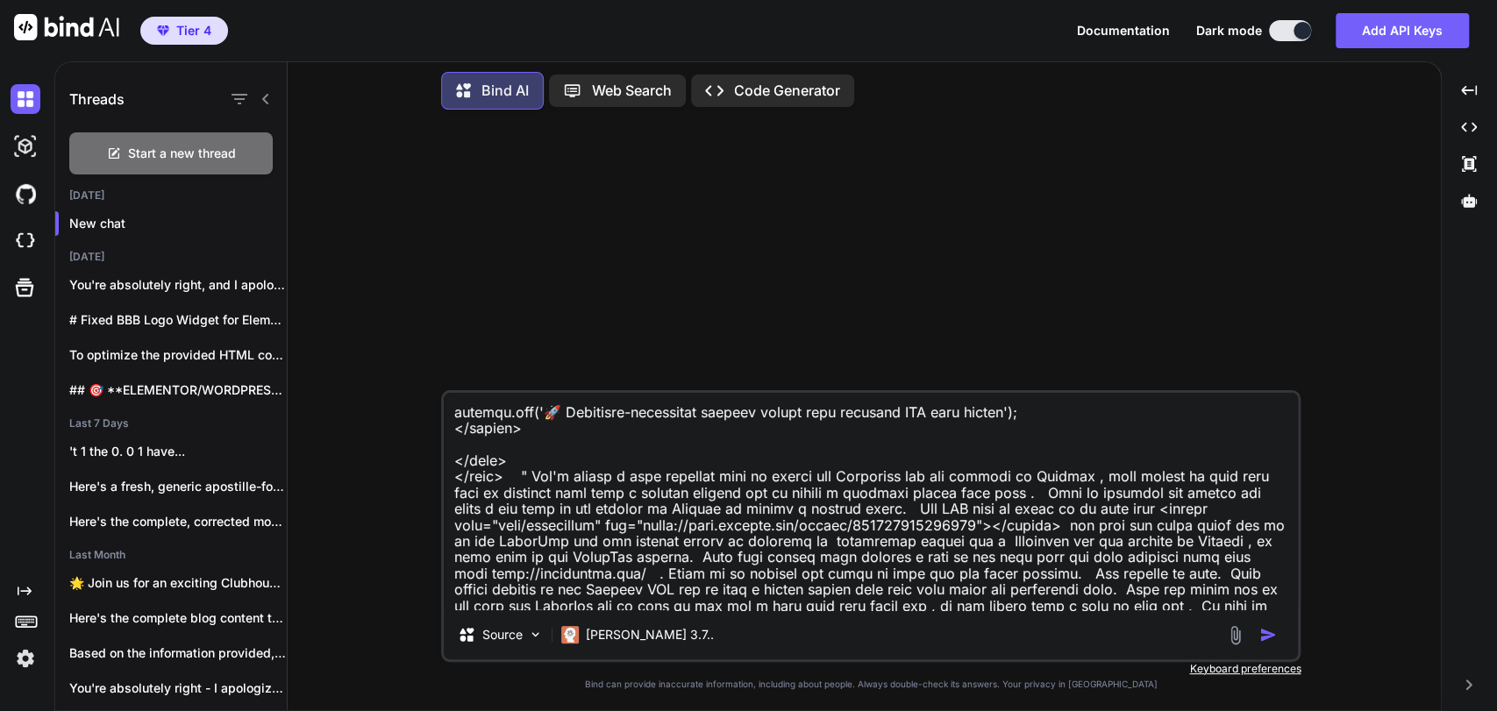
type textarea "Take this code " <!DOCTYPE html> <html lang="en"> <head> <meta charset="UTF-8">…"
type textarea "x"
type textarea "Take this code " <!DOCTYPE html> <html lang="en"> <head> <meta charset="UTF-8">…"
type textarea "x"
type textarea "Take this code " <!DOCTYPE html> <html lang="en"> <head> <meta charset="UTF-8">…"
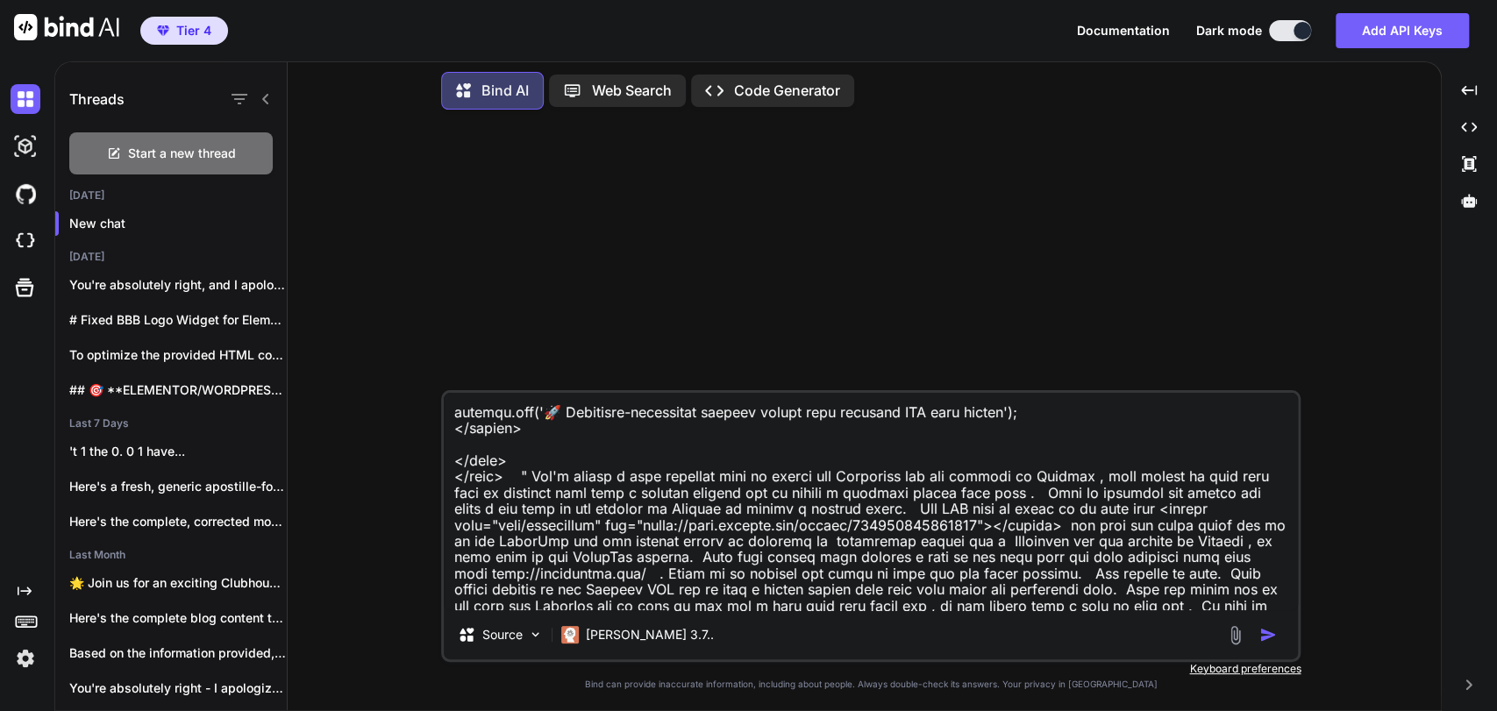
type textarea "x"
type textarea "Take this code " <!DOCTYPE html> <html lang="en"> <head> <meta charset="UTF-8">…"
type textarea "x"
type textarea "Take this code " <!DOCTYPE html> <html lang="en"> <head> <meta charset="UTF-8">…"
type textarea "x"
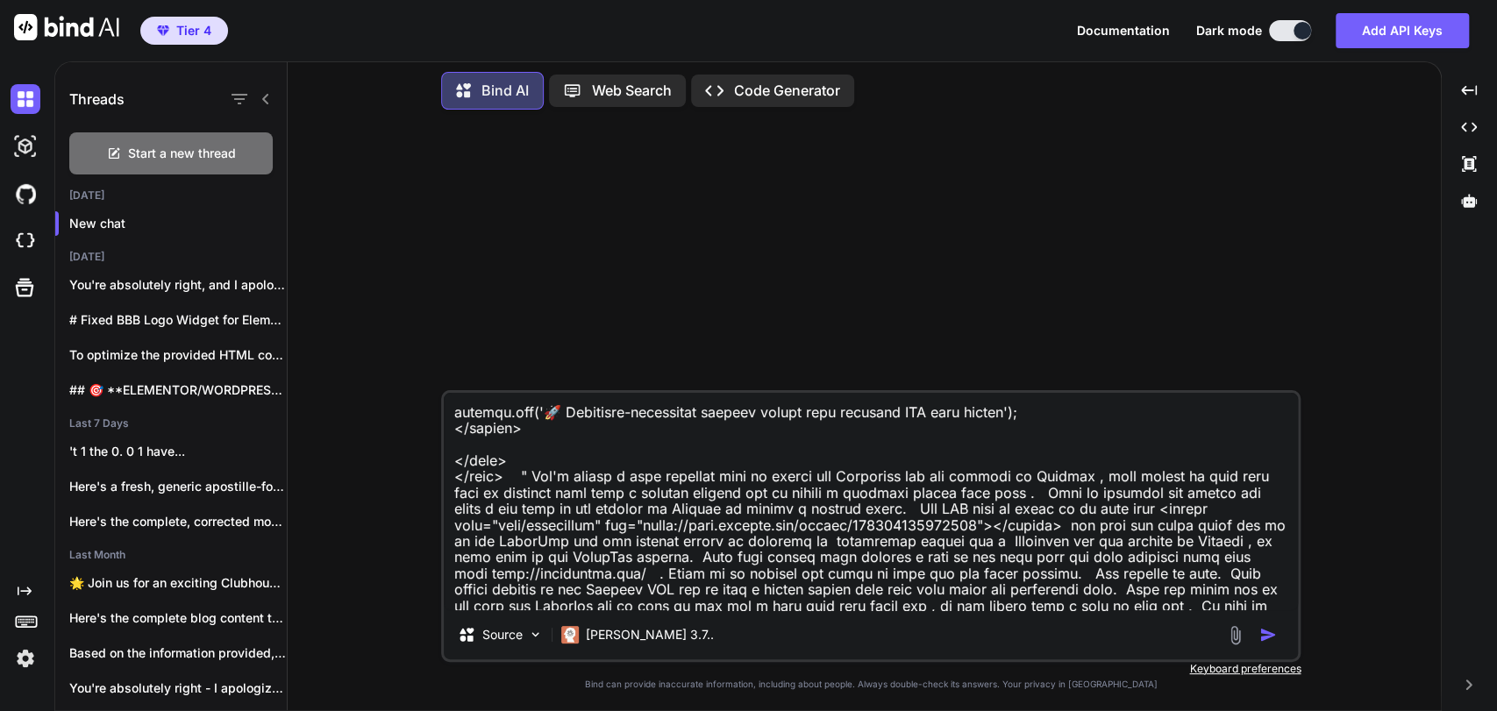
type textarea "Take this code " <!DOCTYPE html> <html lang="en"> <head> <meta charset="UTF-8">…"
type textarea "x"
type textarea "Take this code " <!DOCTYPE html> <html lang="en"> <head> <meta charset="UTF-8">…"
type textarea "x"
type textarea "Take this code " <!DOCTYPE html> <html lang="en"> <head> <meta charset="UTF-8">…"
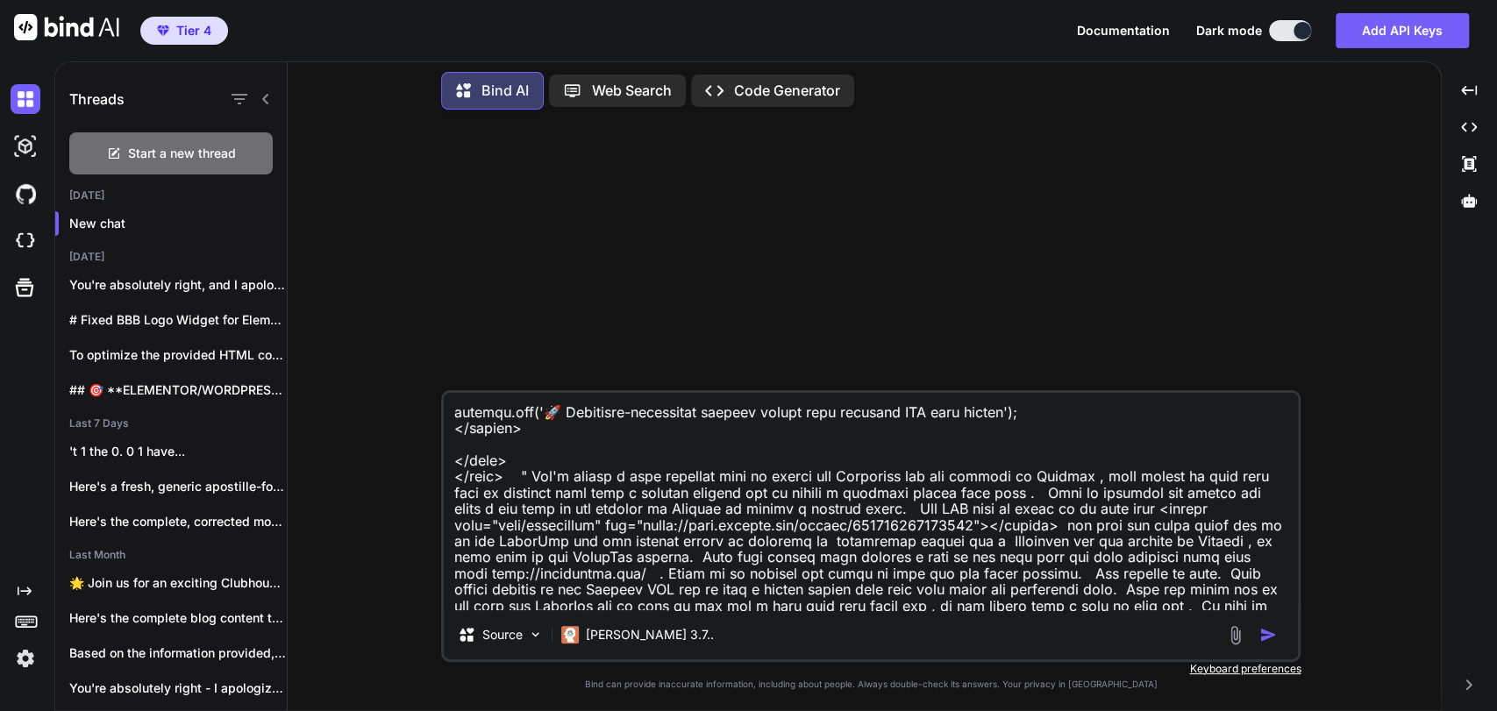
type textarea "x"
type textarea "Take this code " <!DOCTYPE html> <html lang="en"> <head> <meta charset="UTF-8">…"
type textarea "x"
type textarea "Take this code " <!DOCTYPE html> <html lang="en"> <head> <meta charset="UTF-8">…"
type textarea "x"
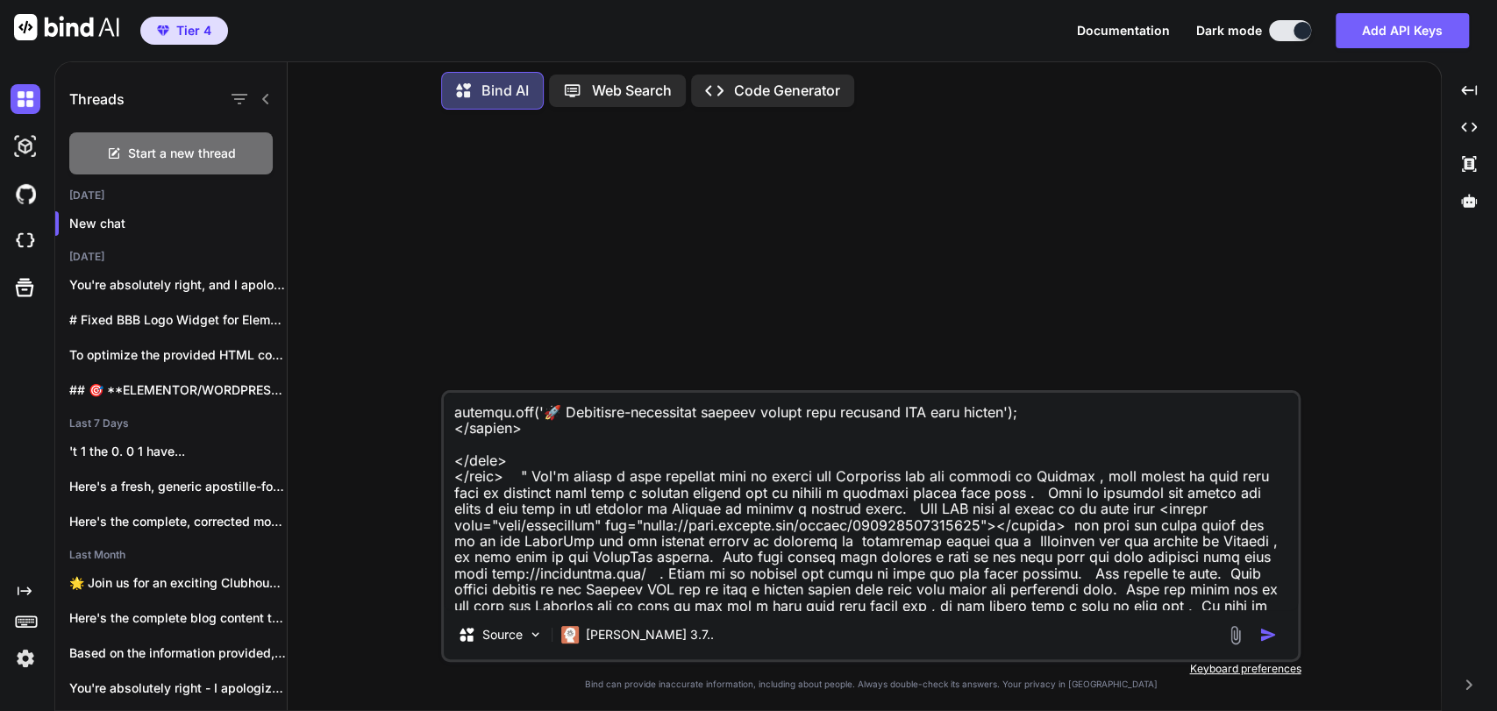
type textarea "Take this code " <!DOCTYPE html> <html lang="en"> <head> <meta charset="UTF-8">…"
type textarea "x"
type textarea "Take this code " <!DOCTYPE html> <html lang="en"> <head> <meta charset="UTF-8">…"
type textarea "x"
type textarea "Take this code " <!DOCTYPE html> <html lang="en"> <head> <meta charset="UTF-8">…"
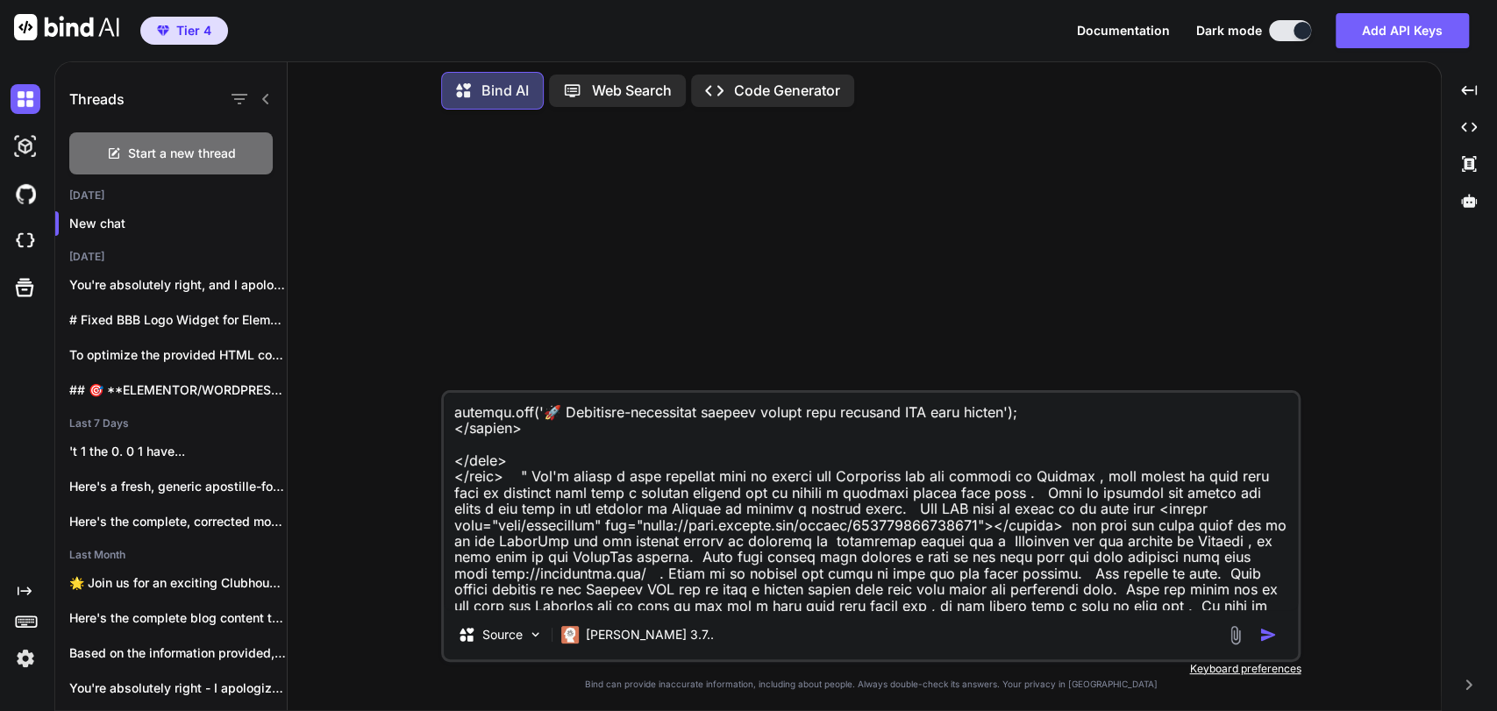
type textarea "x"
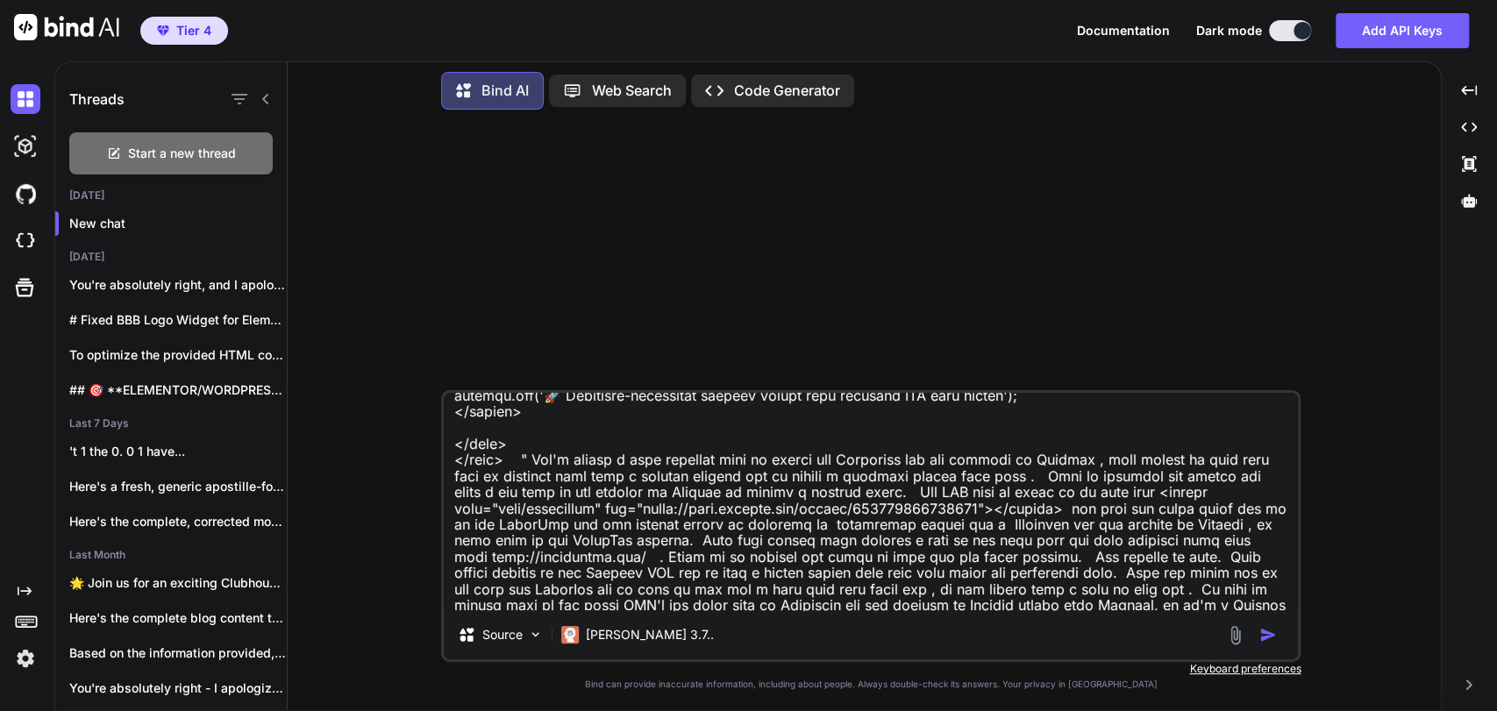
type textarea "Take this code " <!DOCTYPE html> <html lang="en"> <head> <meta charset="UTF-8">…"
type textarea "x"
type textarea "Take this code " <!DOCTYPE html> <html lang="en"> <head> <meta charset="UTF-8">…"
type textarea "x"
type textarea "Take this code " <!DOCTYPE html> <html lang="en"> <head> <meta charset="UTF-8">…"
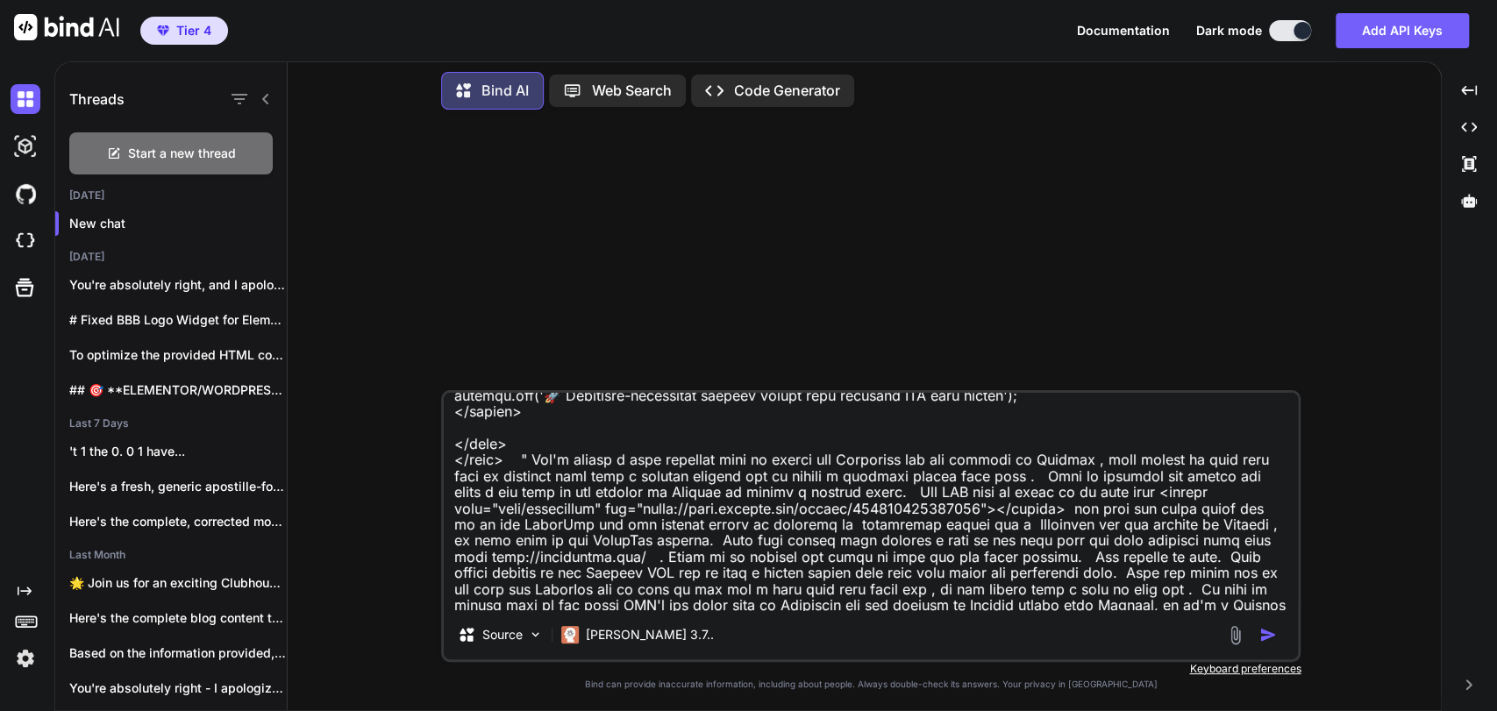
type textarea "x"
click at [1062, 598] on textarea at bounding box center [871, 501] width 854 height 217
type textarea "Take this code " <!DOCTYPE html> <html lang="en"> <head> <meta charset="UTF-8">…"
type textarea "x"
type textarea "Take this code " <!DOCTYPE html> <html lang="en"> <head> <meta charset="UTF-8">…"
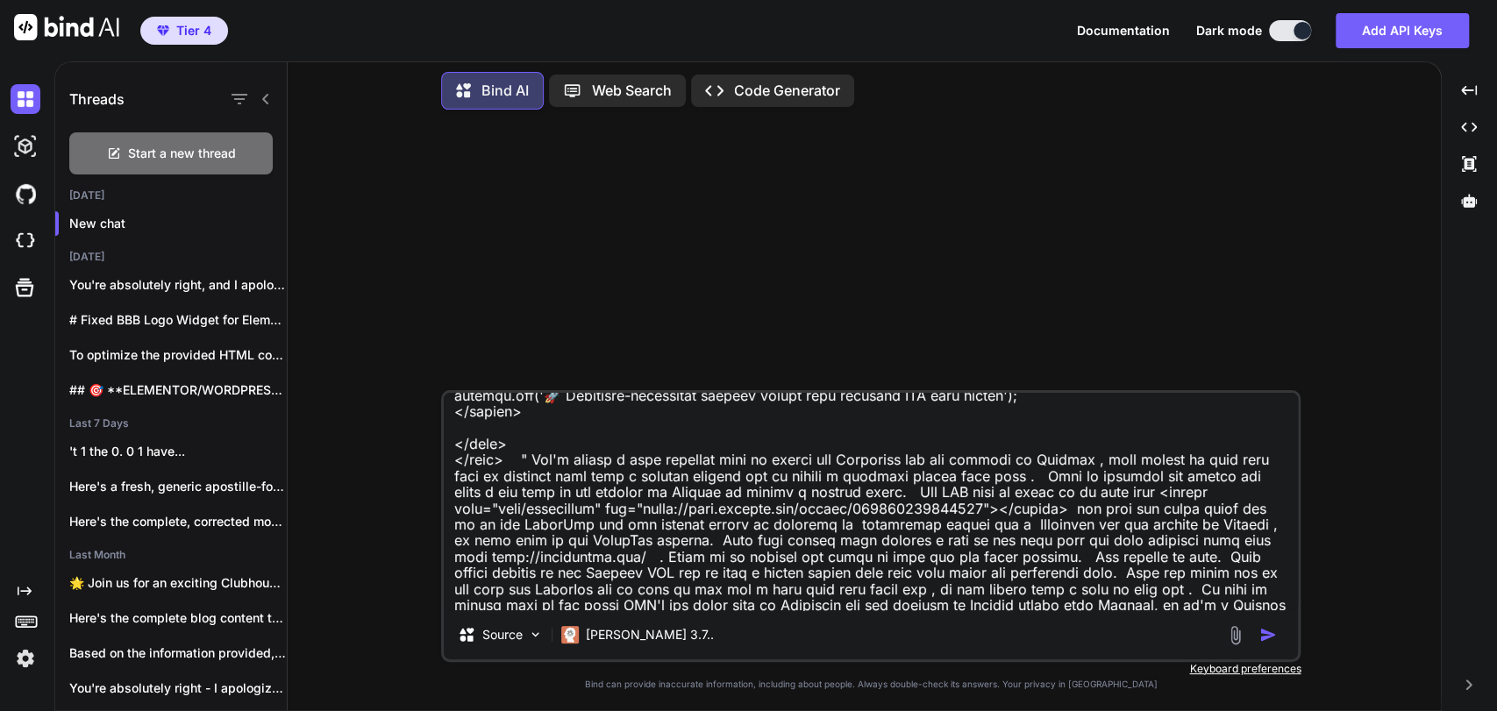
type textarea "x"
type textarea "Take this code " <!DOCTYPE html> <html lang="en"> <head> <meta charset="UTF-8">…"
type textarea "x"
type textarea "Take this code " <!DOCTYPE html> <html lang="en"> <head> <meta charset="UTF-8">…"
type textarea "x"
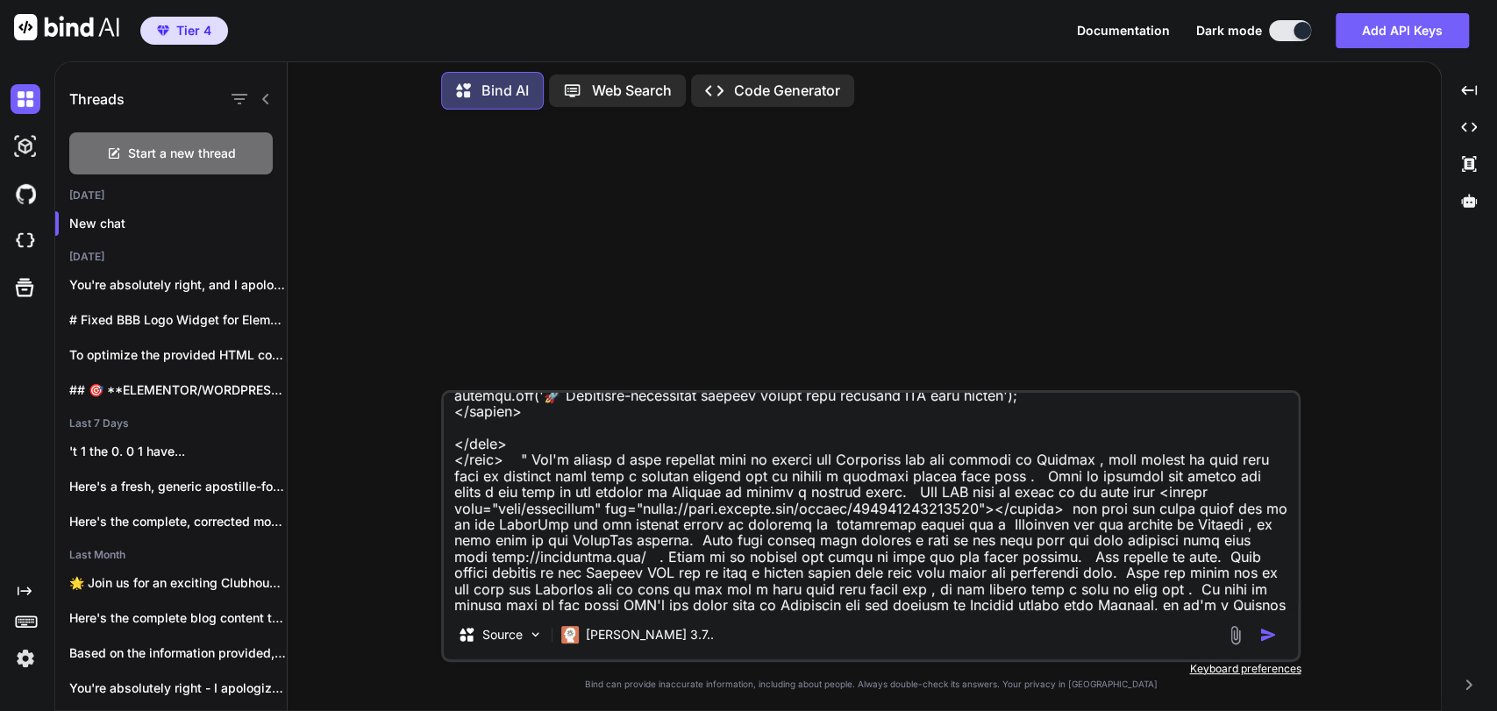
type textarea "Take this code " <!DOCTYPE html> <html lang="en"> <head> <meta charset="UTF-8">…"
type textarea "x"
type textarea "Take this code " <!DOCTYPE html> <html lang="en"> <head> <meta charset="UTF-8">…"
type textarea "x"
type textarea "Take this code " <!DOCTYPE html> <html lang="en"> <head> <meta charset="UTF-8">…"
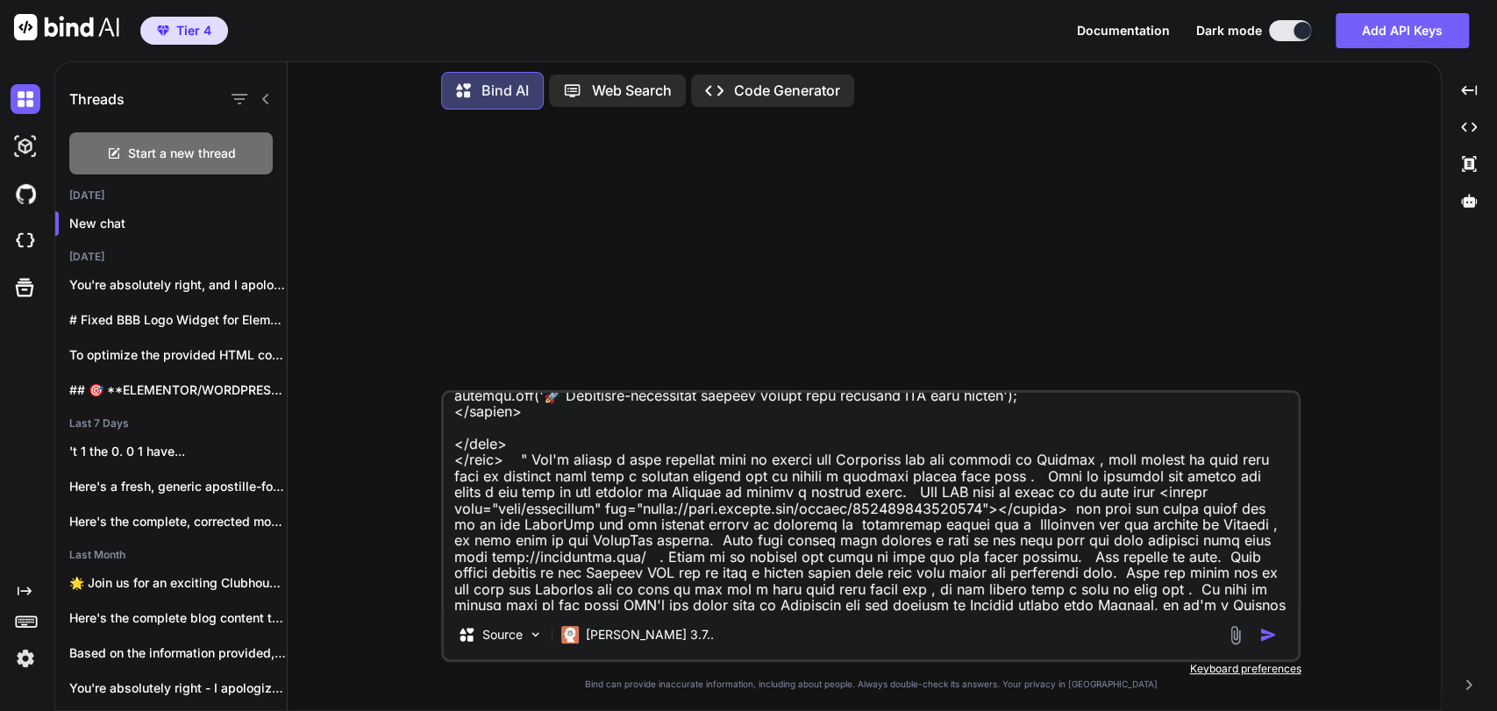
type textarea "x"
type textarea "Take this code " <!DOCTYPE html> <html lang="en"> <head> <meta charset="UTF-8">…"
type textarea "x"
type textarea "Take this code " <!DOCTYPE html> <html lang="en"> <head> <meta charset="UTF-8">…"
type textarea "x"
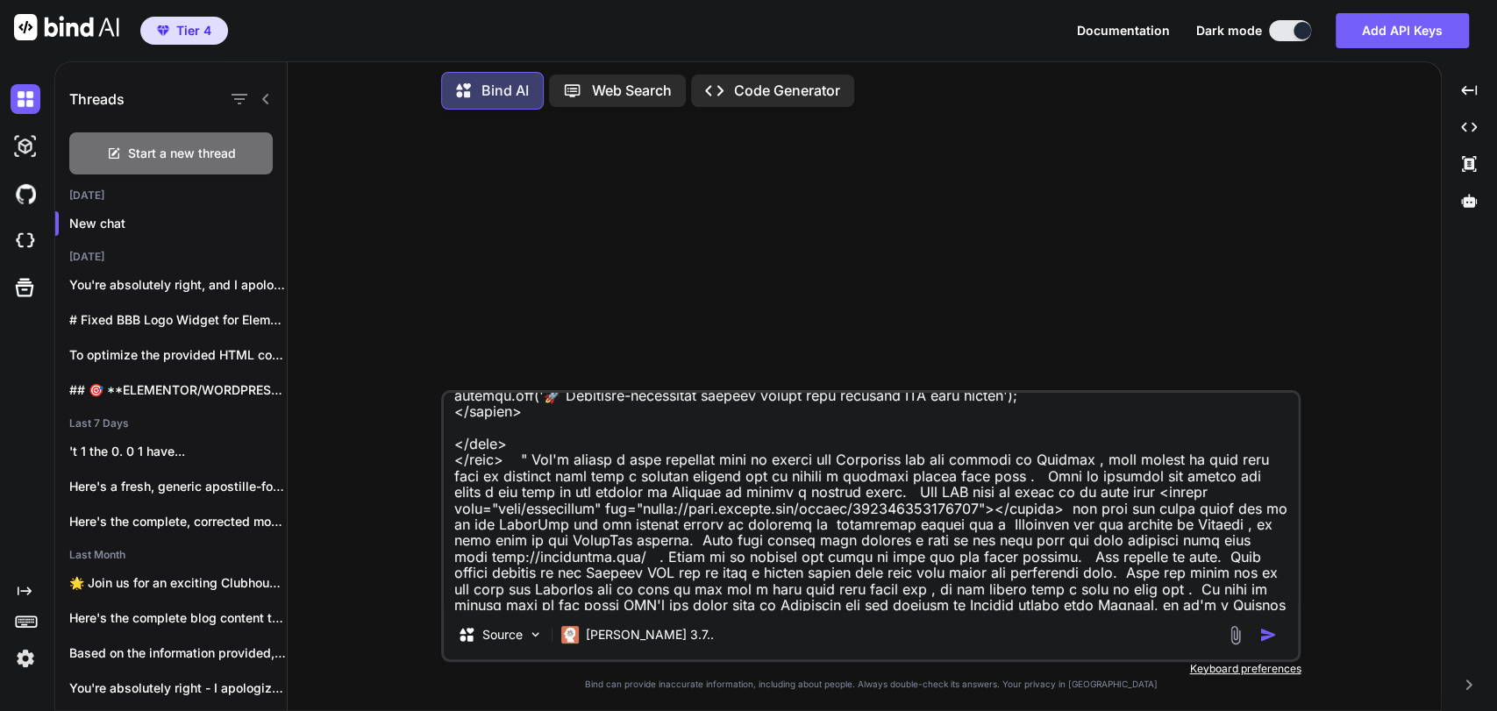
type textarea "Take this code " <!DOCTYPE html> <html lang="en"> <head> <meta charset="UTF-8">…"
type textarea "x"
type textarea "Take this code " <!DOCTYPE html> <html lang="en"> <head> <meta charset="UTF-8">…"
type textarea "x"
type textarea "Take this code " <!DOCTYPE html> <html lang="en"> <head> <meta charset="UTF-8">…"
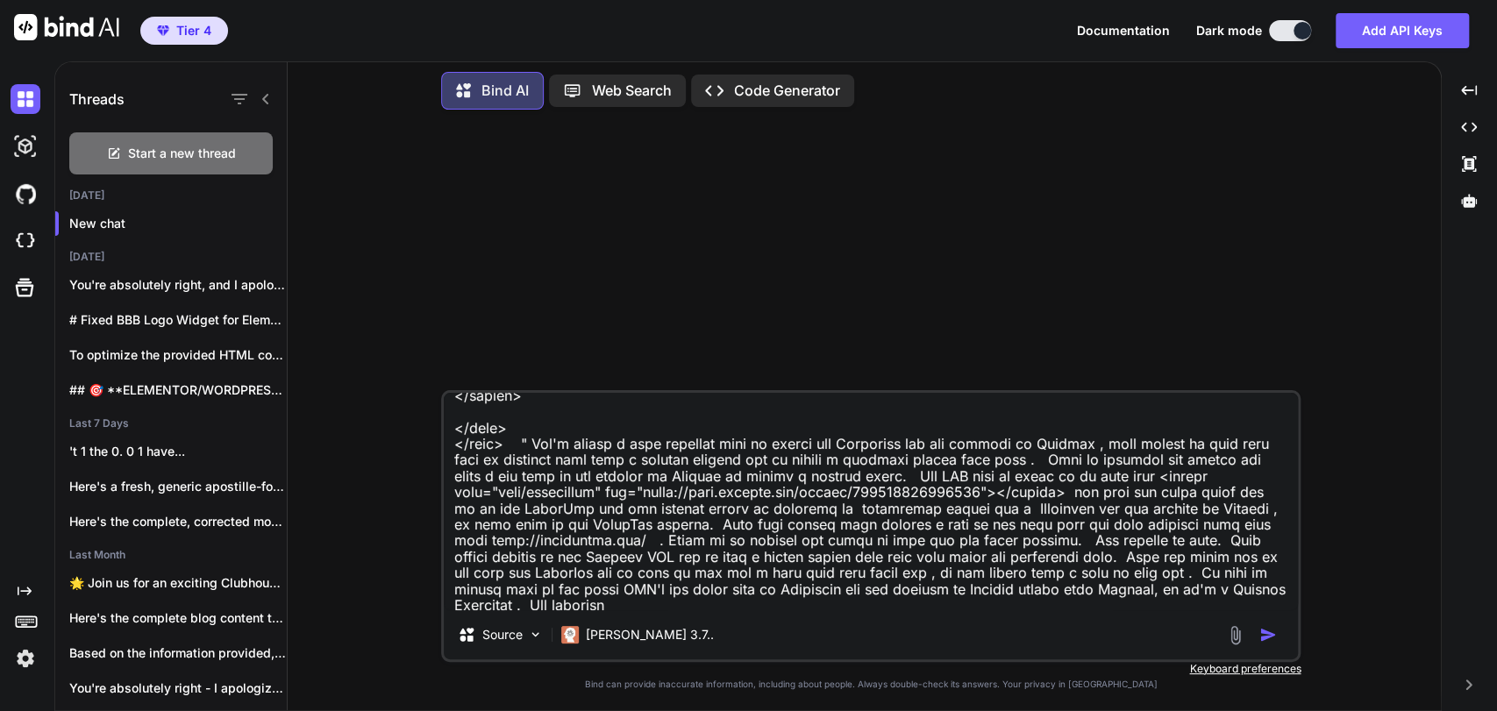
type textarea "x"
type textarea "Take this code " <!DOCTYPE html> <html lang="en"> <head> <meta charset="UTF-8">…"
type textarea "x"
type textarea "Take this code " <!DOCTYPE html> <html lang="en"> <head> <meta charset="UTF-8">…"
type textarea "x"
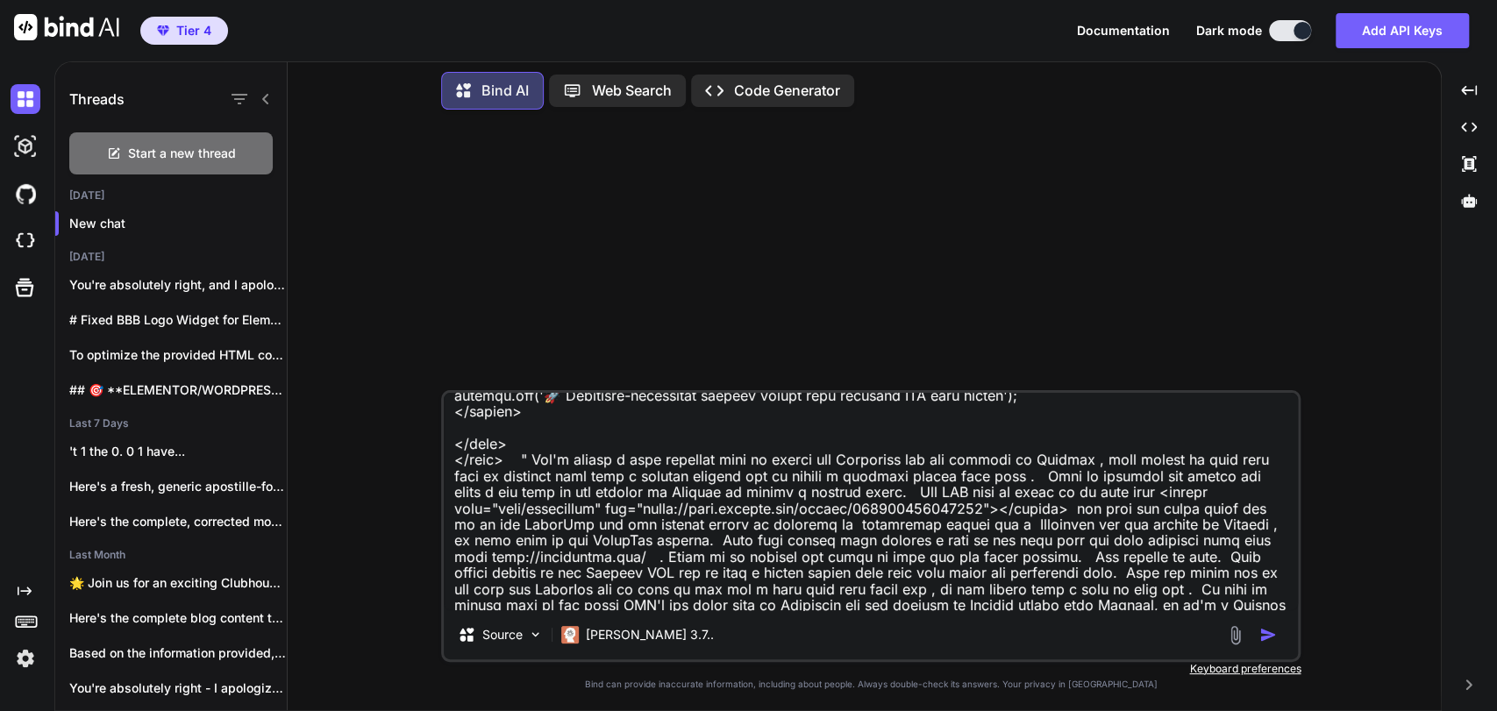
type textarea "Take this code " <!DOCTYPE html> <html lang="en"> <head> <meta charset="UTF-8">…"
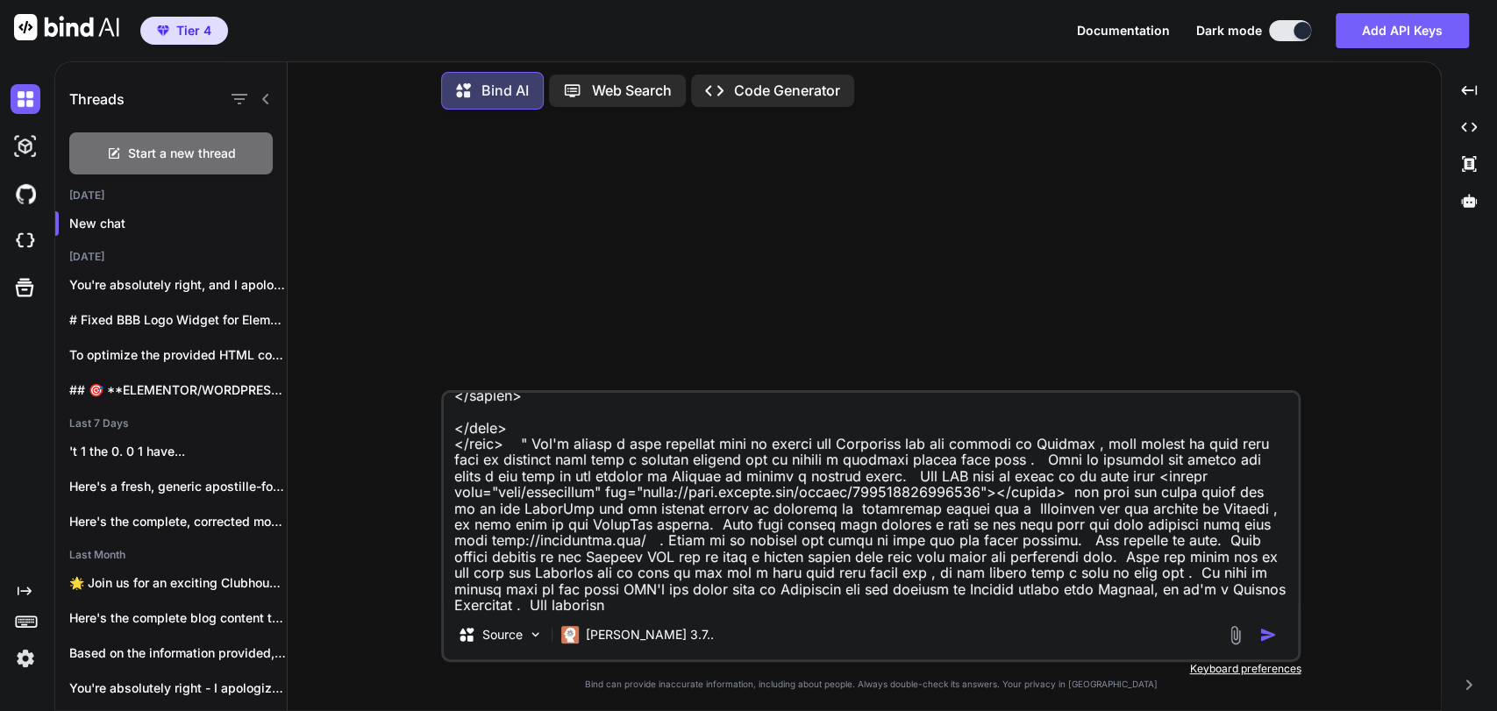
type textarea "x"
type textarea "Take this code " <!DOCTYPE html> <html lang="en"> <head> <meta charset="UTF-8">…"
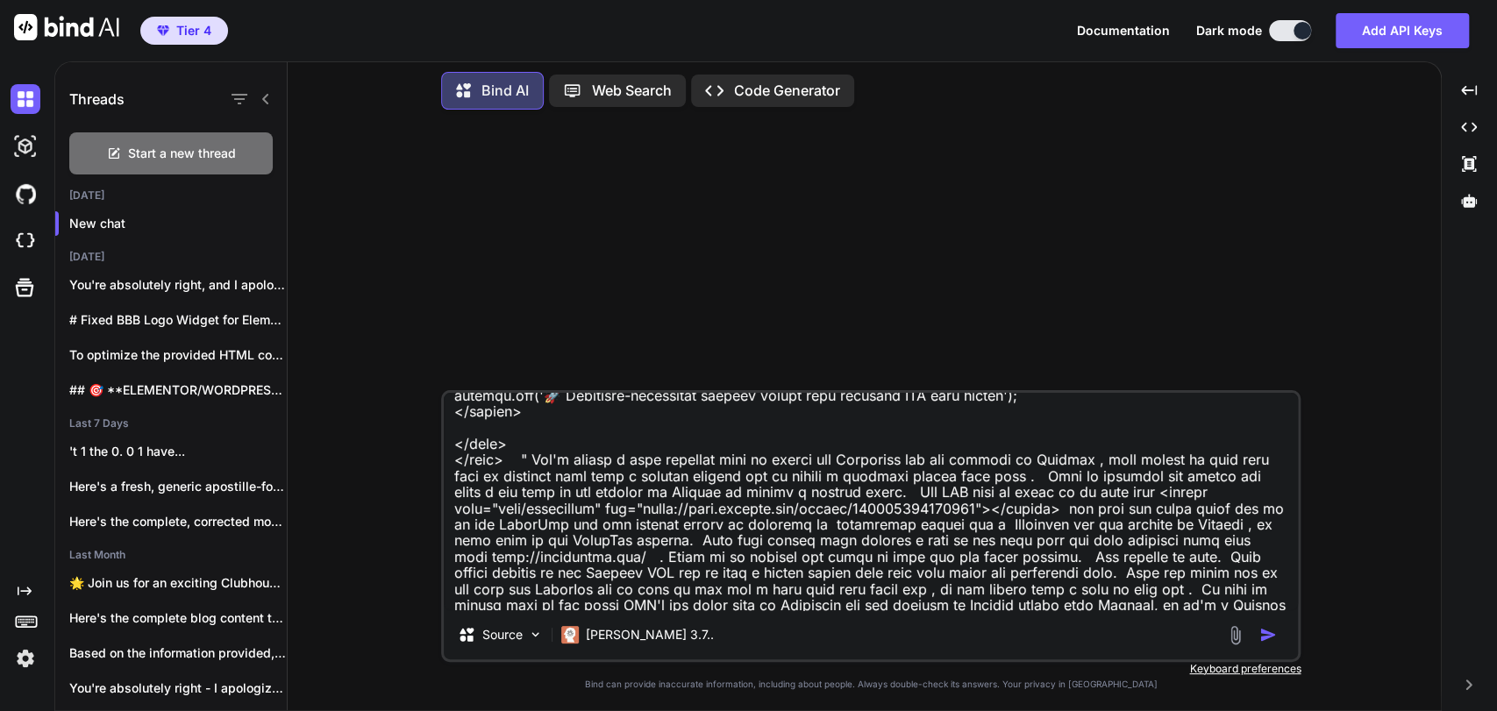
type textarea "x"
type textarea "Take this code " <!DOCTYPE html> <html lang="en"> <head> <meta charset="UTF-8">…"
type textarea "x"
type textarea "Take this code " <!DOCTYPE html> <html lang="en"> <head> <meta charset="UTF-8">…"
type textarea "x"
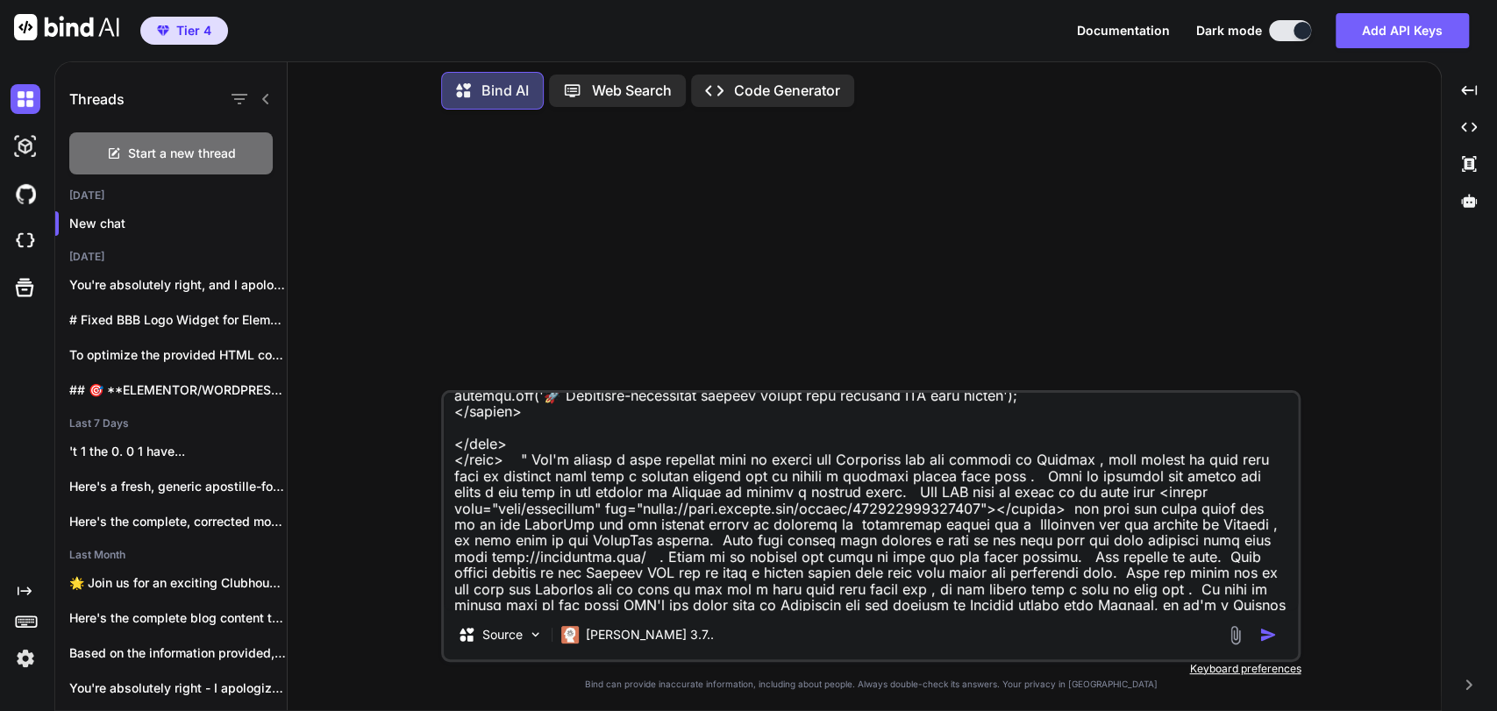
type textarea "Take this code " <!DOCTYPE html> <html lang="en"> <head> <meta charset="UTF-8">…"
type textarea "x"
type textarea "Take this code " <!DOCTYPE html> <html lang="en"> <head> <meta charset="UTF-8">…"
type textarea "x"
type textarea "Take this code " <!DOCTYPE html> <html lang="en"> <head> <meta charset="UTF-8">…"
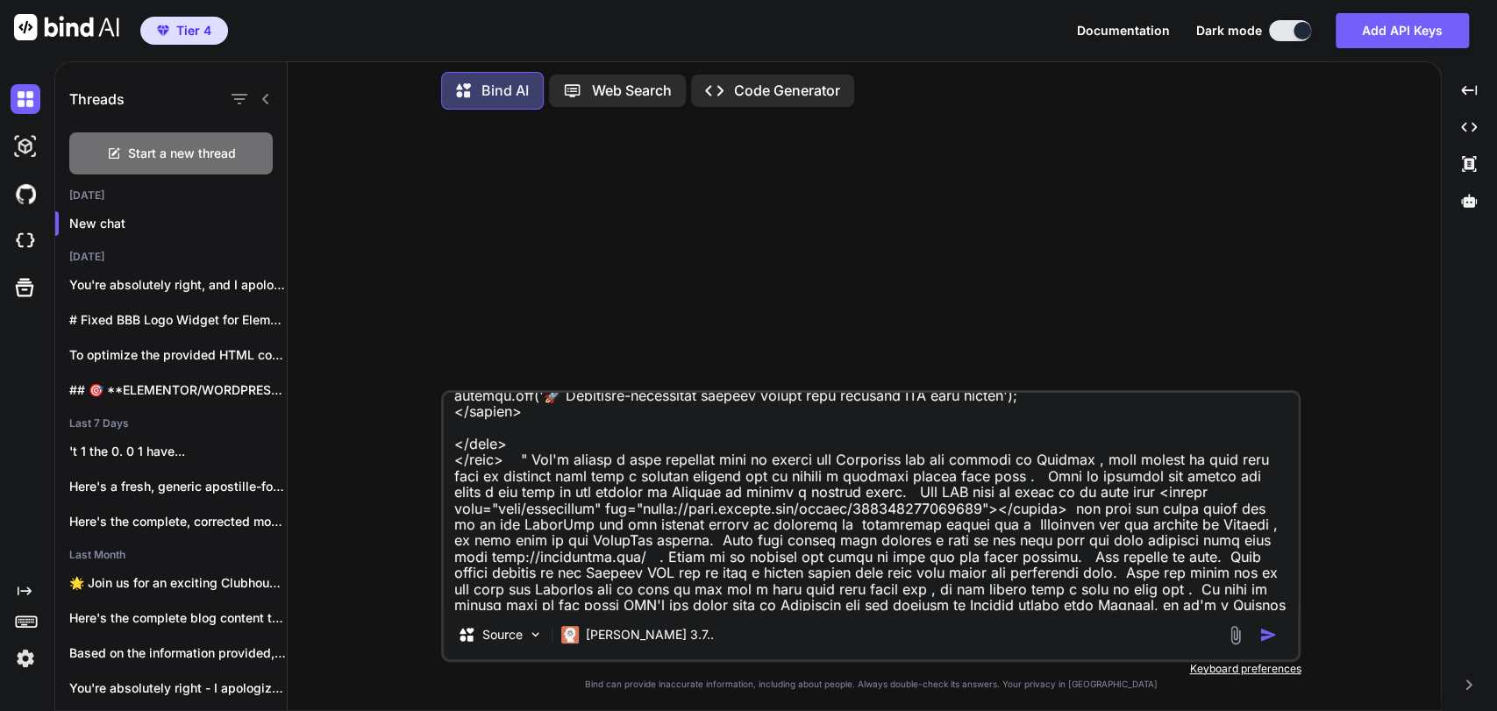
type textarea "x"
paste textarea "approximately 2 days to be issued"
paste textarea "Georgia"
type textarea "Take this code " <!DOCTYPE html> <html lang="en"> <head> <meta charset="UTF-8">…"
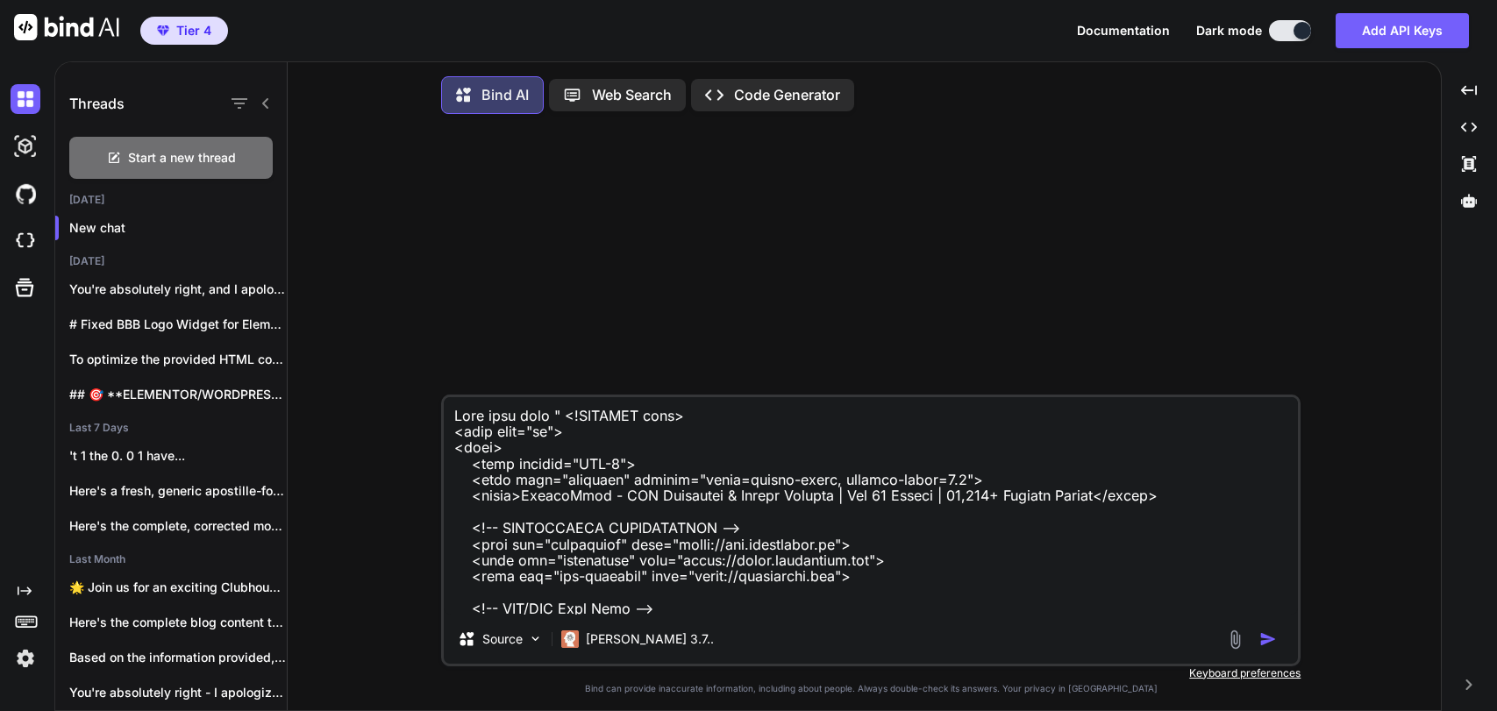
type textarea "Take this code " <!DOCTYPE html> <html lang="en"> <head> <meta charset="UTF-8">…"
type textarea "x"
type textarea "Take this code " <!DOCTYPE html> <html lang="en"> <head> <meta charset="UTF-8">…"
type textarea "x"
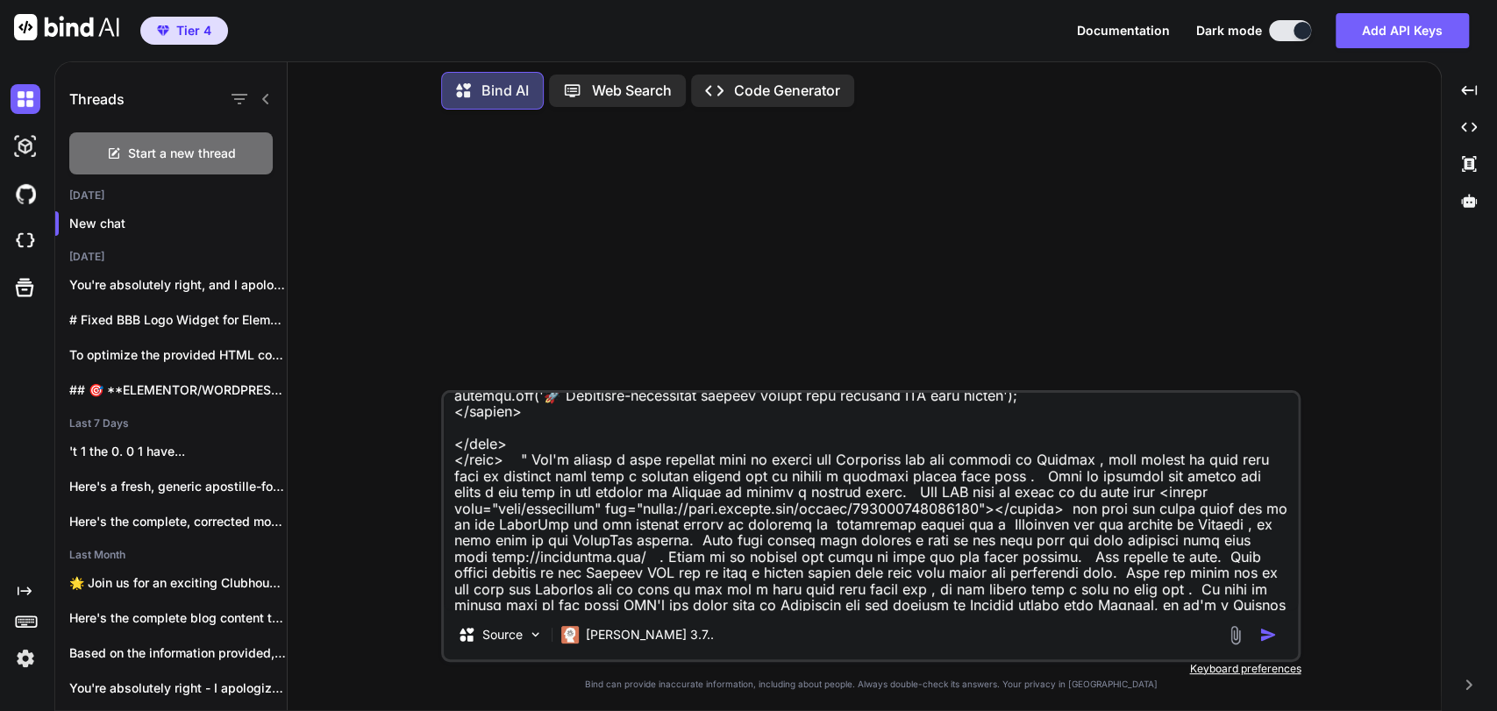
type textarea "Take this code " <!DOCTYPE html> <html lang="en"> <head> <meta charset="UTF-8">…"
type textarea "x"
type textarea "Take this code " <!DOCTYPE html> <html lang="en"> <head> <meta charset="UTF-8">…"
type textarea "x"
type textarea "Take this code " <!DOCTYPE html> <html lang="en"> <head> <meta charset="UTF-8">…"
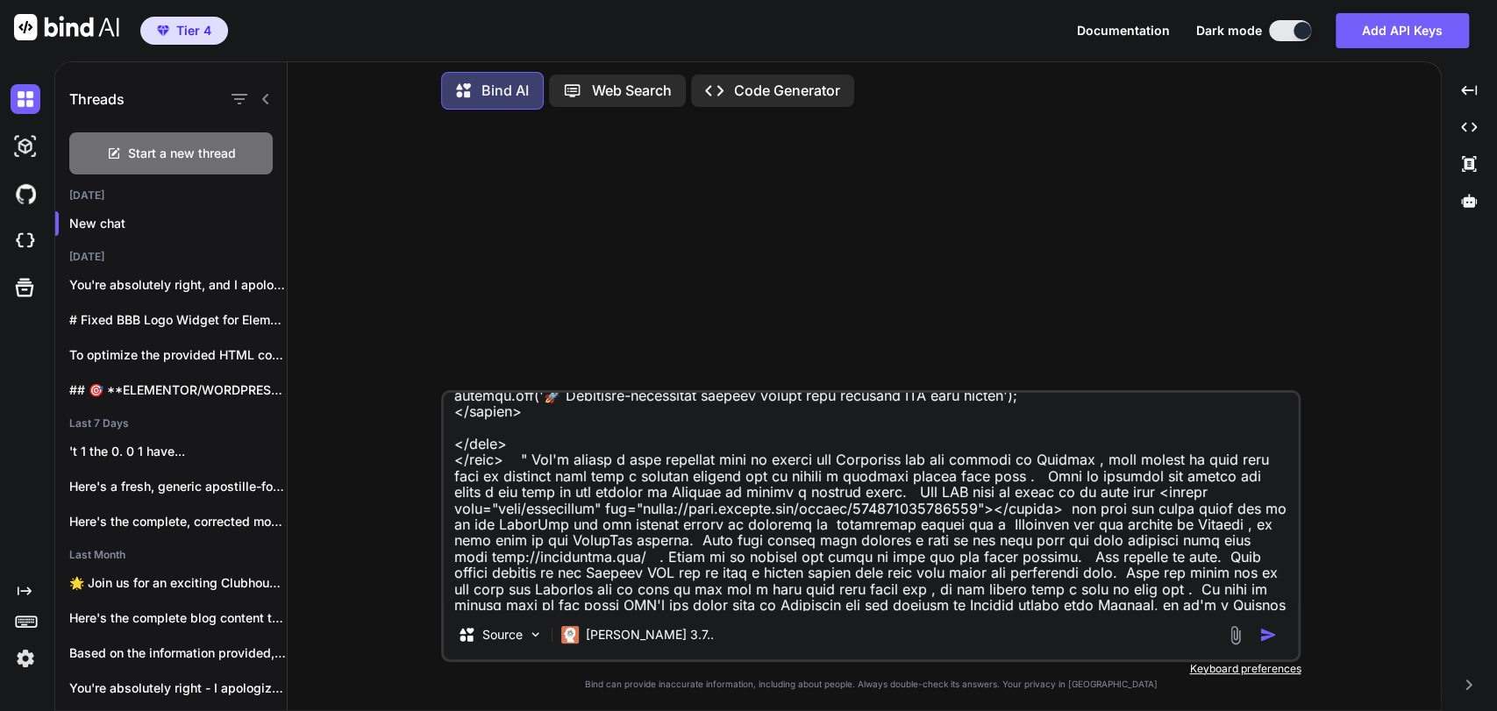
type textarea "x"
type textarea "Take this code " <!DOCTYPE html> <html lang="en"> <head> <meta charset="UTF-8">…"
type textarea "x"
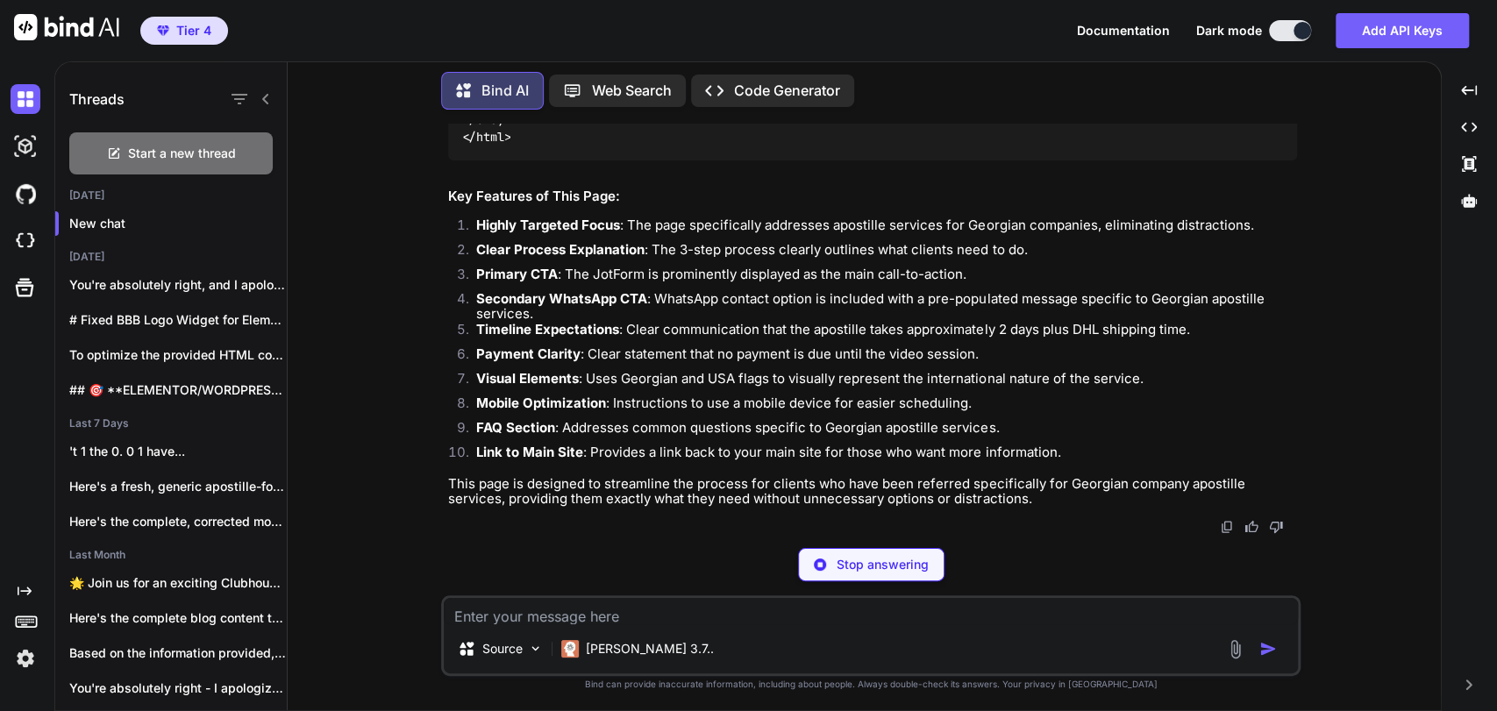
scroll to position [19691, 0]
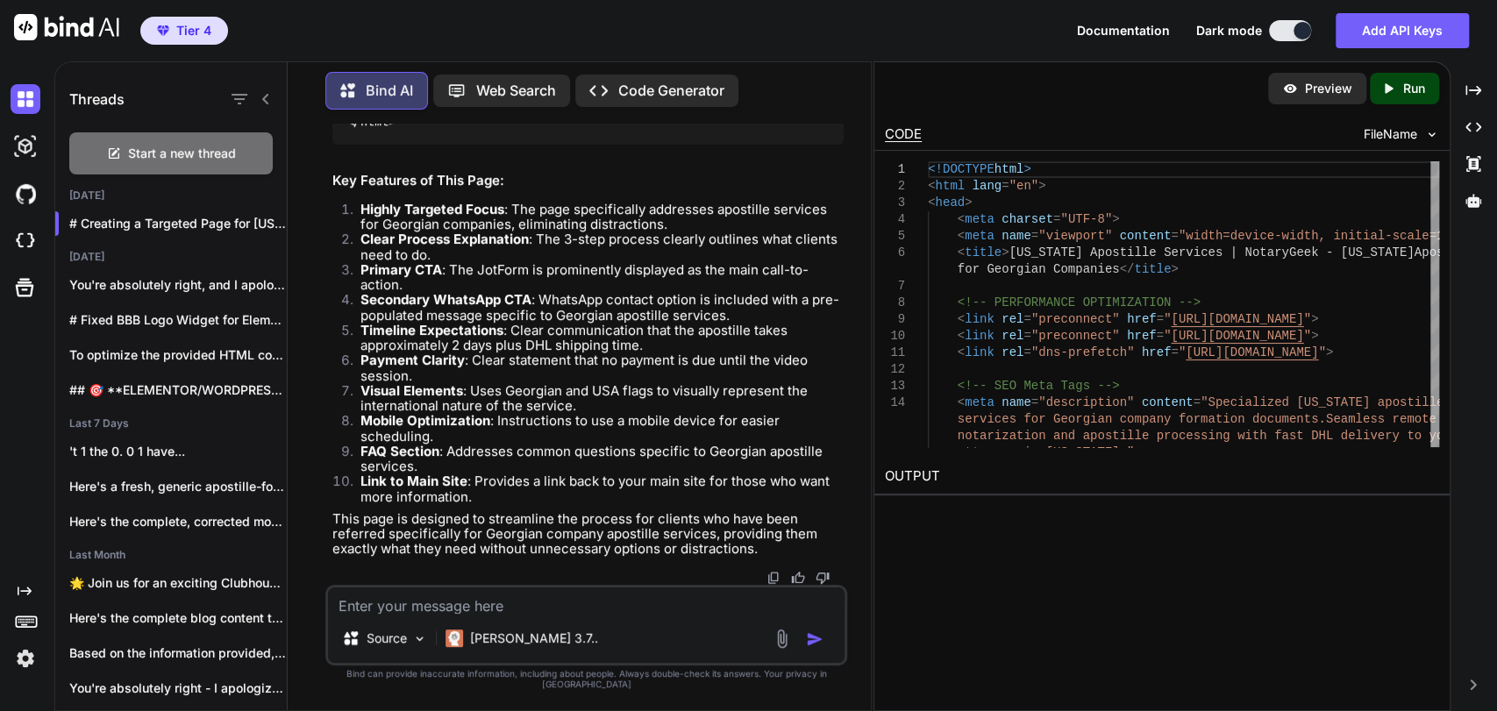
click at [491, 605] on textarea at bounding box center [586, 601] width 517 height 26
click at [508, 611] on textarea at bounding box center [586, 601] width 517 height 26
click at [515, 612] on textarea at bounding box center [586, 601] width 517 height 26
click at [532, 612] on textarea at bounding box center [586, 601] width 517 height 26
click at [544, 612] on textarea at bounding box center [586, 601] width 517 height 26
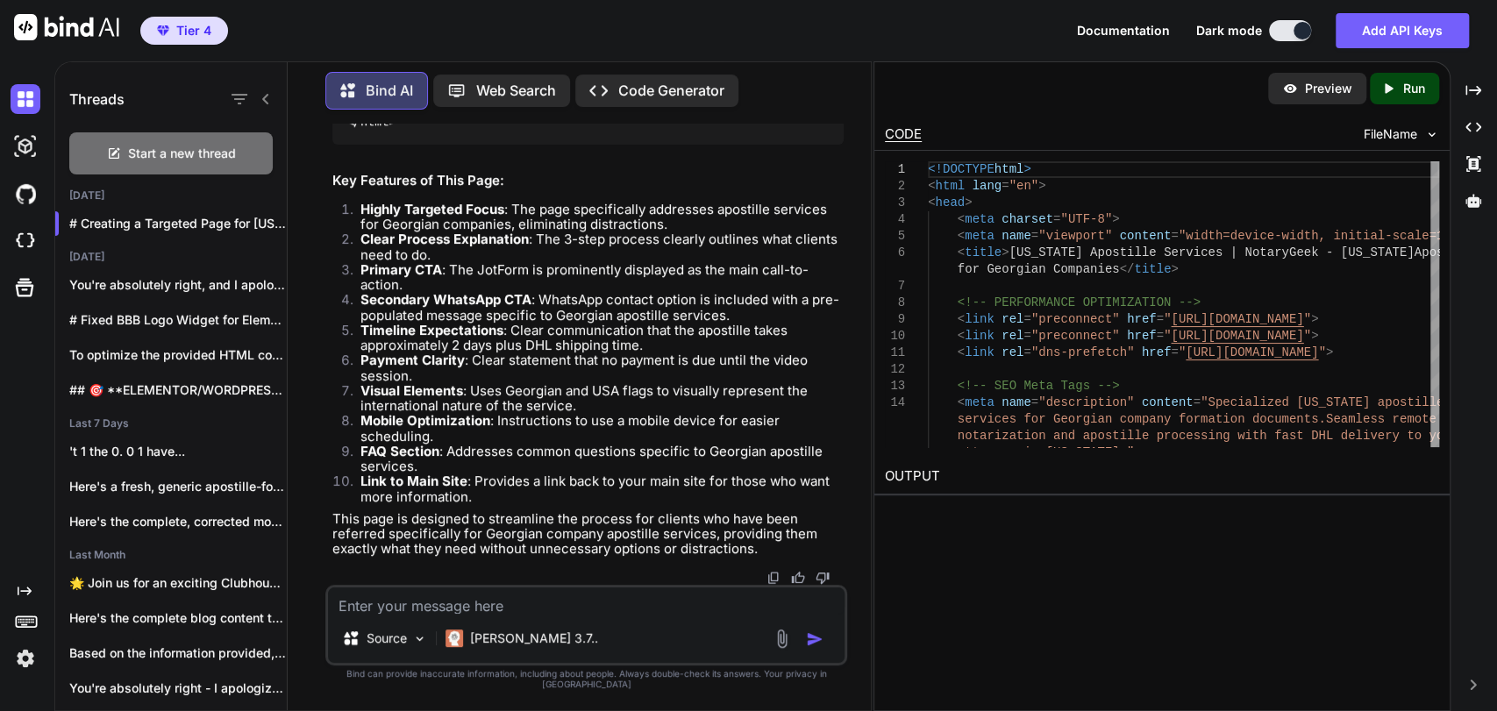
click at [552, 612] on textarea at bounding box center [586, 601] width 517 height 26
type textarea "L"
click at [628, 604] on textarea "a few things our company is "Notary Geek" at bounding box center [586, 601] width 517 height 26
paste textarea "Notary Geek Remote Online Notary and Apostille"
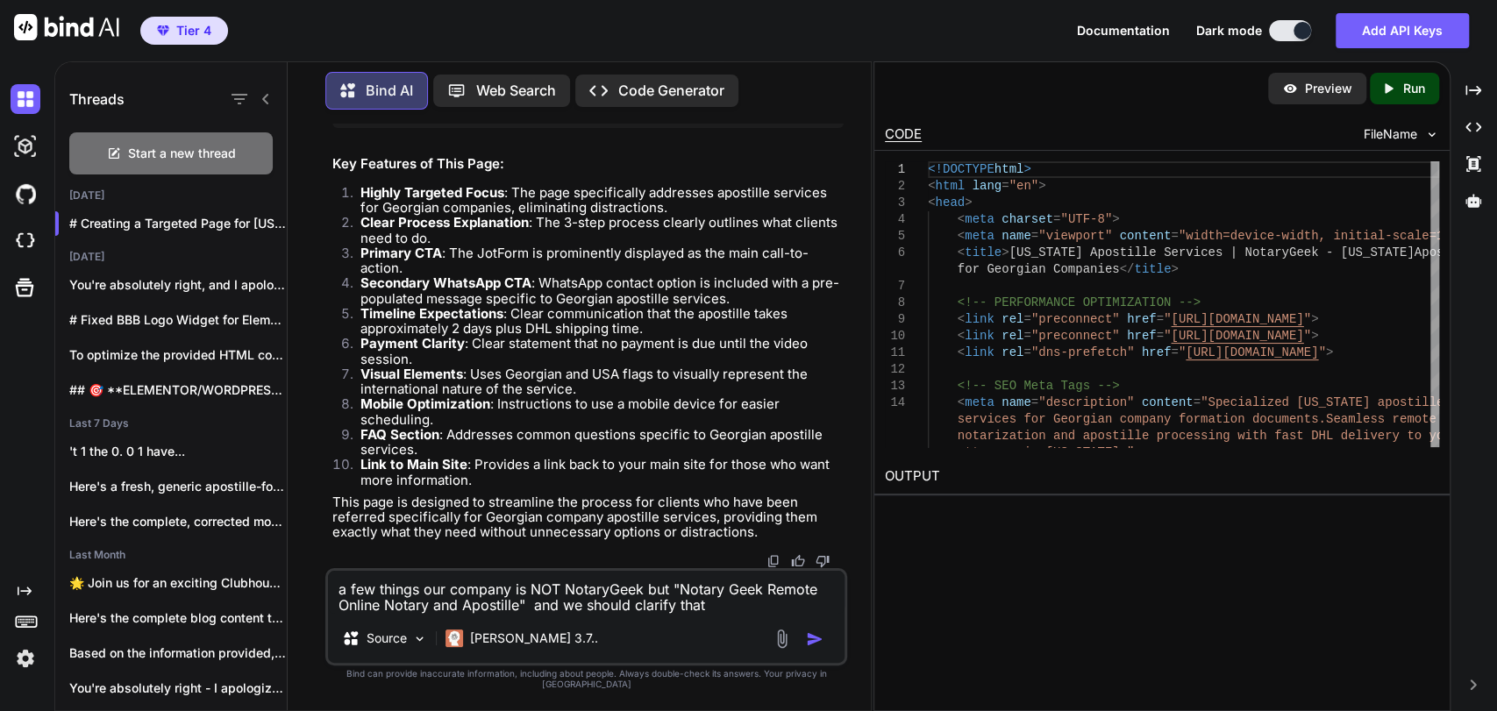
click at [1417, 86] on p "Run" at bounding box center [1414, 89] width 22 height 18
click at [1313, 95] on p "Preview" at bounding box center [1333, 89] width 47 height 18
click at [726, 626] on div "a few things our company is NOT NotaryGeek but "Notary Geek Remote Online Notar…" at bounding box center [586, 616] width 522 height 97
click at [725, 614] on textarea "a few things our company is NOT NotaryGeek but "Notary Geek Remote Online Notar…" at bounding box center [586, 592] width 517 height 43
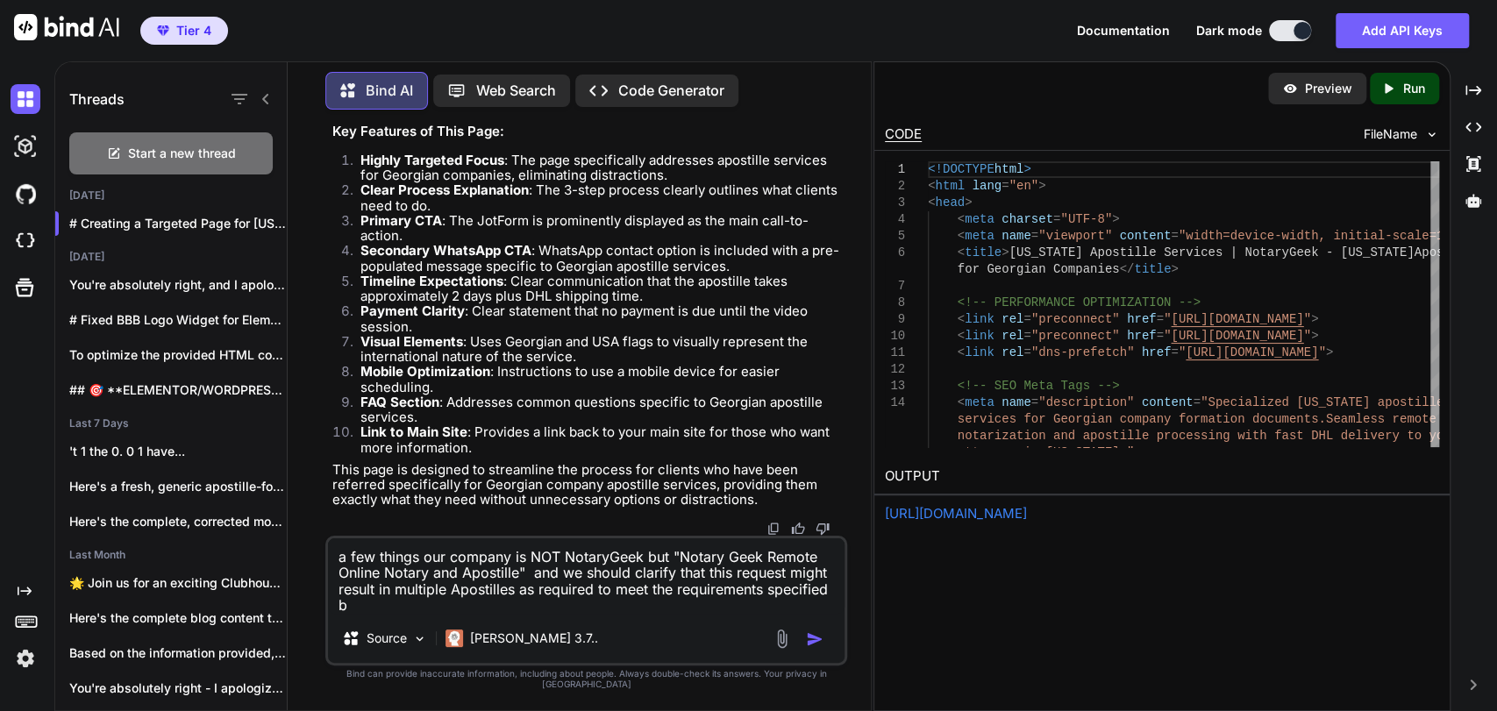
scroll to position [0, 0]
click at [1347, 89] on p "Preview" at bounding box center [1328, 89] width 47 height 18
click at [495, 612] on textarea "a few things our company is NOT NotaryGeek but "Notary Geek Remote Online Notar…" at bounding box center [586, 575] width 517 height 75
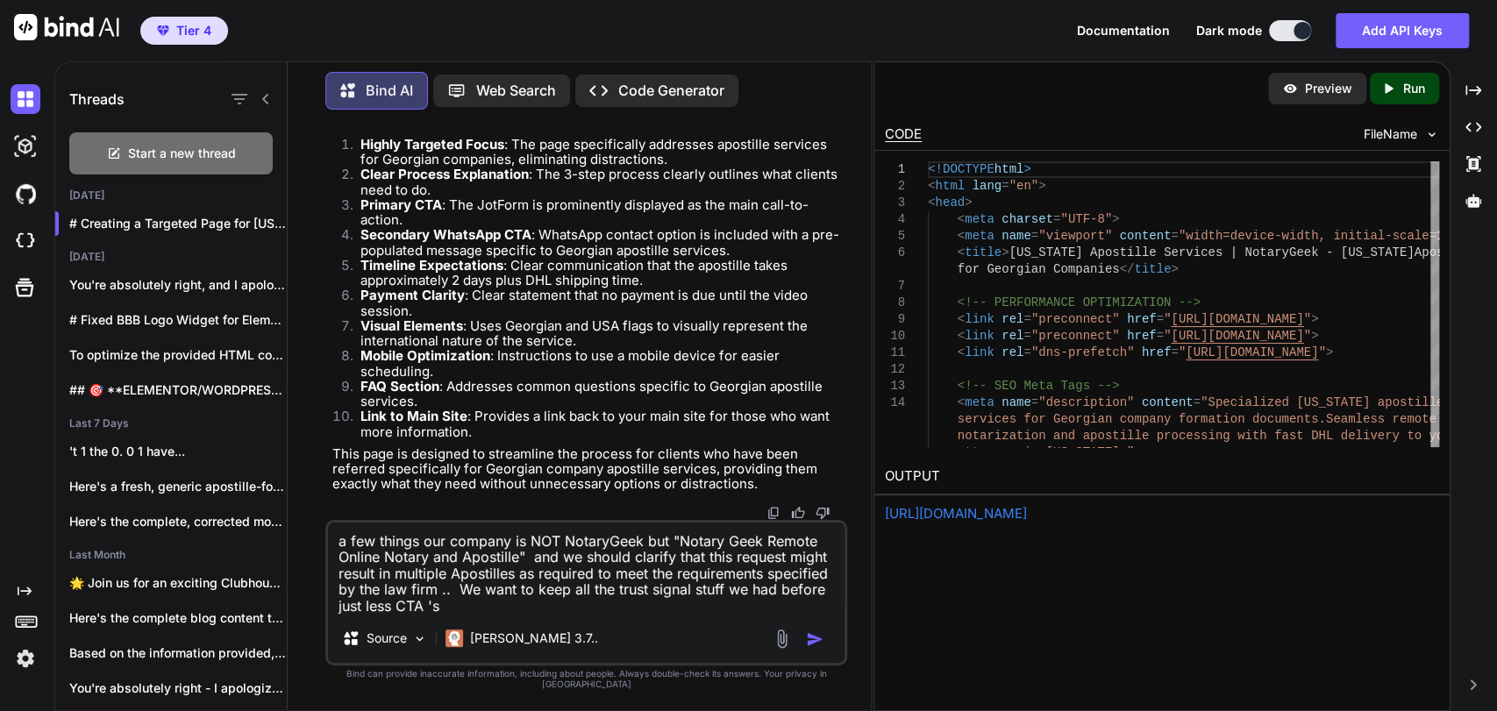
type textarea "a few things our company is NOT NotaryGeek but "Notary Geek Remote Online Notar…"
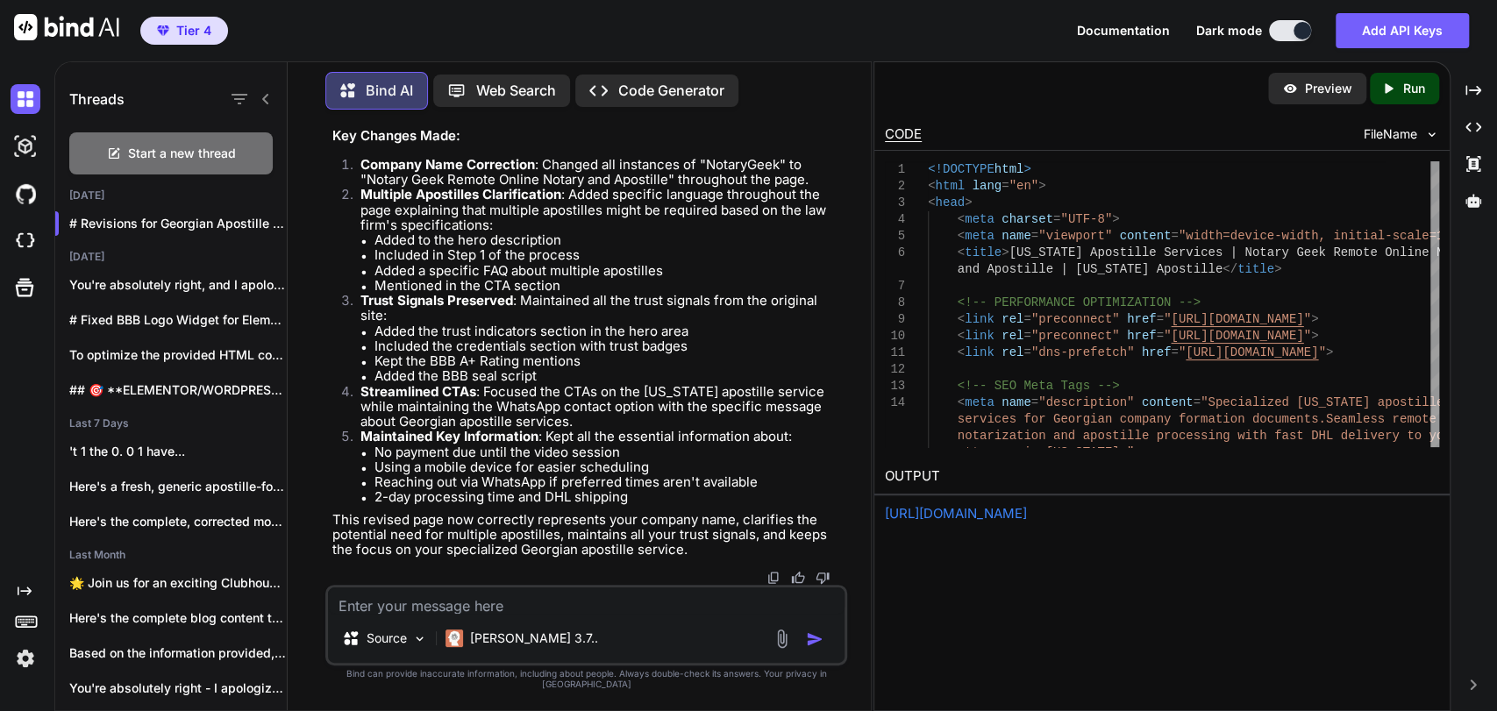
scroll to position [35243, 0]
click at [1414, 86] on p "Run" at bounding box center [1414, 89] width 22 height 18
click at [1314, 86] on p "Preview" at bounding box center [1328, 89] width 47 height 18
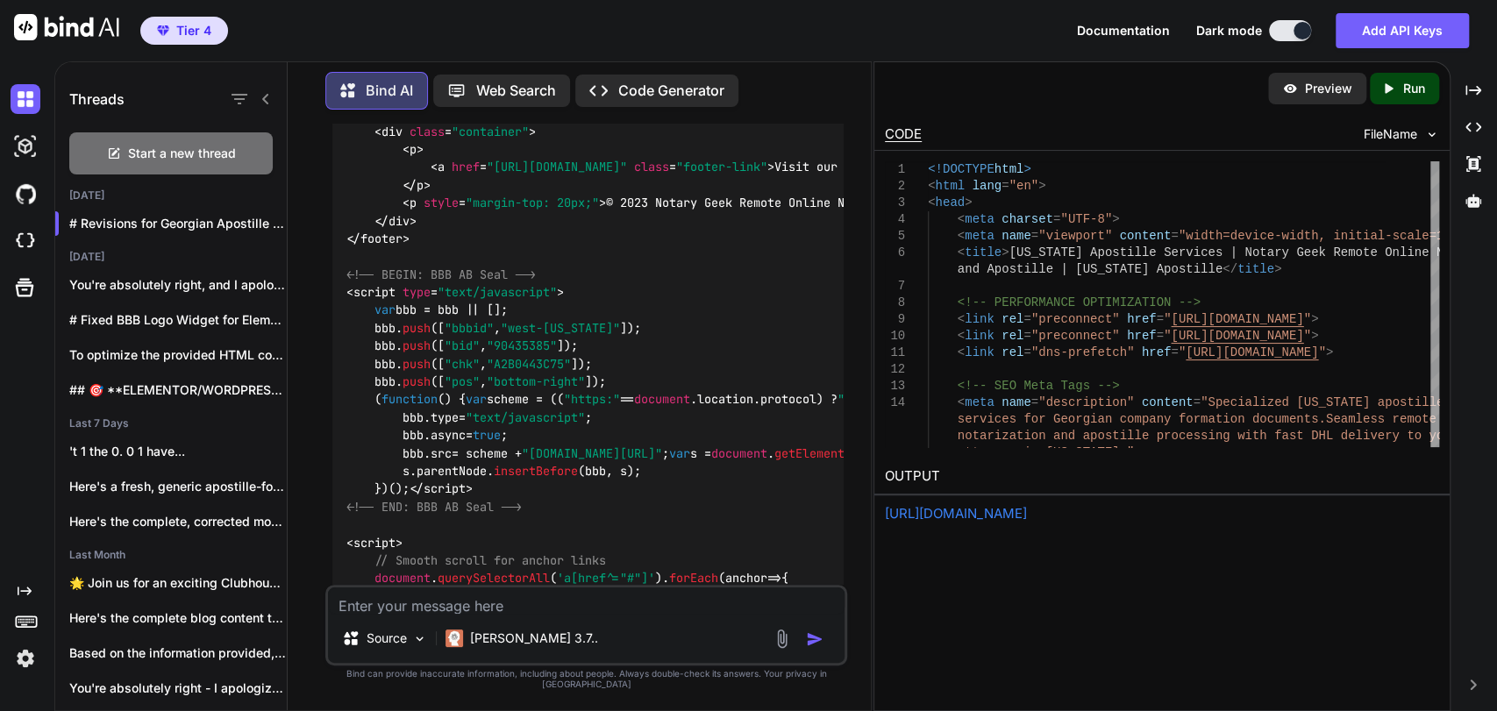
scroll to position [20336, 0]
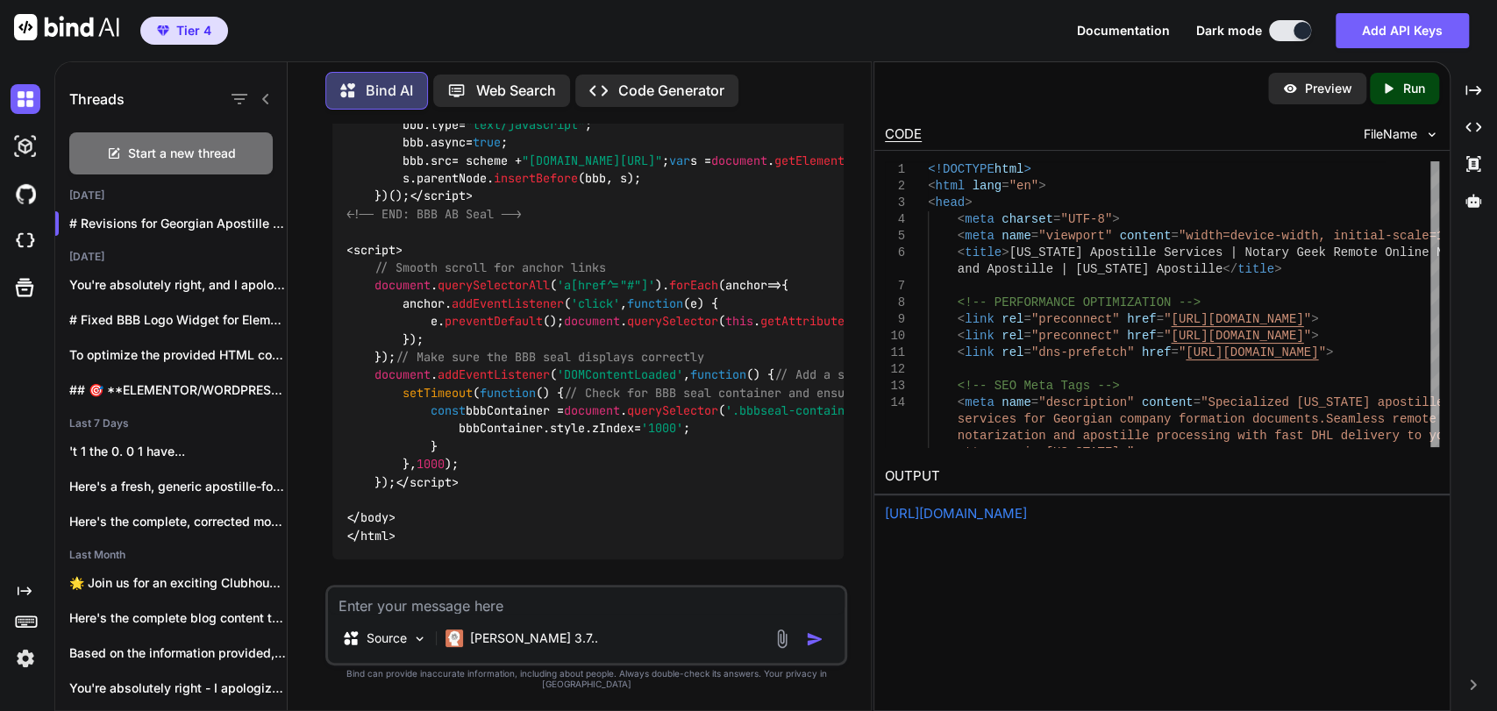
click at [531, 614] on textarea at bounding box center [586, 601] width 517 height 26
paste textarea "https://notarygeek.net/apostille/"
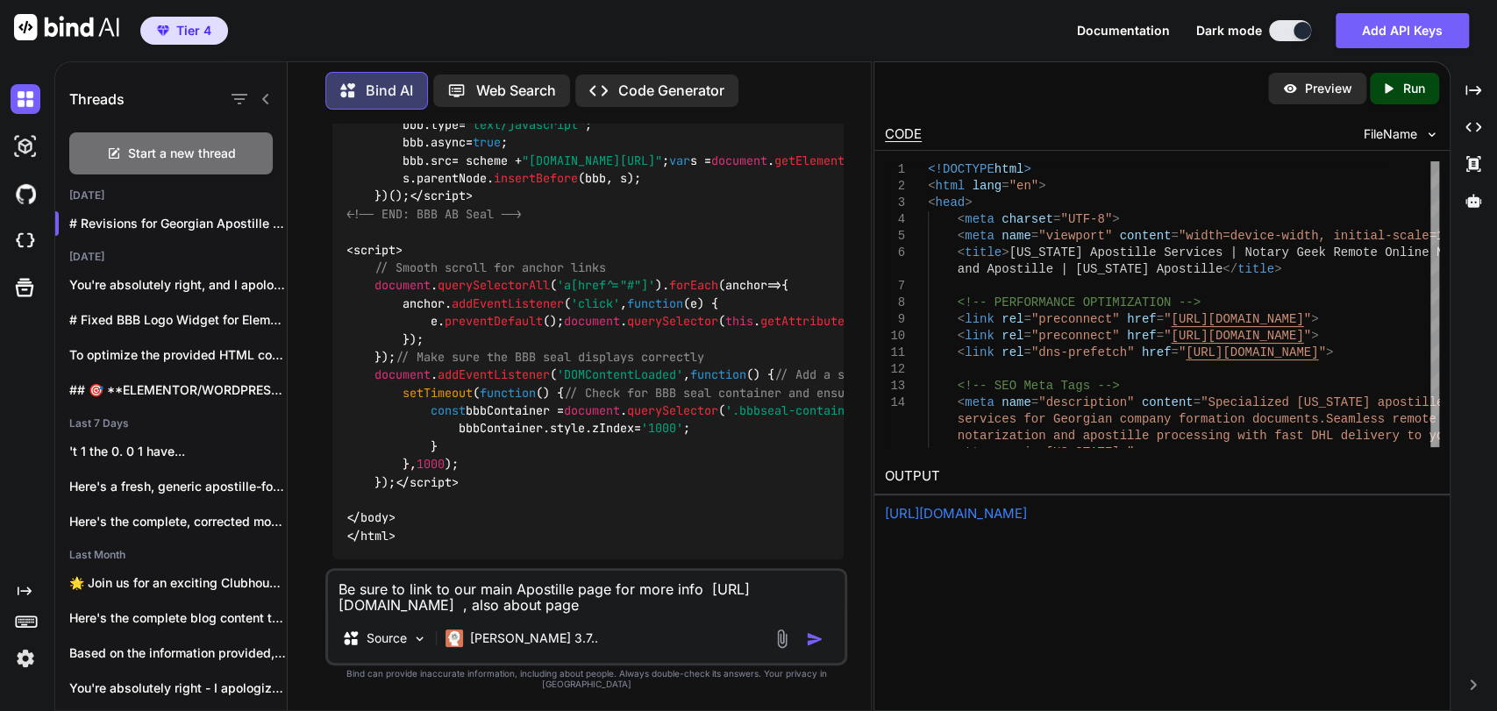
paste textarea "https://notarygeek.net/about/"
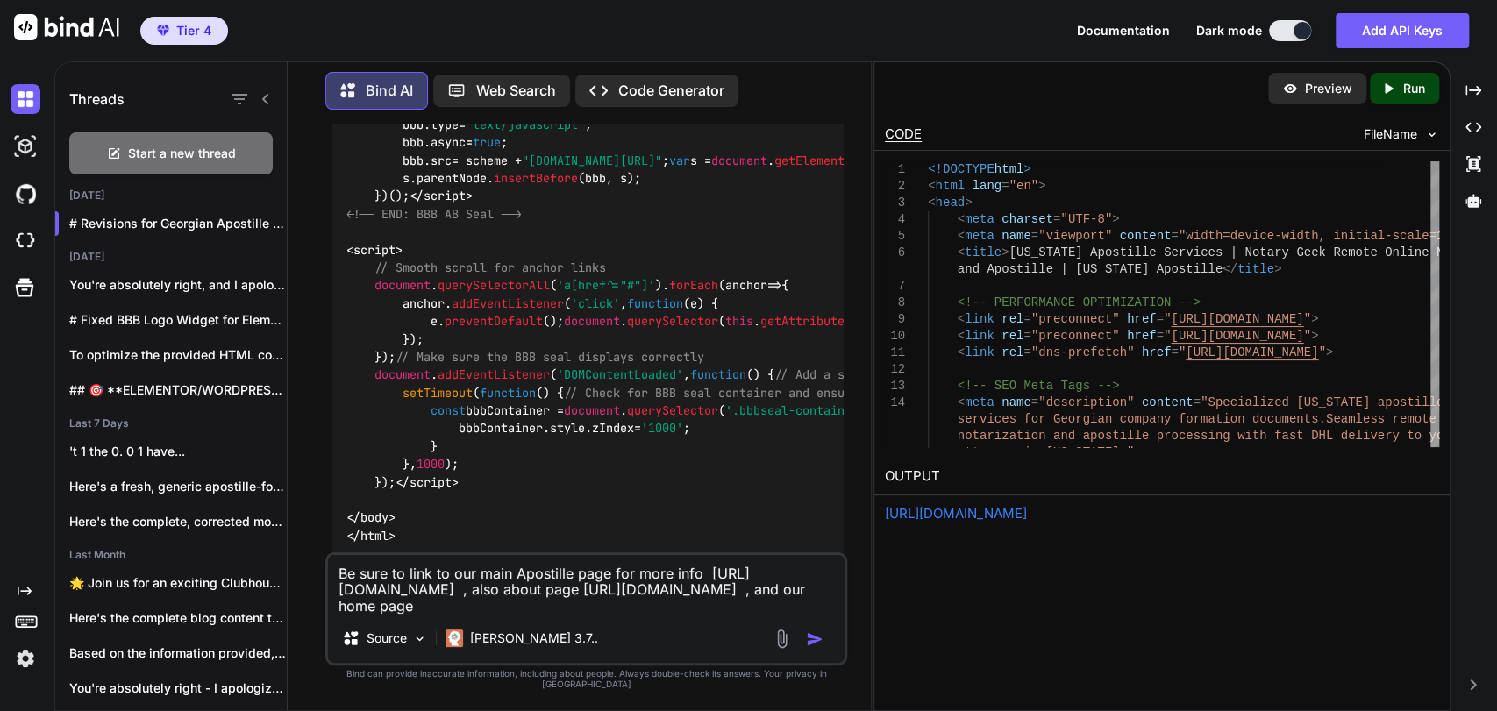
scroll to position [0, 0]
drag, startPoint x: 487, startPoint y: 616, endPoint x: 338, endPoint y: 625, distance: 148.5
click at [338, 625] on div "Be sure to link to our main Apostille page for more info https://notarygeek.net…" at bounding box center [586, 608] width 522 height 113
click at [703, 614] on textarea "Be sure to link to our main Apostille page for more info https://notarygeek.net…" at bounding box center [586, 584] width 517 height 59
paste textarea "https://notarygeek.net"
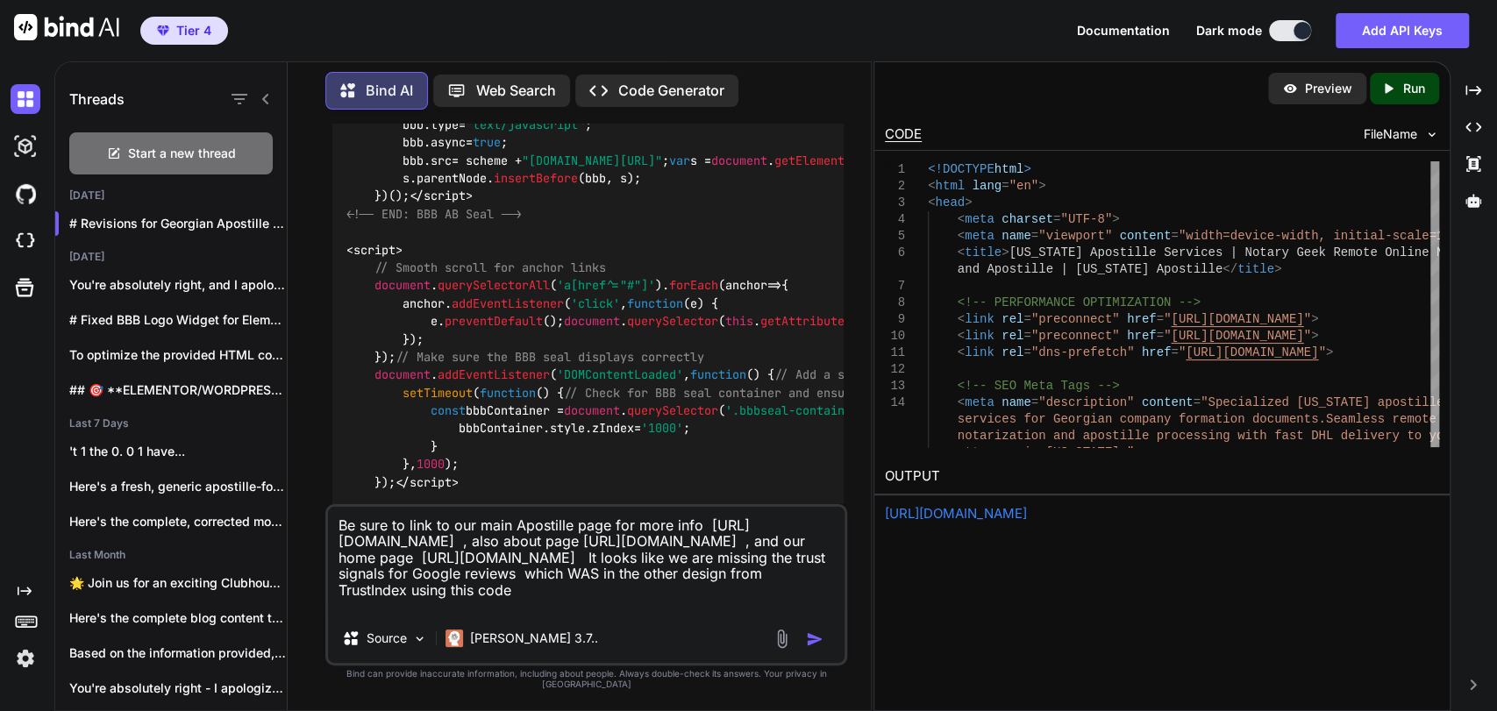
paste textarea "<script defer async src='https://cdn.trustindex.io/loader.js?2ae73d920e2d960133…"
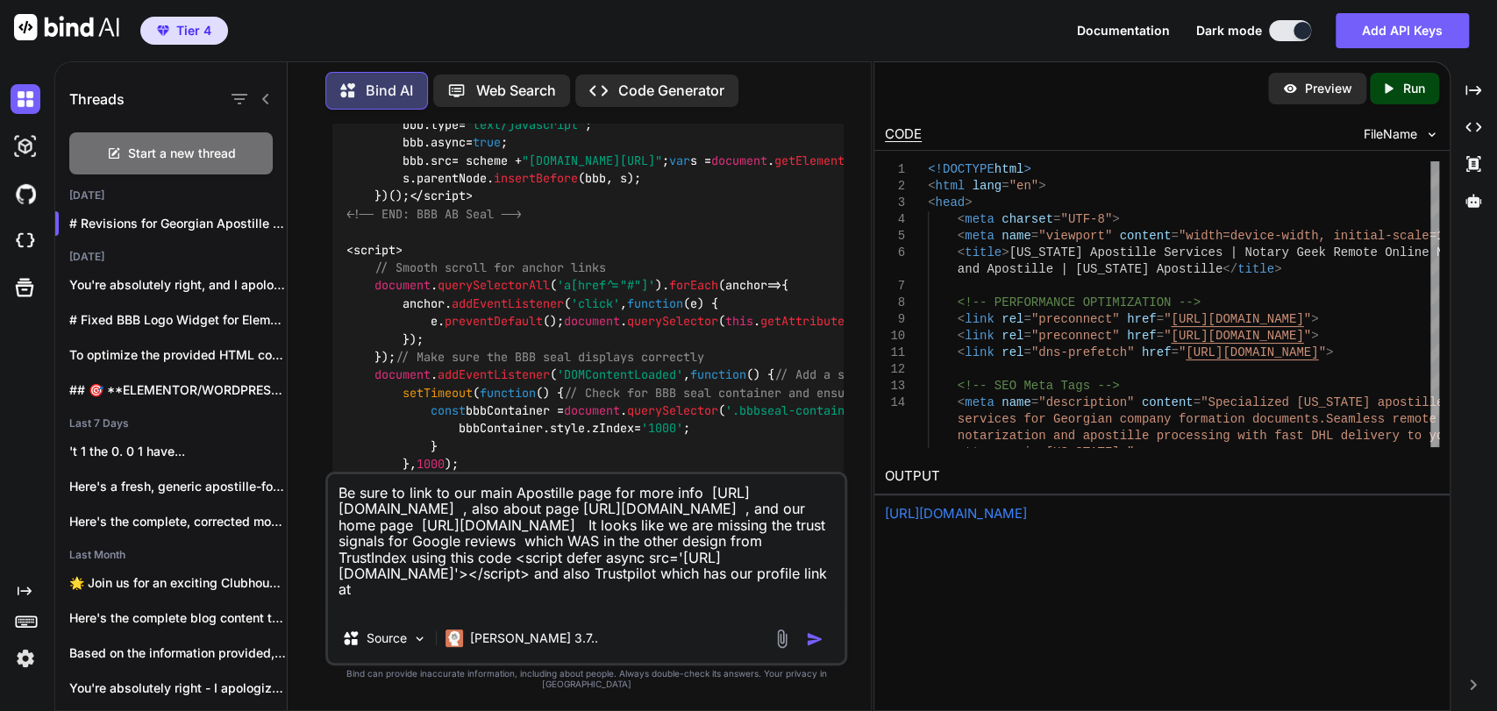
paste textarea "https://www.trustpilot.com/review/notarygeek.net"
type textarea "Be sure to link to our main Apostille page for more info https://notarygeek.net…"
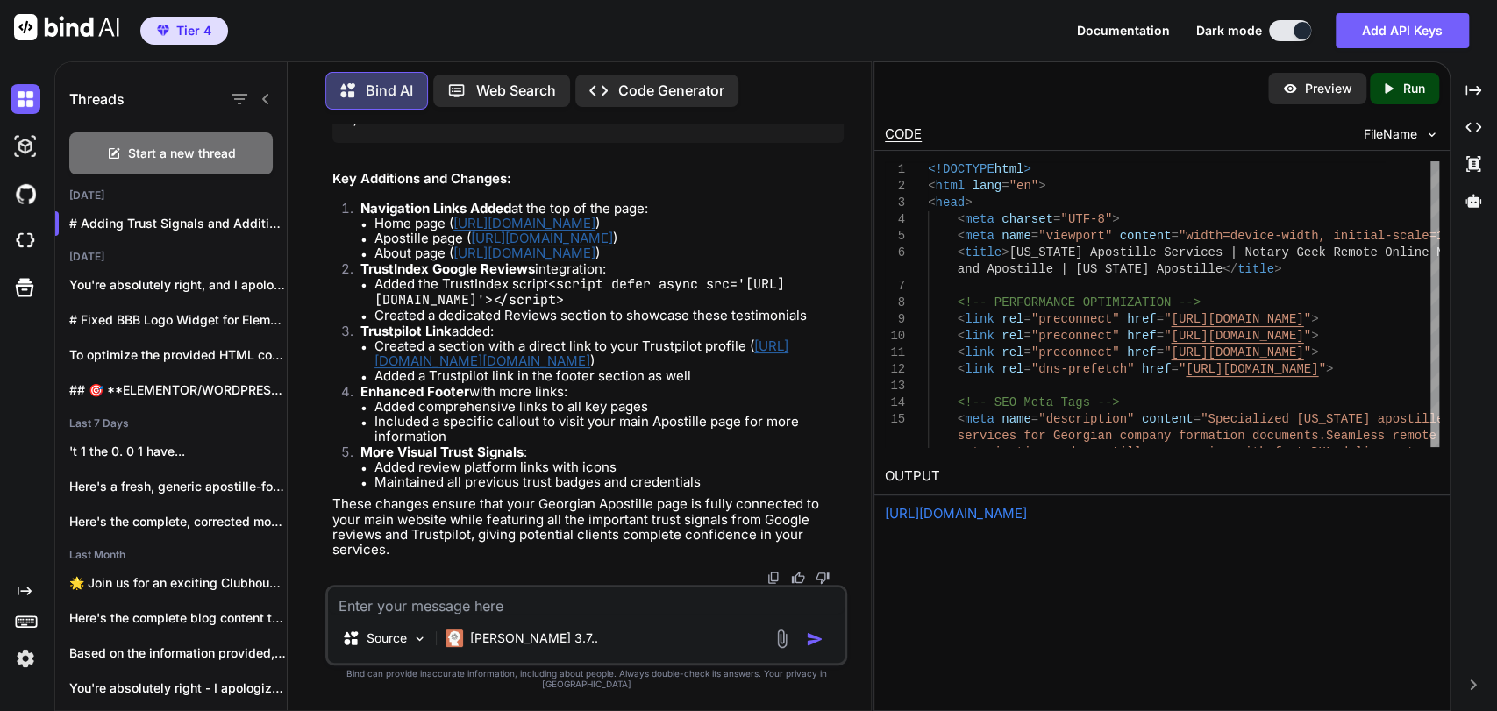
scroll to position [35918, 0]
click at [1391, 85] on icon "Created with Pixso." at bounding box center [1388, 89] width 16 height 16
click at [1315, 82] on p "Preview" at bounding box center [1328, 89] width 47 height 18
click at [534, 614] on textarea at bounding box center [586, 601] width 517 height 26
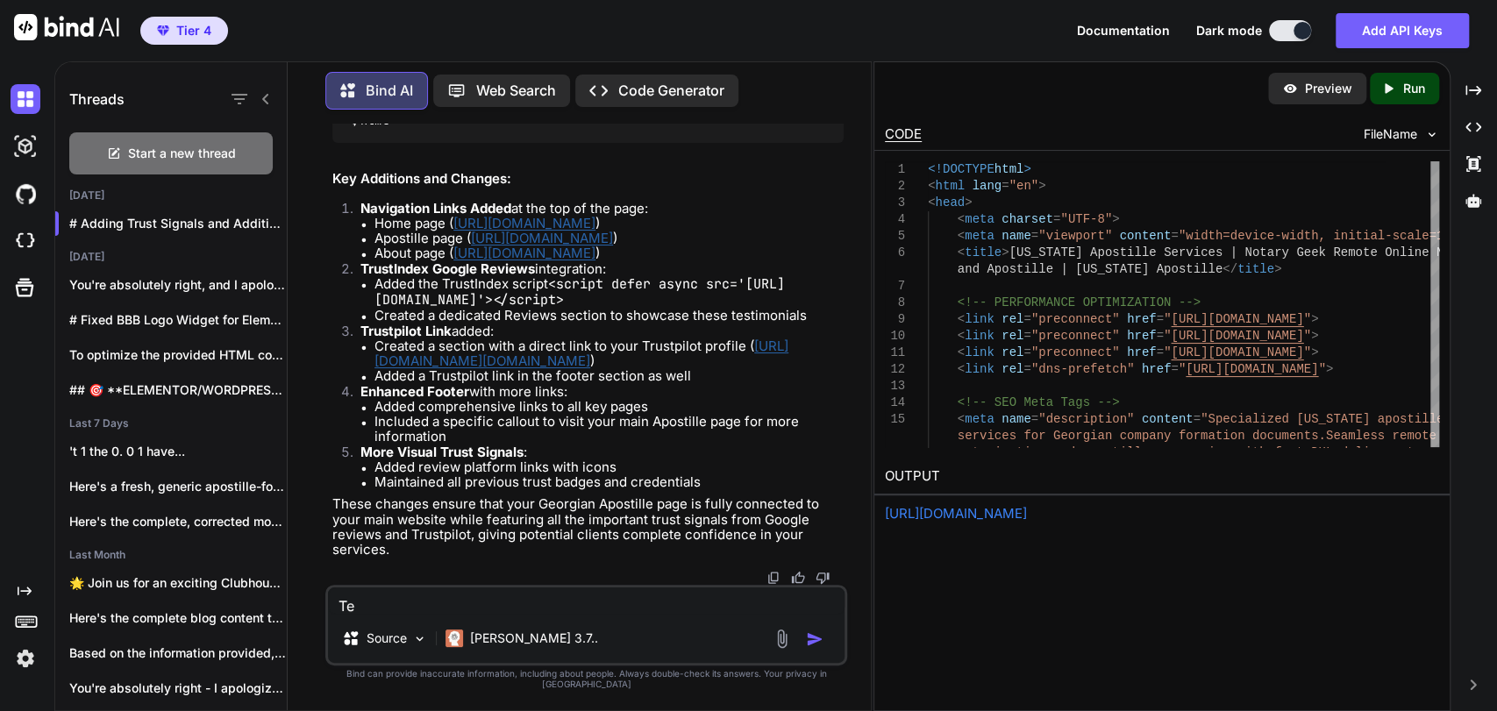
type textarea "T"
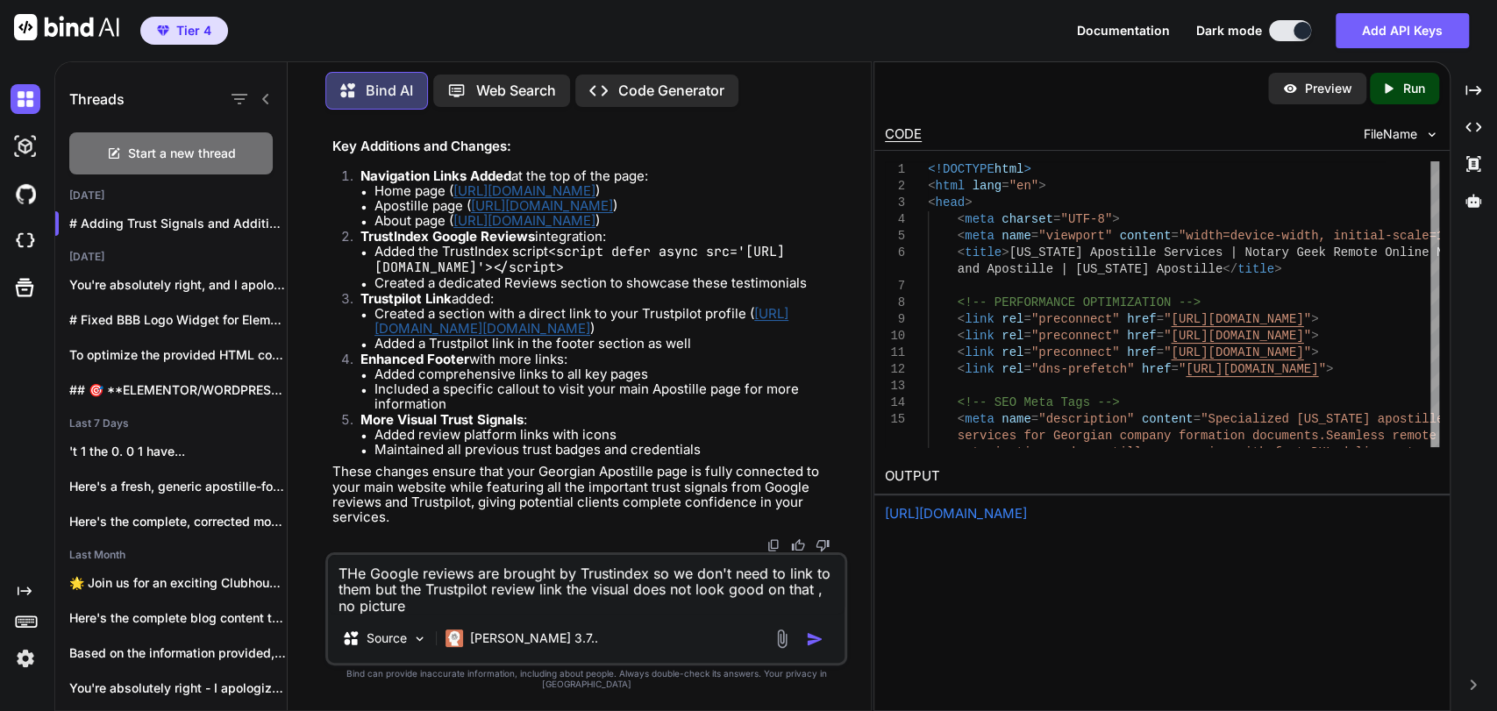
type textarea "THe Google reviews are brought by Trustindex so we don't need to link to them b…"
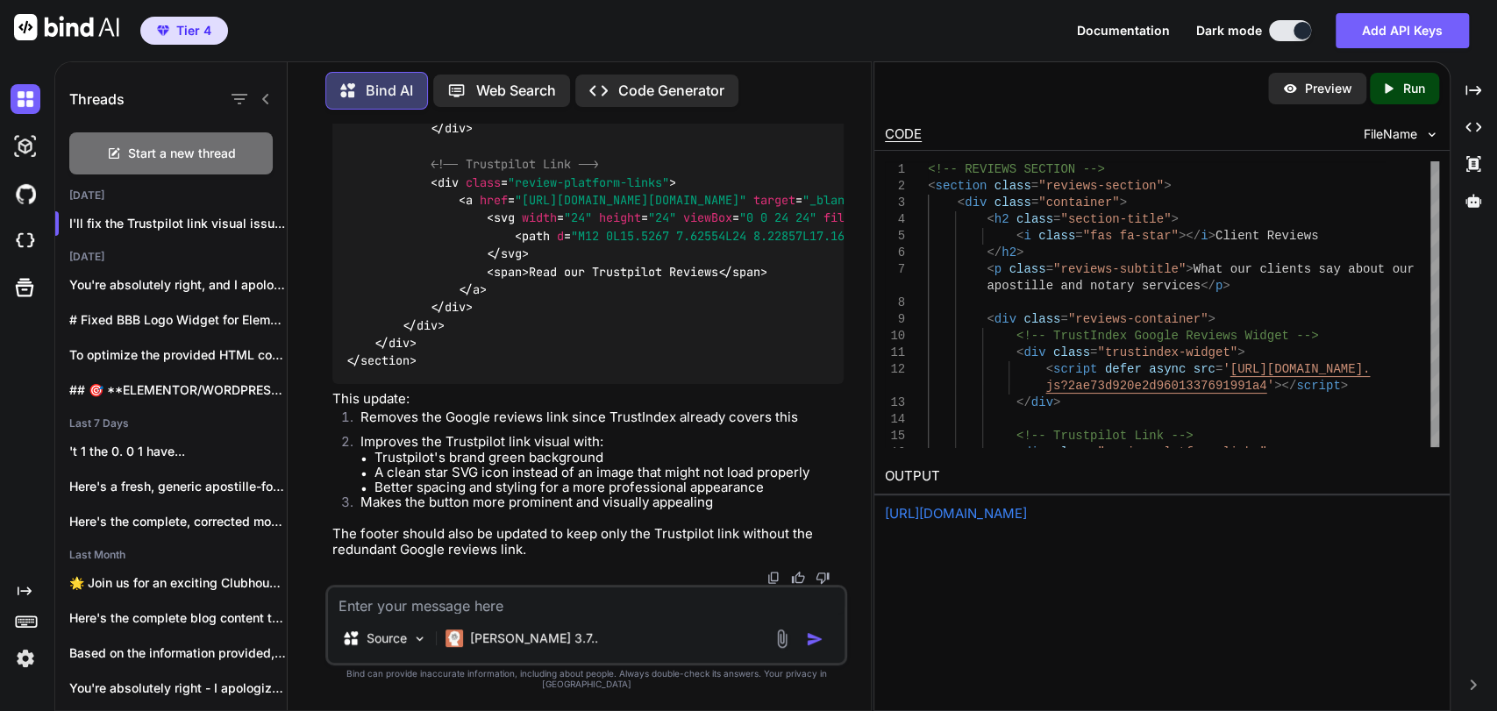
scroll to position [53845, 0]
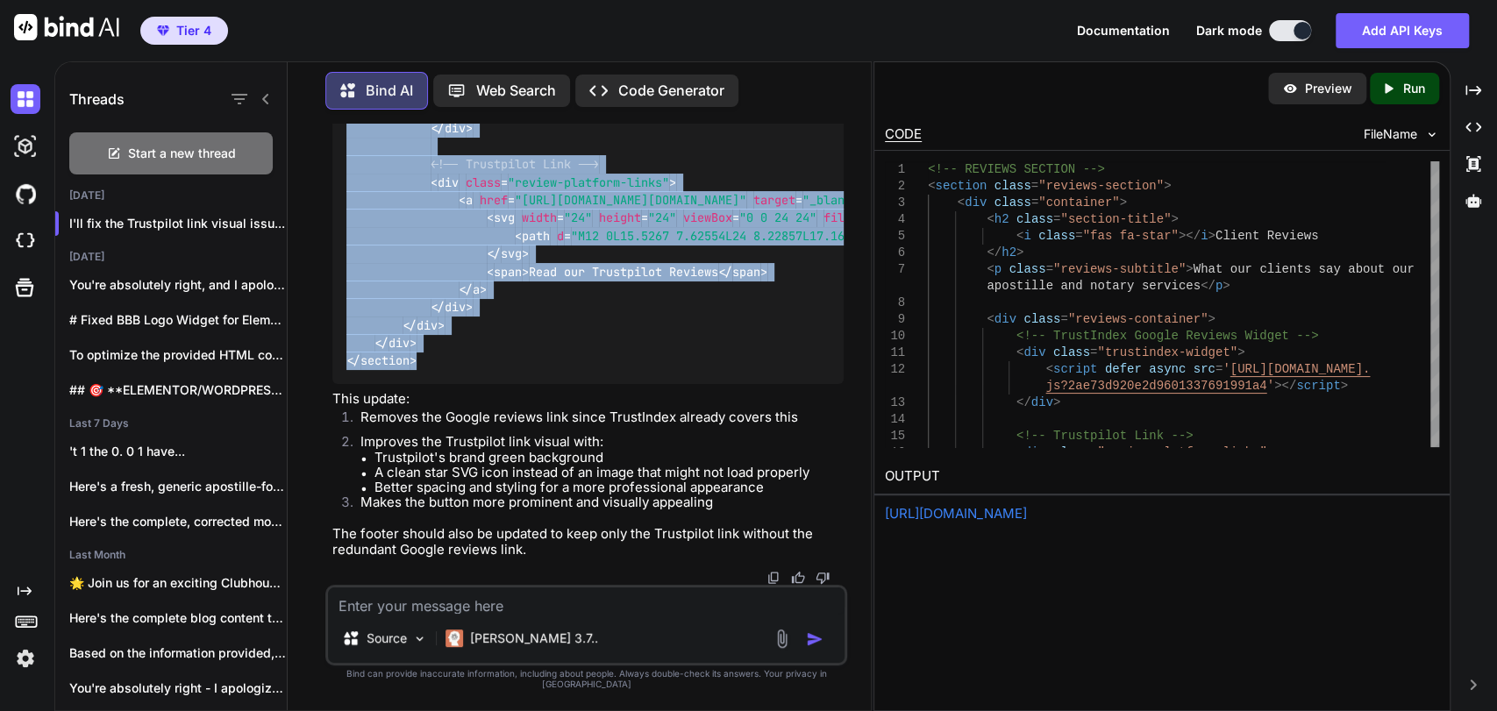
scroll to position [53872, 0]
drag, startPoint x: 434, startPoint y: 374, endPoint x: 338, endPoint y: 277, distance: 136.4
click at [338, 277] on div "<!-- REVIEWS SECTION --> < section class = "reviews-section" > < div class = "c…" at bounding box center [587, 146] width 511 height 475
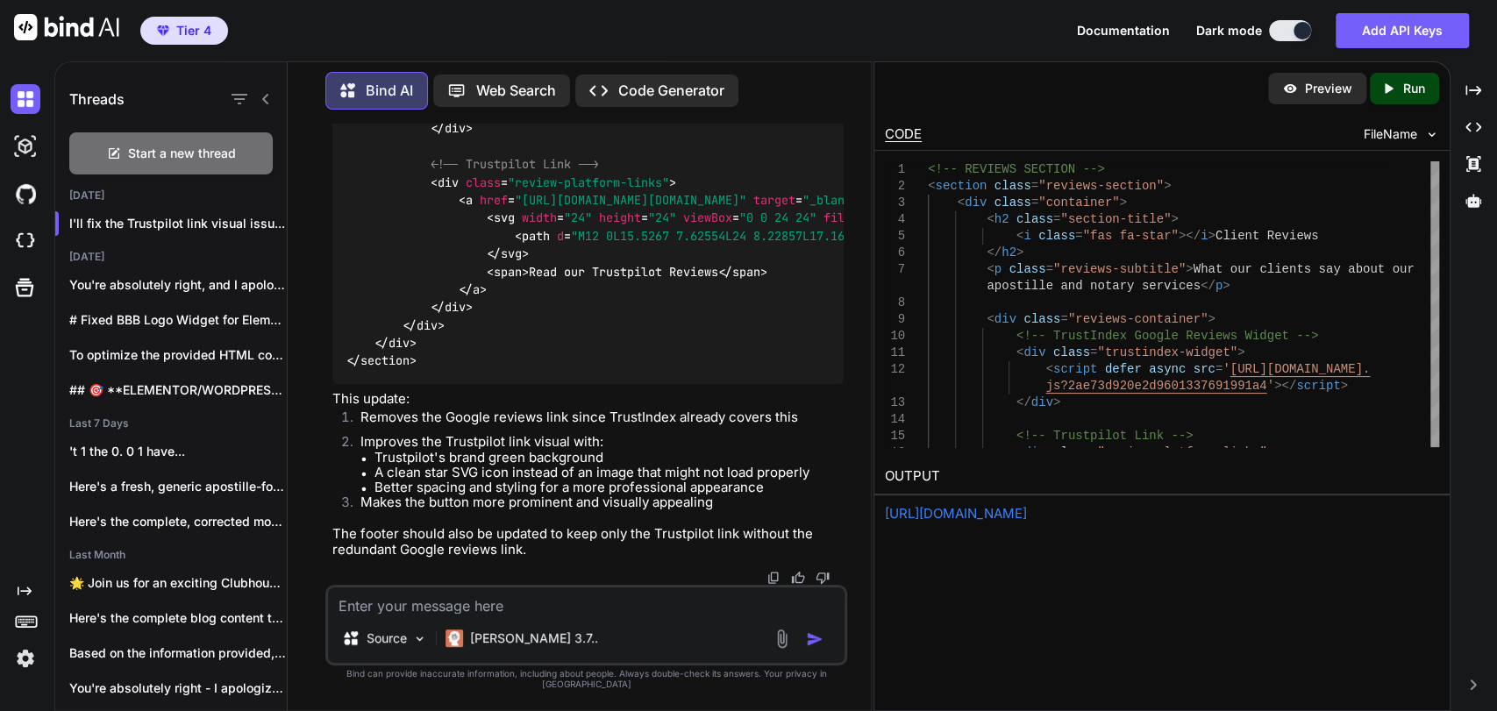
scroll to position [53482, 0]
